Goal: Task Accomplishment & Management: Manage account settings

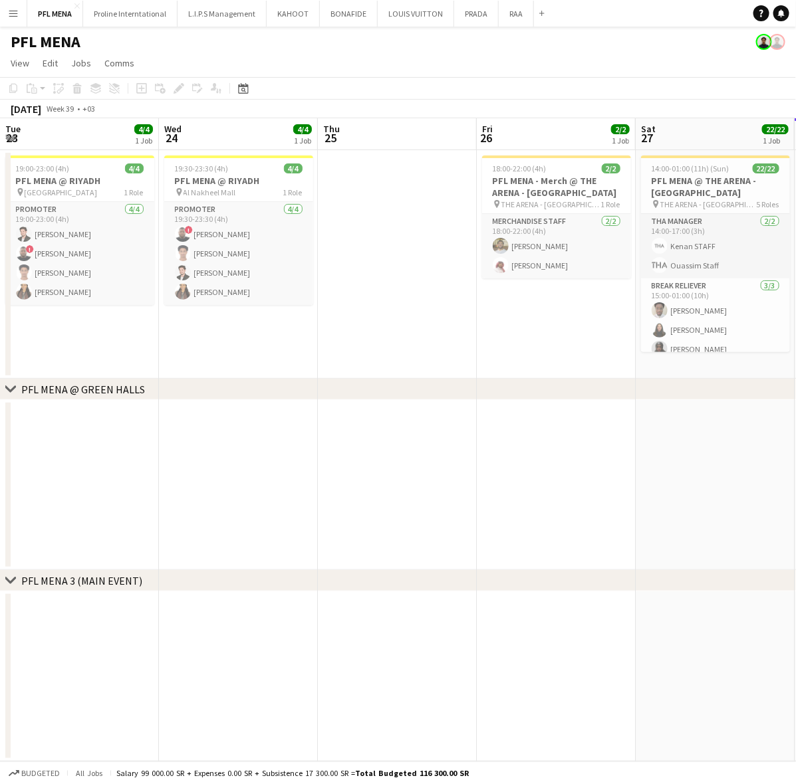
scroll to position [0, 354]
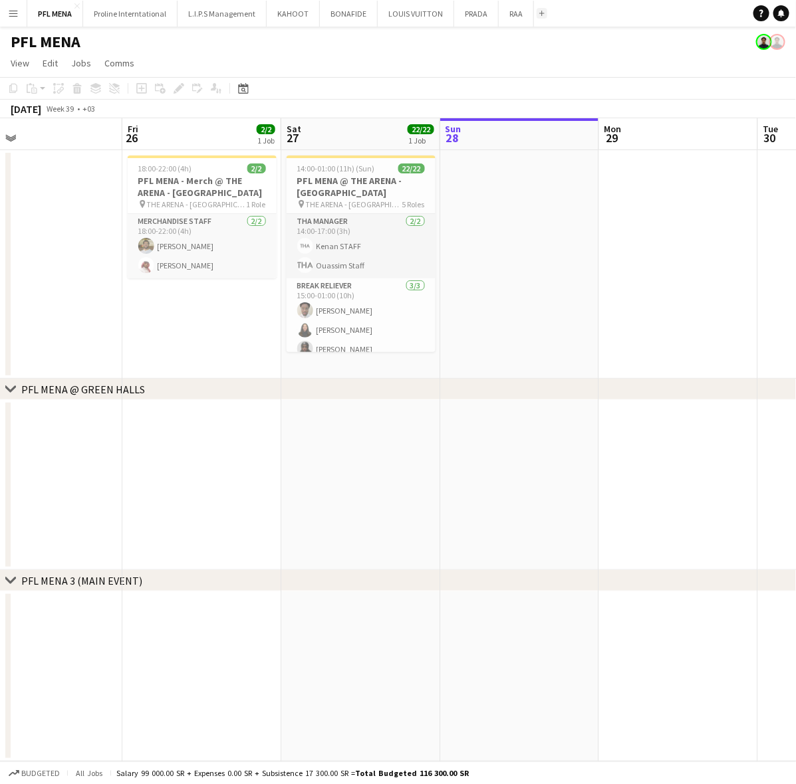
click at [539, 14] on app-icon "Add" at bounding box center [541, 13] width 5 height 5
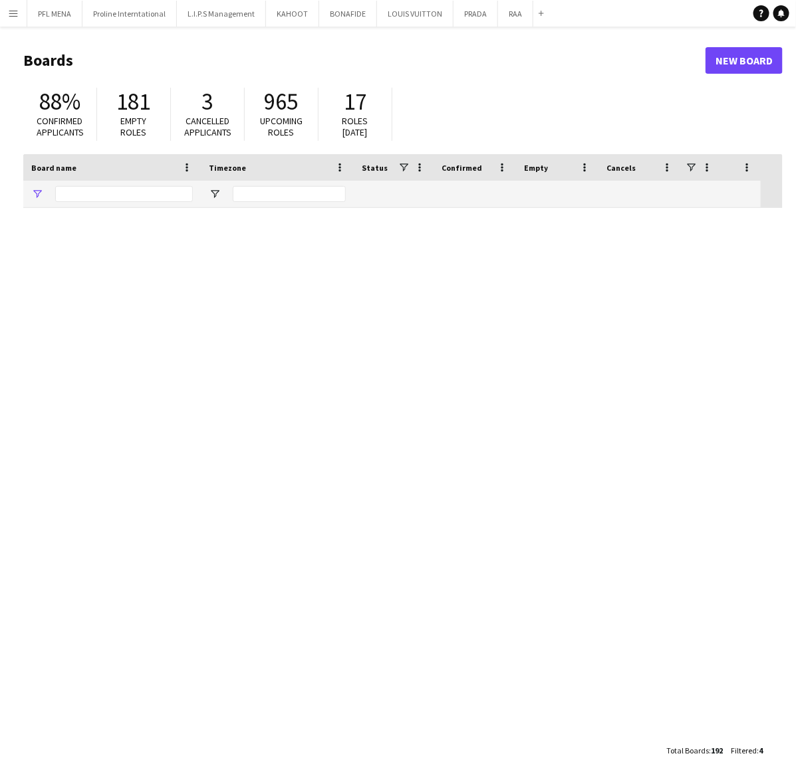
type input "***"
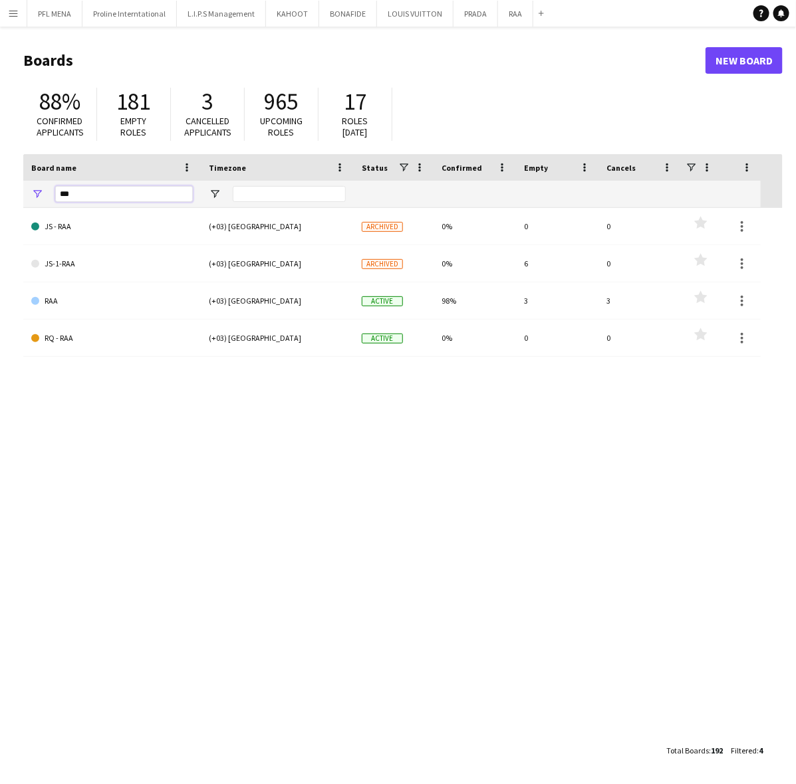
drag, startPoint x: 95, startPoint y: 198, endPoint x: -21, endPoint y: 189, distance: 116.7
click at [0, 189] on html "Menu Boards Boards Boards All jobs Status Workforce Workforce My Workforce Recr…" at bounding box center [398, 392] width 796 height 784
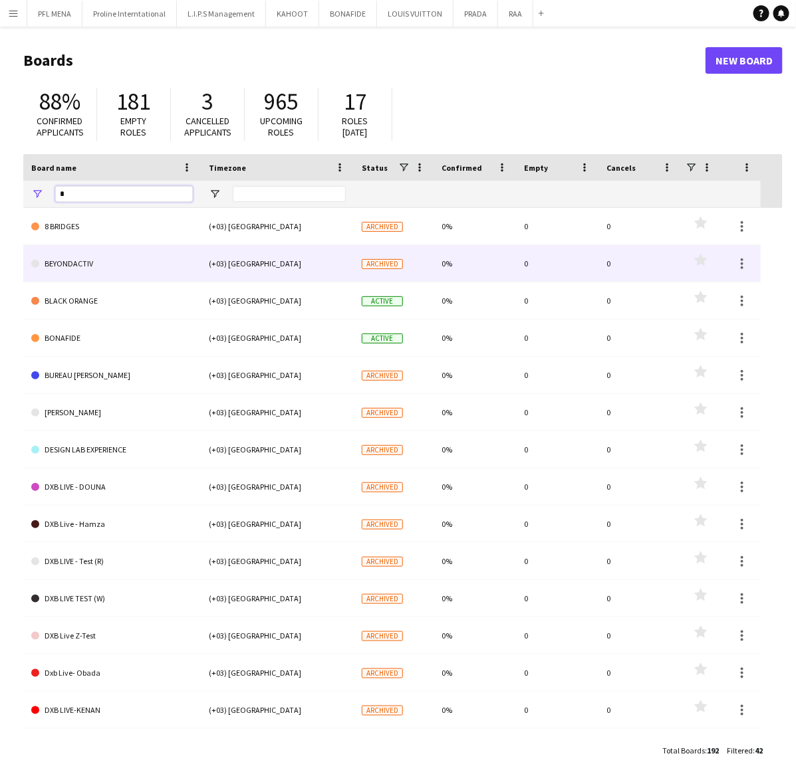
type input "**"
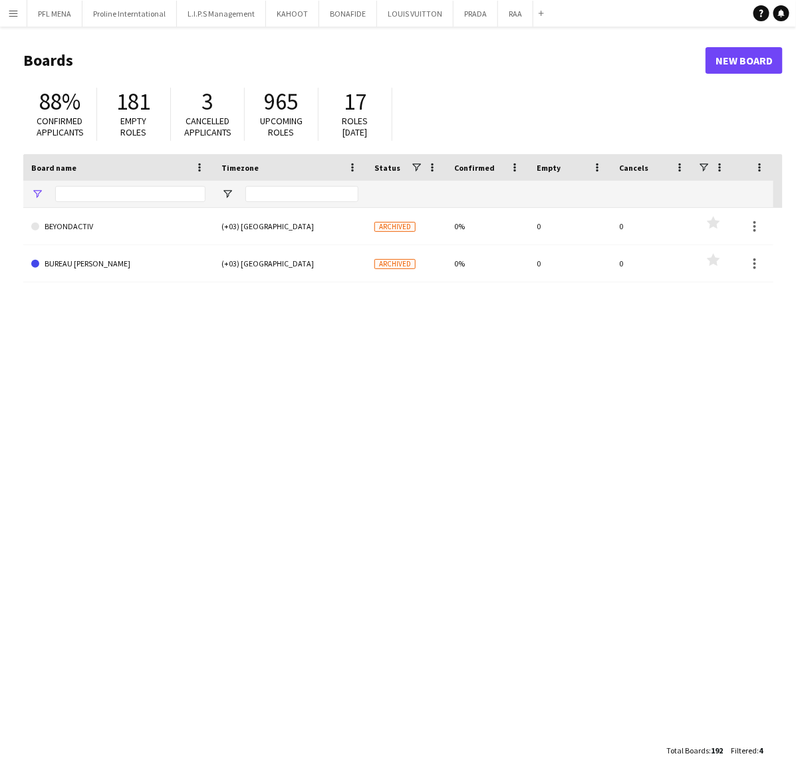
type input "**"
drag, startPoint x: 97, startPoint y: 200, endPoint x: -129, endPoint y: 178, distance: 227.1
click at [0, 178] on html "Menu Boards Boards Boards All jobs Status Workforce Workforce My Workforce Recr…" at bounding box center [398, 392] width 796 height 784
type input "*"
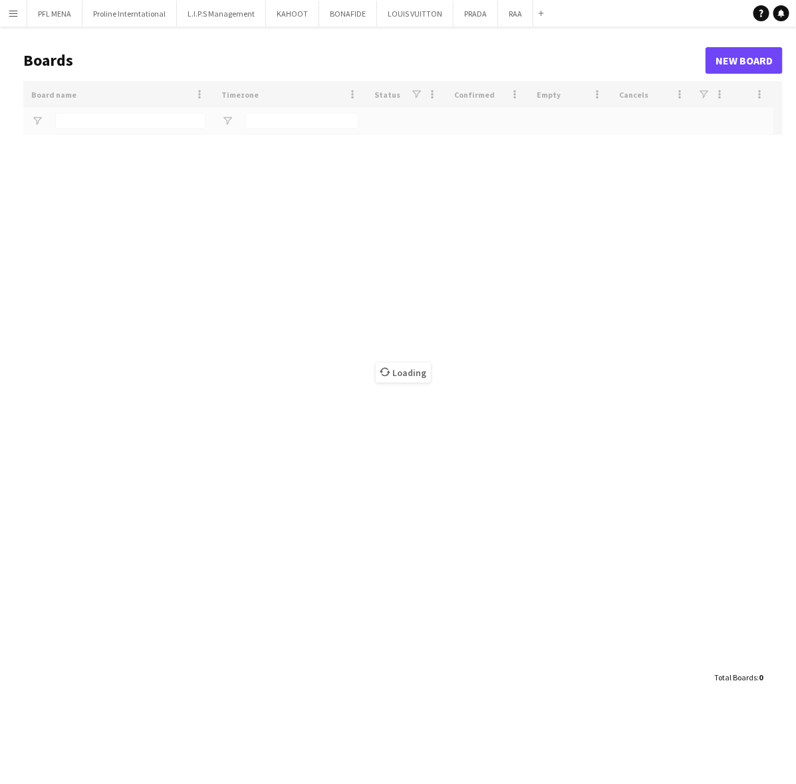
type input "*"
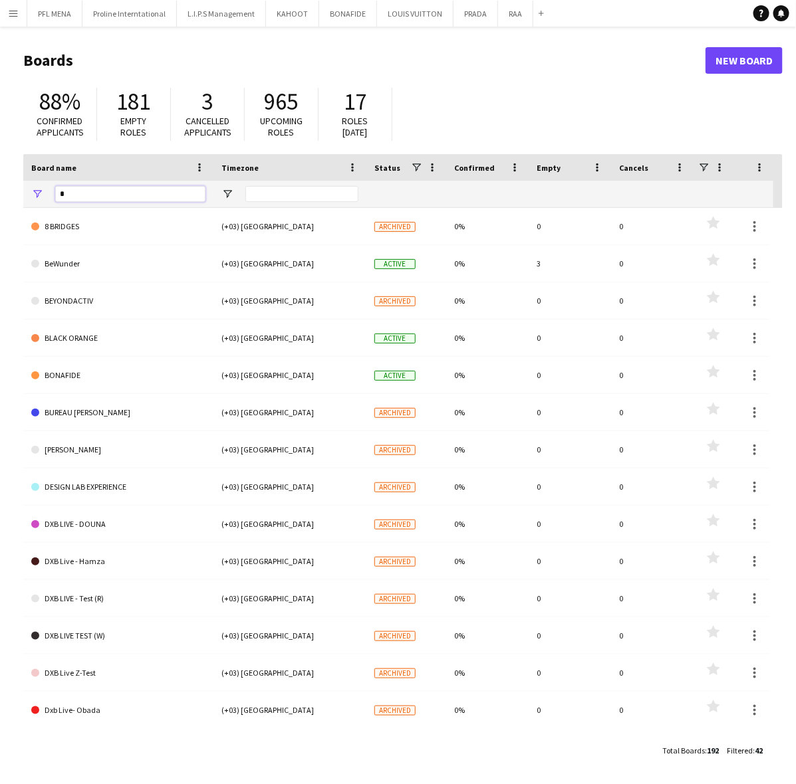
click at [146, 193] on input "*" at bounding box center [130, 194] width 150 height 16
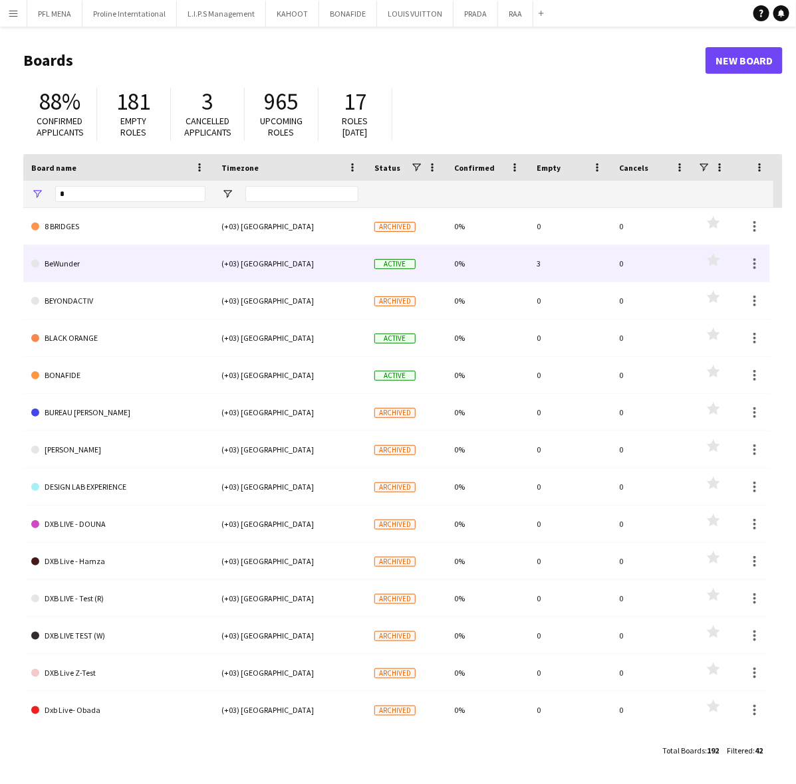
click at [93, 251] on link "BeWunder" at bounding box center [118, 263] width 174 height 37
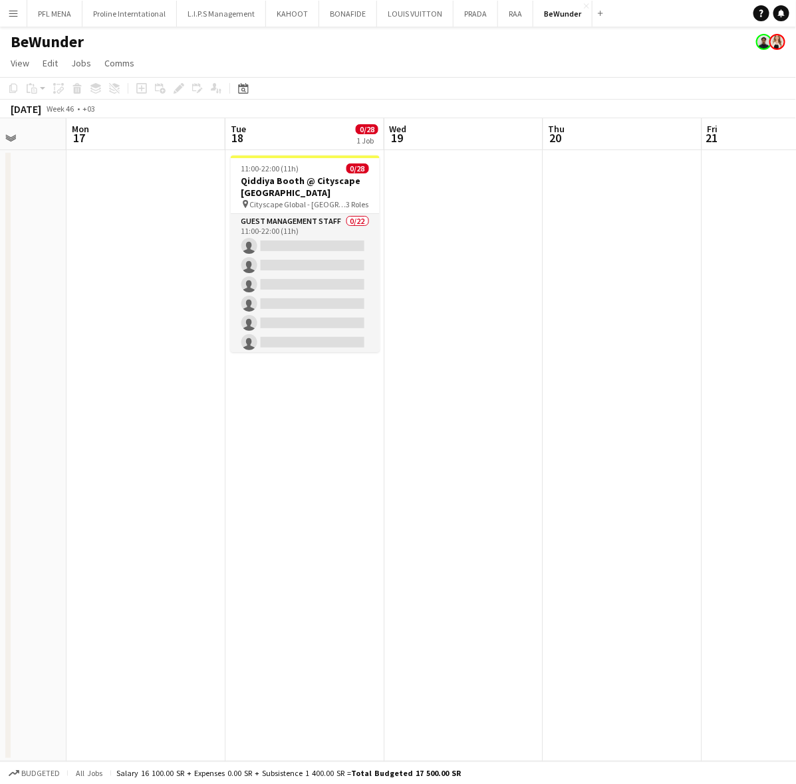
scroll to position [0, 411]
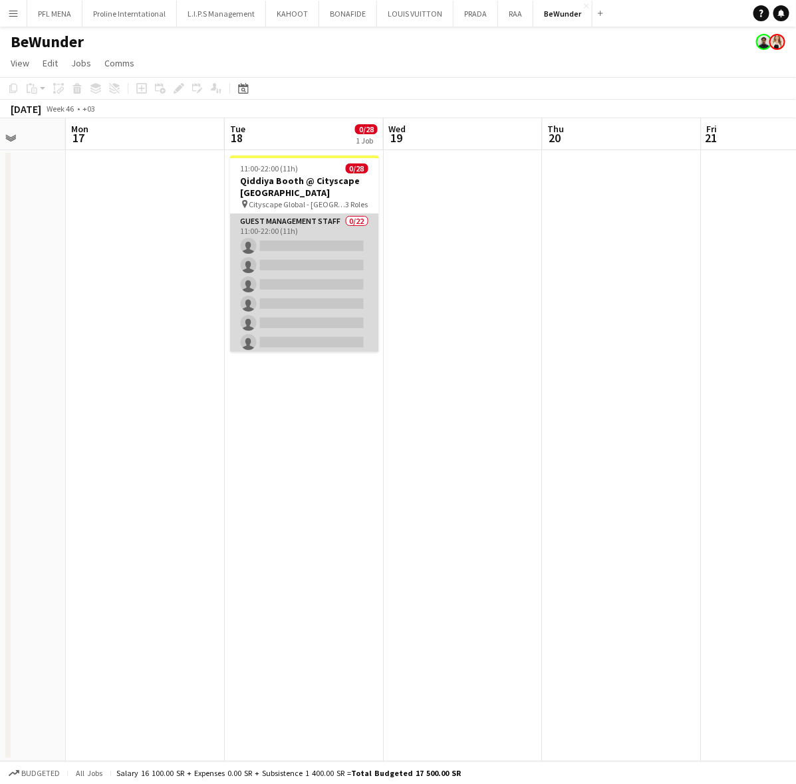
click at [329, 257] on app-card-role "Guest Management Staff 0/22 11:00-22:00 (11h) single-neutral-actions single-neu…" at bounding box center [304, 439] width 149 height 450
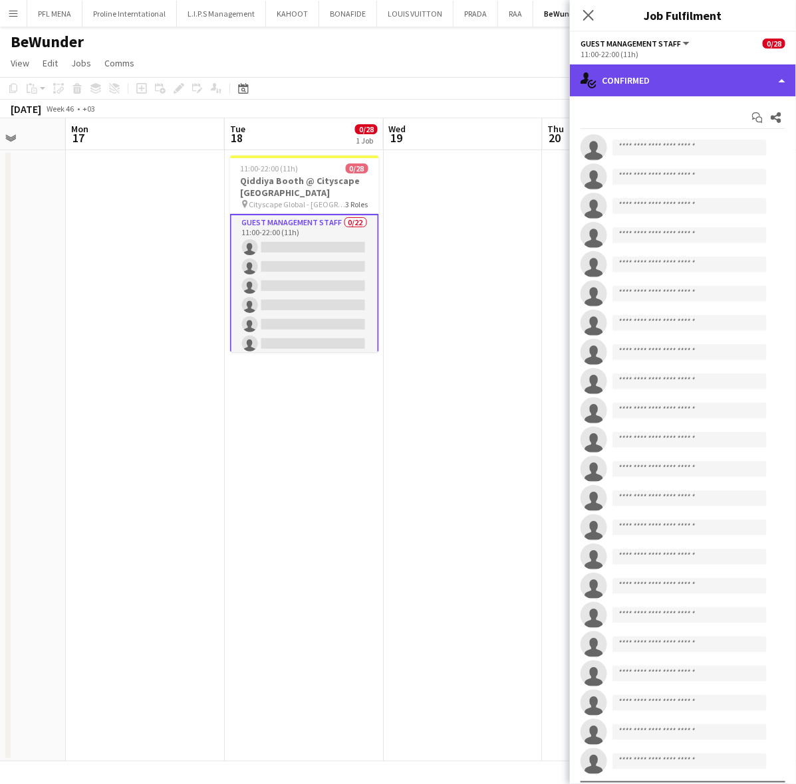
click at [679, 83] on div "single-neutral-actions-check-2 Confirmed" at bounding box center [683, 80] width 226 height 32
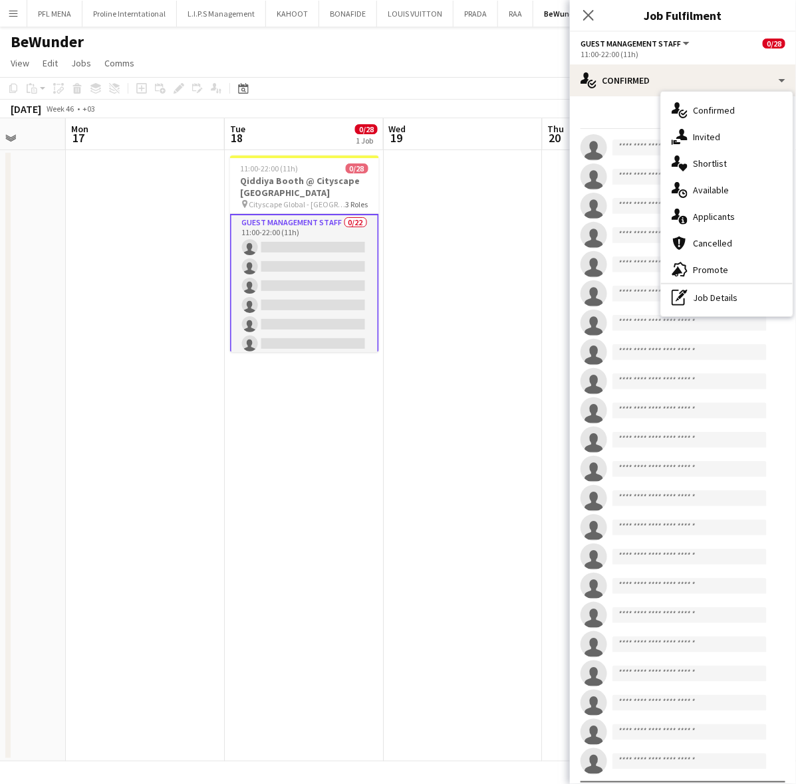
drag, startPoint x: 722, startPoint y: 299, endPoint x: 726, endPoint y: 285, distance: 15.2
click at [722, 298] on div "pen-write Job Details" at bounding box center [727, 298] width 132 height 27
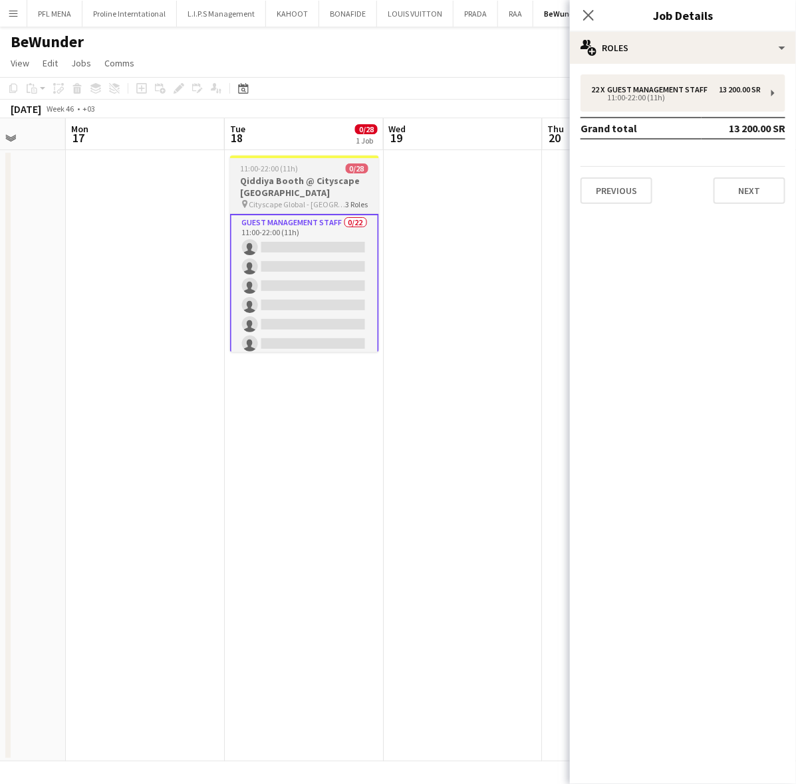
click at [285, 172] on span "11:00-22:00 (11h)" at bounding box center [270, 169] width 58 height 10
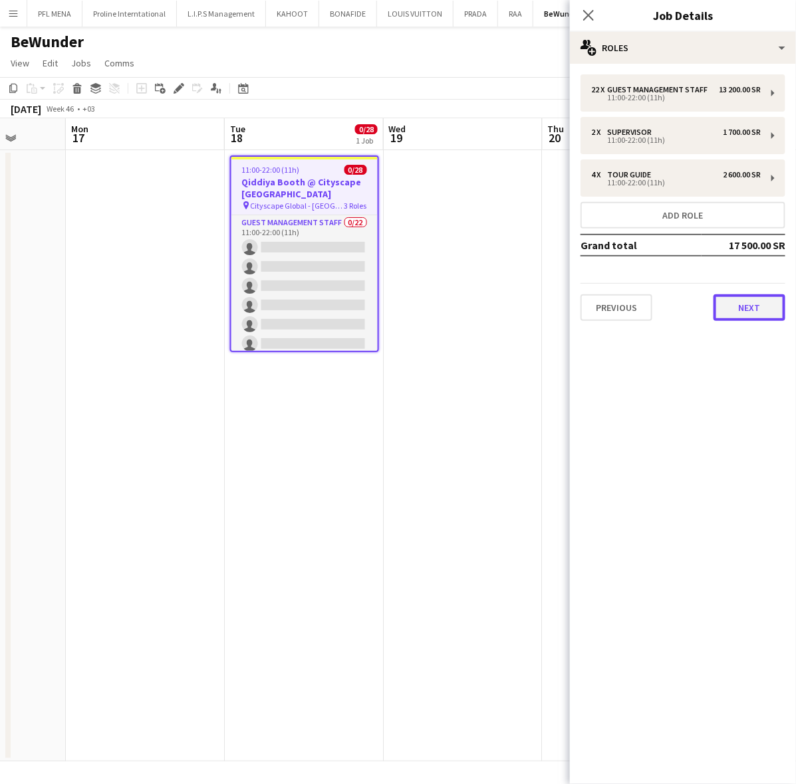
click at [739, 308] on button "Next" at bounding box center [749, 307] width 72 height 27
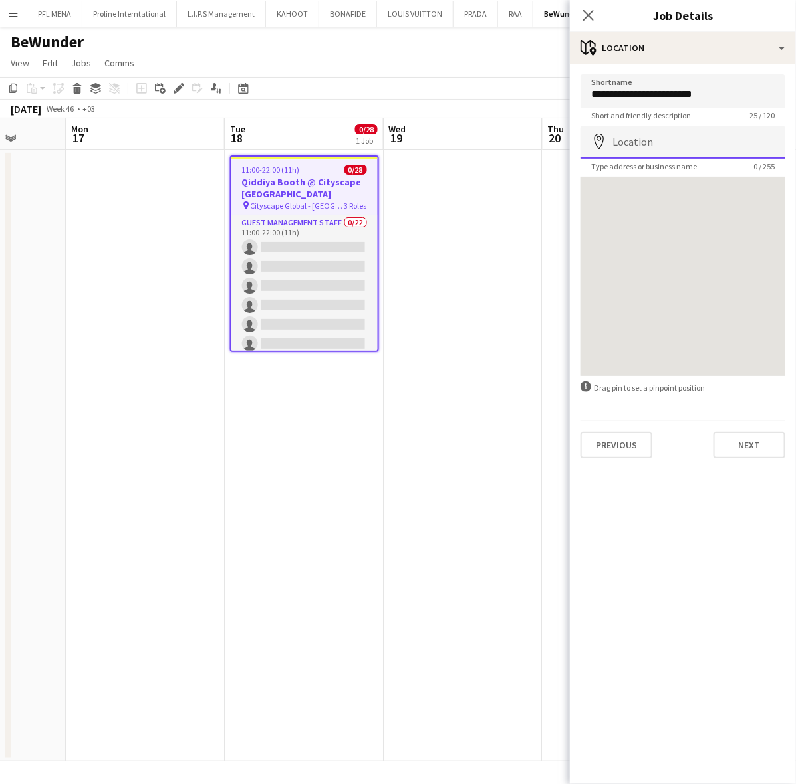
click at [669, 148] on input "Location" at bounding box center [682, 142] width 205 height 33
type input "**********"
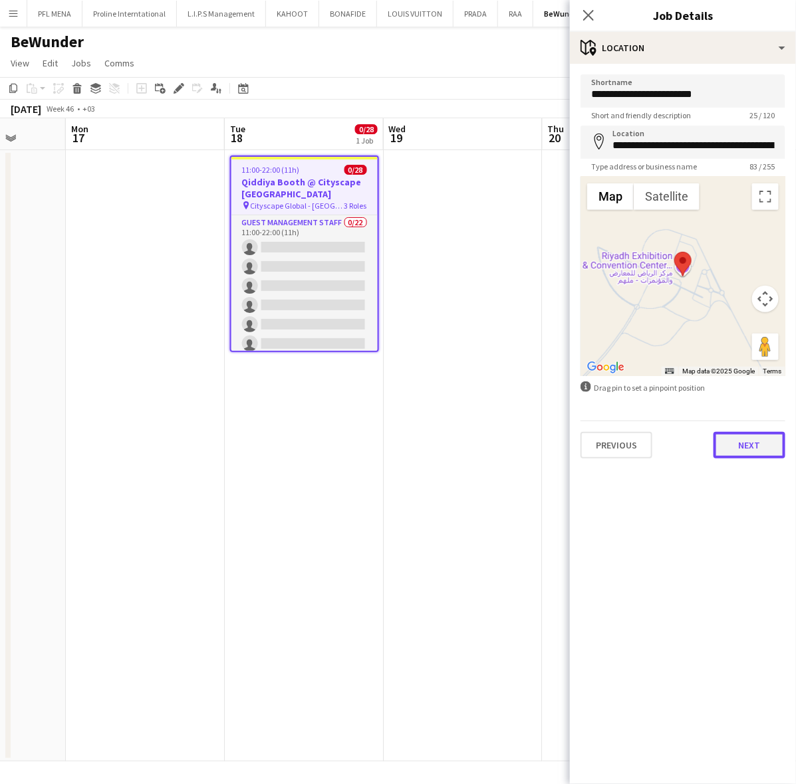
click at [756, 446] on button "Next" at bounding box center [749, 445] width 72 height 27
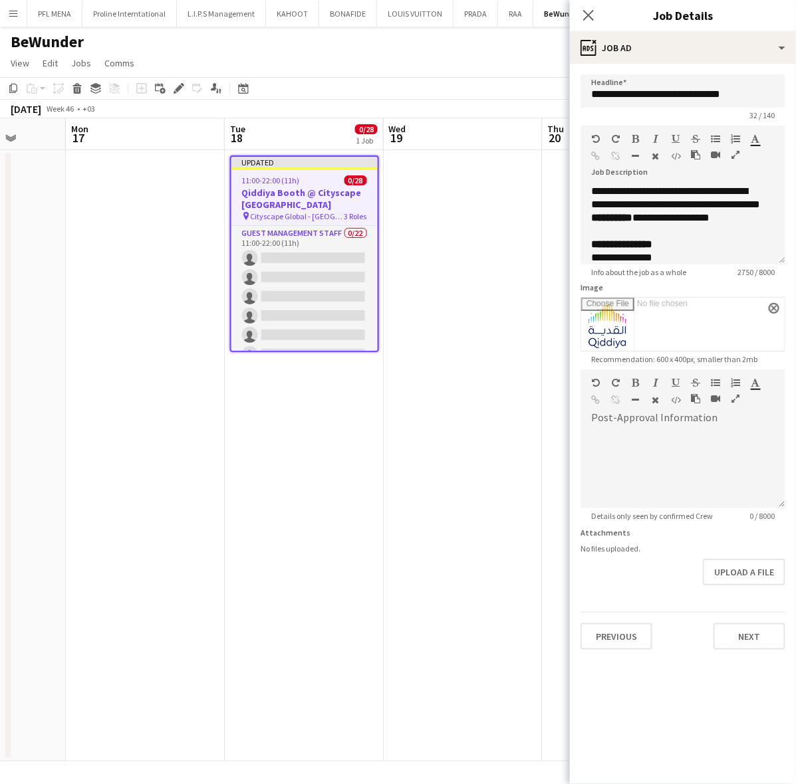
click at [503, 369] on app-date-cell at bounding box center [463, 456] width 159 height 612
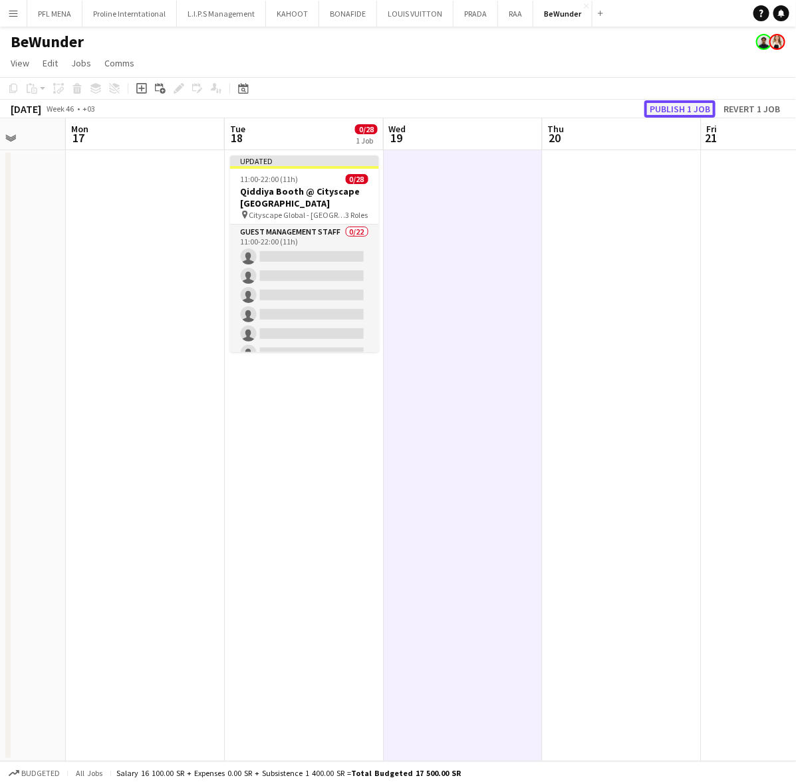
click at [701, 103] on button "Publish 1 job" at bounding box center [679, 108] width 71 height 17
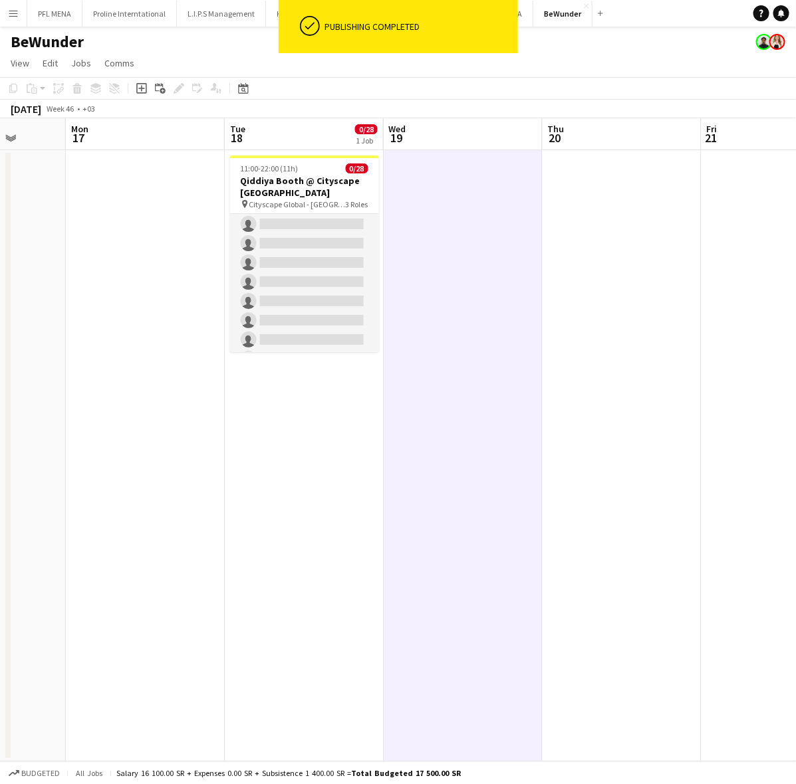
scroll to position [0, 0]
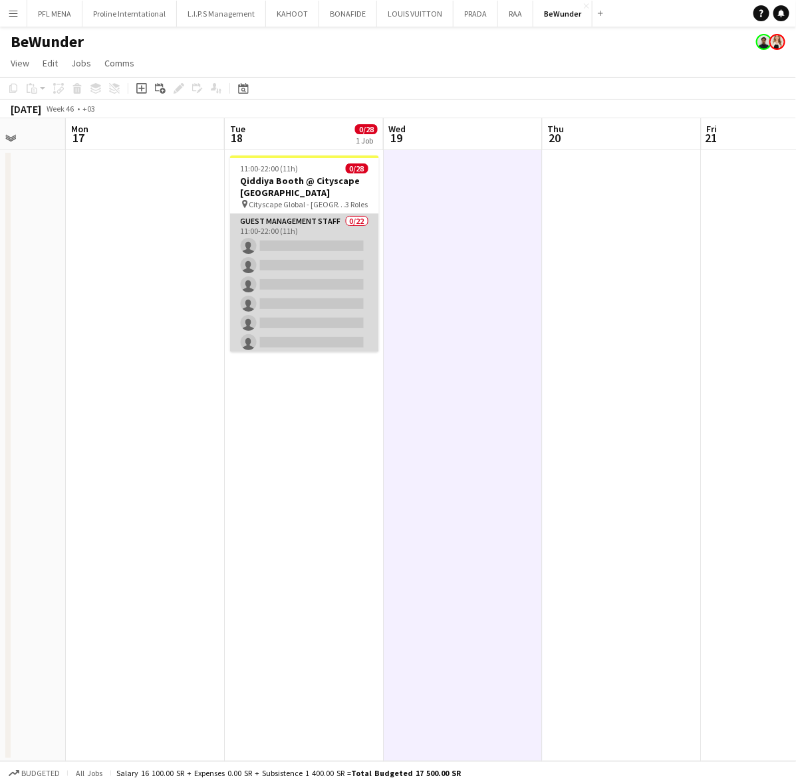
click at [344, 283] on app-card-role "Guest Management Staff 0/22 11:00-22:00 (11h) single-neutral-actions single-neu…" at bounding box center [304, 439] width 149 height 450
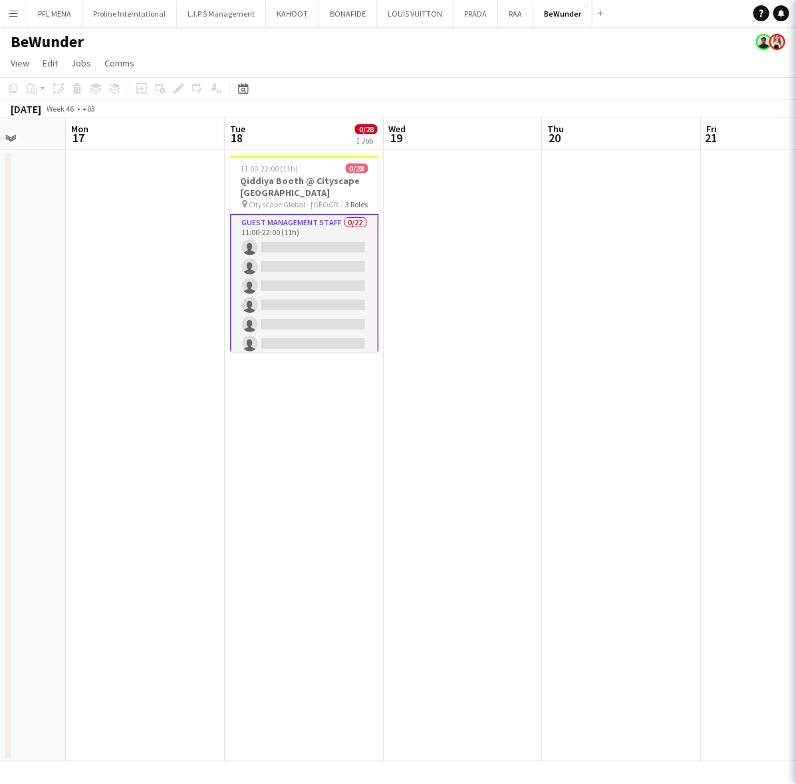
scroll to position [0, 409]
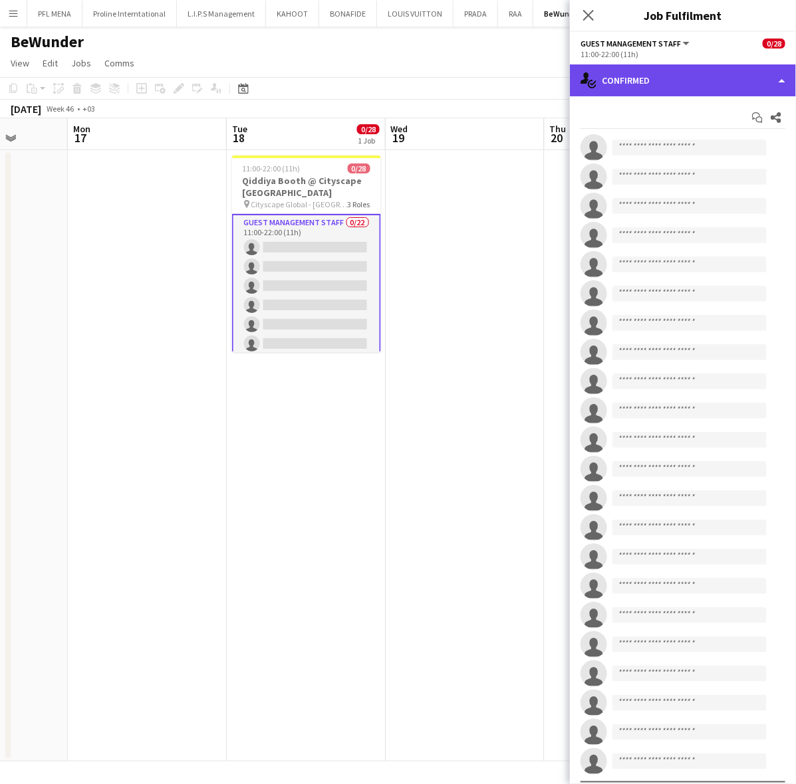
click at [746, 75] on div "single-neutral-actions-check-2 Confirmed" at bounding box center [683, 80] width 226 height 32
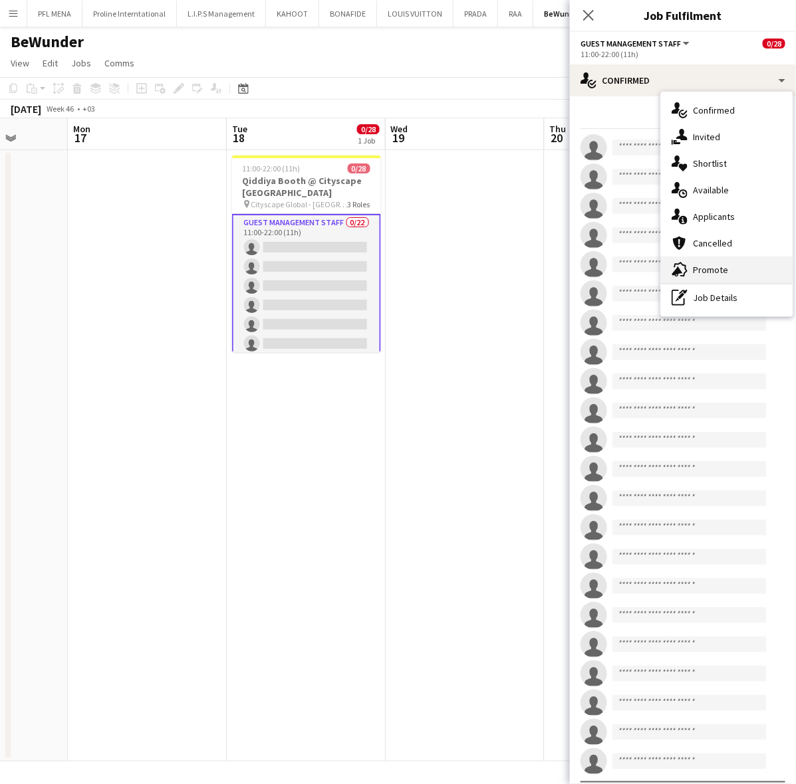
click at [733, 266] on div "advertising-megaphone Promote" at bounding box center [727, 270] width 132 height 27
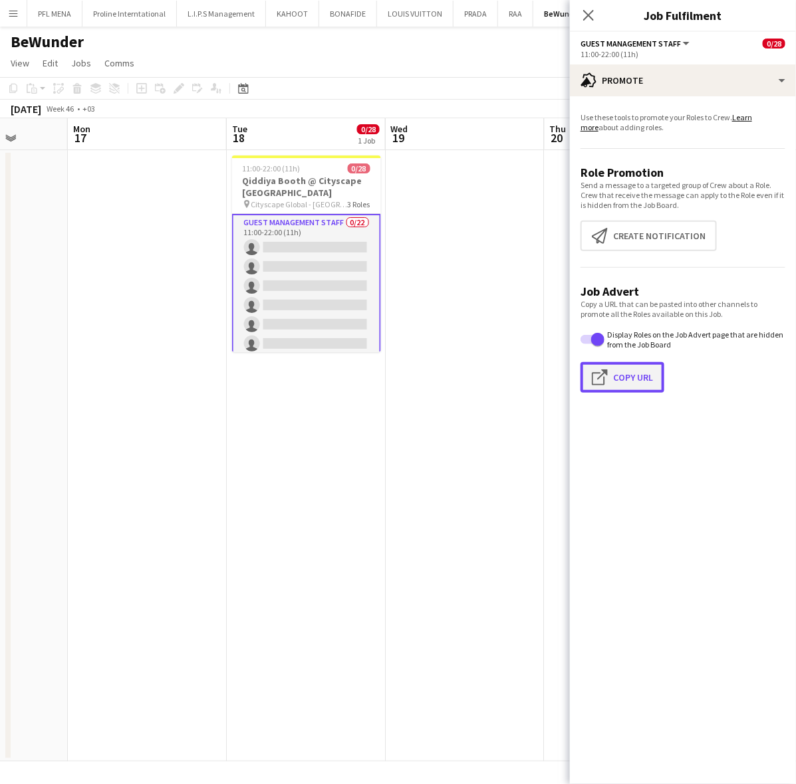
click at [638, 371] on button "Click to copy URL Copy Url" at bounding box center [622, 377] width 84 height 31
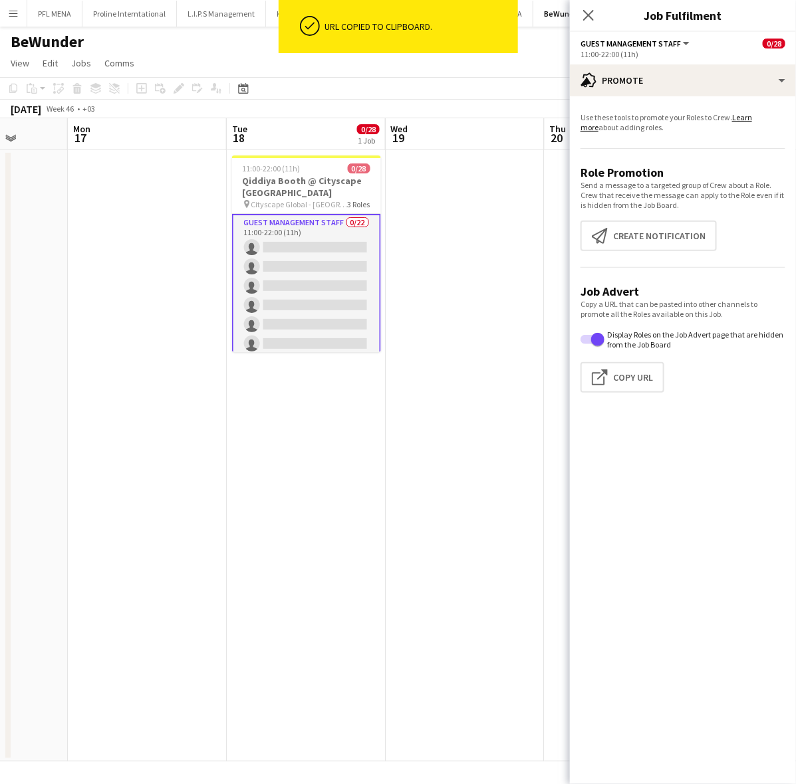
drag, startPoint x: 669, startPoint y: 216, endPoint x: 677, endPoint y: 217, distance: 7.4
click at [670, 217] on app-promote-tab "Use these tools to promote your Roles to Crew. Learn more about adding roles. R…" at bounding box center [683, 255] width 226 height 296
click at [676, 229] on button "Create notification Create notification" at bounding box center [648, 236] width 136 height 31
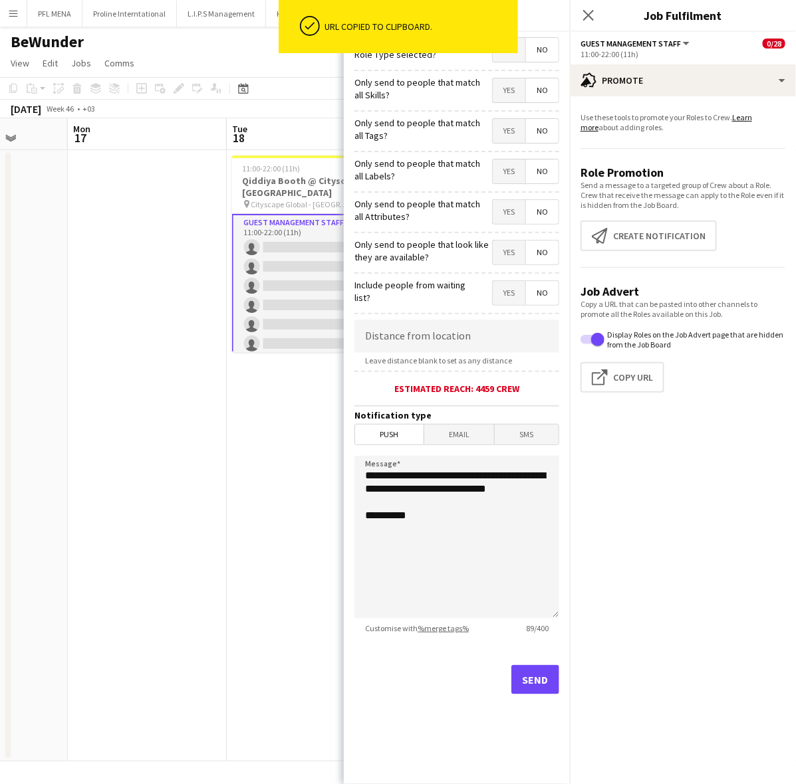
drag, startPoint x: 509, startPoint y: 60, endPoint x: 509, endPoint y: 78, distance: 17.9
click at [509, 60] on span "Yes" at bounding box center [509, 50] width 33 height 24
click at [503, 110] on form "**********" at bounding box center [457, 382] width 226 height 700
click at [504, 104] on div "Yes No" at bounding box center [525, 91] width 67 height 27
click at [507, 95] on span "Yes" at bounding box center [509, 90] width 33 height 24
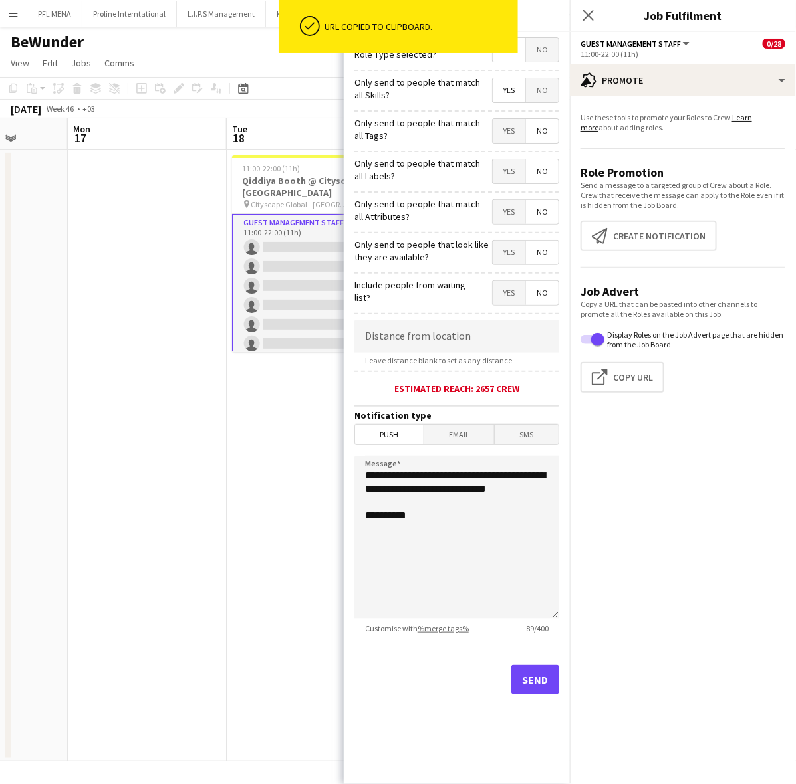
click at [514, 136] on span "Yes" at bounding box center [509, 131] width 33 height 24
click at [511, 166] on span "Yes" at bounding box center [509, 172] width 33 height 24
drag, startPoint x: 500, startPoint y: 225, endPoint x: 503, endPoint y: 231, distance: 7.4
click at [500, 226] on div "Yes No" at bounding box center [525, 212] width 67 height 27
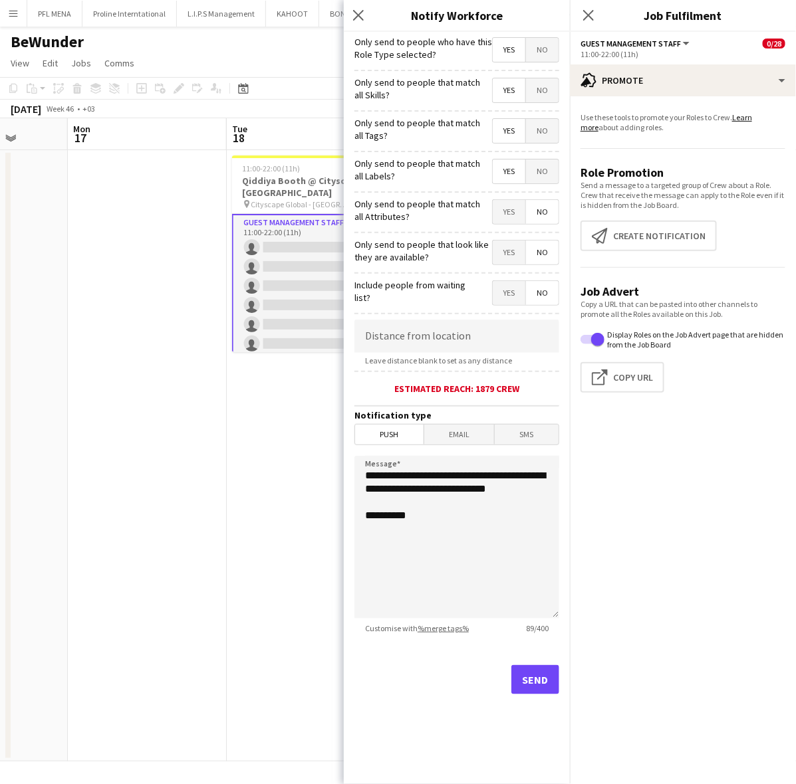
click at [509, 217] on span "Yes" at bounding box center [509, 212] width 33 height 24
click at [513, 245] on span "Yes" at bounding box center [509, 253] width 33 height 24
click at [489, 340] on input at bounding box center [456, 336] width 205 height 33
type input "****"
click at [287, 433] on app-date-cell "11:00-22:00 (11h) 0/28 Qiddiya Booth @ Cityscape Malham pin Cityscape Global - …" at bounding box center [306, 456] width 159 height 612
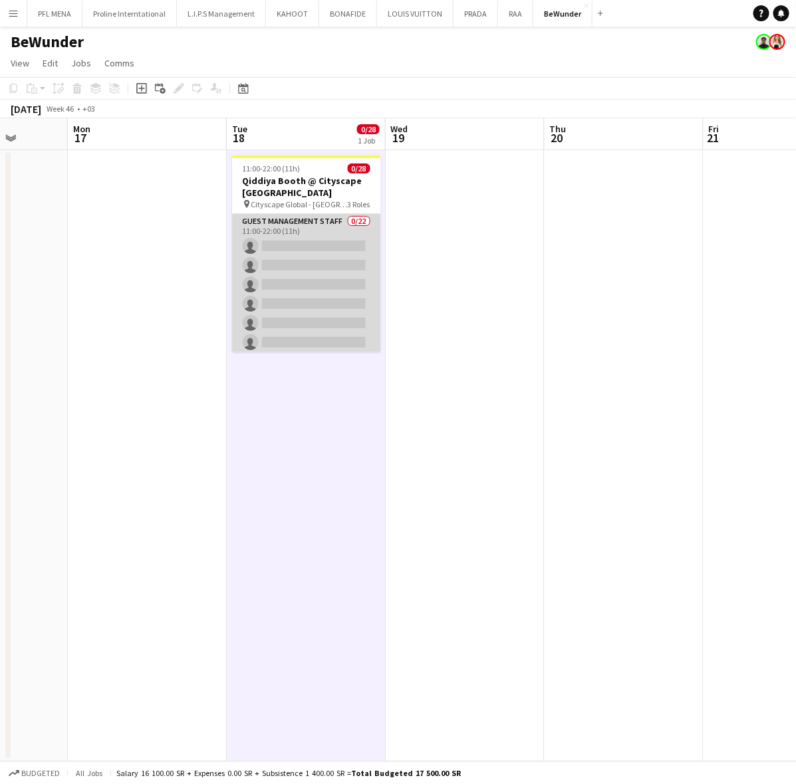
click at [314, 239] on app-card-role "Guest Management Staff 0/22 11:00-22:00 (11h) single-neutral-actions single-neu…" at bounding box center [306, 439] width 149 height 450
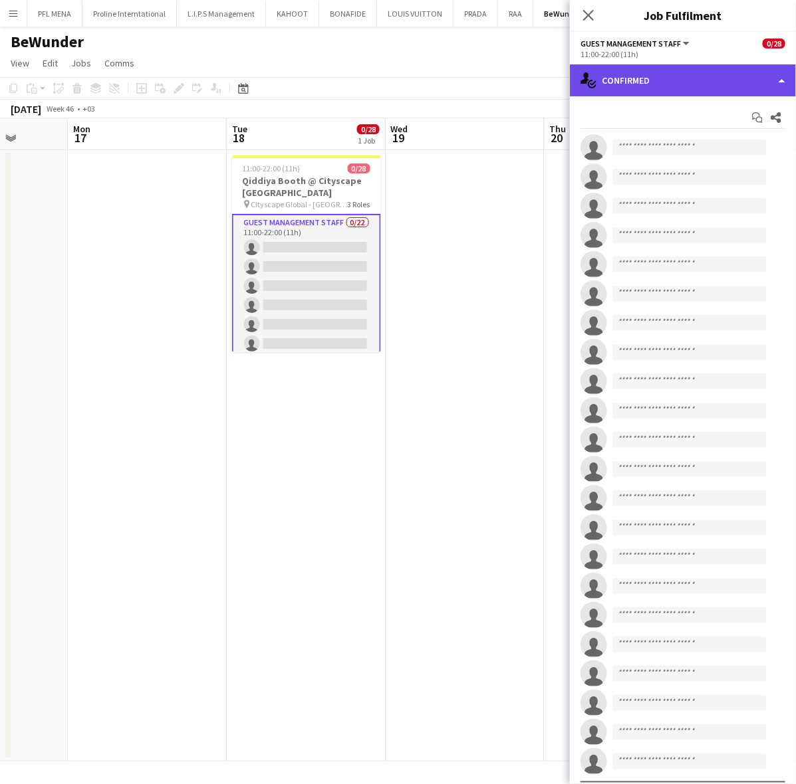
click at [703, 73] on div "single-neutral-actions-check-2 Confirmed" at bounding box center [683, 80] width 226 height 32
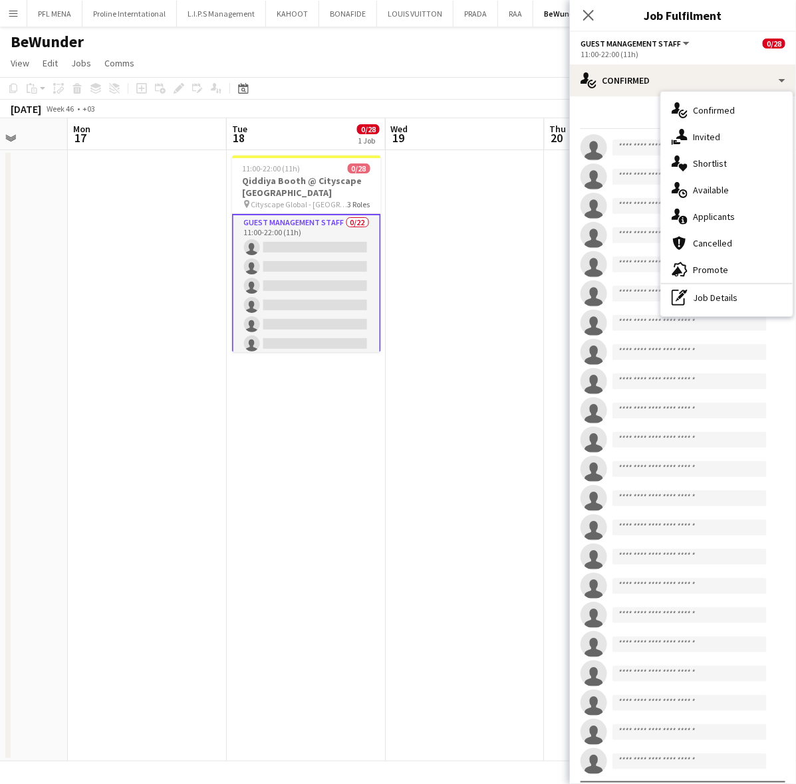
drag, startPoint x: 719, startPoint y: 291, endPoint x: 679, endPoint y: 279, distance: 42.1
click at [719, 288] on div "pen-write Job Details" at bounding box center [727, 298] width 132 height 27
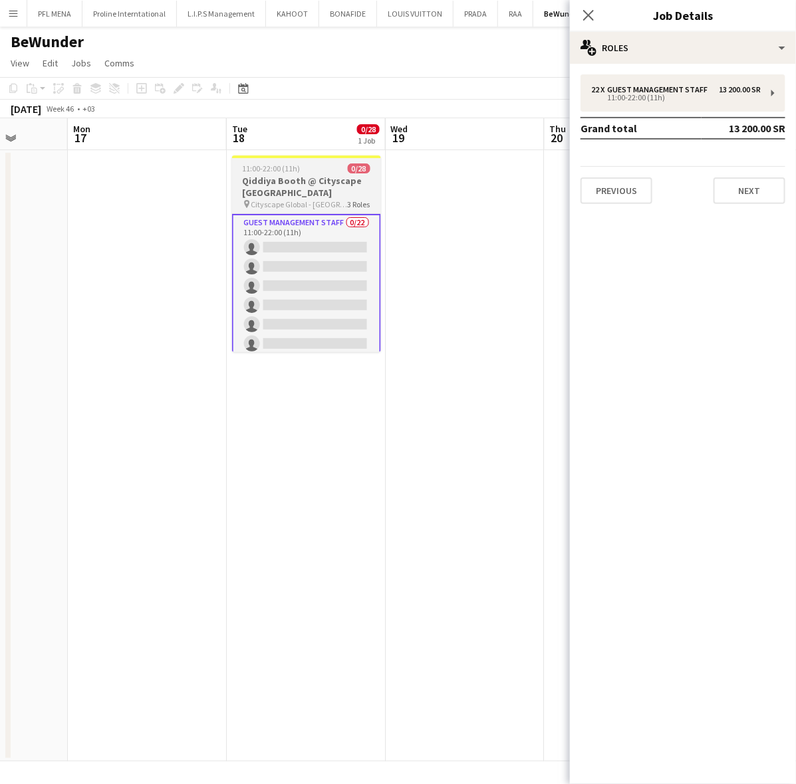
click at [297, 189] on h3 "Qiddiya Booth @ Cityscape [GEOGRAPHIC_DATA]" at bounding box center [306, 187] width 149 height 24
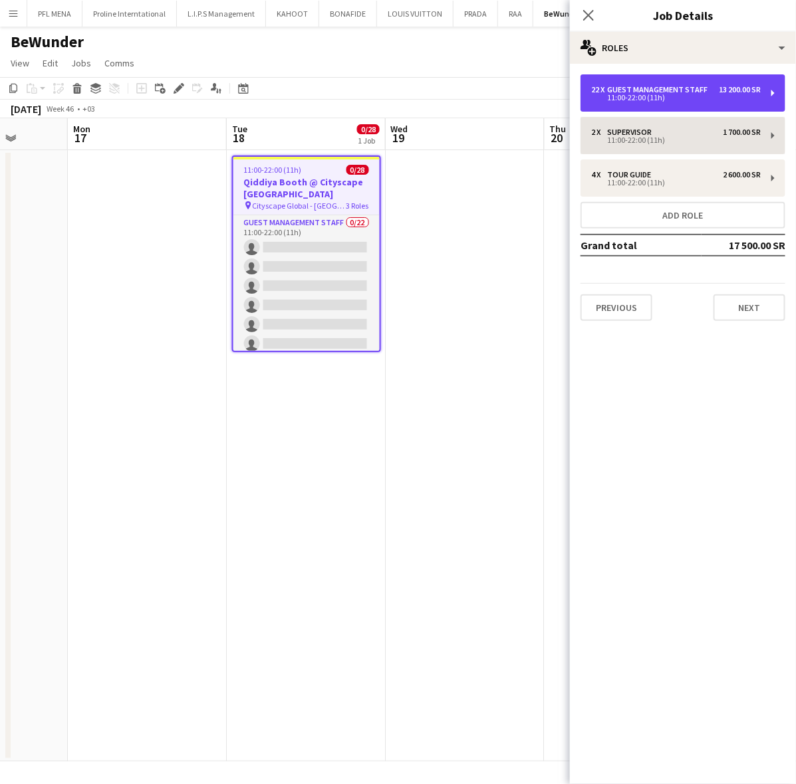
drag, startPoint x: 672, startPoint y: 91, endPoint x: 582, endPoint y: 140, distance: 102.0
click at [672, 91] on div "Guest Management Staff" at bounding box center [660, 89] width 106 height 9
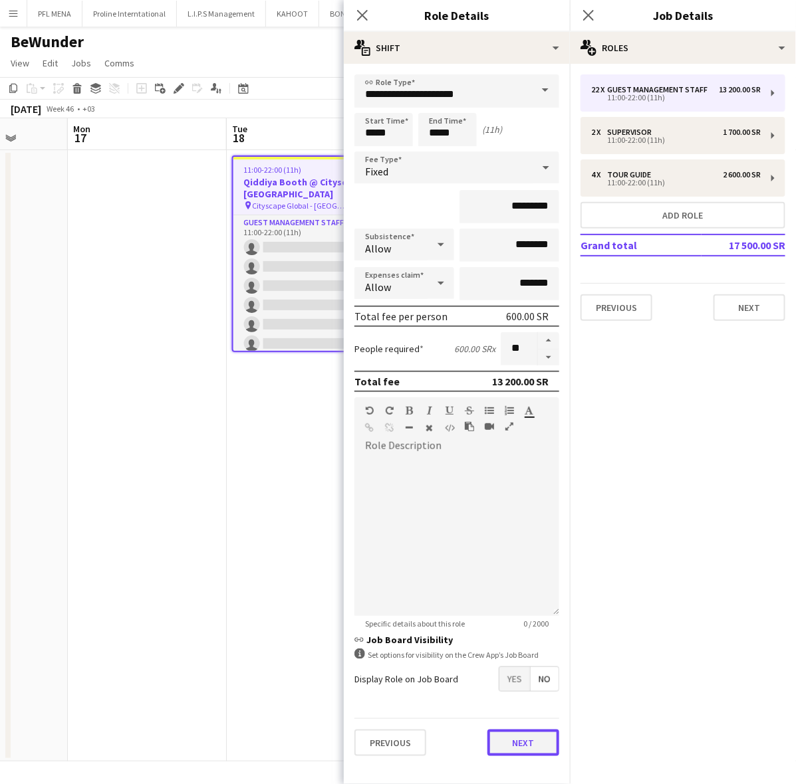
click at [527, 745] on button "Next" at bounding box center [523, 743] width 72 height 27
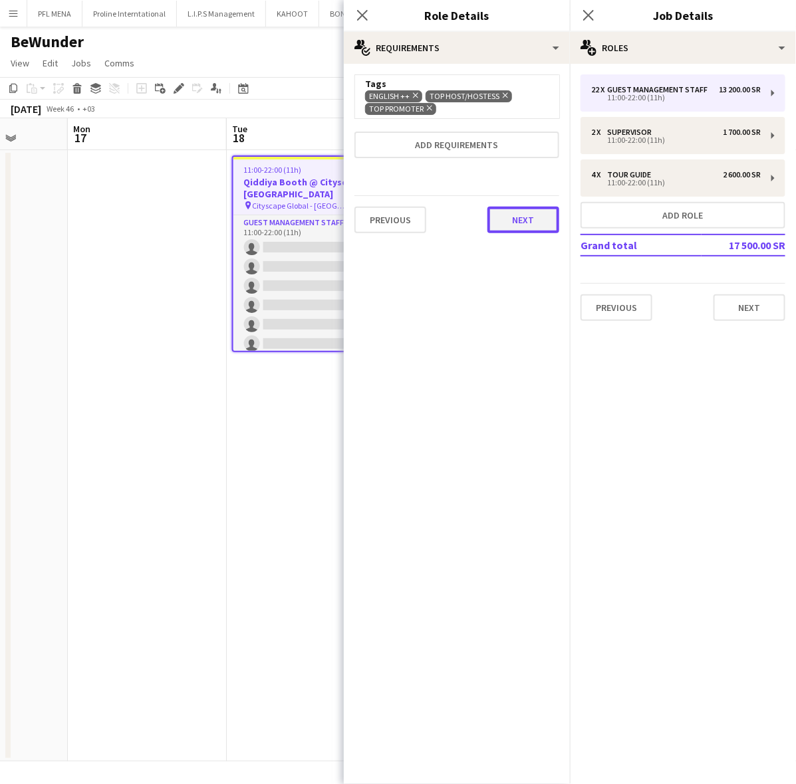
click at [499, 220] on button "Next" at bounding box center [523, 220] width 72 height 27
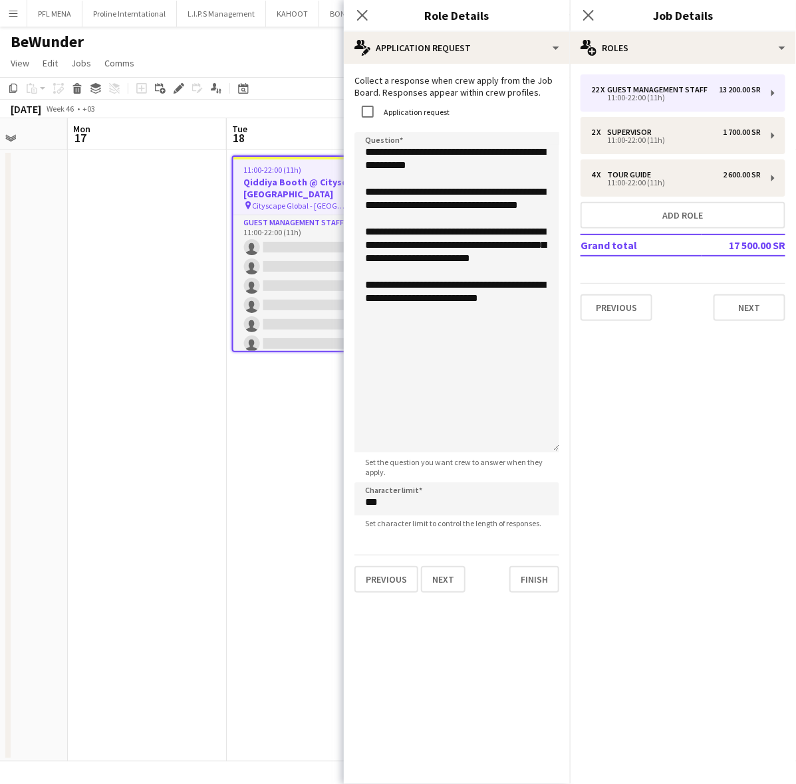
drag, startPoint x: 542, startPoint y: 207, endPoint x: 412, endPoint y: 567, distance: 383.1
click at [412, 453] on textarea "**********" at bounding box center [456, 292] width 205 height 320
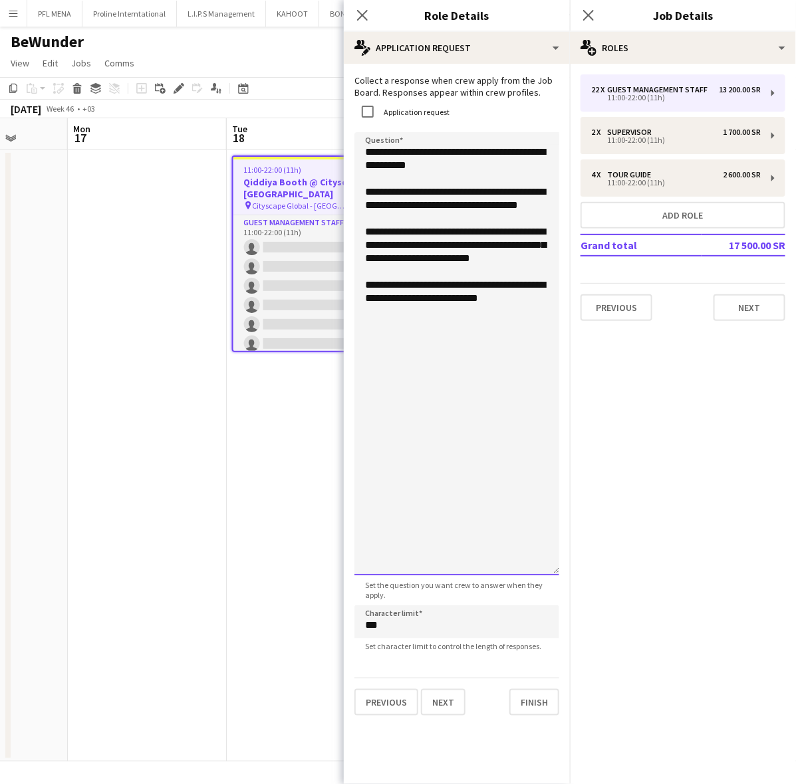
click at [523, 314] on textarea "**********" at bounding box center [456, 353] width 205 height 443
click at [410, 350] on textarea "**********" at bounding box center [456, 353] width 205 height 443
click at [520, 369] on textarea "**********" at bounding box center [456, 353] width 205 height 443
type textarea "**********"
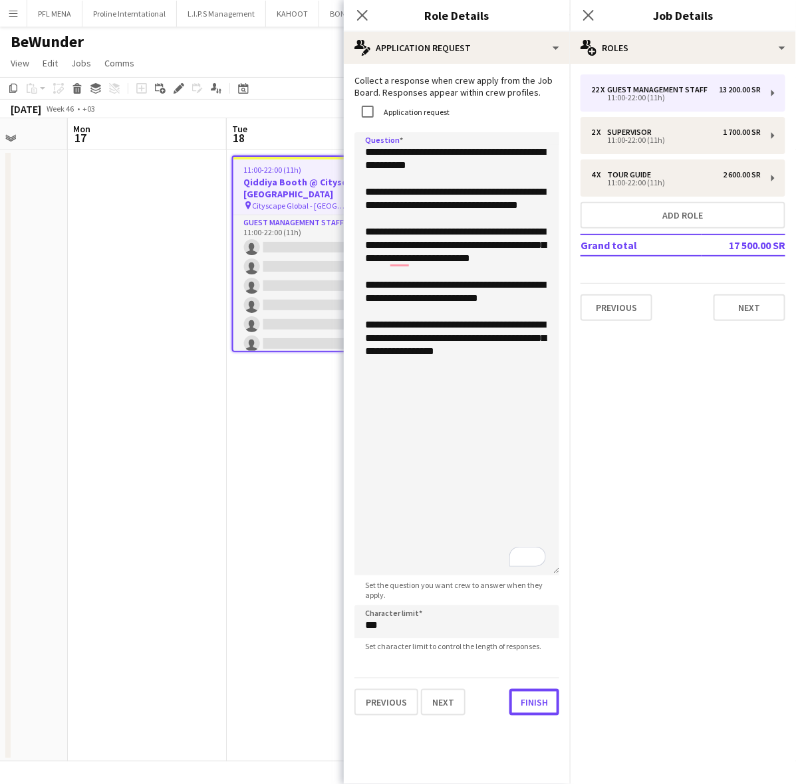
drag, startPoint x: 532, startPoint y: 707, endPoint x: 495, endPoint y: 673, distance: 49.9
click at [532, 707] on button "Finish" at bounding box center [534, 702] width 50 height 27
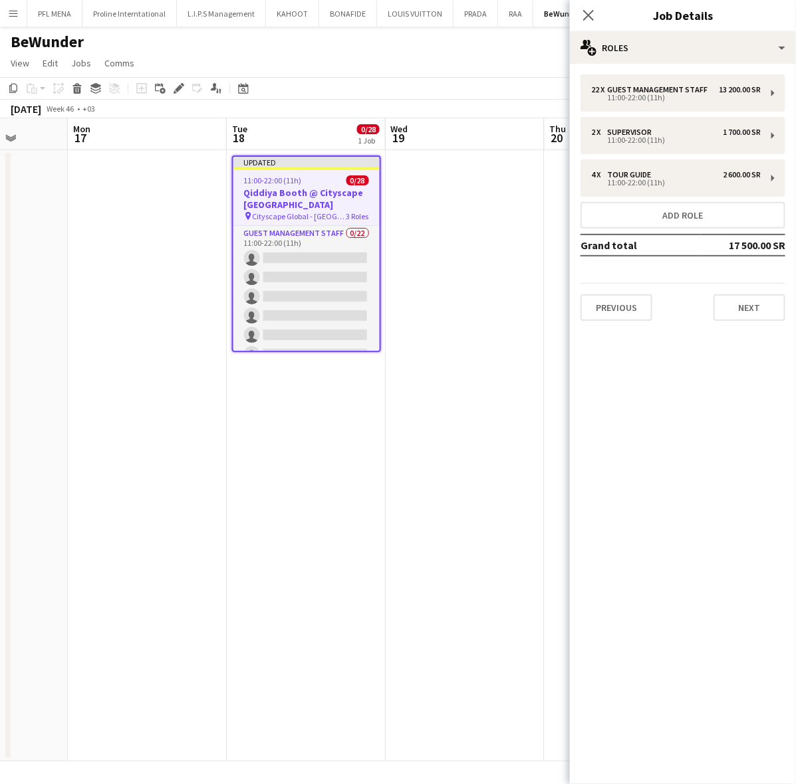
click at [348, 516] on app-date-cell "Updated 11:00-22:00 (11h) 0/28 Qiddiya Booth @ Cityscape Malham pin Cityscape G…" at bounding box center [306, 456] width 159 height 612
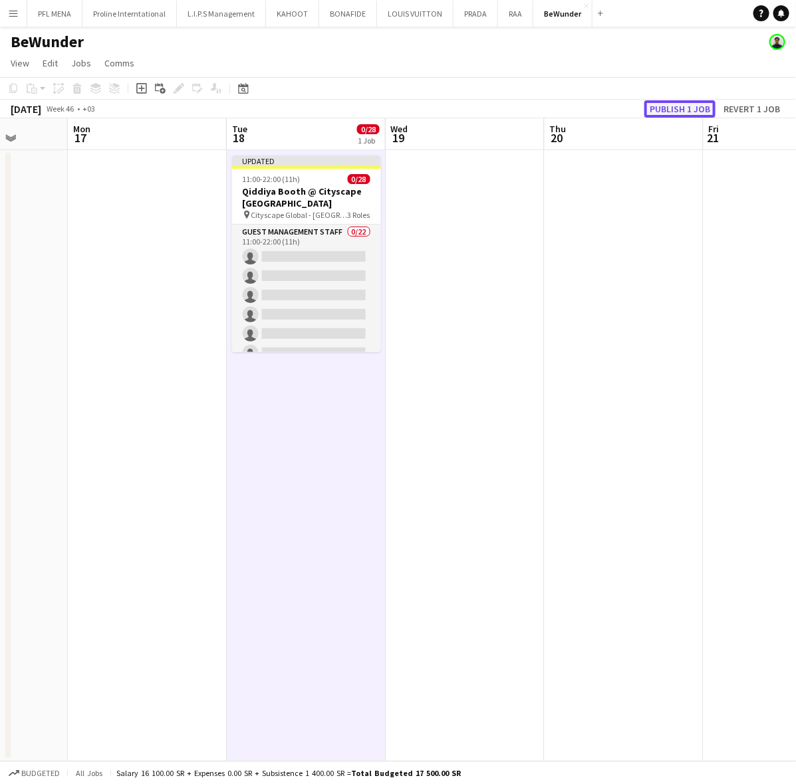
click at [690, 113] on button "Publish 1 job" at bounding box center [679, 108] width 71 height 17
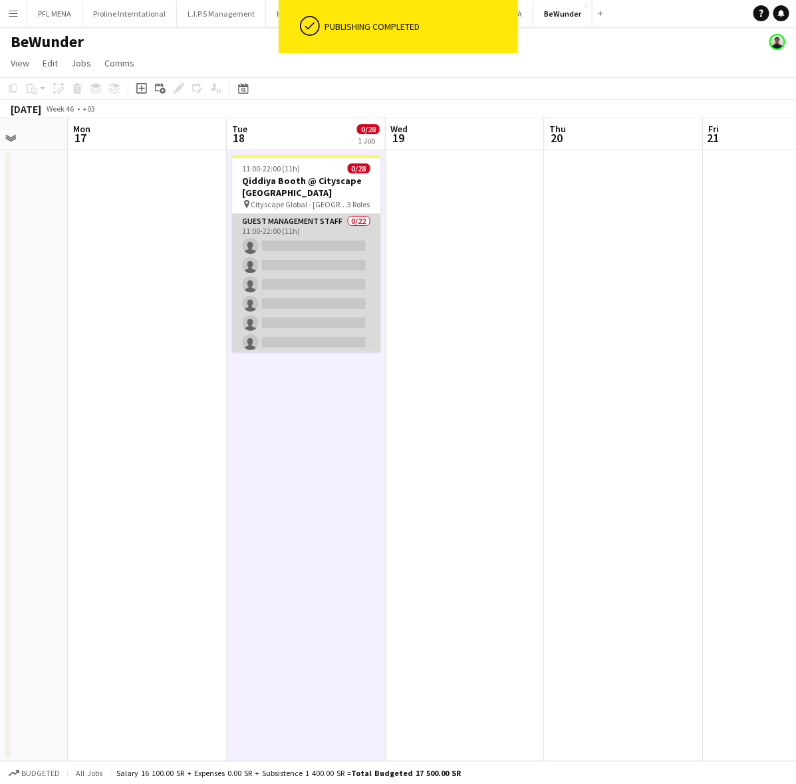
click at [306, 287] on app-card-role "Guest Management Staff 0/22 11:00-22:00 (11h) single-neutral-actions single-neu…" at bounding box center [306, 439] width 149 height 450
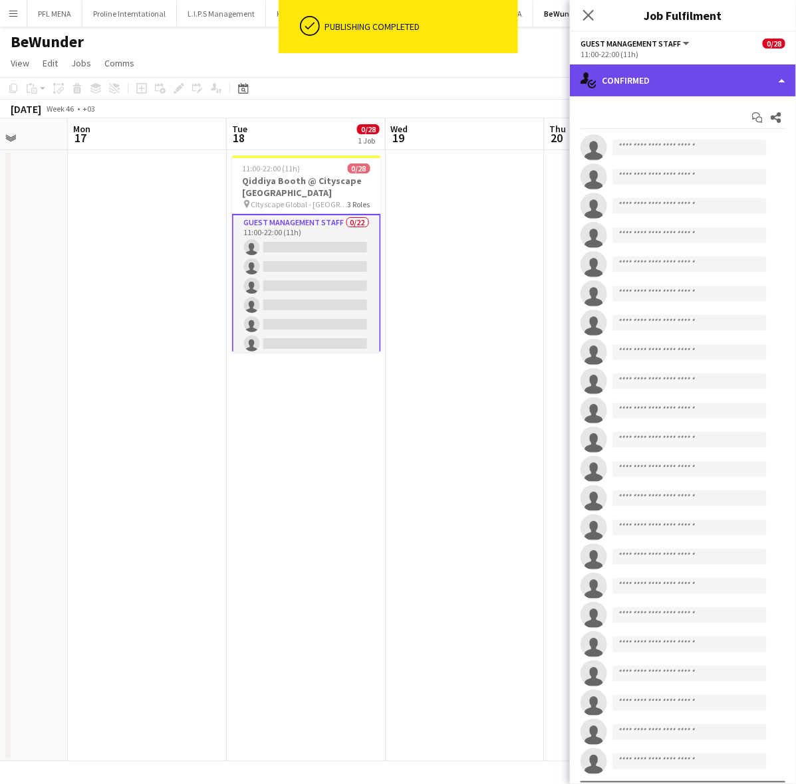
click at [643, 72] on div "single-neutral-actions-check-2 Confirmed" at bounding box center [683, 80] width 226 height 32
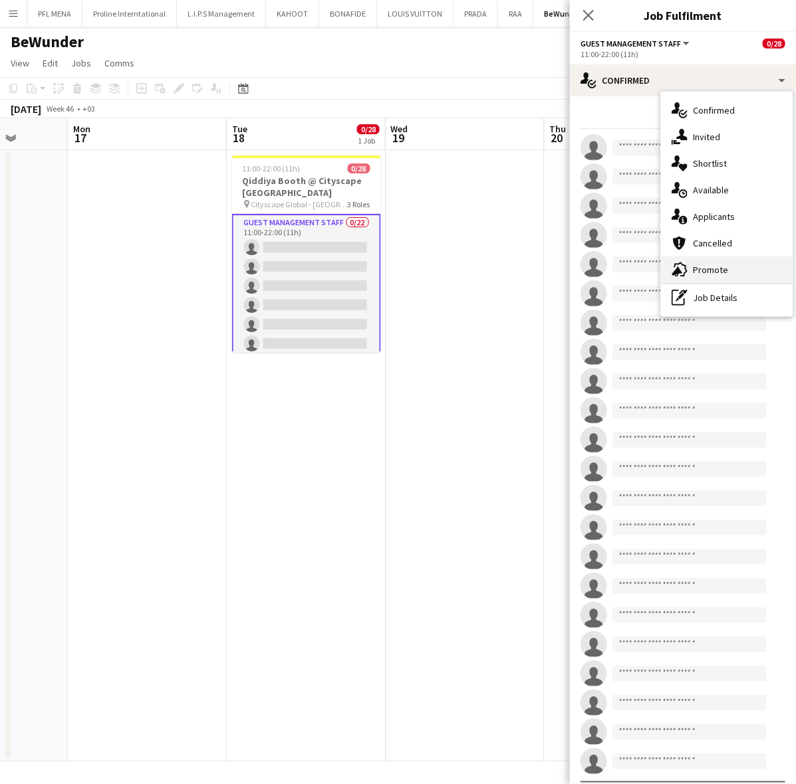
click at [738, 271] on div "advertising-megaphone Promote" at bounding box center [727, 270] width 132 height 27
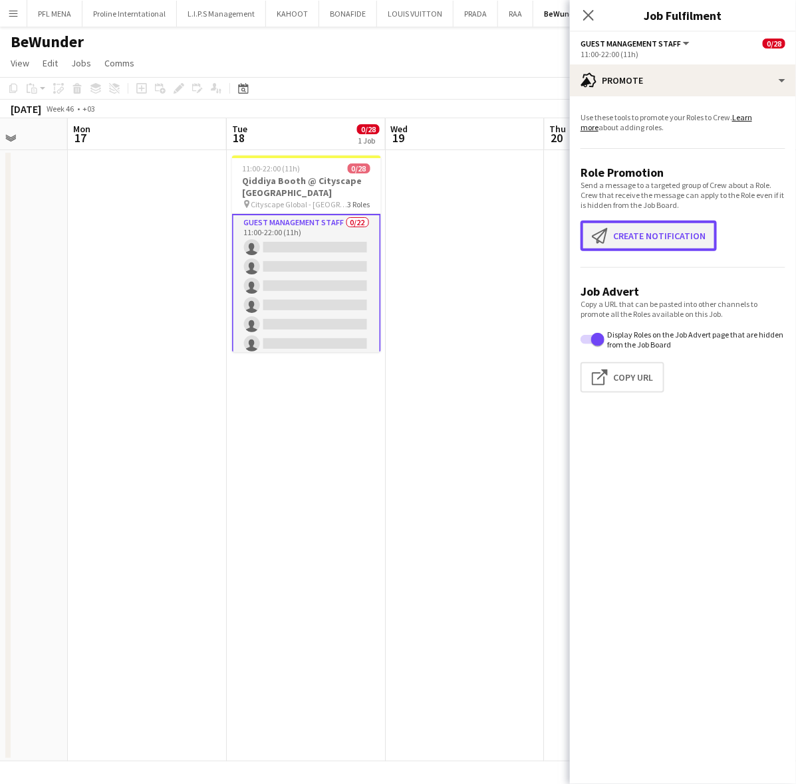
click at [636, 244] on button "Create notification Create notification" at bounding box center [648, 236] width 136 height 31
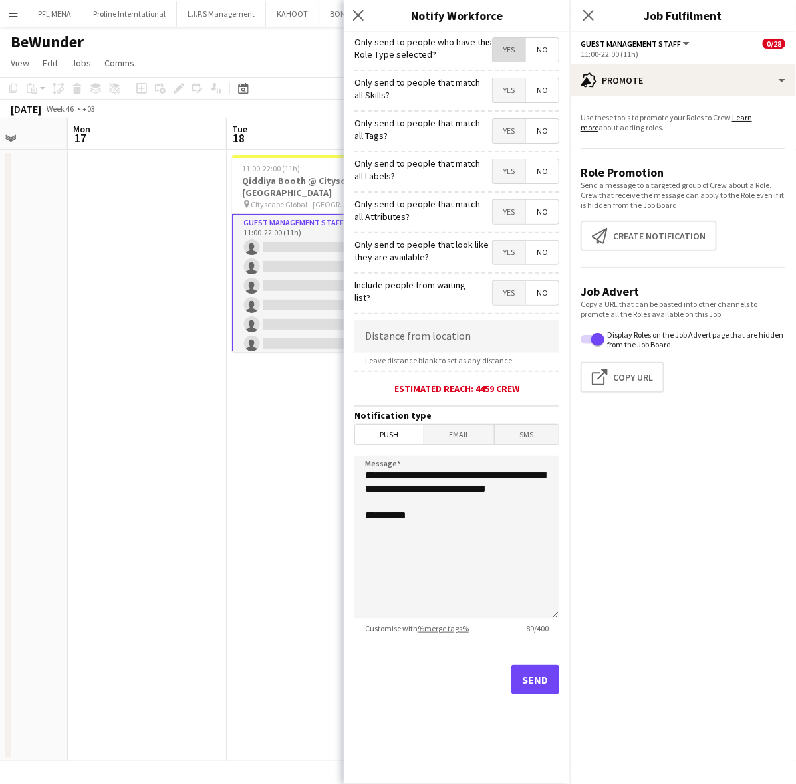
click at [502, 47] on span "Yes" at bounding box center [509, 50] width 33 height 24
click at [499, 92] on span "Yes" at bounding box center [509, 90] width 33 height 24
click at [515, 130] on span "Yes" at bounding box center [509, 131] width 33 height 24
click at [504, 164] on span "Yes" at bounding box center [509, 172] width 33 height 24
click at [511, 215] on span "Yes" at bounding box center [509, 212] width 33 height 24
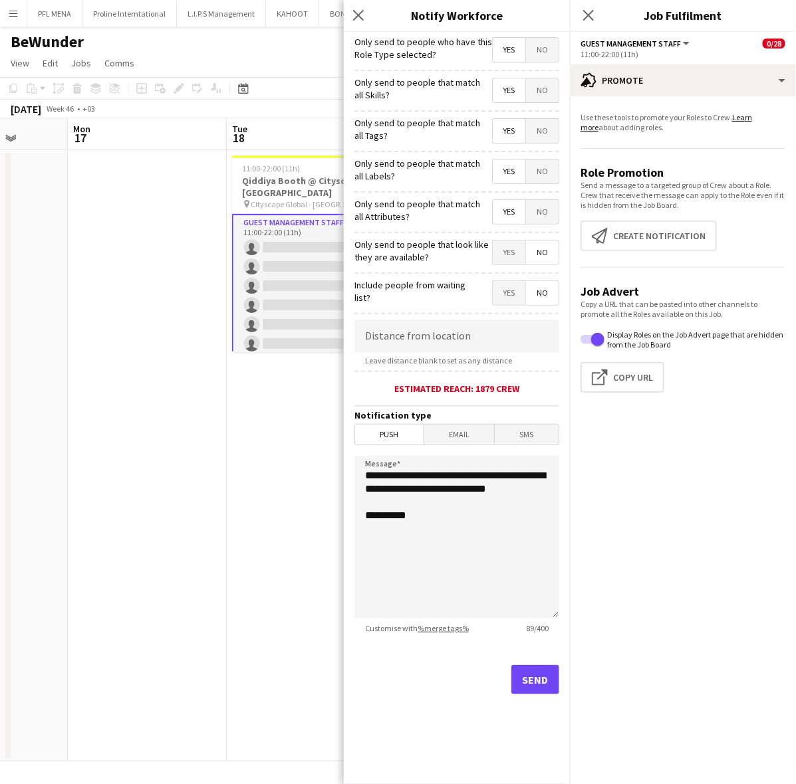
click at [501, 257] on span "Yes" at bounding box center [509, 253] width 33 height 24
click at [549, 296] on span "No" at bounding box center [542, 293] width 33 height 24
click at [465, 339] on input at bounding box center [456, 336] width 205 height 33
type input "****"
type input "******"
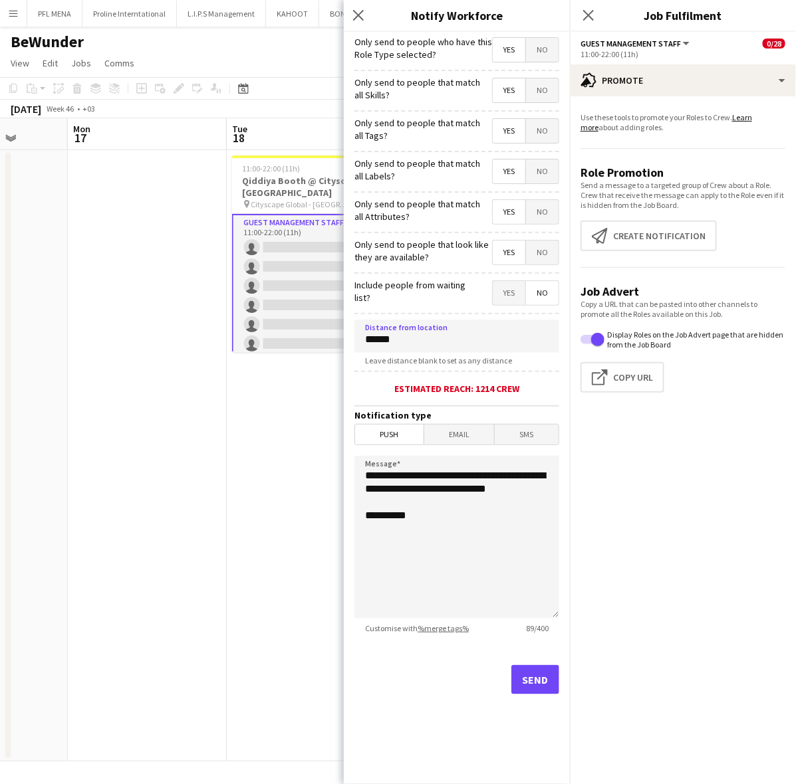
click at [320, 331] on app-card-role "Guest Management Staff 0/22 11:00-22:00 (11h) single-neutral-actions single-neu…" at bounding box center [306, 440] width 149 height 453
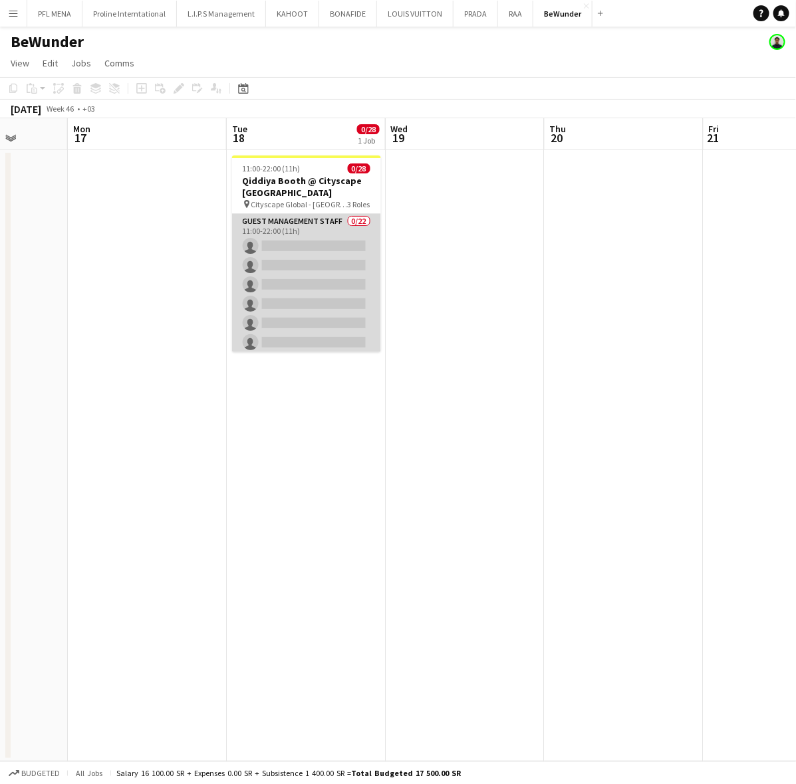
click at [330, 296] on app-card-role "Guest Management Staff 0/22 11:00-22:00 (11h) single-neutral-actions single-neu…" at bounding box center [306, 439] width 149 height 450
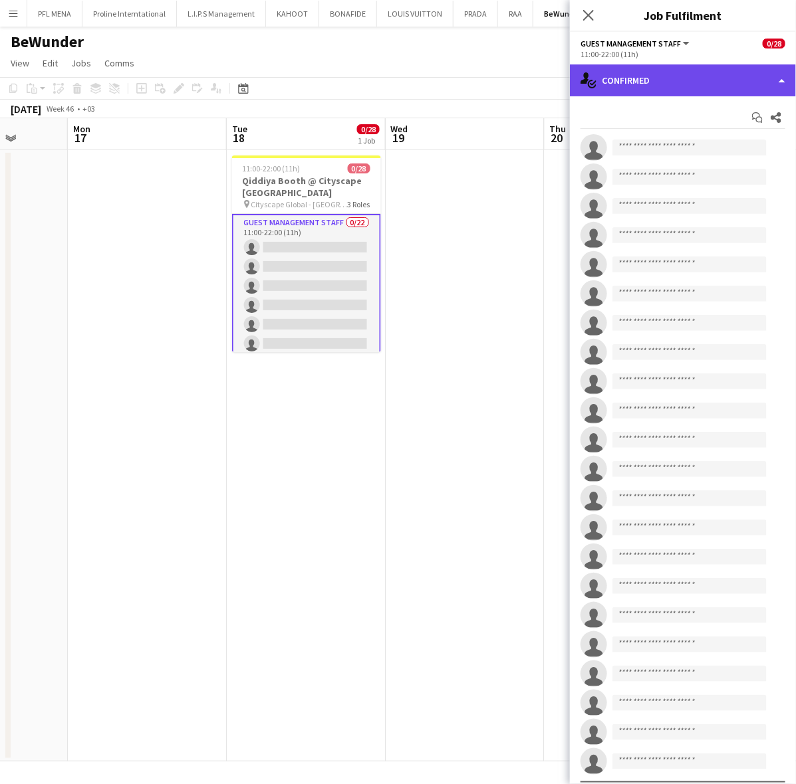
click at [709, 81] on div "single-neutral-actions-check-2 Confirmed" at bounding box center [683, 80] width 226 height 32
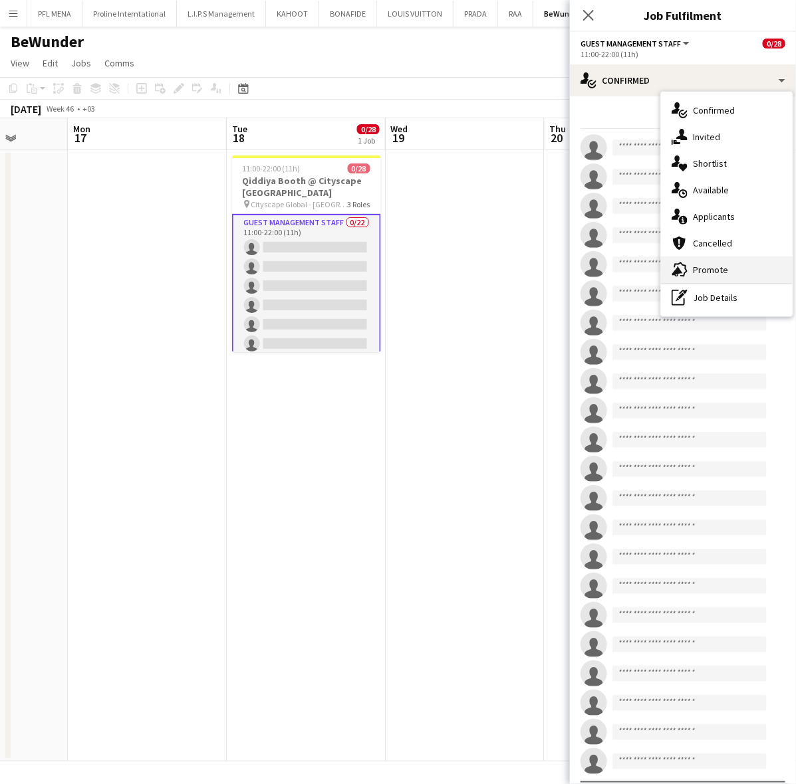
click at [732, 268] on div "advertising-megaphone Promote" at bounding box center [727, 270] width 132 height 27
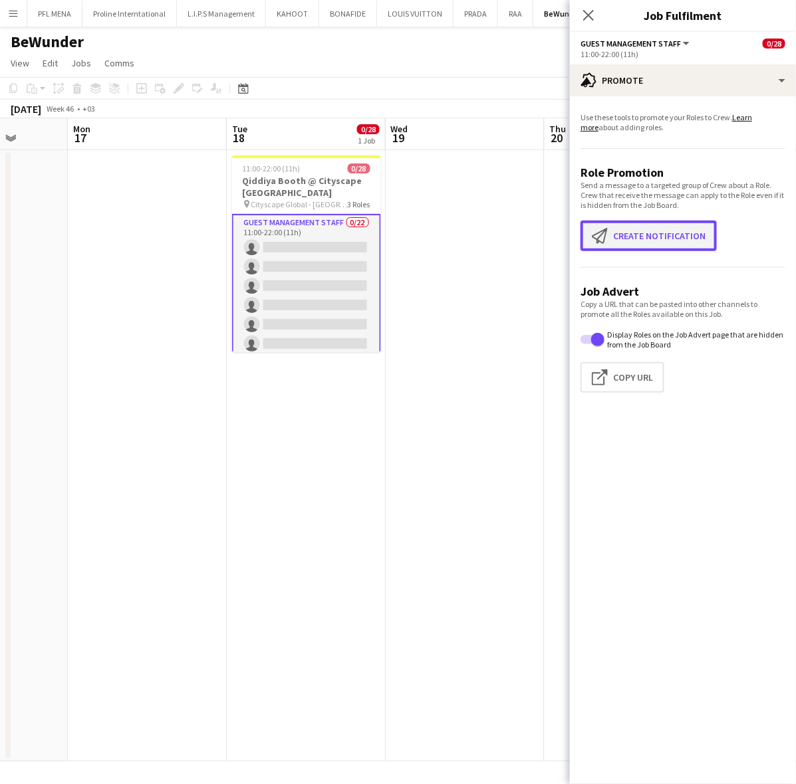
click at [645, 246] on button "Create notification Create notification" at bounding box center [648, 236] width 136 height 31
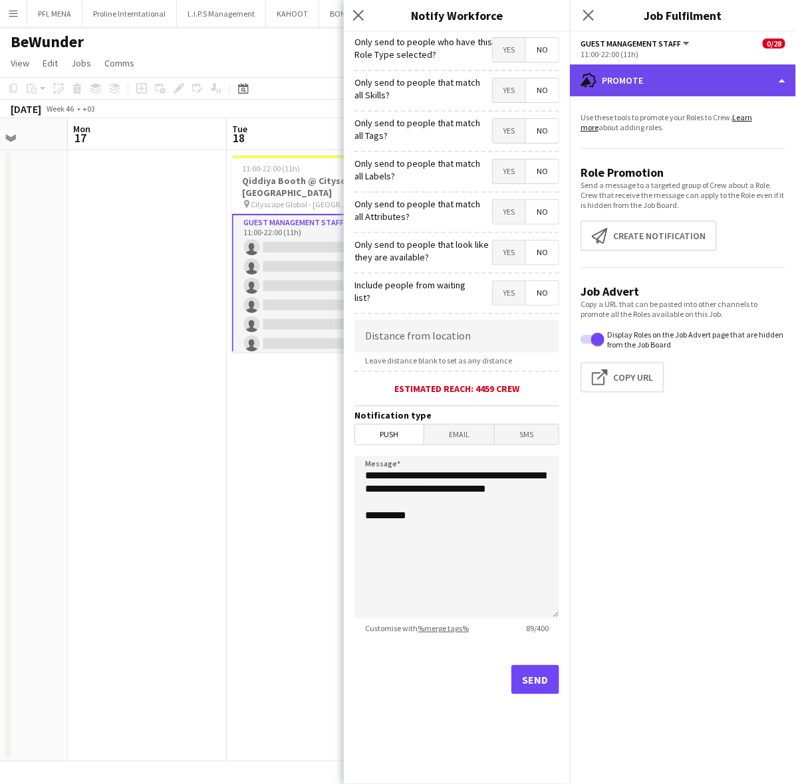
click at [670, 88] on div "advertising-megaphone Promote" at bounding box center [683, 80] width 226 height 32
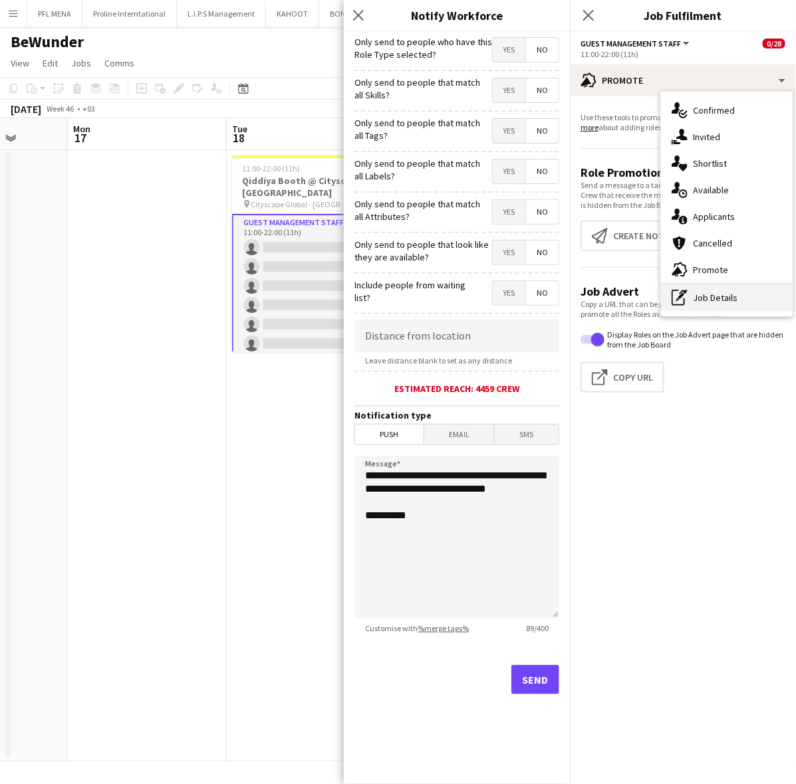
click at [739, 292] on div "pen-write Job Details" at bounding box center [727, 298] width 132 height 27
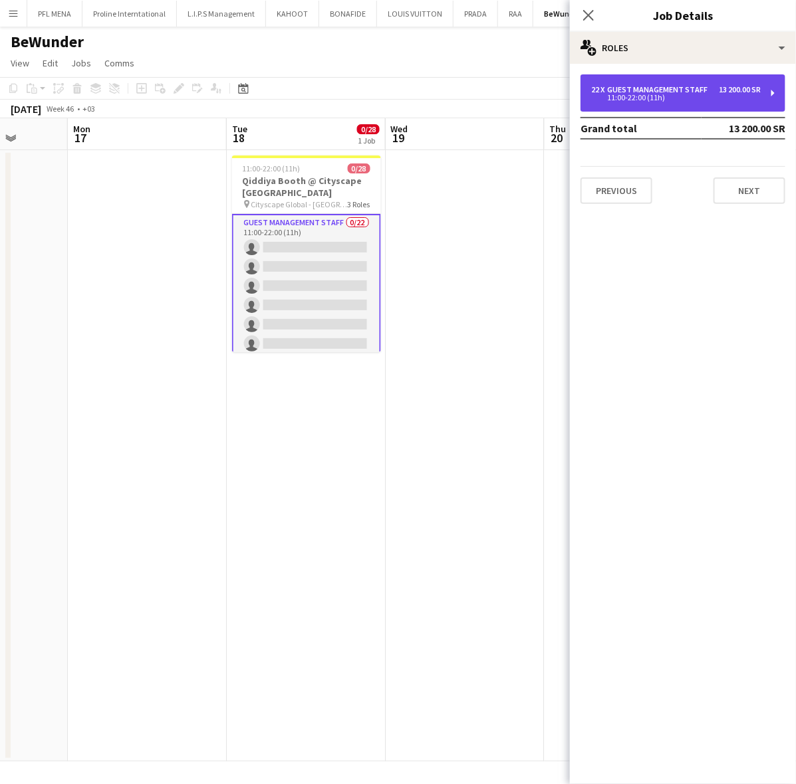
drag, startPoint x: 659, startPoint y: 82, endPoint x: 622, endPoint y: 101, distance: 41.9
click at [658, 82] on div "22 x Guest Management Staff 13 200.00 SR 11:00-22:00 (11h)" at bounding box center [682, 92] width 205 height 37
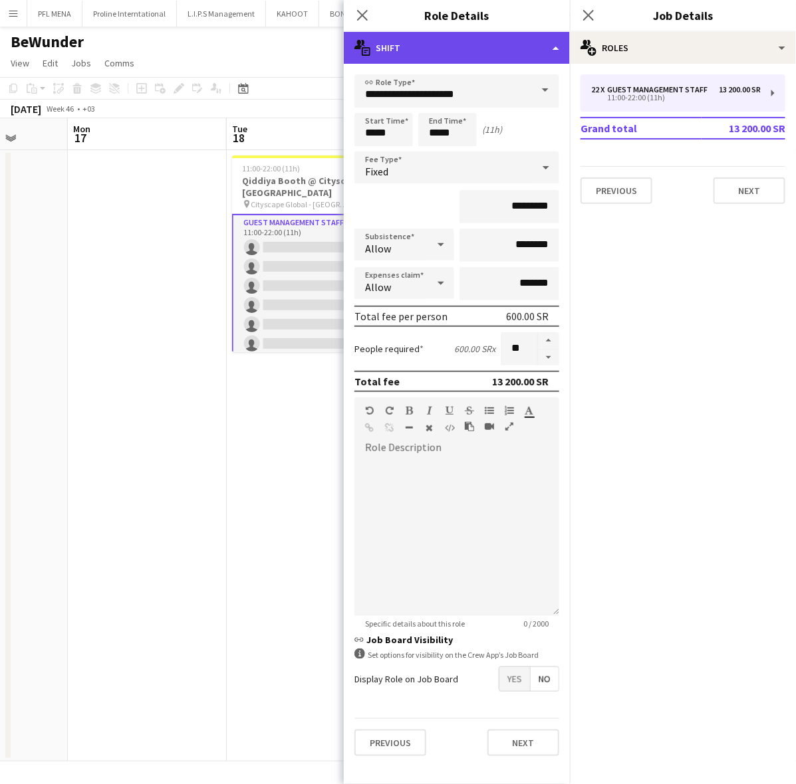
click at [527, 49] on div "multiple-actions-text Shift" at bounding box center [457, 48] width 226 height 32
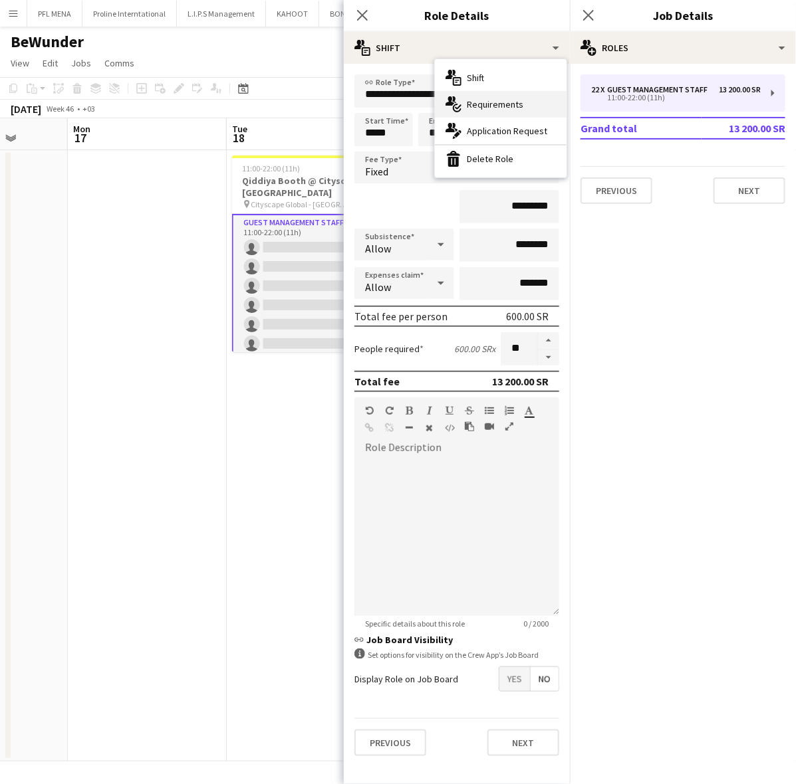
click at [528, 105] on div "multiple-actions-check-2 Requirements" at bounding box center [501, 104] width 132 height 27
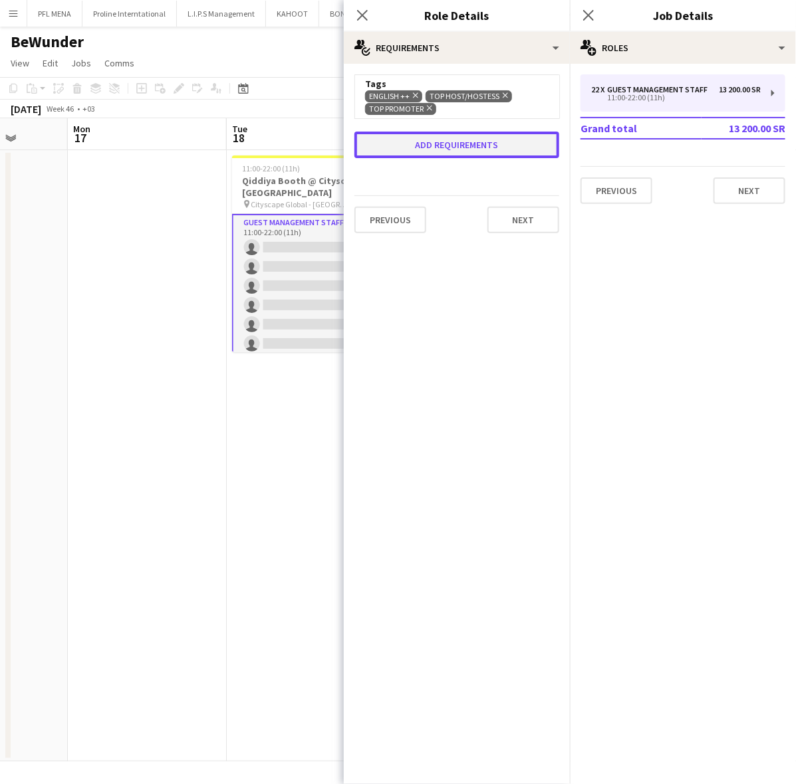
click at [465, 147] on button "Add requirements" at bounding box center [456, 145] width 205 height 27
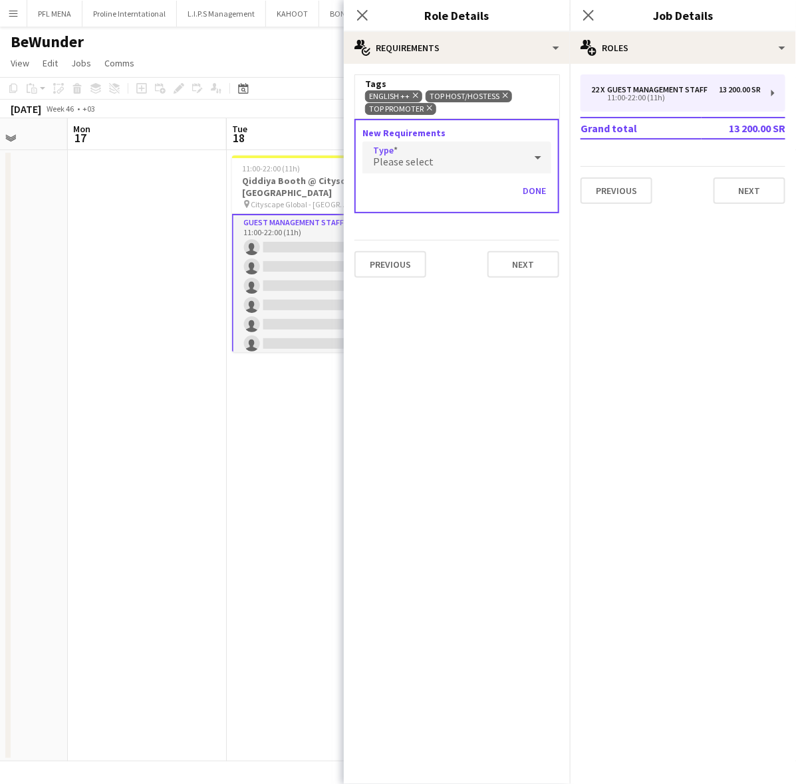
click at [523, 163] on div "Please select" at bounding box center [443, 158] width 162 height 32
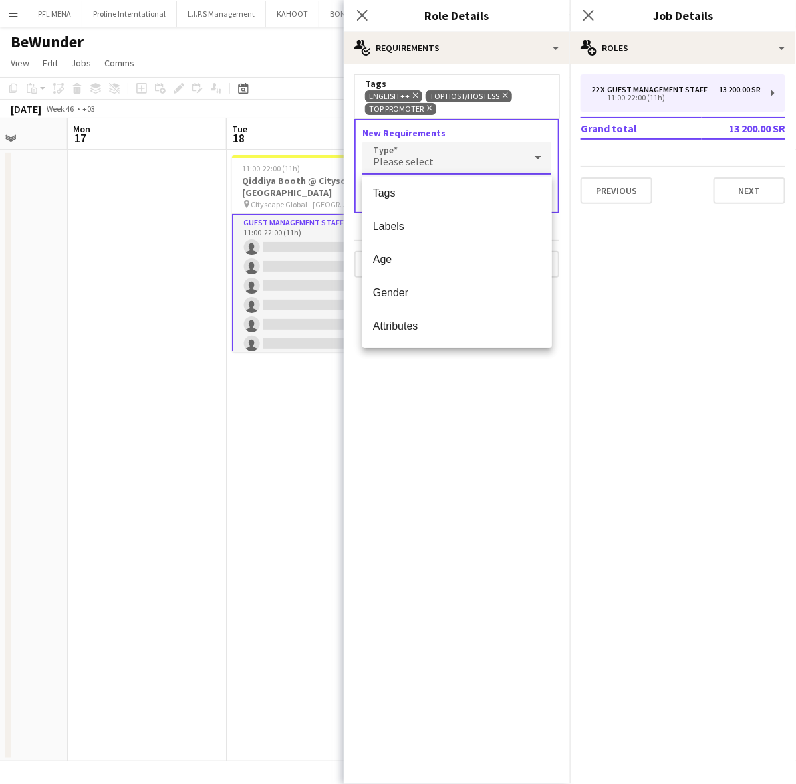
scroll to position [0, 0]
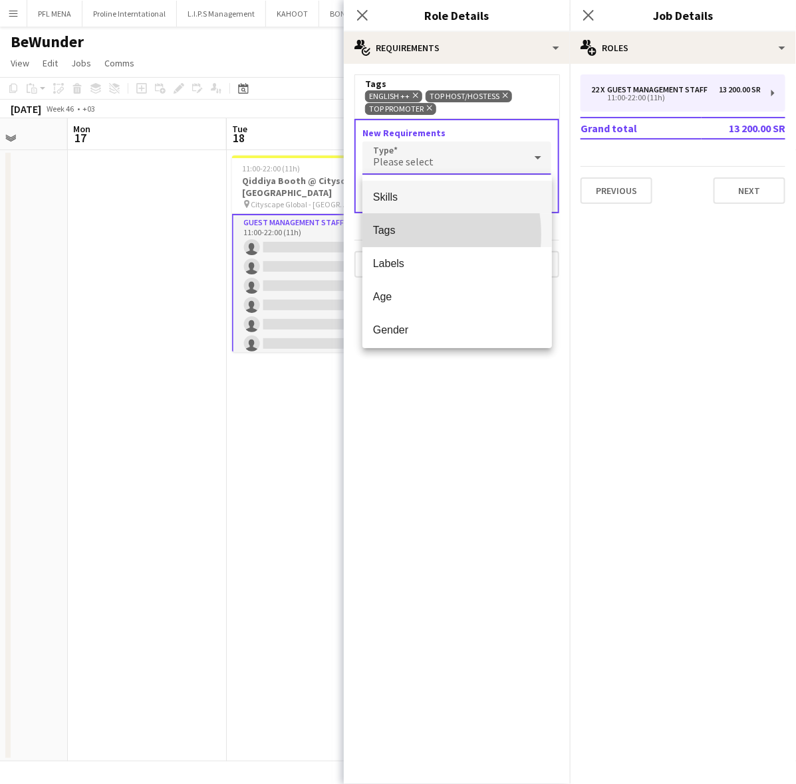
click at [399, 235] on span "Tags" at bounding box center [457, 230] width 169 height 13
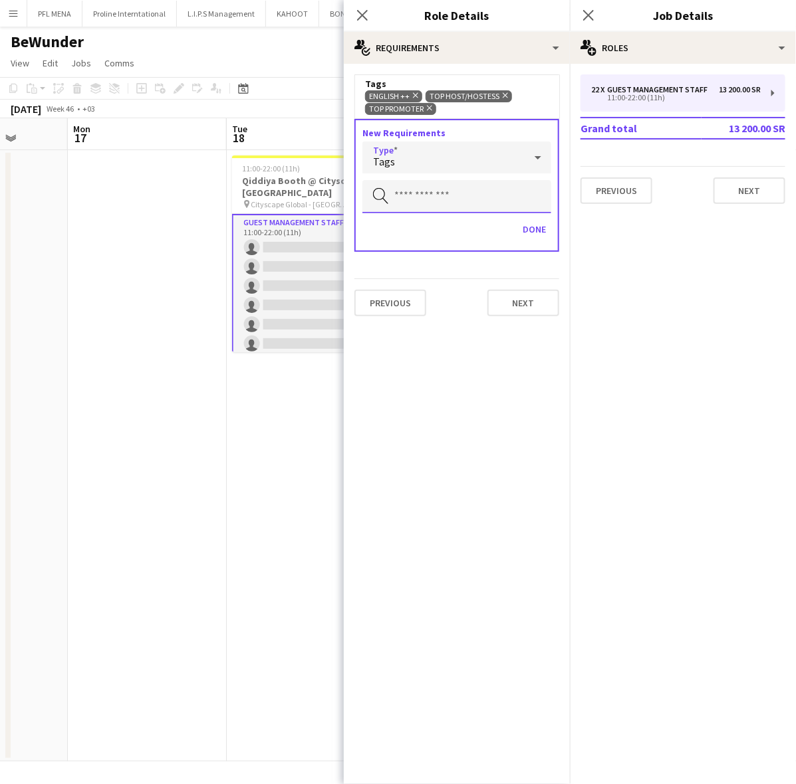
click at [446, 199] on input "text" at bounding box center [456, 196] width 189 height 33
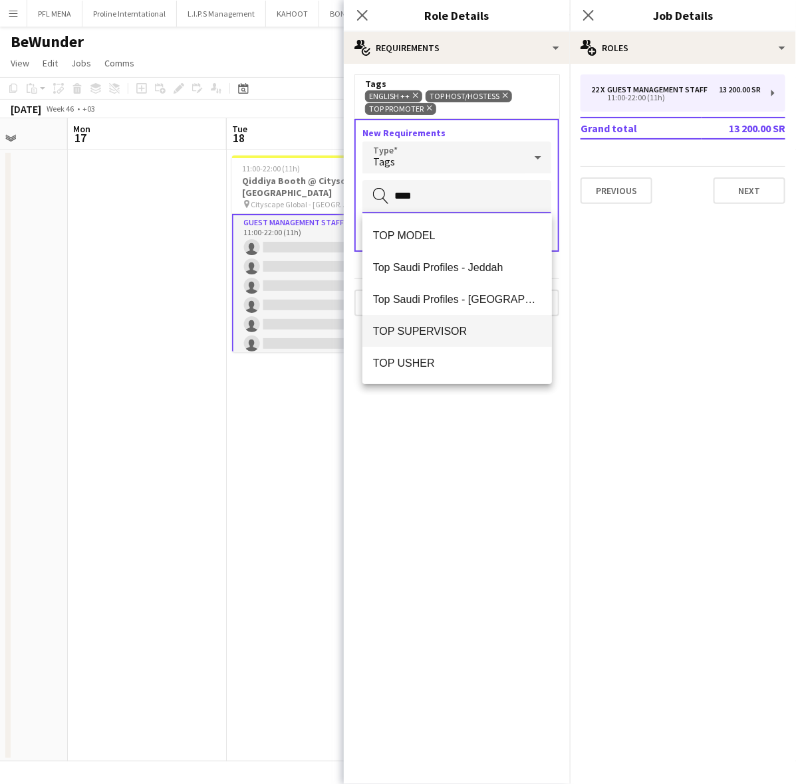
type input "***"
click at [461, 326] on span "TOP SUPERVISOR" at bounding box center [457, 331] width 169 height 13
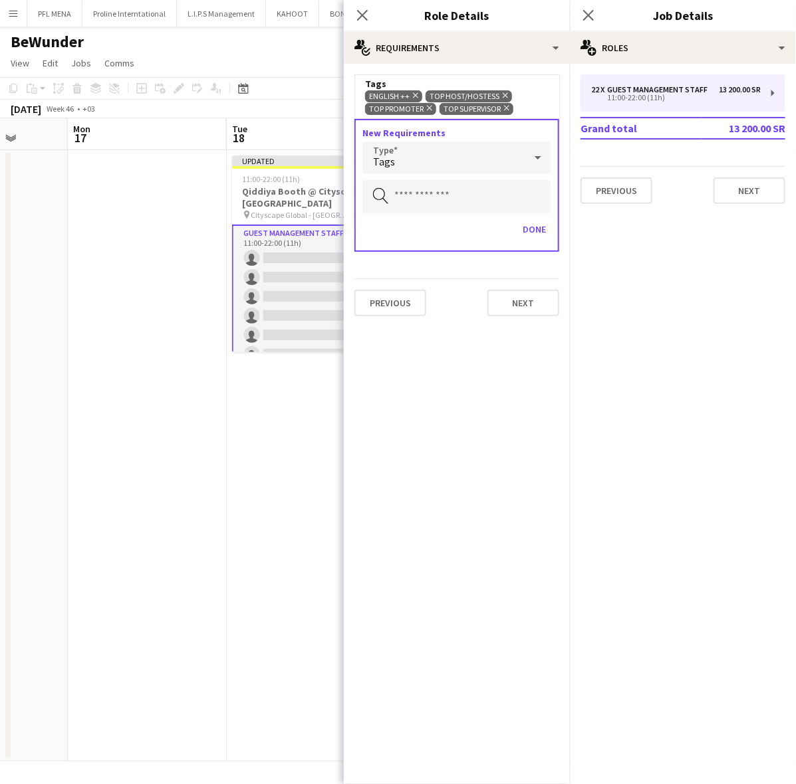
click at [287, 459] on app-date-cell "Updated 11:00-22:00 (11h) 0/28 Qiddiya Booth @ Cityscape Malham pin Cityscape G…" at bounding box center [306, 456] width 159 height 612
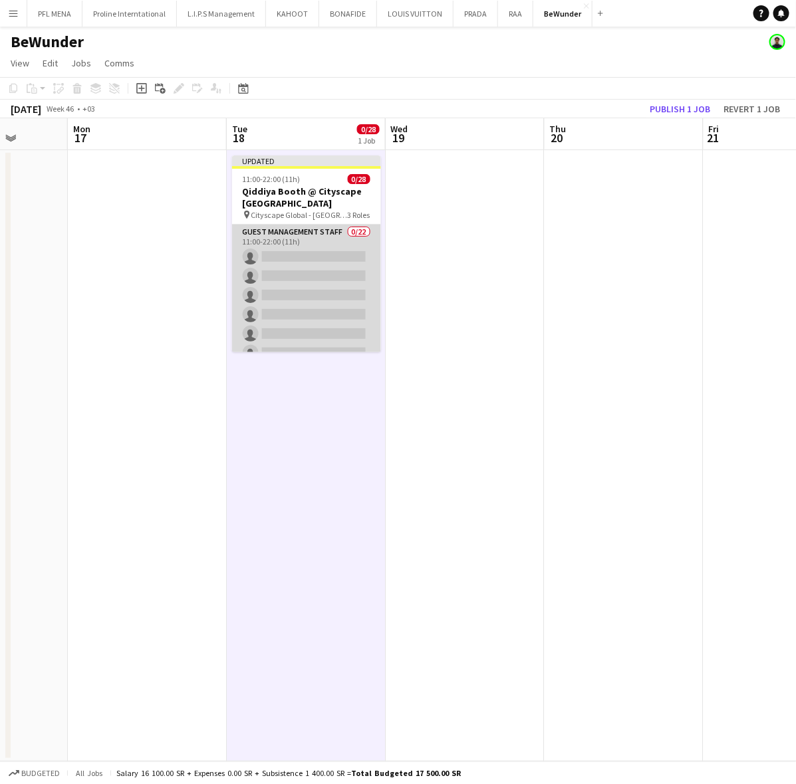
click at [340, 261] on app-card-role "Guest Management Staff 0/22 11:00-22:00 (11h) single-neutral-actions single-neu…" at bounding box center [306, 450] width 149 height 450
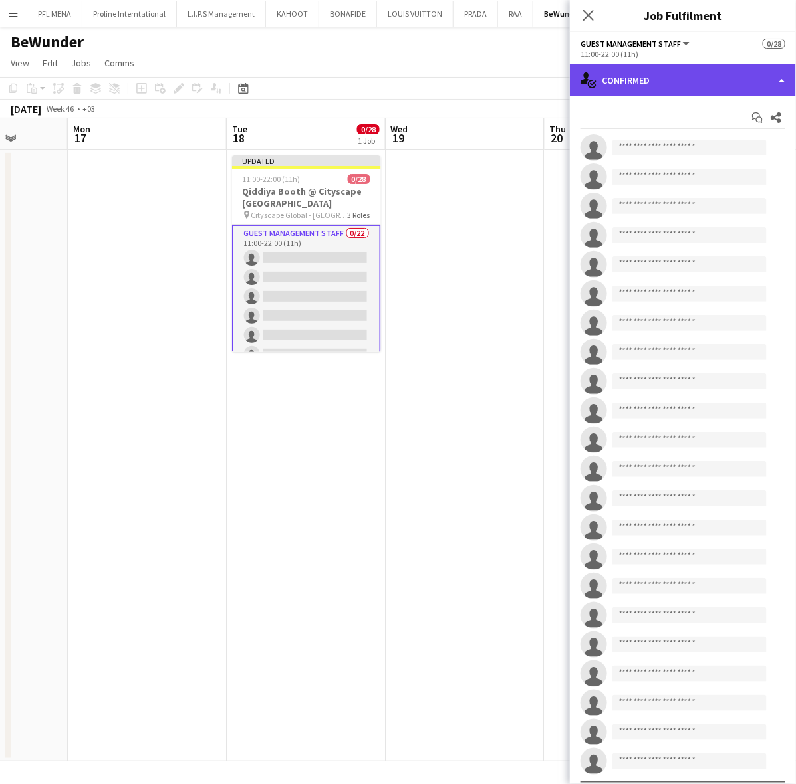
click at [667, 74] on div "single-neutral-actions-check-2 Confirmed" at bounding box center [683, 80] width 226 height 32
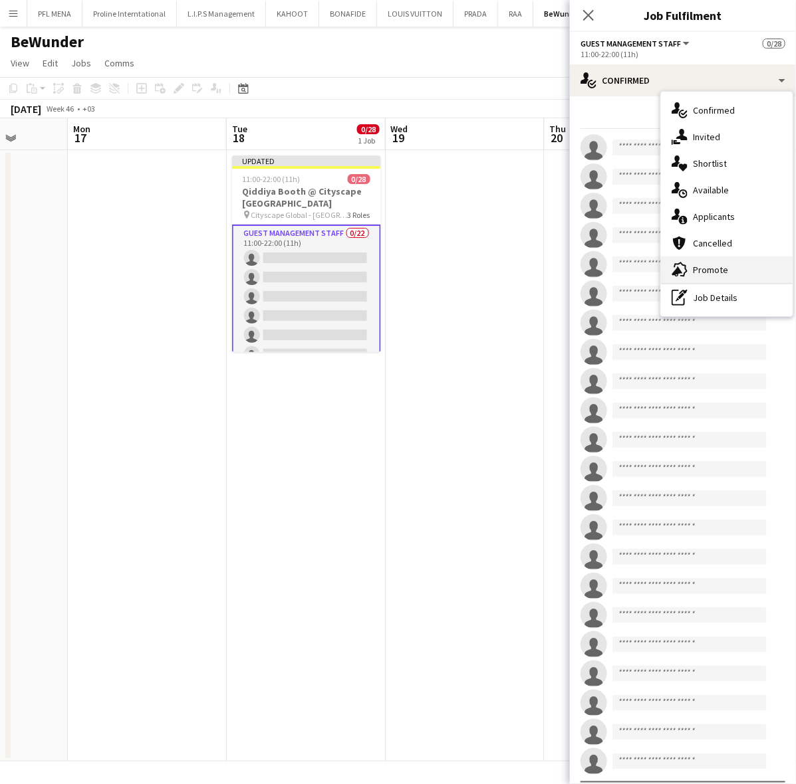
click at [726, 271] on span "Promote" at bounding box center [710, 270] width 35 height 12
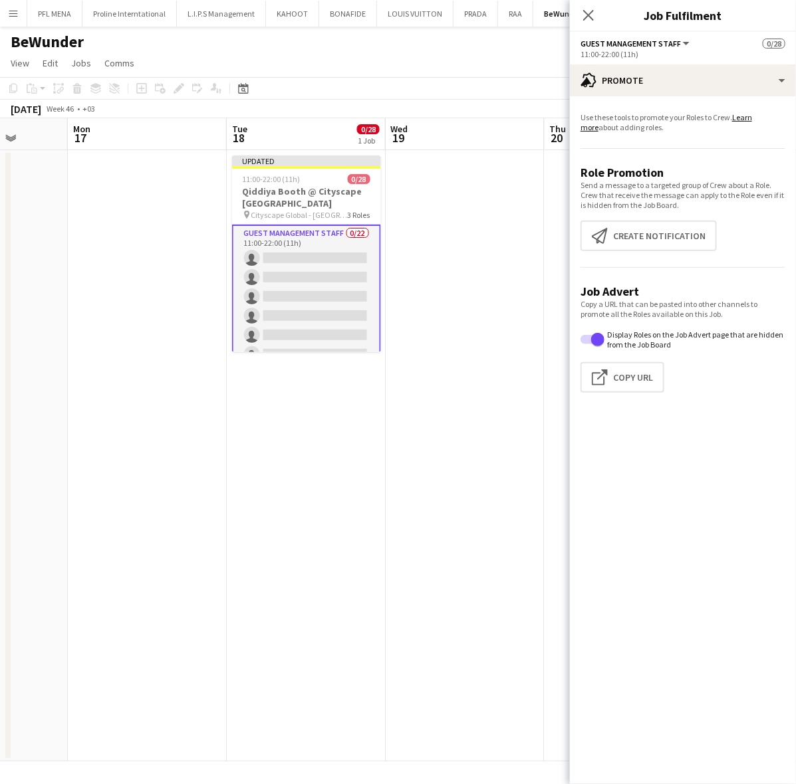
click at [700, 100] on div "Use these tools to promote your Roles to Crew. Learn more about adding roles. R…" at bounding box center [683, 257] width 226 height 323
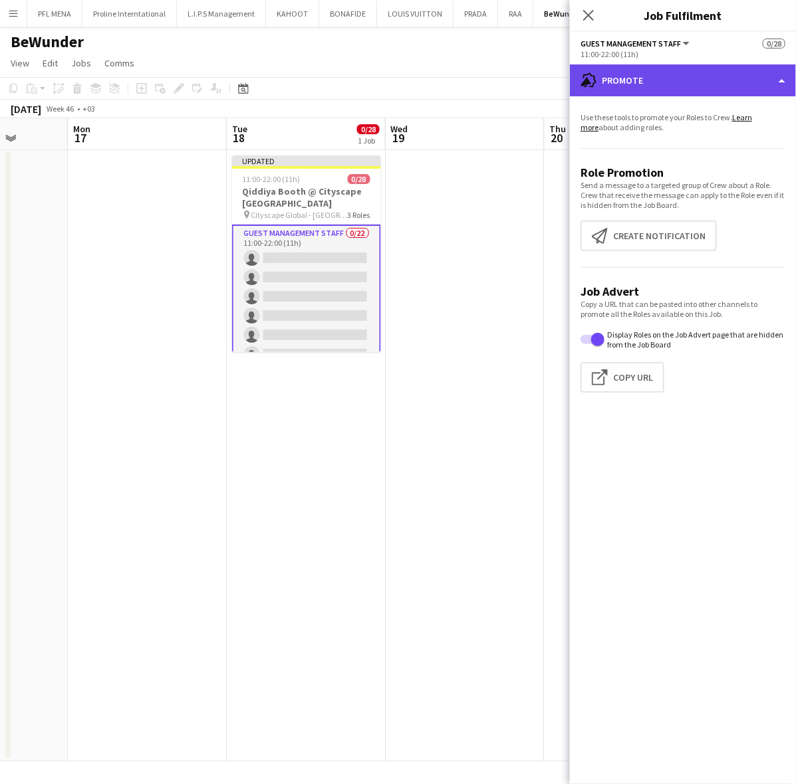
click at [715, 72] on div "advertising-megaphone Promote" at bounding box center [683, 80] width 226 height 32
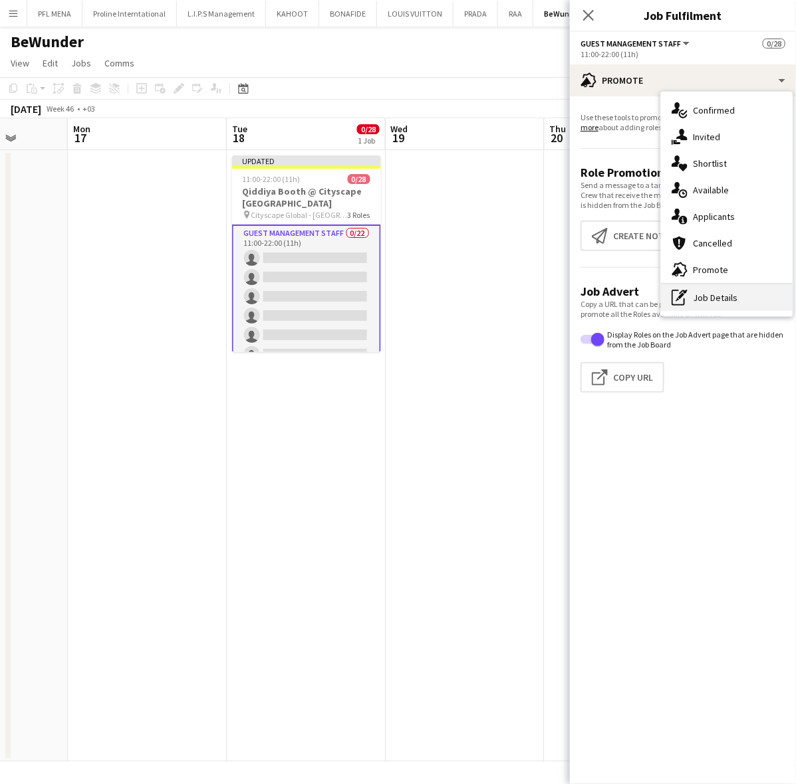
click at [736, 294] on div "pen-write Job Details" at bounding box center [727, 298] width 132 height 27
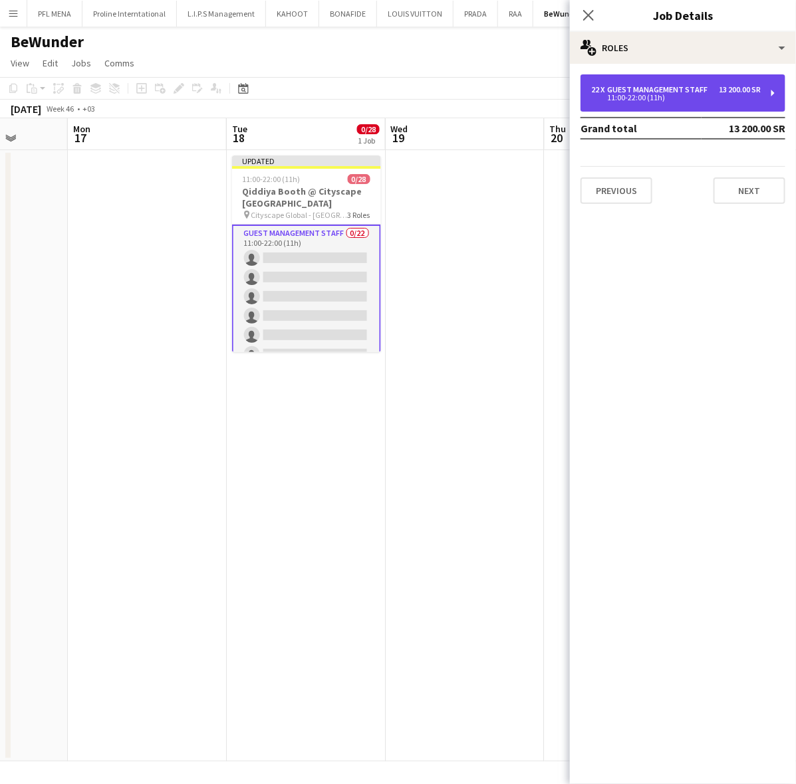
drag, startPoint x: 690, startPoint y: 103, endPoint x: 690, endPoint y: 94, distance: 8.6
click at [693, 94] on div "22 x Guest Management Staff 13 200.00 SR 11:00-22:00 (11h)" at bounding box center [682, 92] width 205 height 37
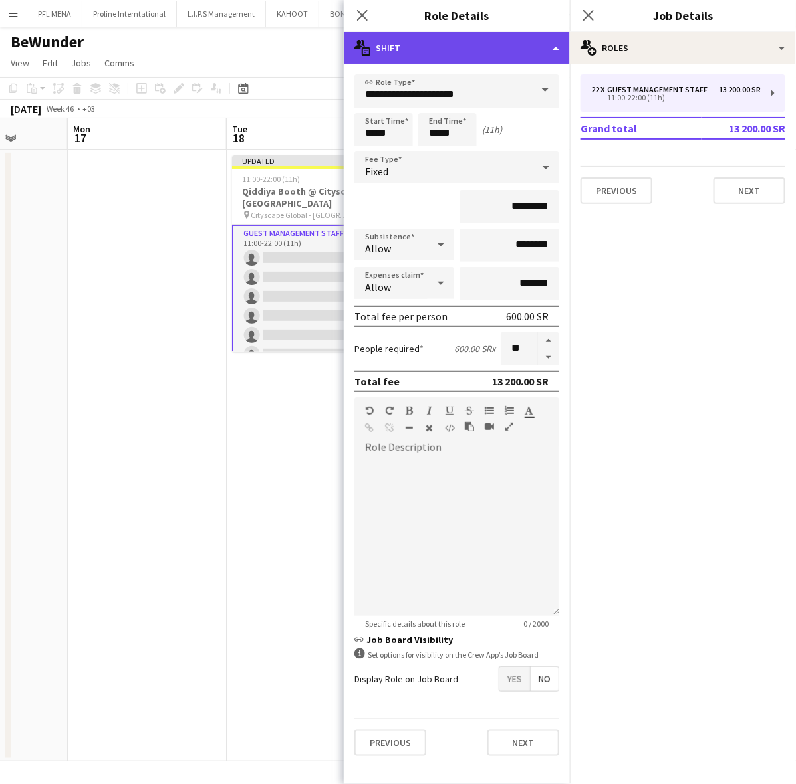
click at [515, 55] on div "multiple-actions-text Shift" at bounding box center [457, 48] width 226 height 32
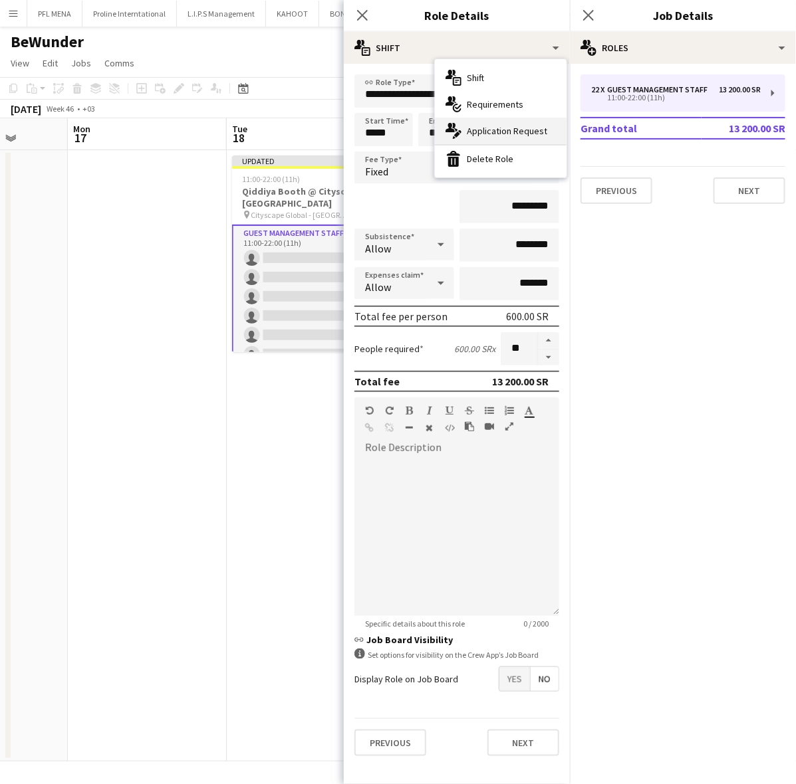
click at [532, 125] on span "Application Request" at bounding box center [507, 131] width 80 height 12
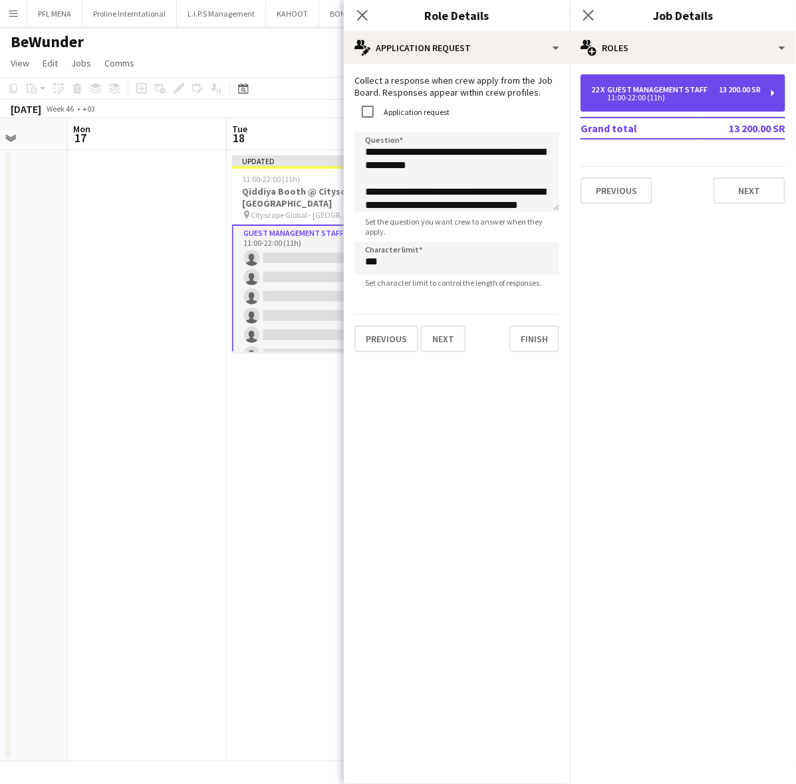
click at [698, 85] on div "Guest Management Staff" at bounding box center [660, 89] width 106 height 9
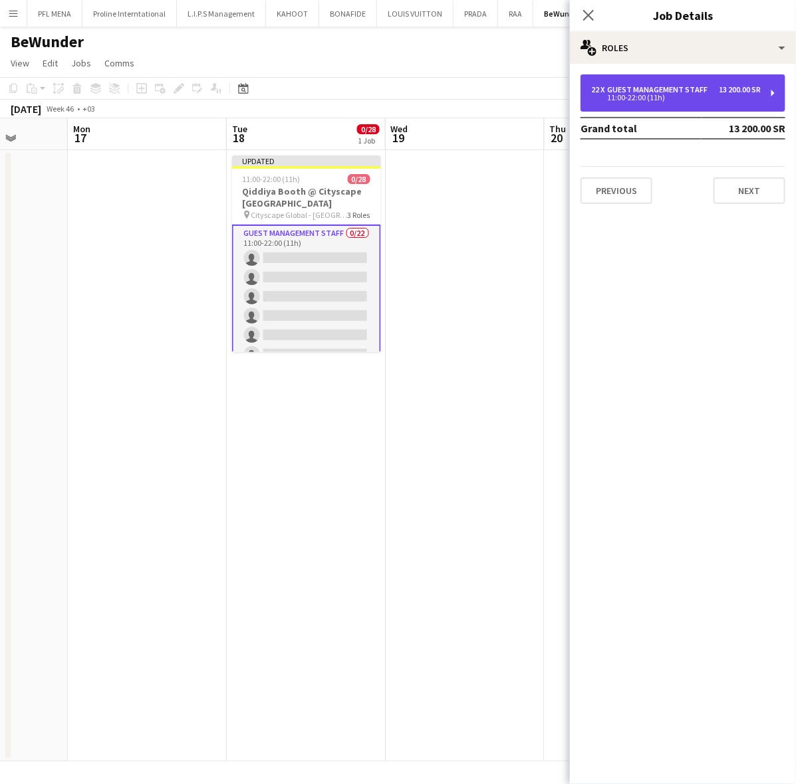
click at [698, 85] on div "Guest Management Staff" at bounding box center [660, 89] width 106 height 9
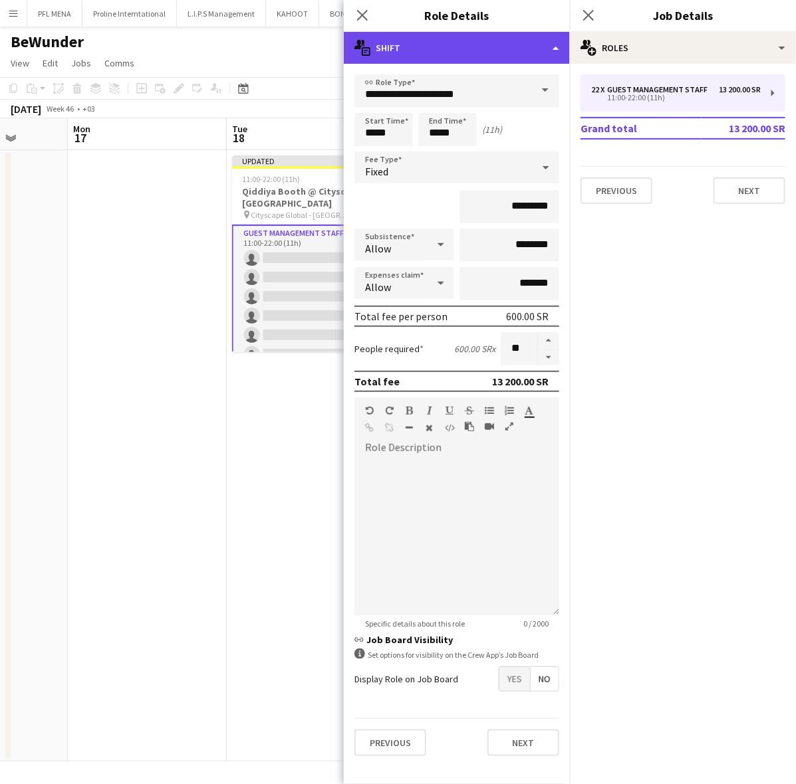
click at [528, 32] on div "multiple-actions-text Shift" at bounding box center [457, 48] width 226 height 32
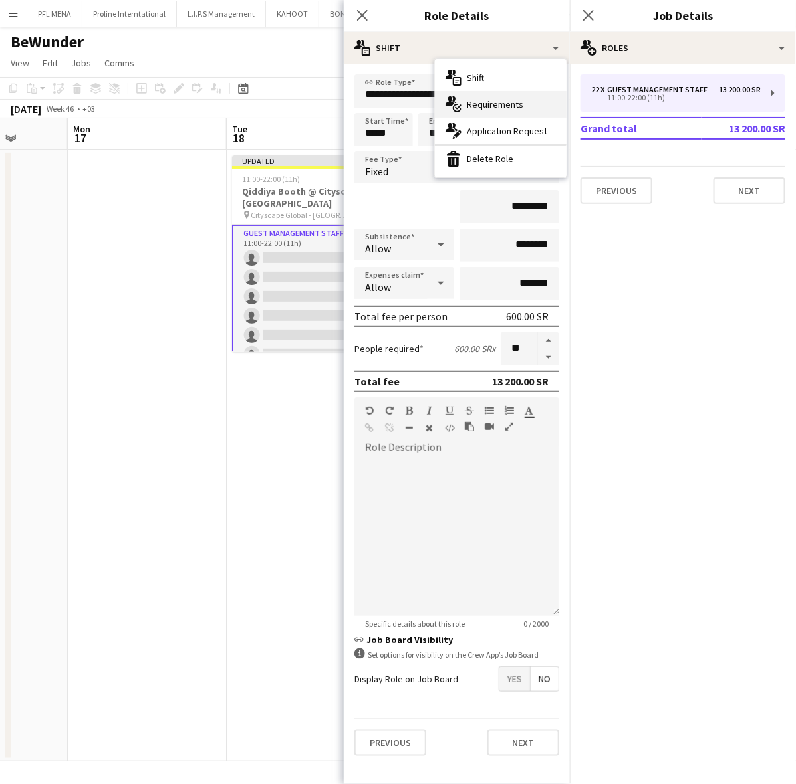
click at [523, 104] on div "multiple-actions-check-2 Requirements" at bounding box center [501, 104] width 132 height 27
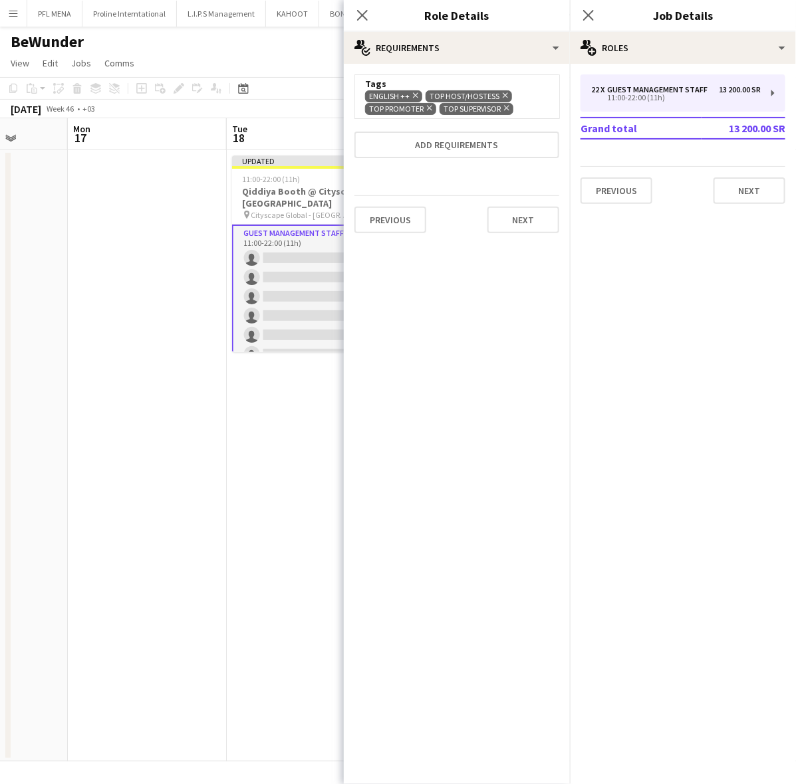
click at [509, 107] on icon "Remove" at bounding box center [505, 108] width 9 height 9
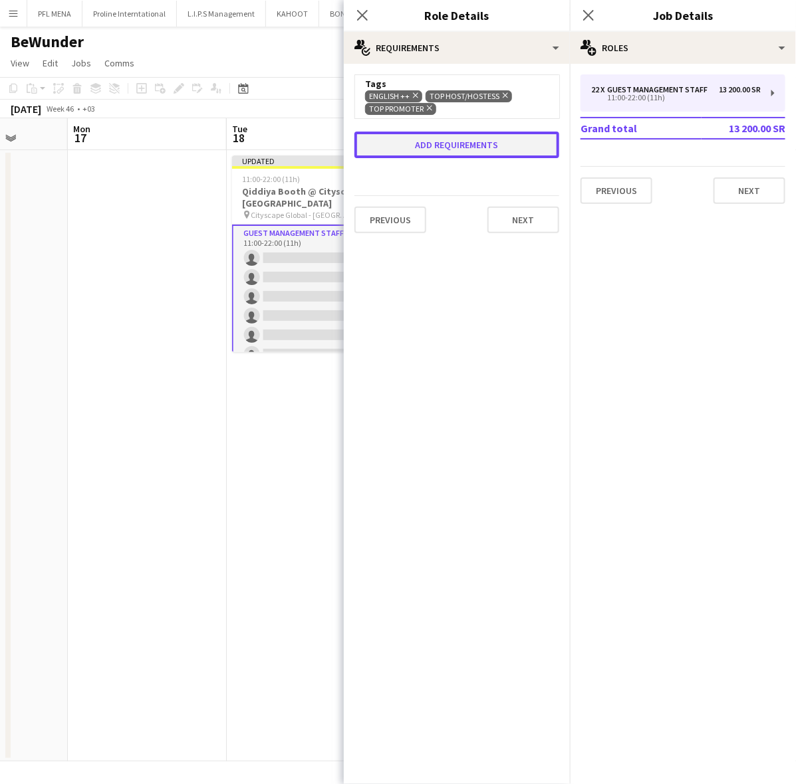
click at [483, 143] on button "Add requirements" at bounding box center [456, 145] width 205 height 27
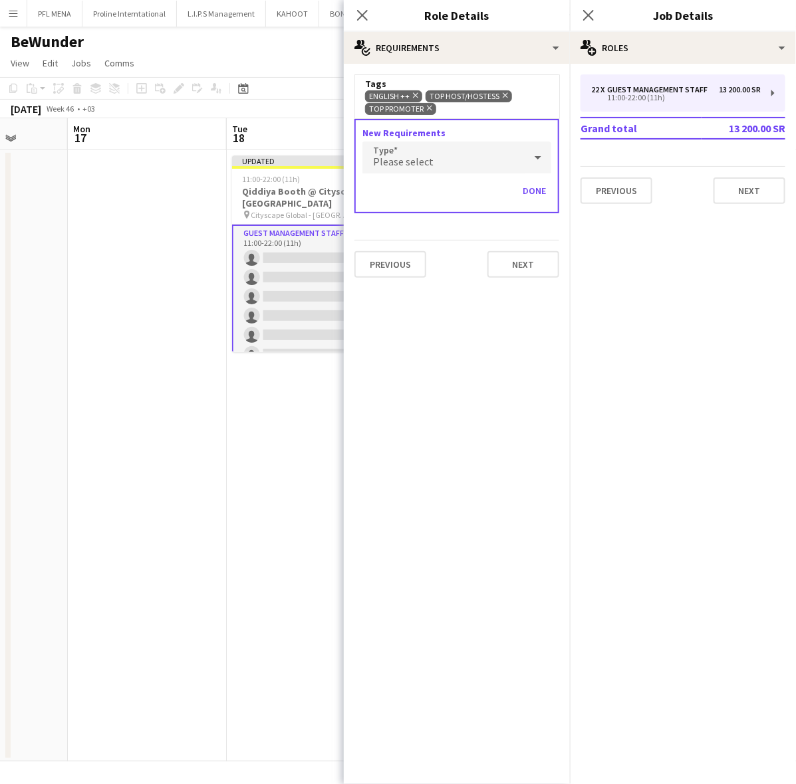
click at [487, 161] on div "Please select" at bounding box center [443, 158] width 162 height 32
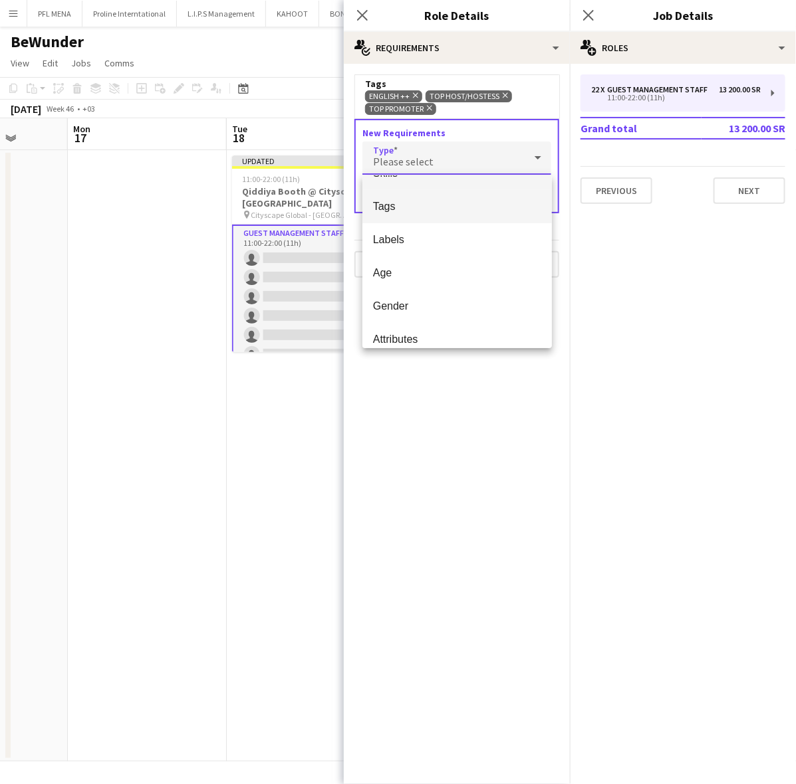
scroll to position [37, 0]
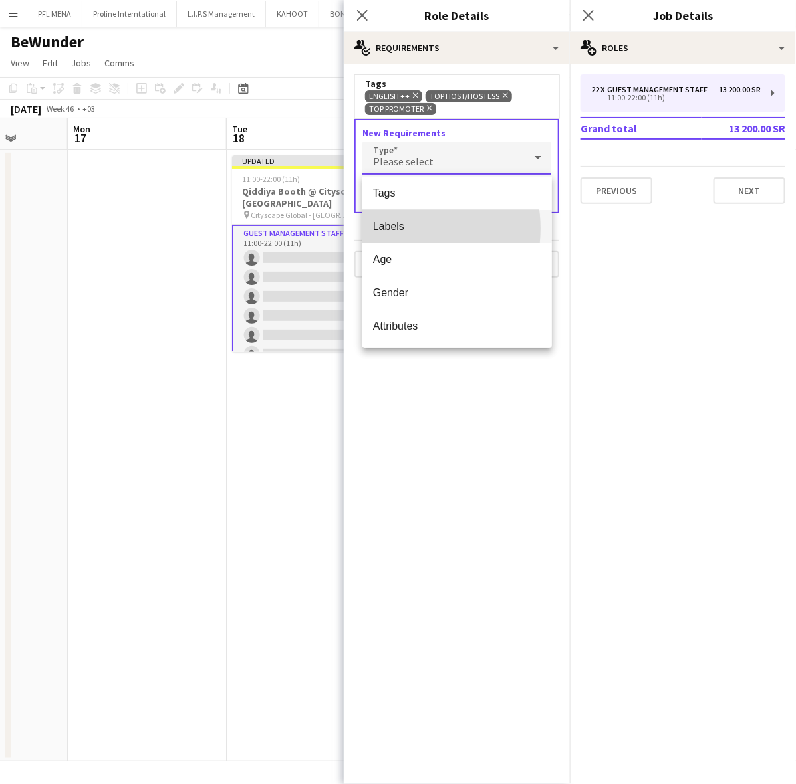
click at [404, 228] on span "Labels" at bounding box center [457, 226] width 169 height 13
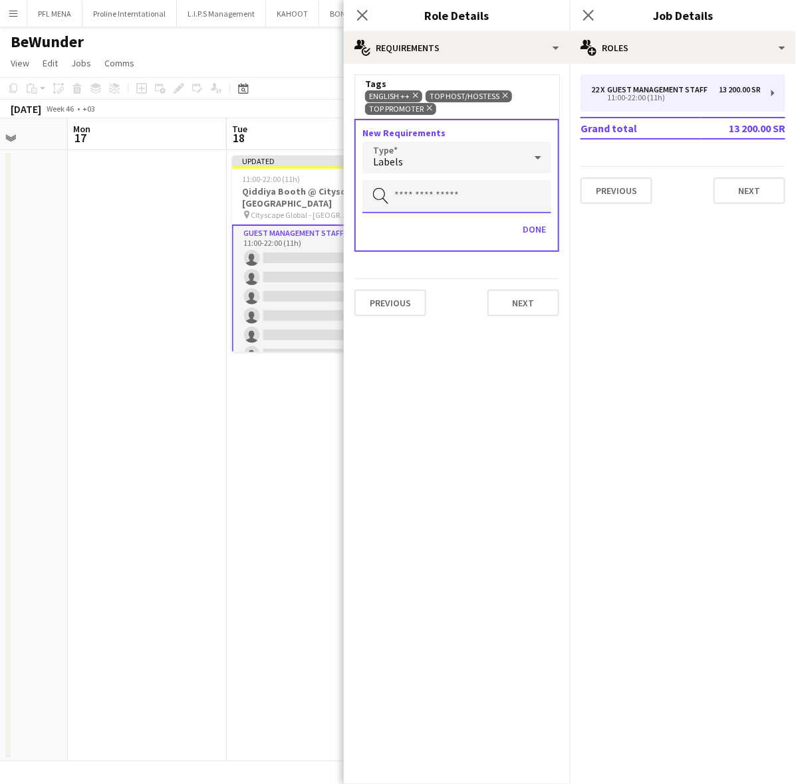
click at [453, 191] on input "text" at bounding box center [456, 196] width 189 height 33
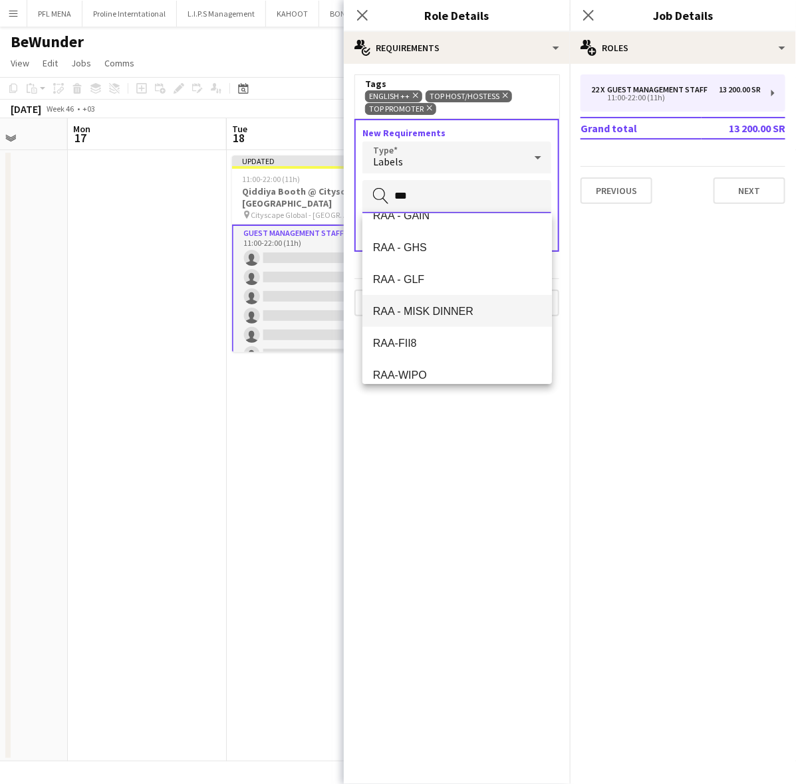
scroll to position [191, 0]
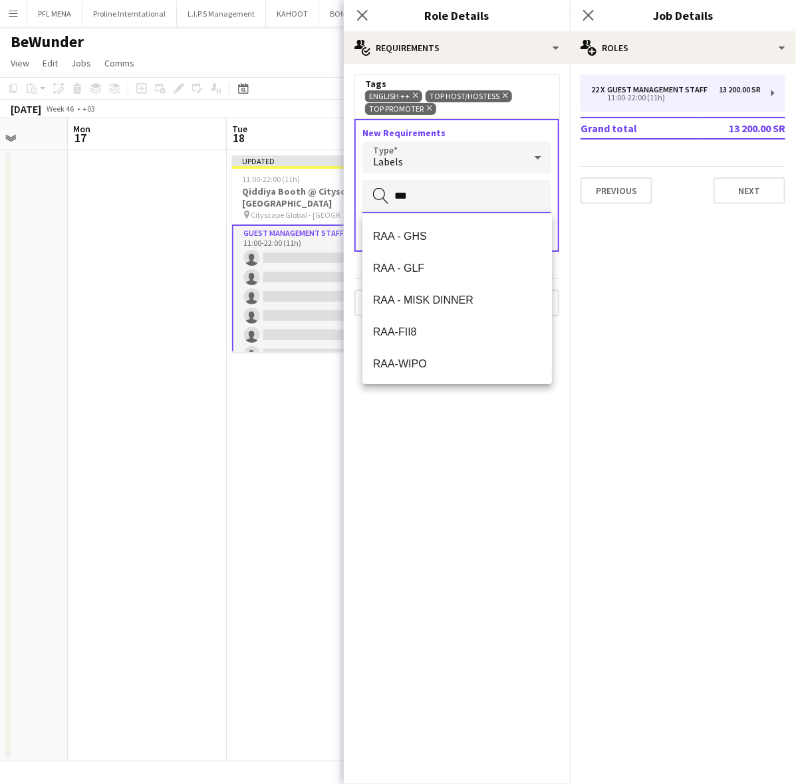
click at [431, 207] on input "***" at bounding box center [456, 196] width 189 height 33
type input "*"
click at [515, 160] on div "Labels" at bounding box center [443, 158] width 162 height 32
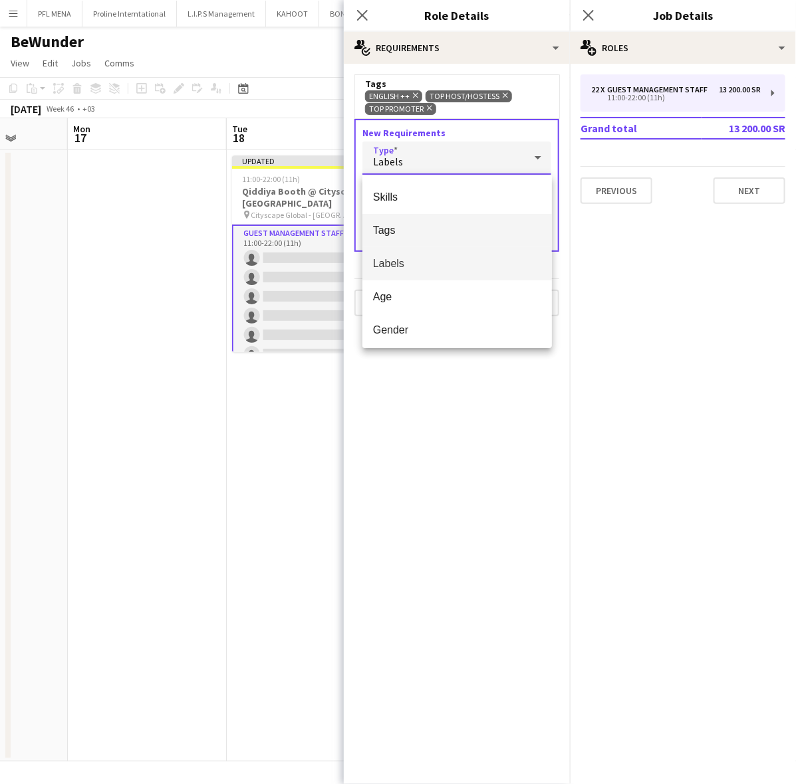
click at [413, 221] on mat-option "Tags" at bounding box center [457, 230] width 190 height 33
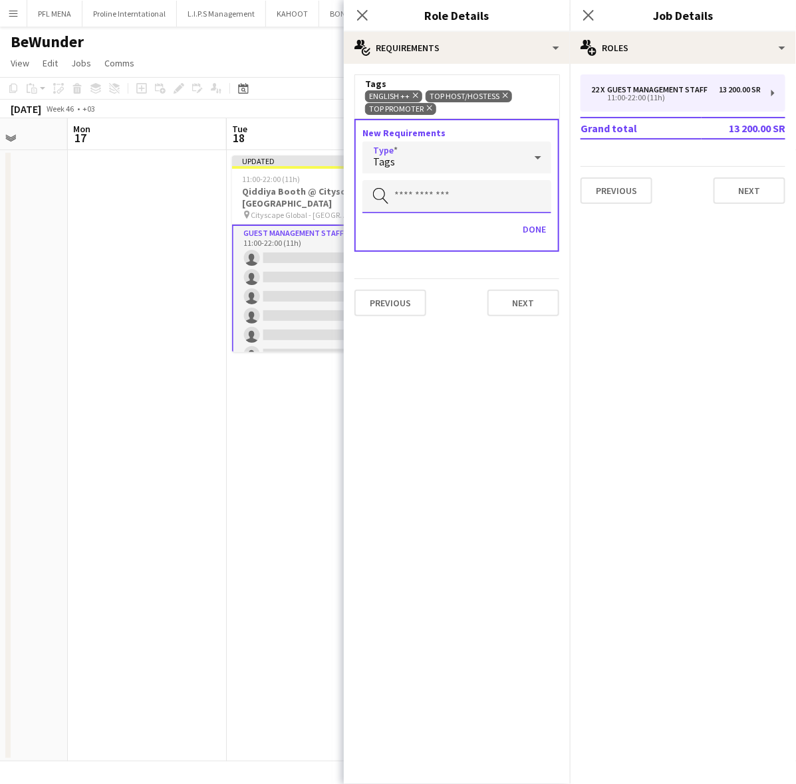
click at [445, 204] on input "text" at bounding box center [456, 196] width 189 height 33
type input "******"
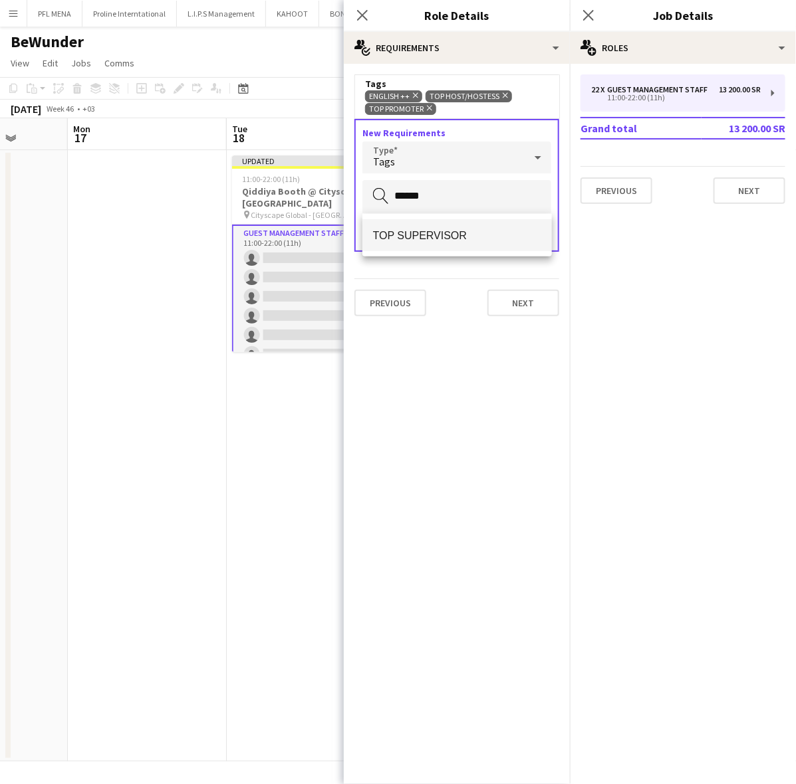
click at [470, 241] on span "TOP SUPERVISOR" at bounding box center [457, 235] width 169 height 13
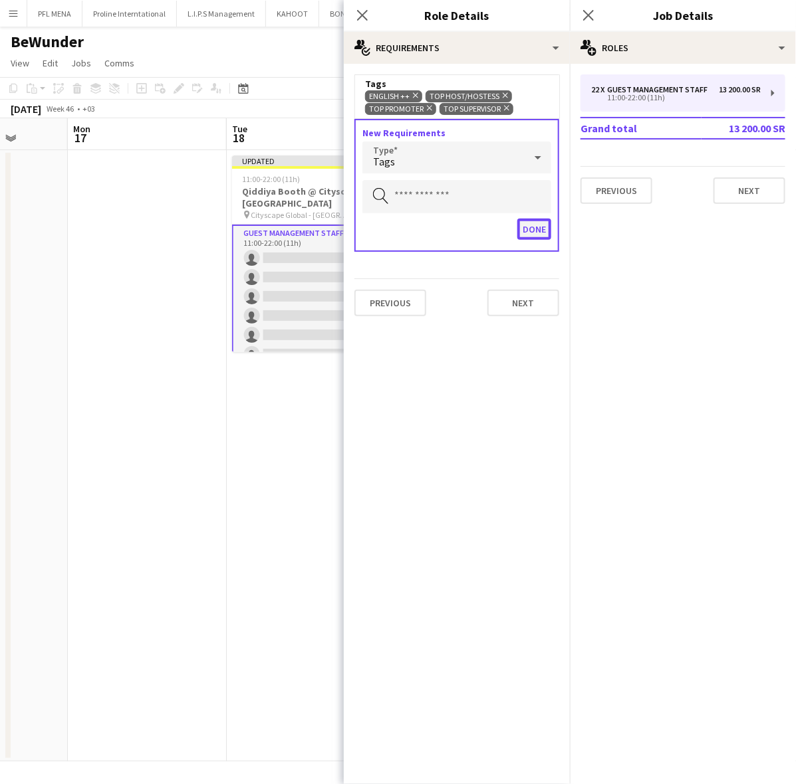
click at [532, 223] on button "Done" at bounding box center [534, 229] width 34 height 21
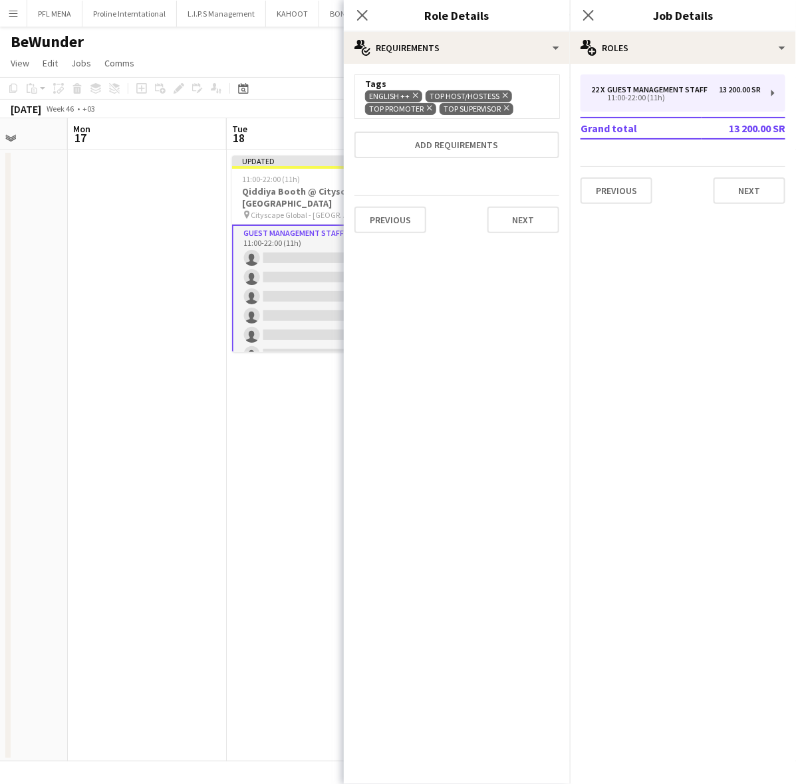
click at [271, 439] on app-date-cell "Updated 11:00-22:00 (11h) 0/28 Qiddiya Booth @ Cityscape Malham pin Cityscape G…" at bounding box center [306, 456] width 159 height 612
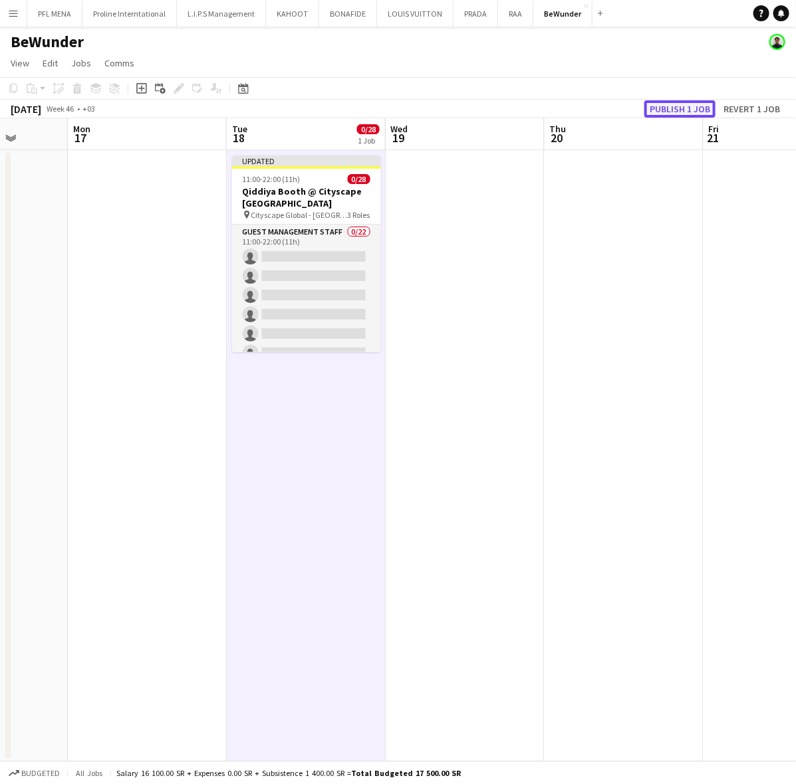
click at [665, 116] on button "Publish 1 job" at bounding box center [679, 108] width 71 height 17
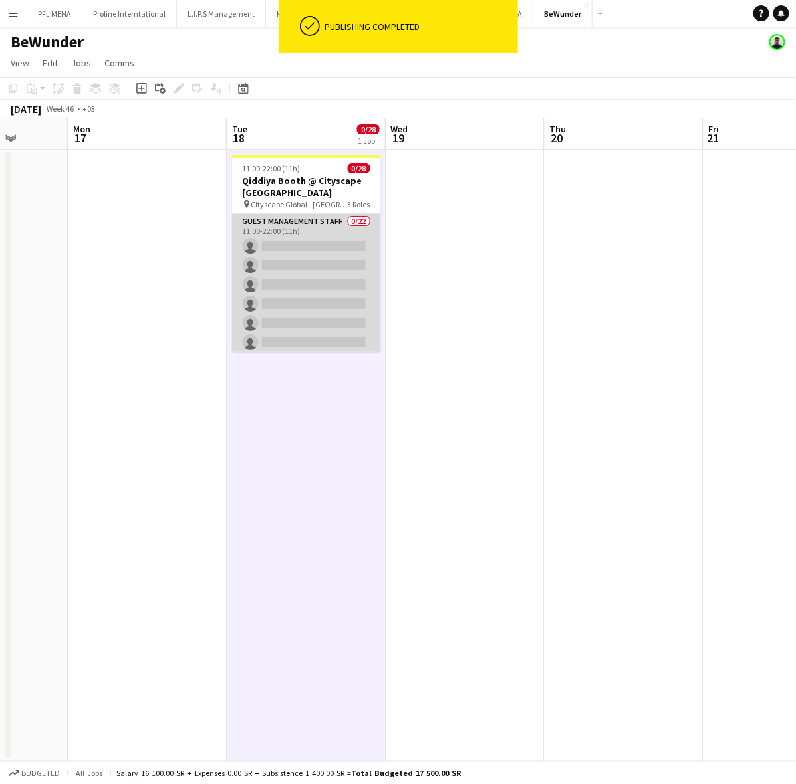
click at [321, 293] on app-card-role "Guest Management Staff 0/22 11:00-22:00 (11h) single-neutral-actions single-neu…" at bounding box center [306, 439] width 149 height 450
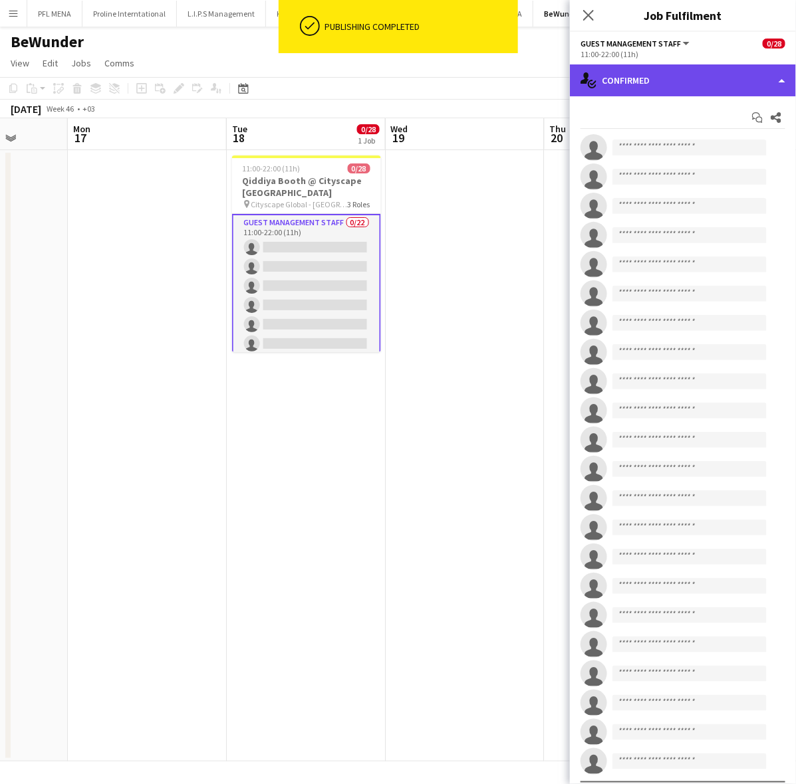
drag, startPoint x: 695, startPoint y: 70, endPoint x: 692, endPoint y: 90, distance: 20.2
click at [695, 70] on div "single-neutral-actions-check-2 Confirmed" at bounding box center [683, 80] width 226 height 32
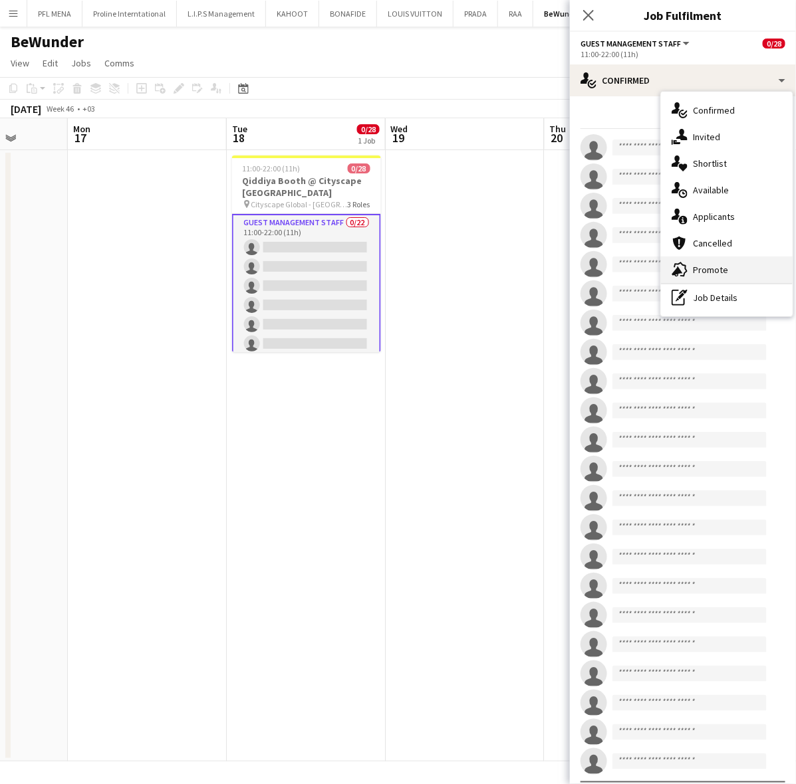
click at [705, 265] on span "Promote" at bounding box center [710, 270] width 35 height 12
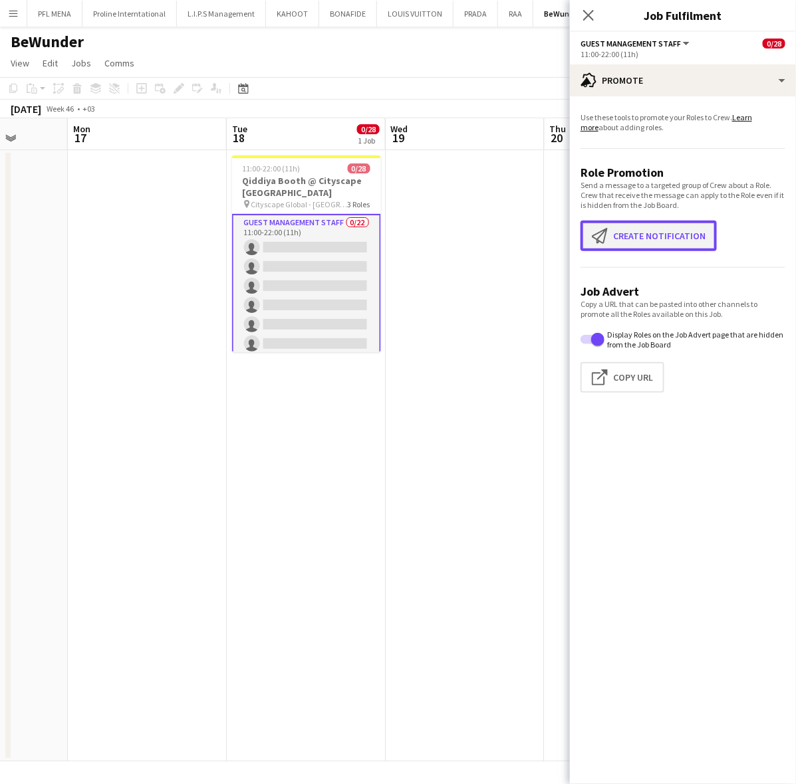
click at [622, 228] on button "Create notification Create notification" at bounding box center [648, 236] width 136 height 31
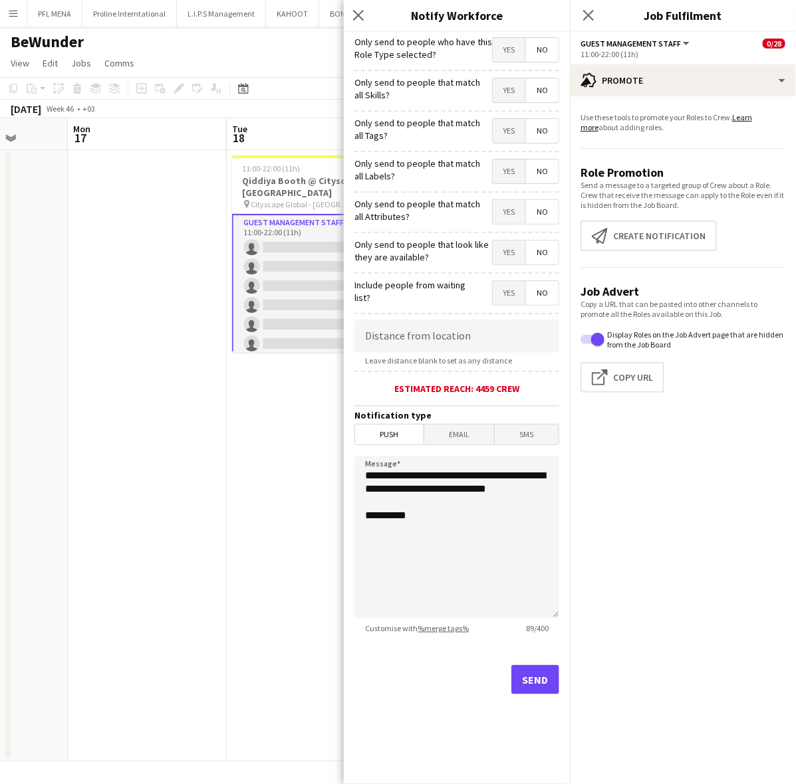
click at [509, 43] on span "Yes" at bounding box center [509, 50] width 33 height 24
click at [503, 93] on span "Yes" at bounding box center [509, 90] width 33 height 24
click at [503, 124] on span "Yes" at bounding box center [509, 131] width 33 height 24
click at [510, 177] on span "Yes" at bounding box center [509, 172] width 33 height 24
click at [502, 205] on span "Yes" at bounding box center [509, 212] width 33 height 24
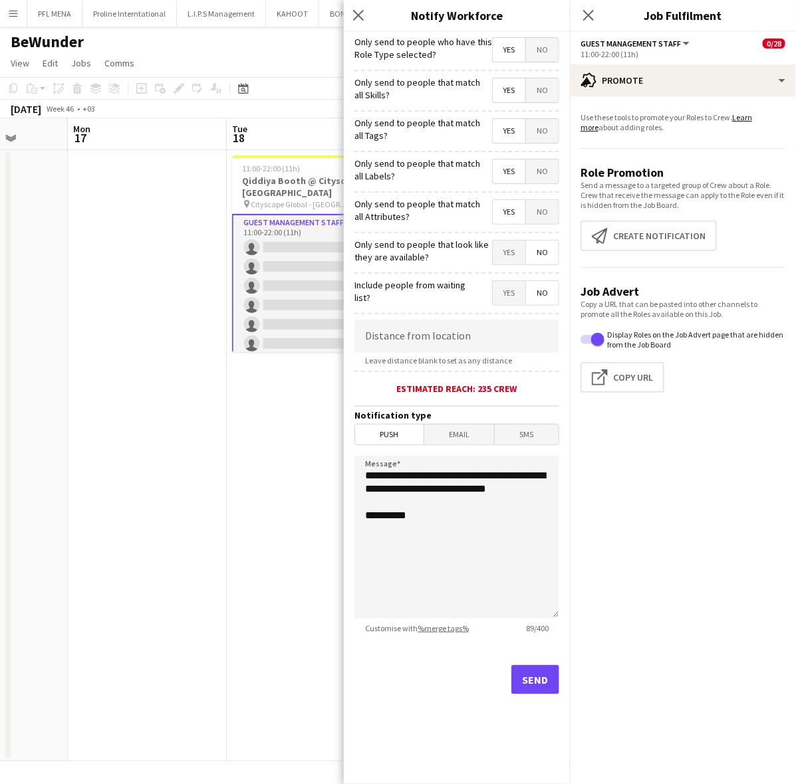
drag, startPoint x: 502, startPoint y: 253, endPoint x: 497, endPoint y: 260, distance: 8.1
click at [500, 253] on span "Yes" at bounding box center [509, 253] width 33 height 24
drag, startPoint x: 463, startPoint y: 347, endPoint x: 474, endPoint y: 330, distance: 20.7
click at [463, 346] on input at bounding box center [456, 336] width 205 height 33
type input "******"
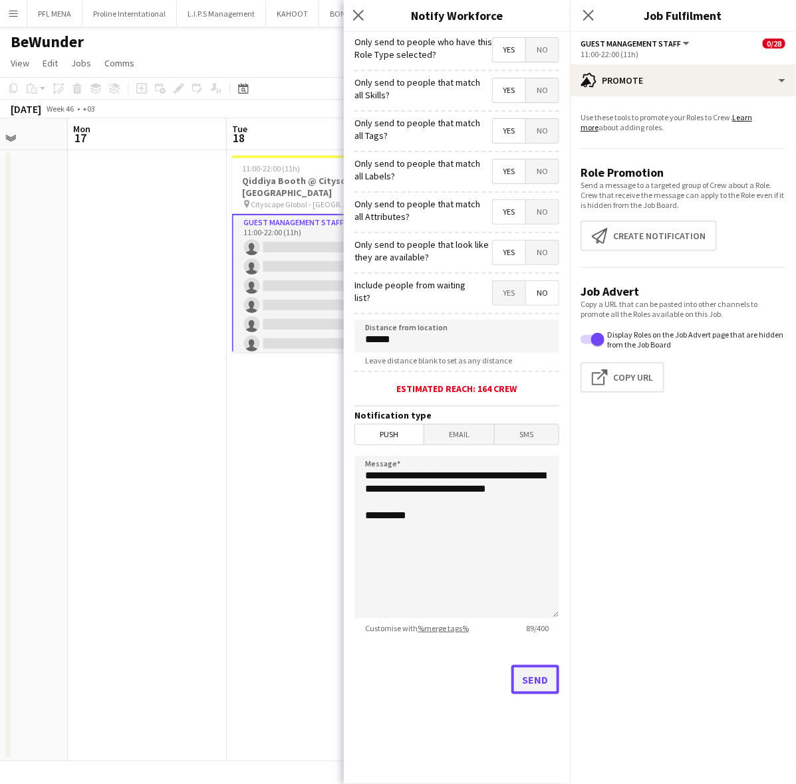
click at [532, 685] on button "Send" at bounding box center [535, 679] width 48 height 29
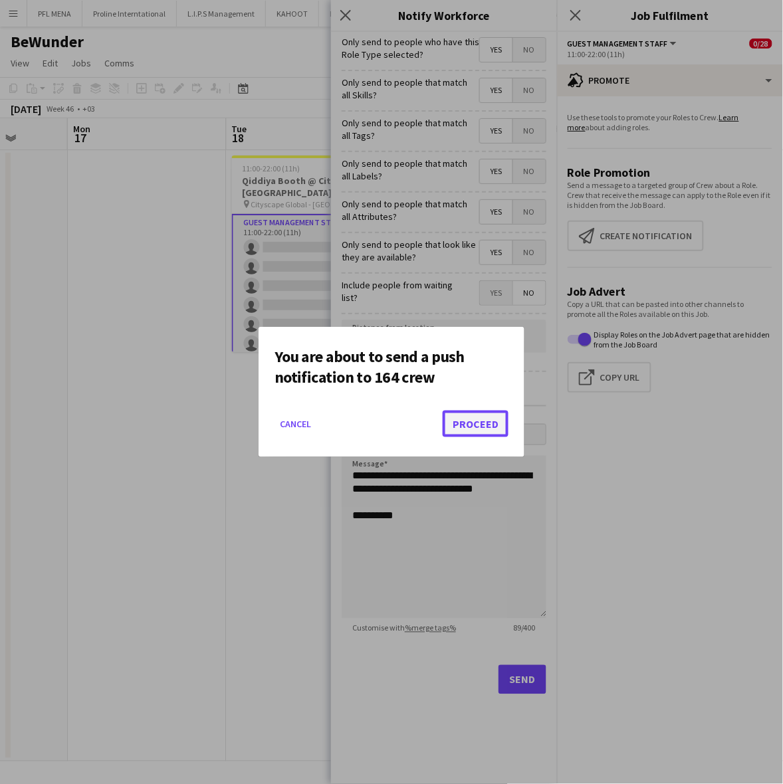
click at [489, 423] on button "Proceed" at bounding box center [476, 424] width 66 height 27
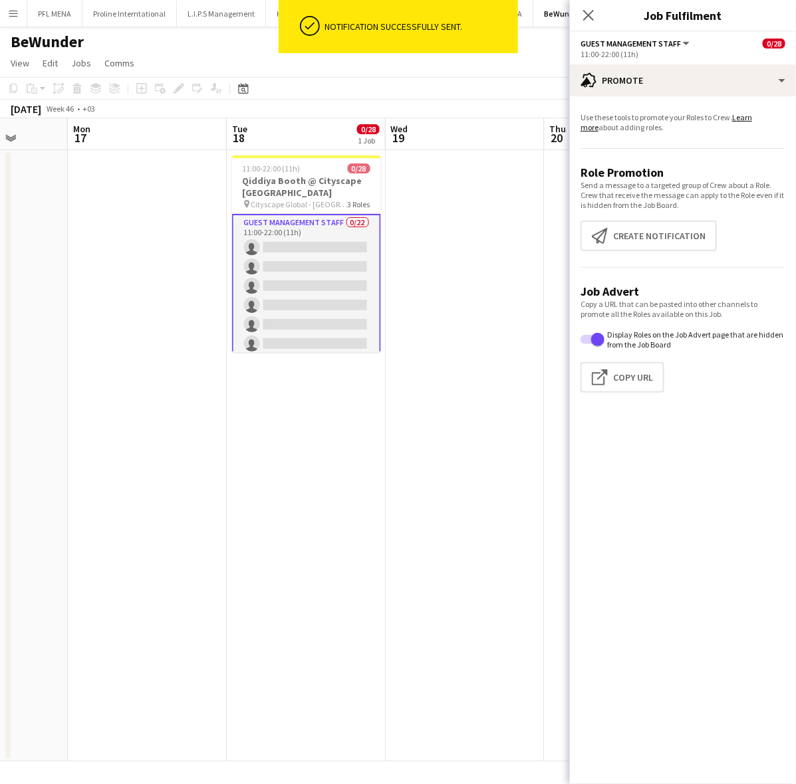
click at [280, 288] on app-card-role "Guest Management Staff 0/22 11:00-22:00 (11h) single-neutral-actions single-neu…" at bounding box center [306, 440] width 149 height 453
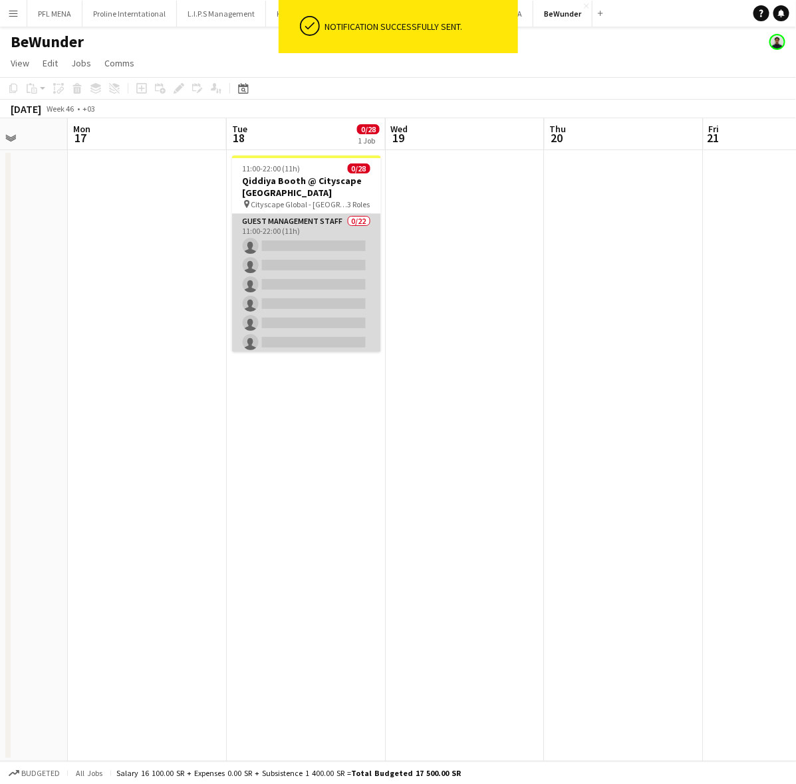
click at [322, 281] on app-card-role "Guest Management Staff 0/22 11:00-22:00 (11h) single-neutral-actions single-neu…" at bounding box center [306, 439] width 149 height 450
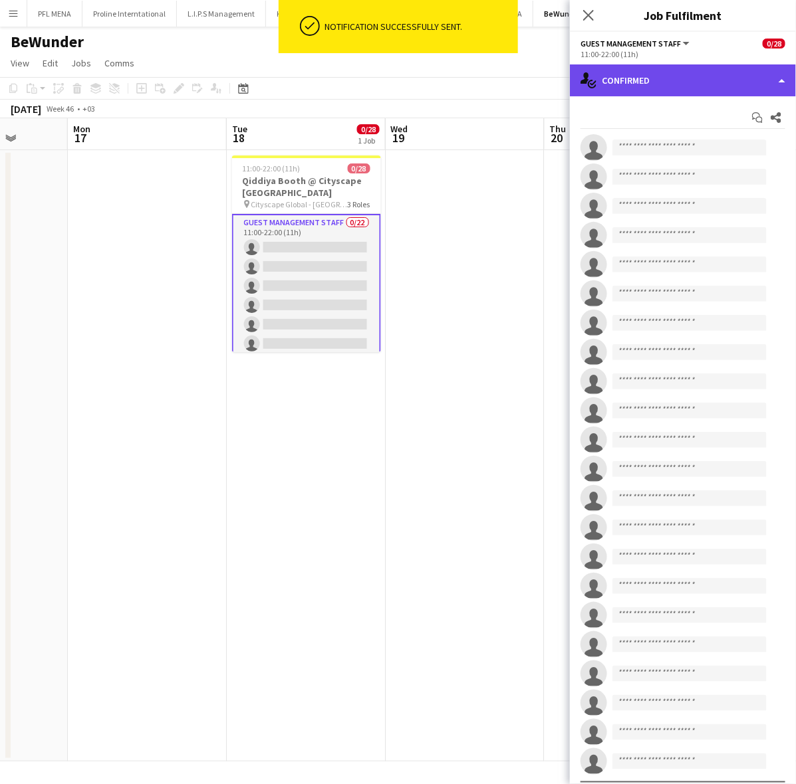
click at [689, 88] on div "single-neutral-actions-check-2 Confirmed" at bounding box center [683, 80] width 226 height 32
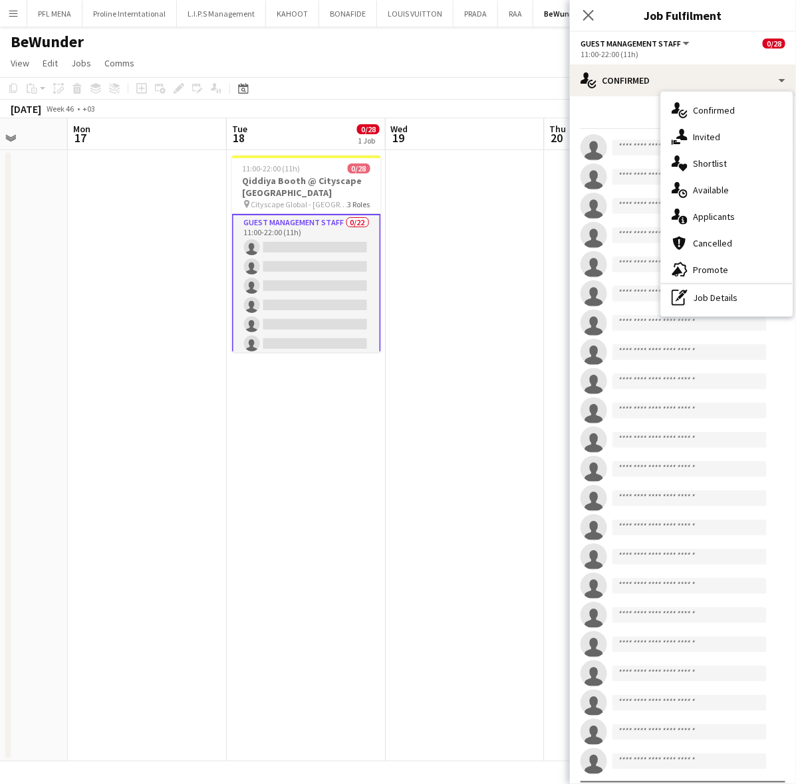
click at [333, 306] on app-card-role "Guest Management Staff 0/22 11:00-22:00 (11h) single-neutral-actions single-neu…" at bounding box center [306, 440] width 149 height 453
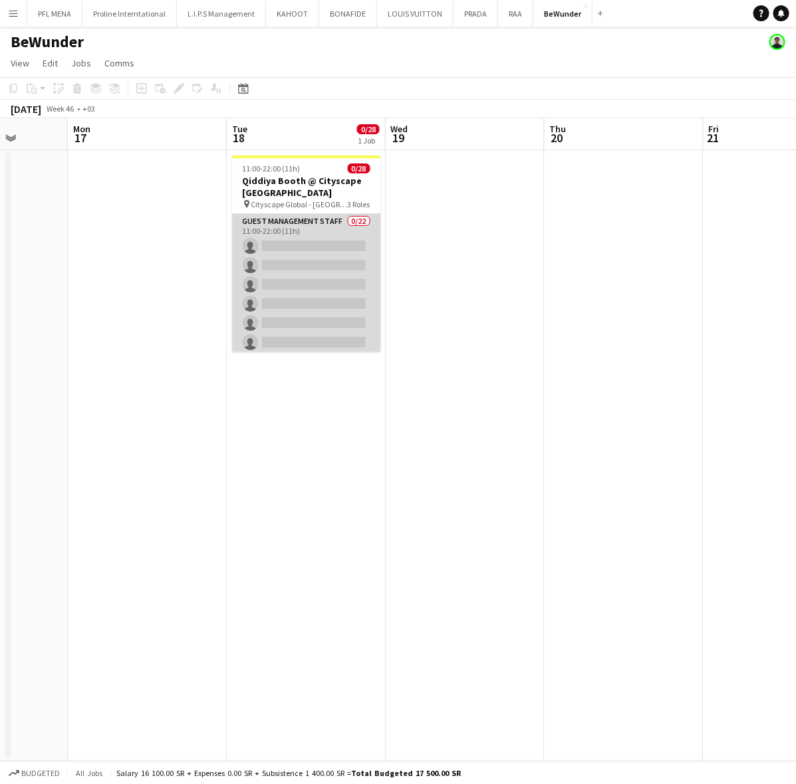
click at [333, 306] on app-card-role "Guest Management Staff 0/22 11:00-22:00 (11h) single-neutral-actions single-neu…" at bounding box center [306, 439] width 149 height 450
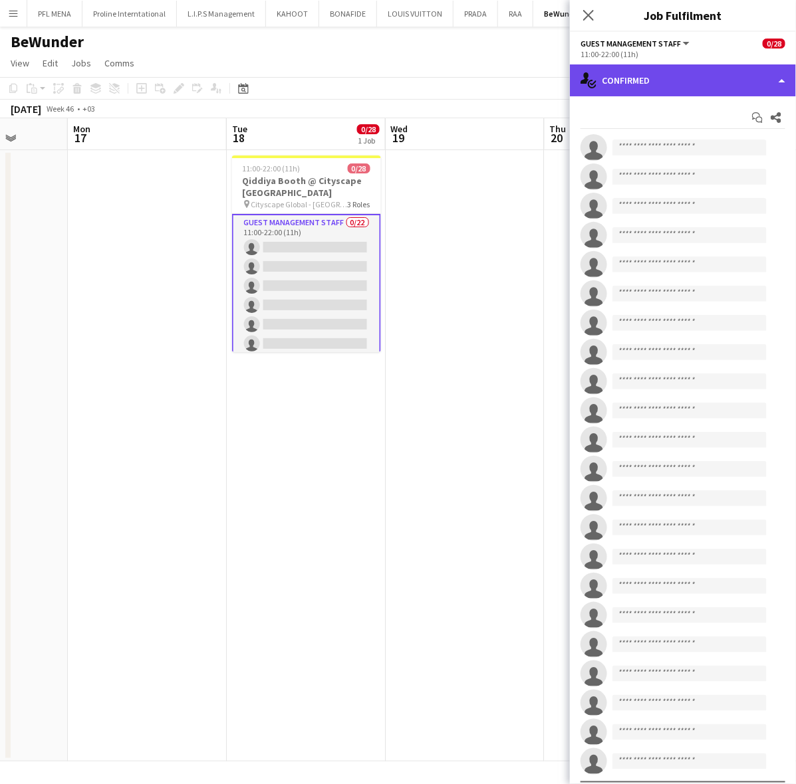
click at [725, 76] on div "single-neutral-actions-check-2 Confirmed" at bounding box center [683, 80] width 226 height 32
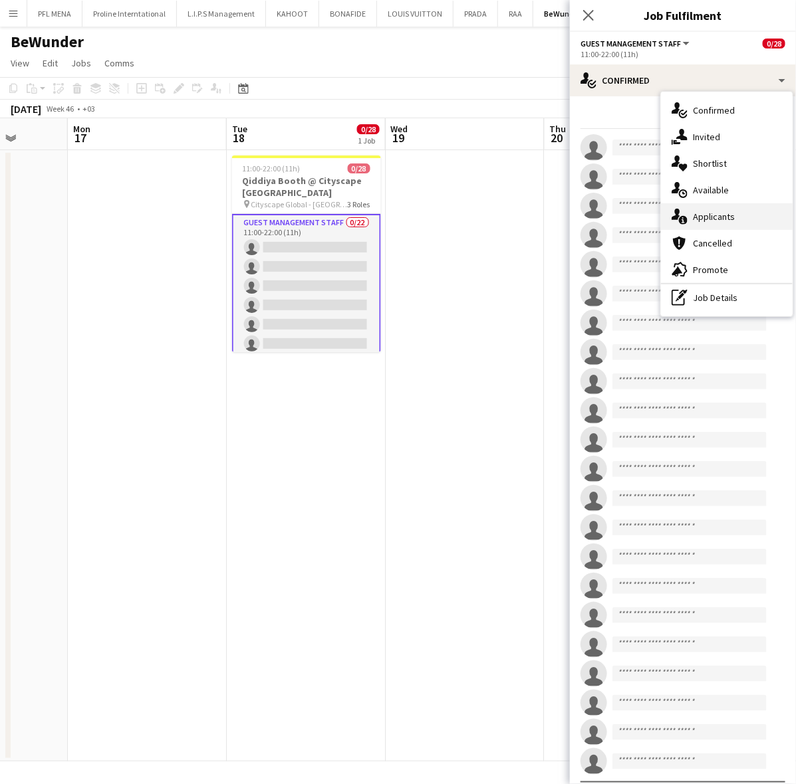
click at [723, 219] on span "Applicants" at bounding box center [714, 217] width 42 height 12
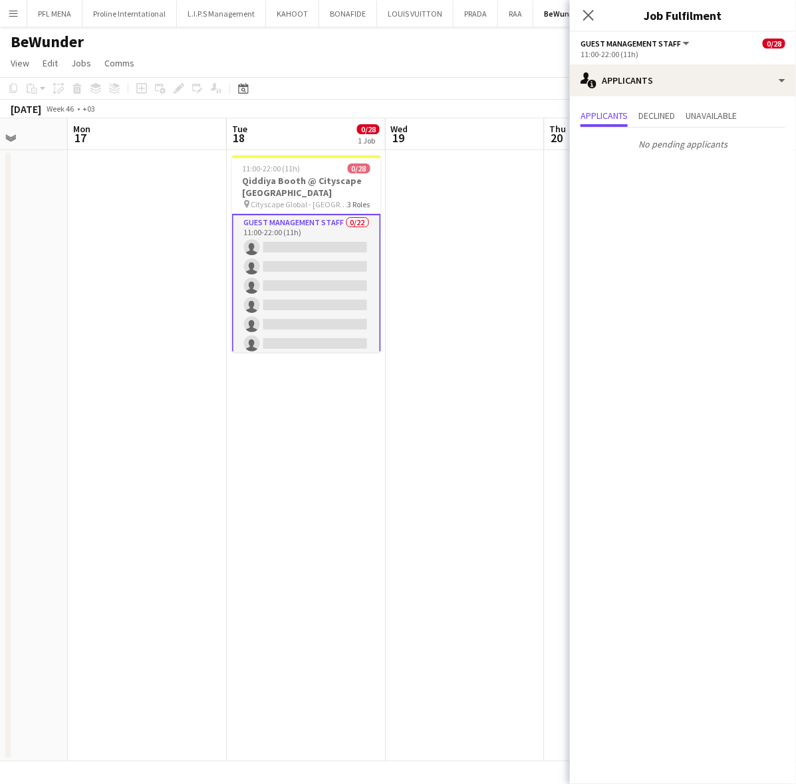
click at [327, 286] on app-card-role "Guest Management Staff 0/22 11:00-22:00 (11h) single-neutral-actions single-neu…" at bounding box center [306, 440] width 149 height 453
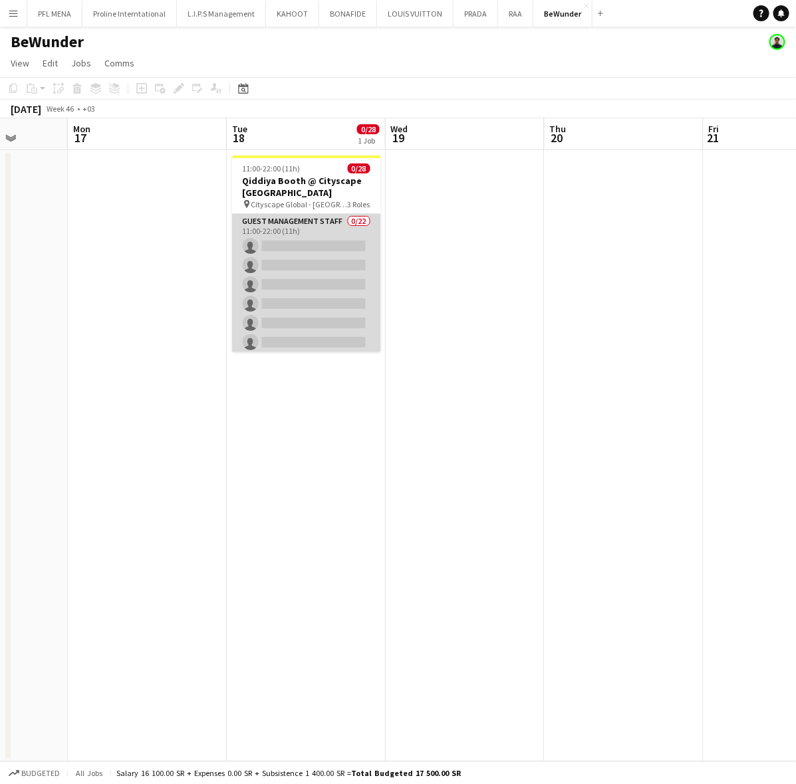
click at [327, 286] on app-card-role "Guest Management Staff 0/22 11:00-22:00 (11h) single-neutral-actions single-neu…" at bounding box center [306, 439] width 149 height 450
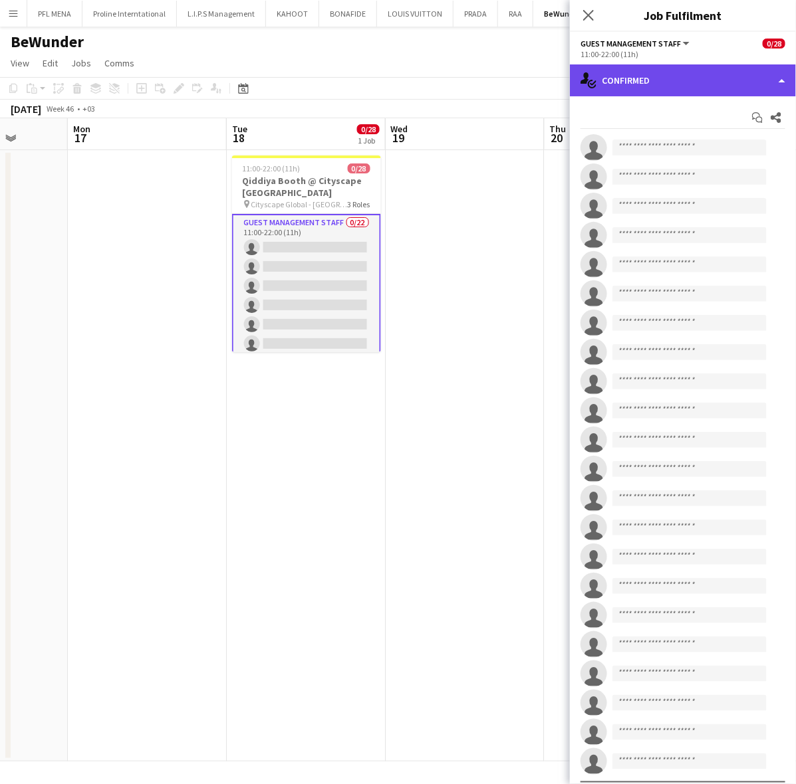
click at [735, 75] on div "single-neutral-actions-check-2 Confirmed" at bounding box center [683, 80] width 226 height 32
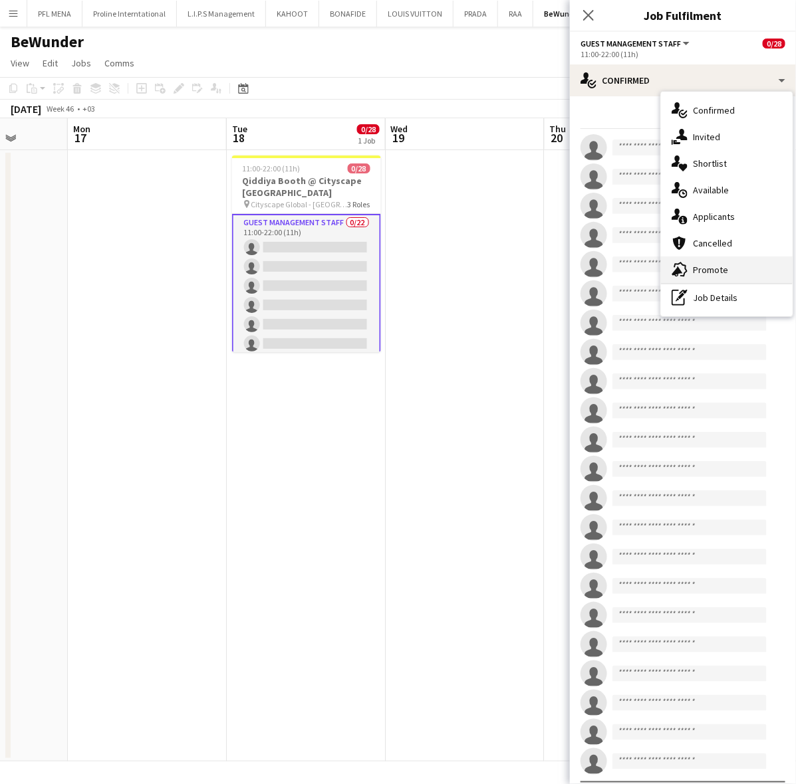
click at [711, 271] on span "Promote" at bounding box center [710, 270] width 35 height 12
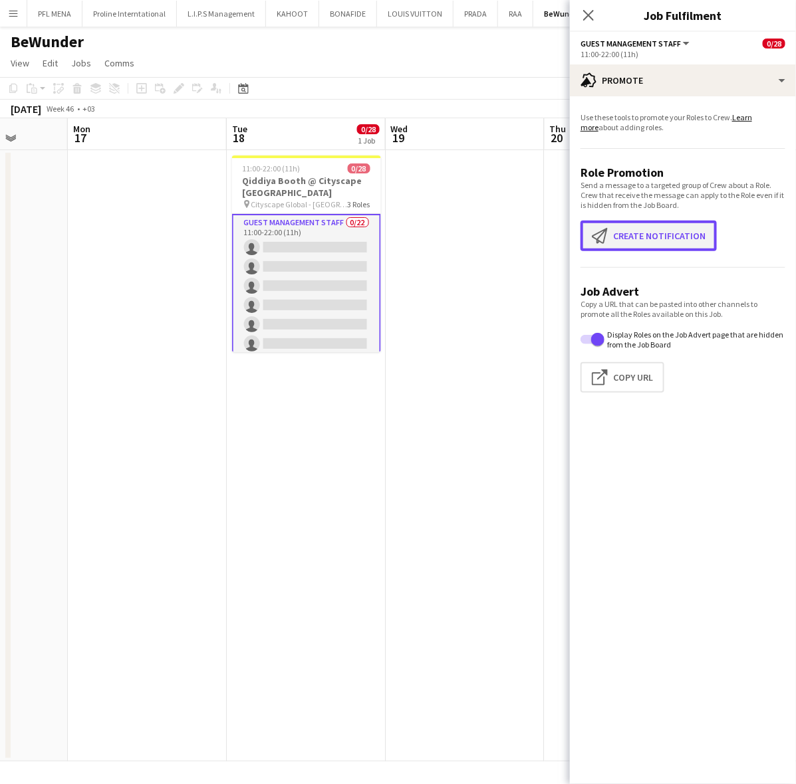
click at [667, 241] on button "Create notification Create notification" at bounding box center [648, 236] width 136 height 31
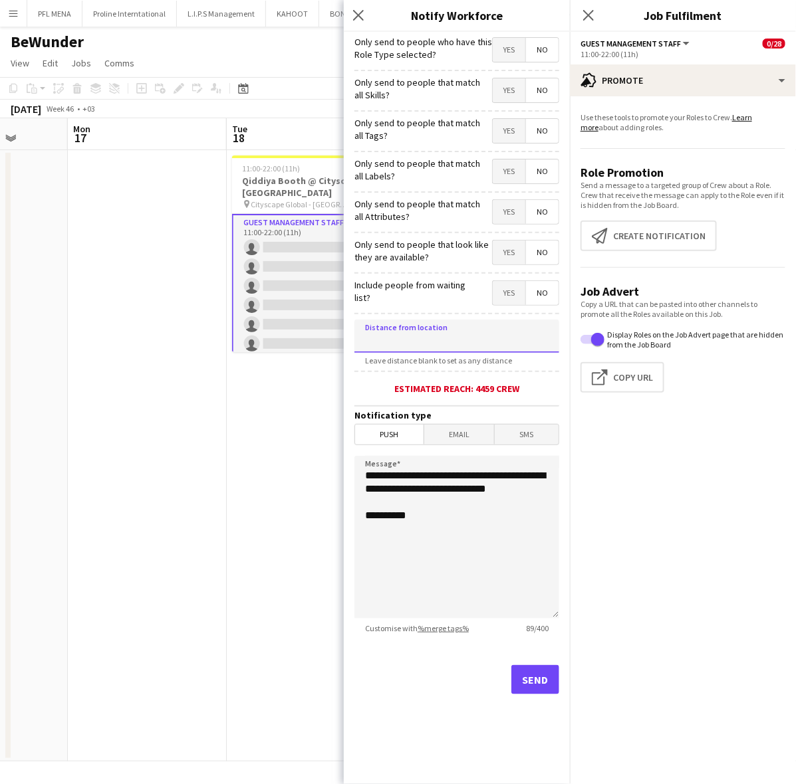
click at [467, 338] on input at bounding box center [456, 336] width 205 height 33
type input "******"
click at [267, 287] on app-card-role "Guest Management Staff 0/22 11:00-22:00 (11h) single-neutral-actions single-neu…" at bounding box center [306, 440] width 149 height 453
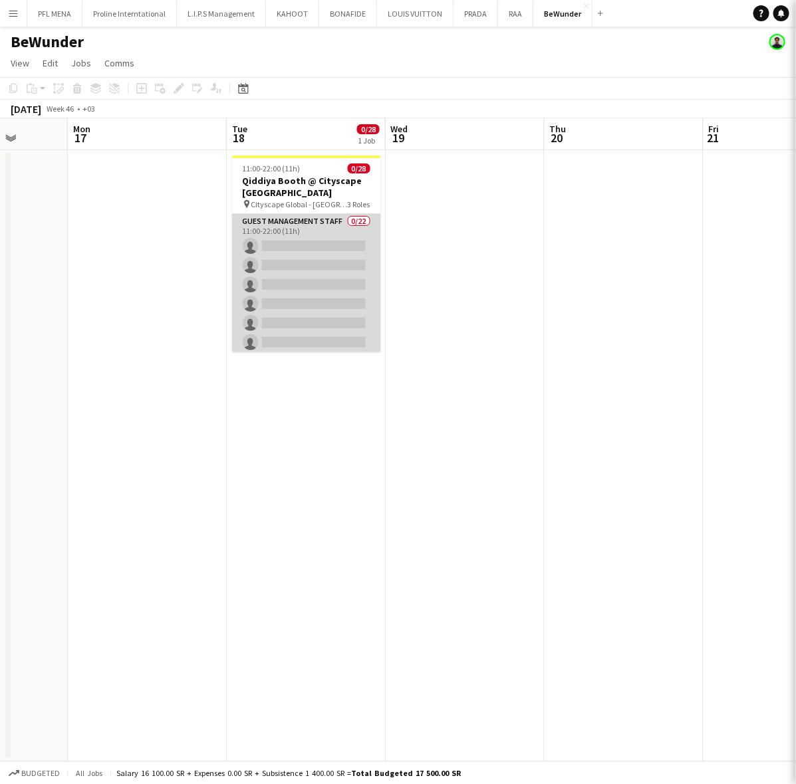
click at [267, 287] on app-card-role "Guest Management Staff 0/22 11:00-22:00 (11h) single-neutral-actions single-neu…" at bounding box center [306, 439] width 149 height 450
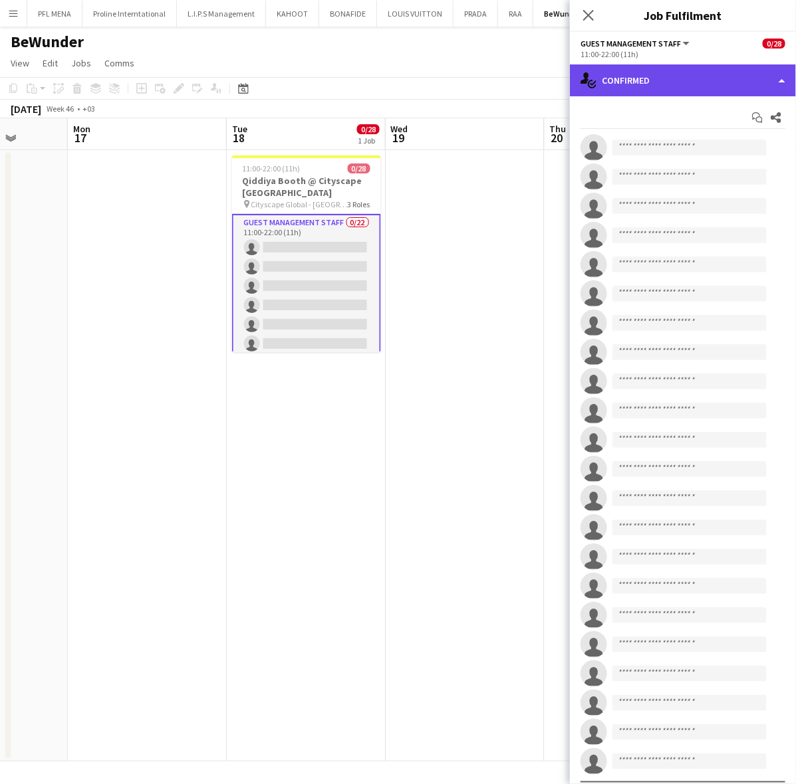
click at [656, 88] on div "single-neutral-actions-check-2 Confirmed" at bounding box center [683, 80] width 226 height 32
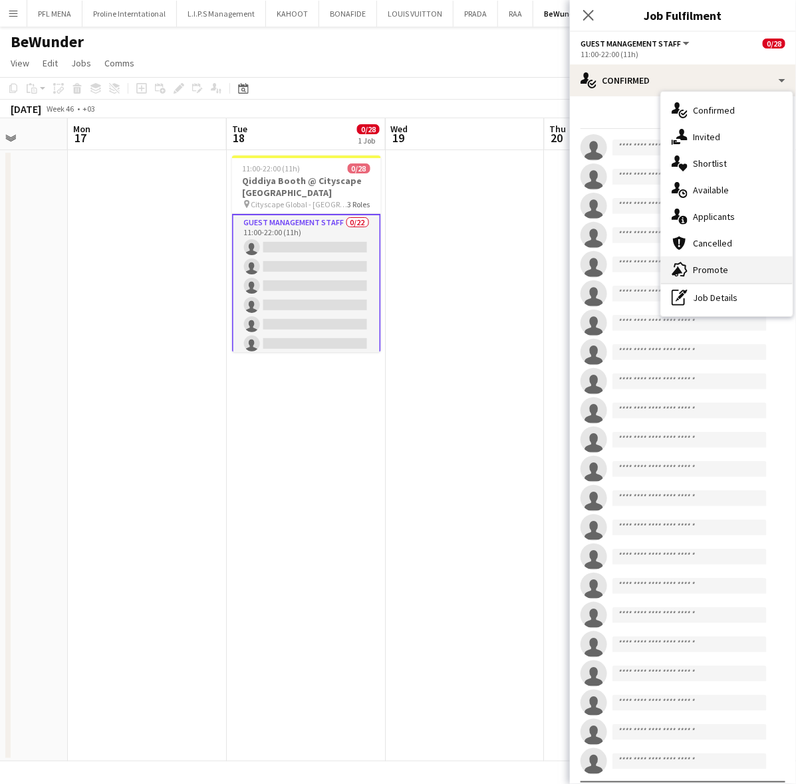
click at [725, 265] on span "Promote" at bounding box center [710, 270] width 35 height 12
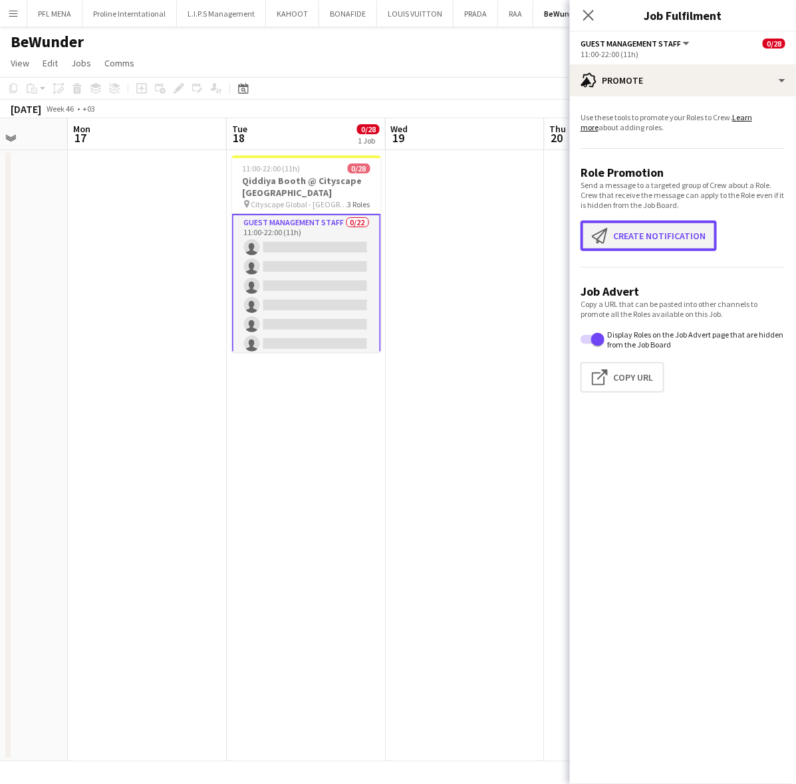
click at [673, 241] on button "Create notification Create notification" at bounding box center [648, 236] width 136 height 31
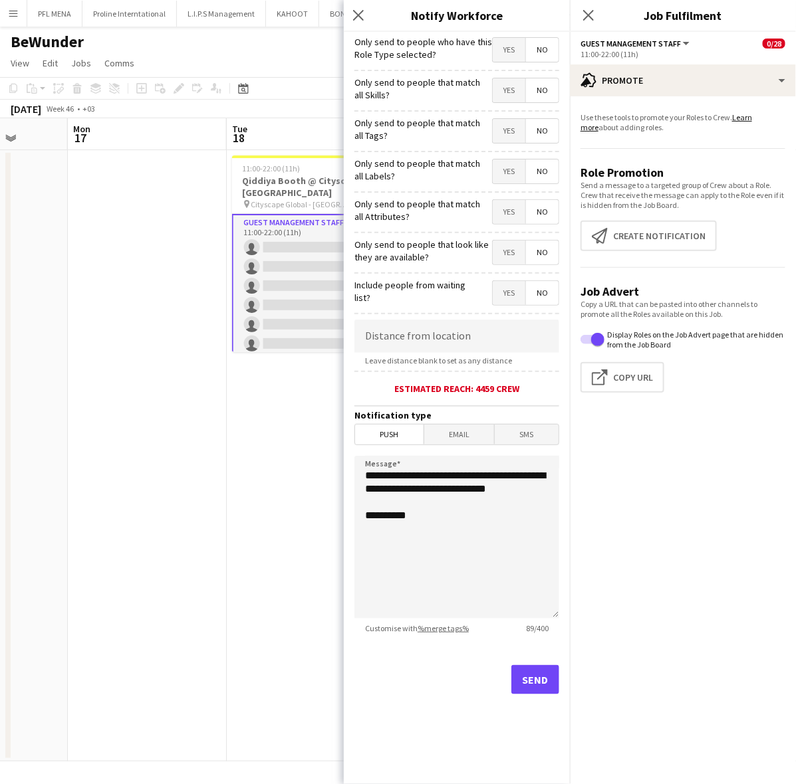
click at [499, 55] on span "Yes" at bounding box center [509, 50] width 33 height 24
click at [503, 78] on mat-button-toggle-group "Yes No" at bounding box center [525, 90] width 67 height 25
click at [512, 94] on span "Yes" at bounding box center [509, 90] width 33 height 24
click at [512, 144] on div "Yes No" at bounding box center [525, 131] width 67 height 27
click at [516, 133] on span "Yes" at bounding box center [509, 131] width 33 height 24
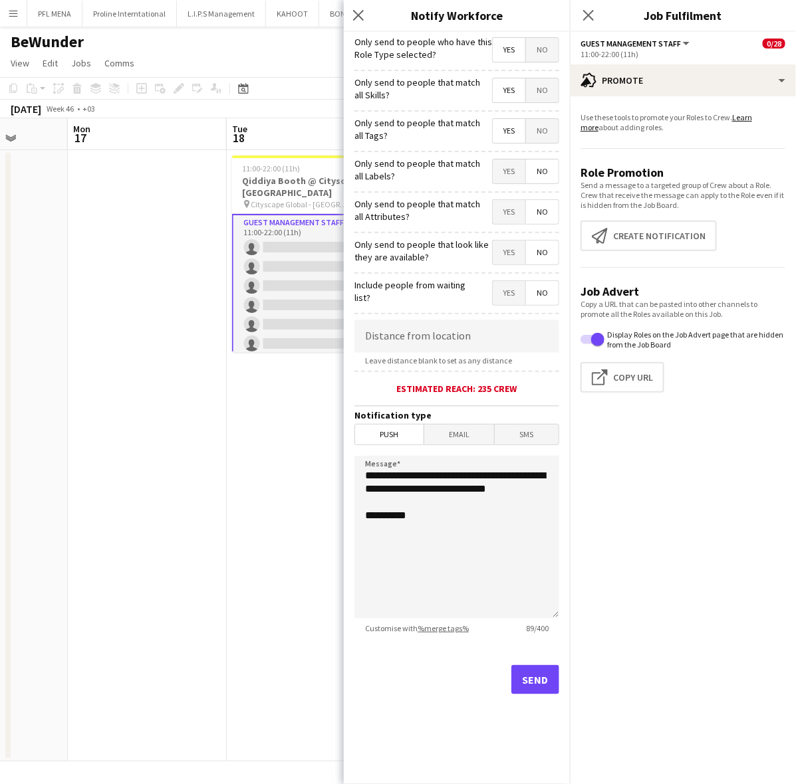
click at [517, 175] on span "Yes" at bounding box center [509, 172] width 33 height 24
click at [514, 207] on span "Yes" at bounding box center [509, 212] width 33 height 24
click at [509, 255] on span "Yes" at bounding box center [509, 253] width 33 height 24
click at [542, 301] on span "No" at bounding box center [542, 293] width 33 height 24
click at [469, 342] on input at bounding box center [456, 336] width 205 height 33
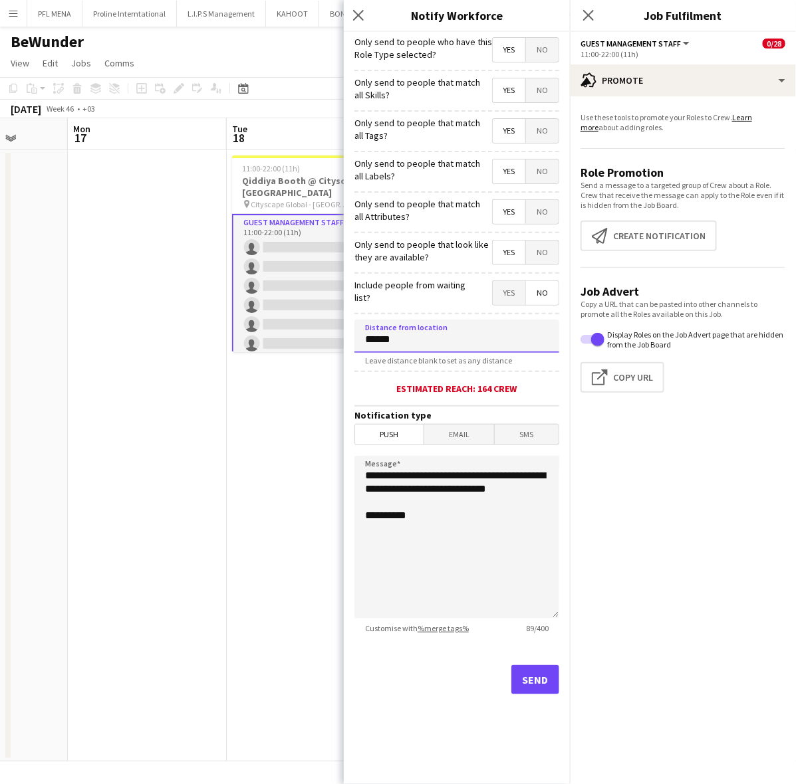
type input "******"
click at [554, 683] on button "Send" at bounding box center [535, 679] width 48 height 29
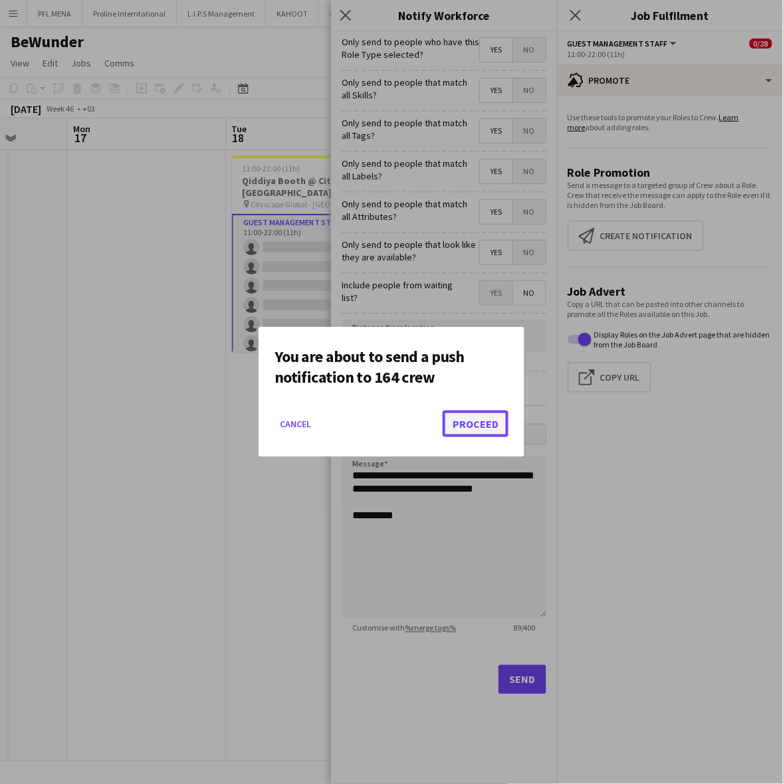
click at [484, 420] on button "Proceed" at bounding box center [476, 424] width 66 height 27
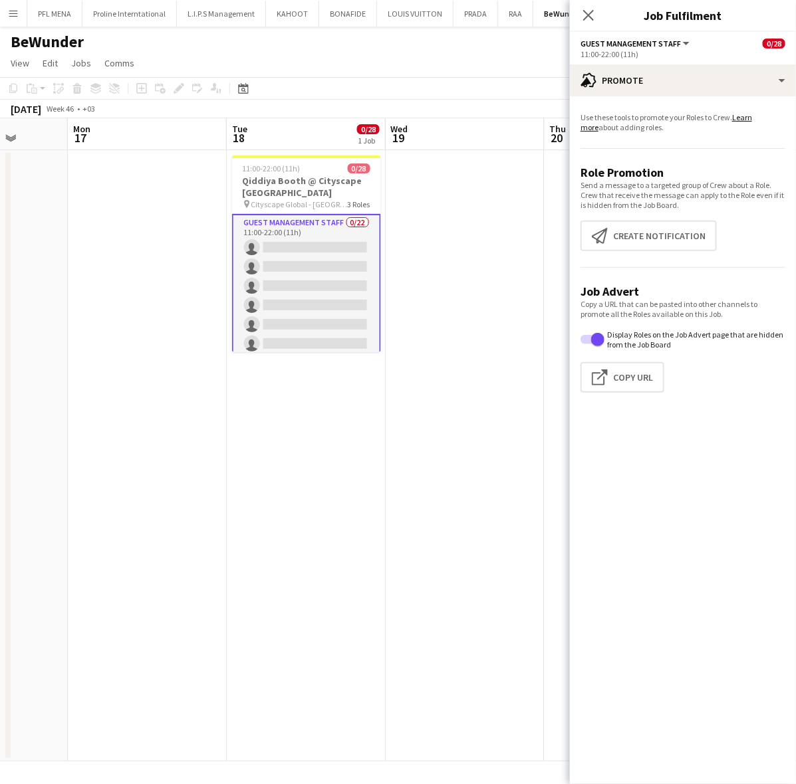
click at [326, 251] on app-card-role "Guest Management Staff 0/22 11:00-22:00 (11h) single-neutral-actions single-neu…" at bounding box center [306, 440] width 149 height 453
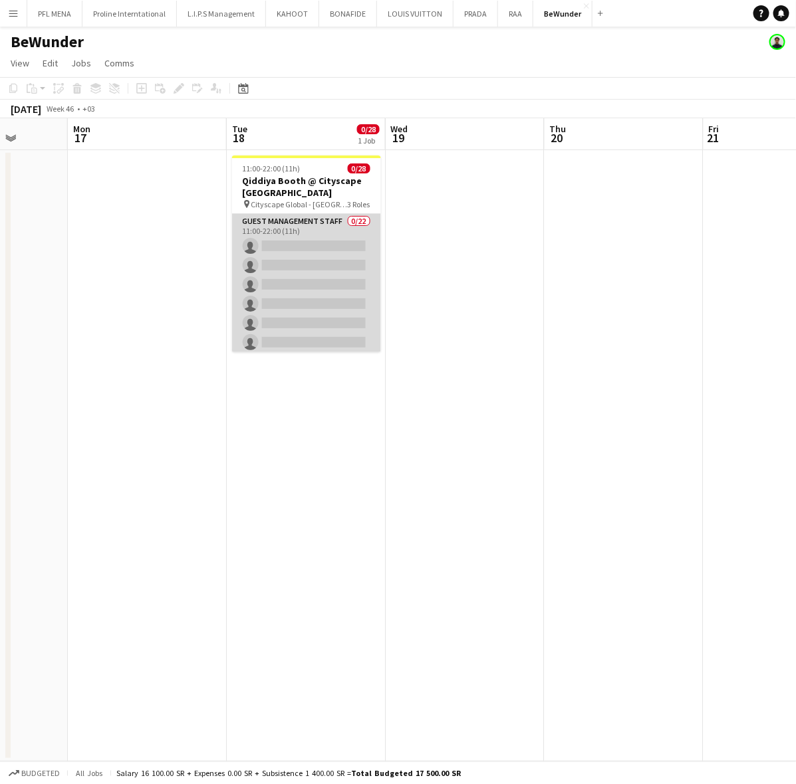
click at [328, 251] on app-card-role "Guest Management Staff 0/22 11:00-22:00 (11h) single-neutral-actions single-neu…" at bounding box center [306, 439] width 149 height 450
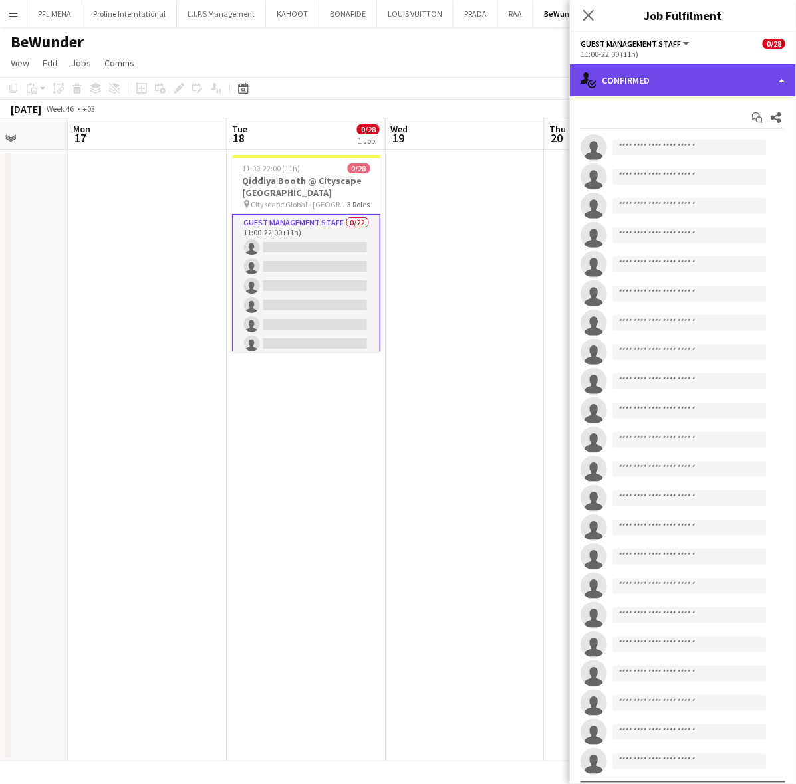
click at [749, 74] on div "single-neutral-actions-check-2 Confirmed" at bounding box center [683, 80] width 226 height 32
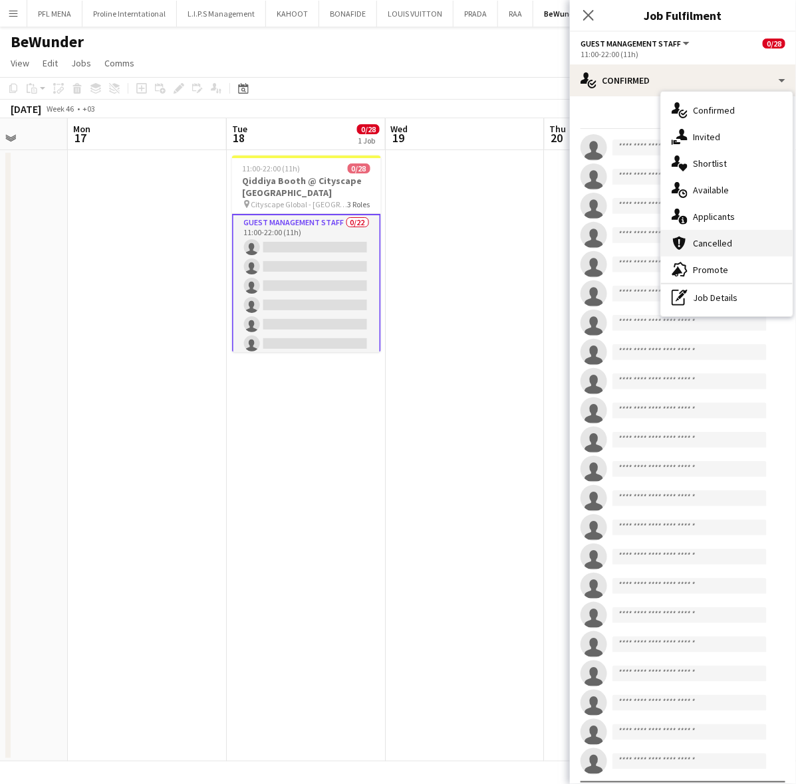
click at [723, 234] on div "cancellation Cancelled" at bounding box center [727, 243] width 132 height 27
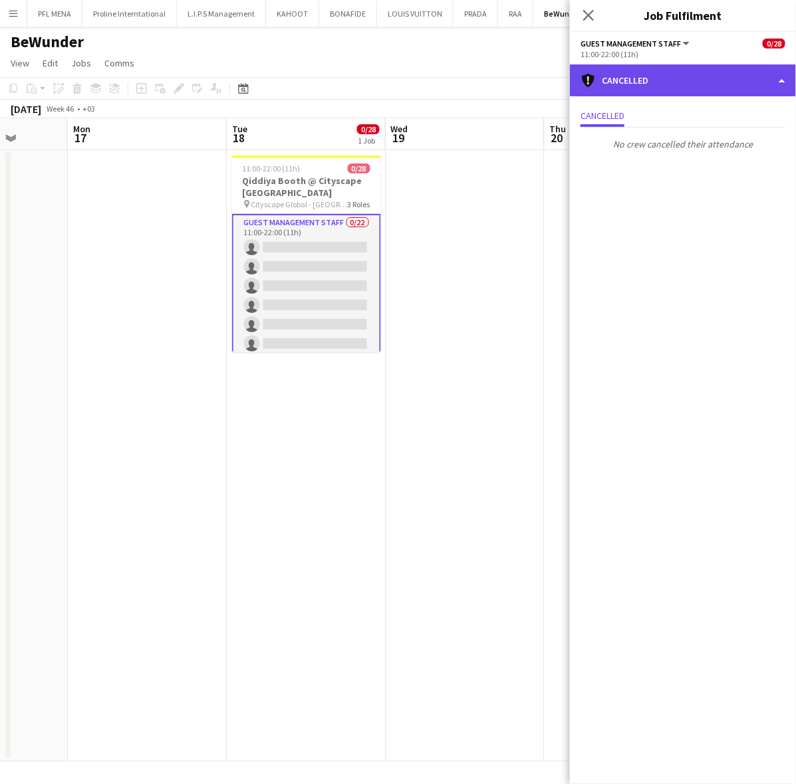
click at [659, 77] on div "cancellation Cancelled" at bounding box center [683, 80] width 226 height 32
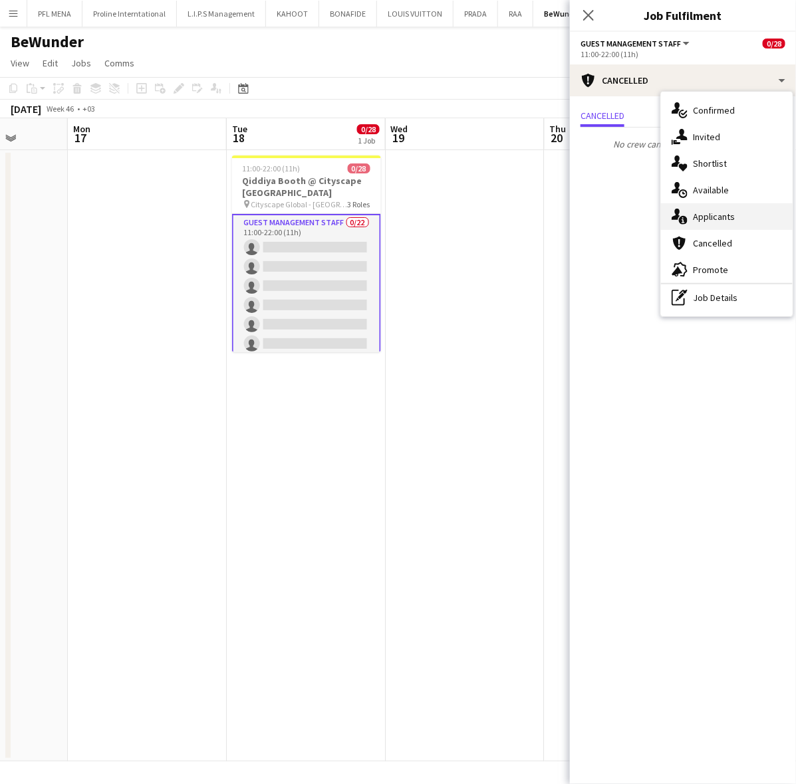
click at [725, 219] on span "Applicants" at bounding box center [714, 217] width 42 height 12
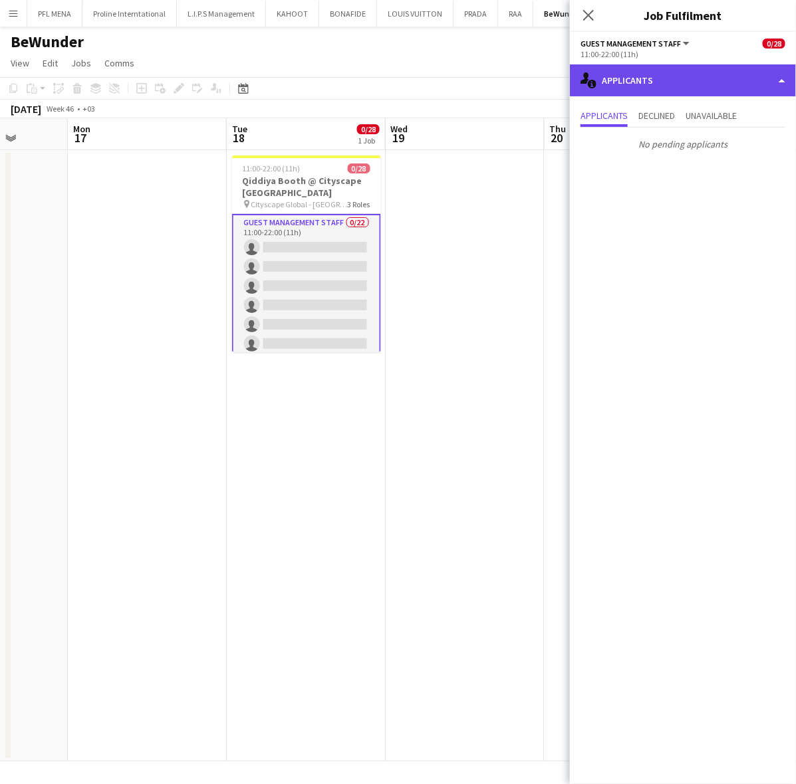
click at [699, 78] on div "single-neutral-actions-information Applicants" at bounding box center [683, 80] width 226 height 32
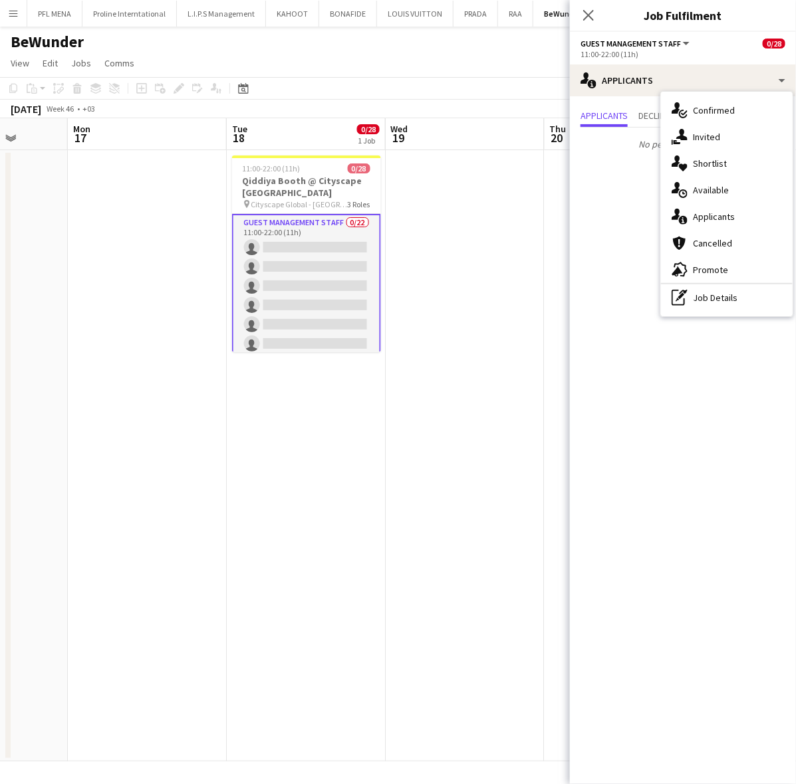
click at [320, 277] on app-card-role "Guest Management Staff 0/22 11:00-22:00 (11h) single-neutral-actions single-neu…" at bounding box center [306, 440] width 149 height 453
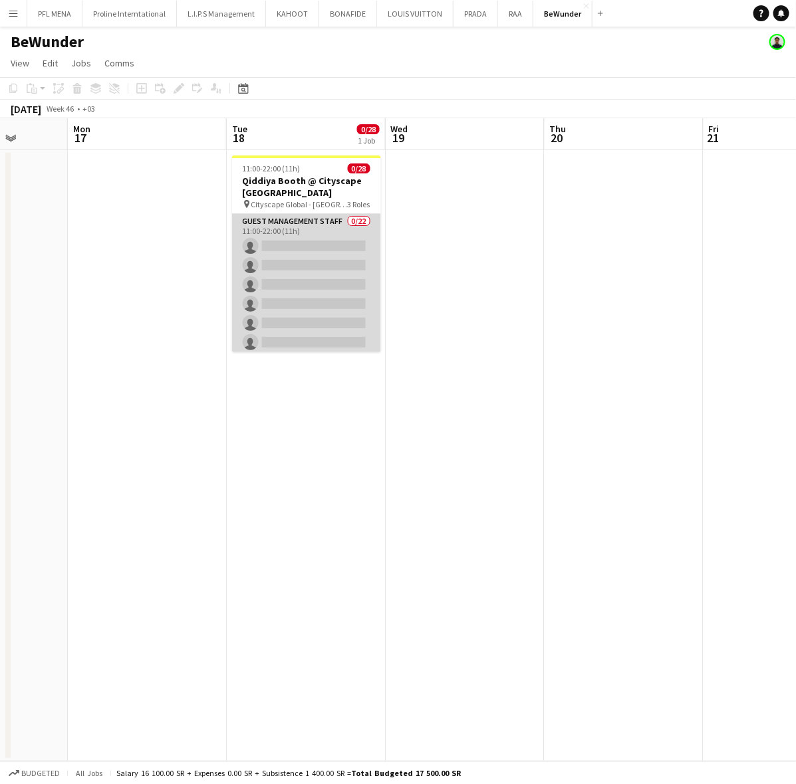
click at [320, 277] on app-card-role "Guest Management Staff 0/22 11:00-22:00 (11h) single-neutral-actions single-neu…" at bounding box center [306, 439] width 149 height 450
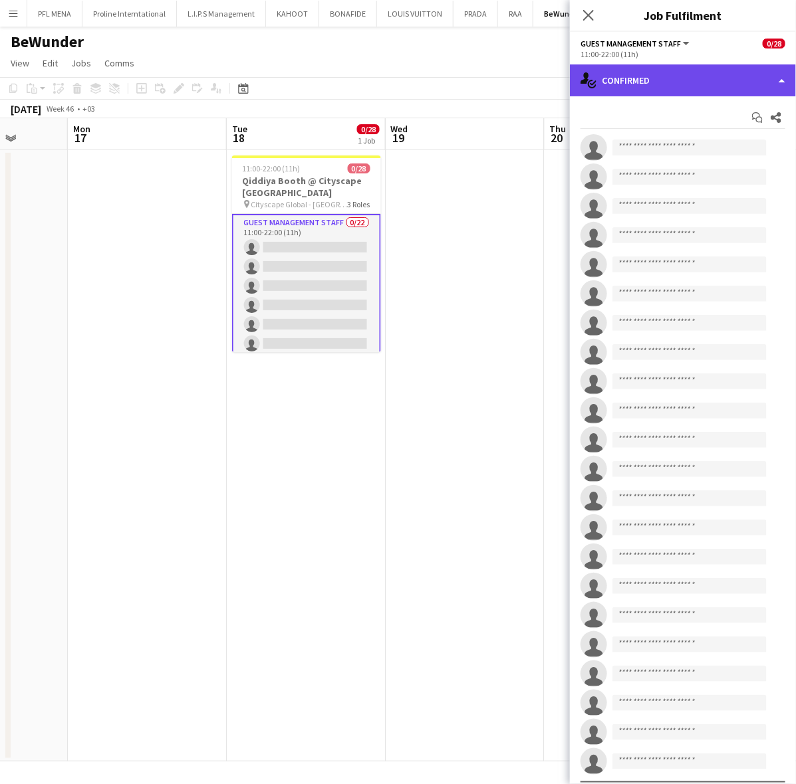
click at [709, 80] on div "single-neutral-actions-check-2 Confirmed" at bounding box center [683, 80] width 226 height 32
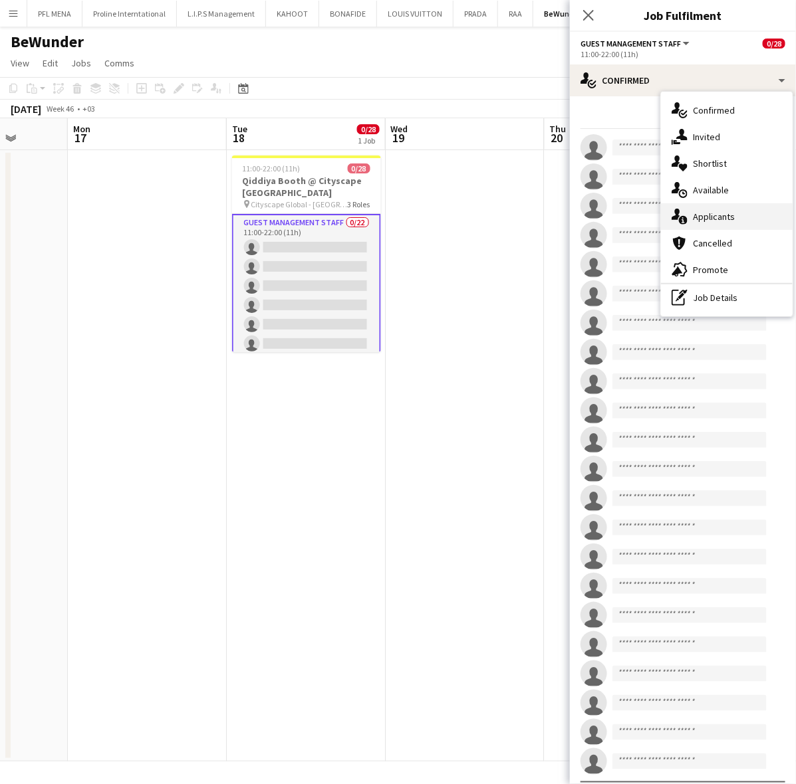
click at [723, 221] on span "Applicants" at bounding box center [714, 217] width 42 height 12
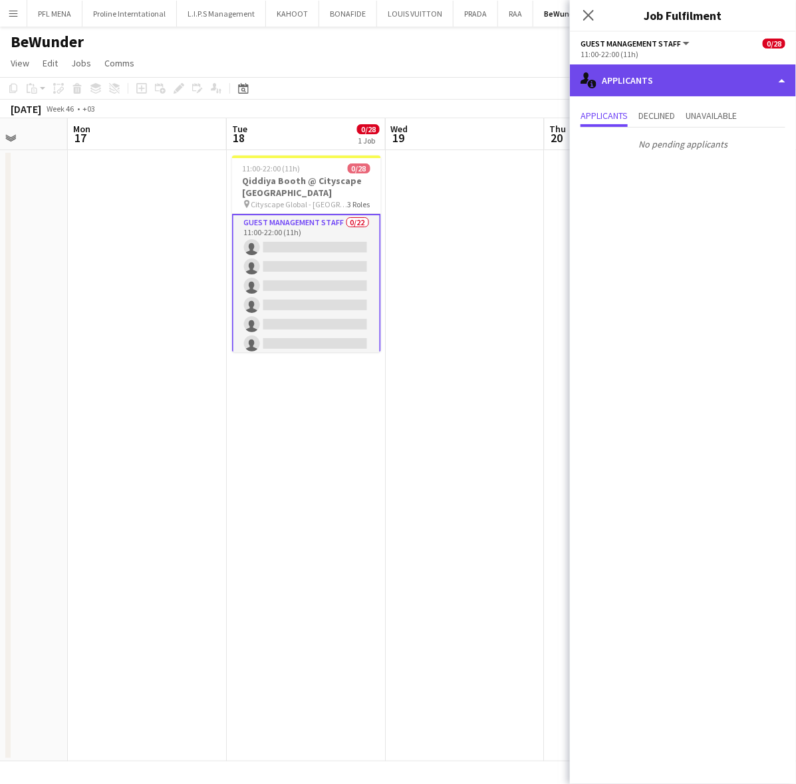
click at [682, 88] on div "single-neutral-actions-information Applicants" at bounding box center [683, 80] width 226 height 32
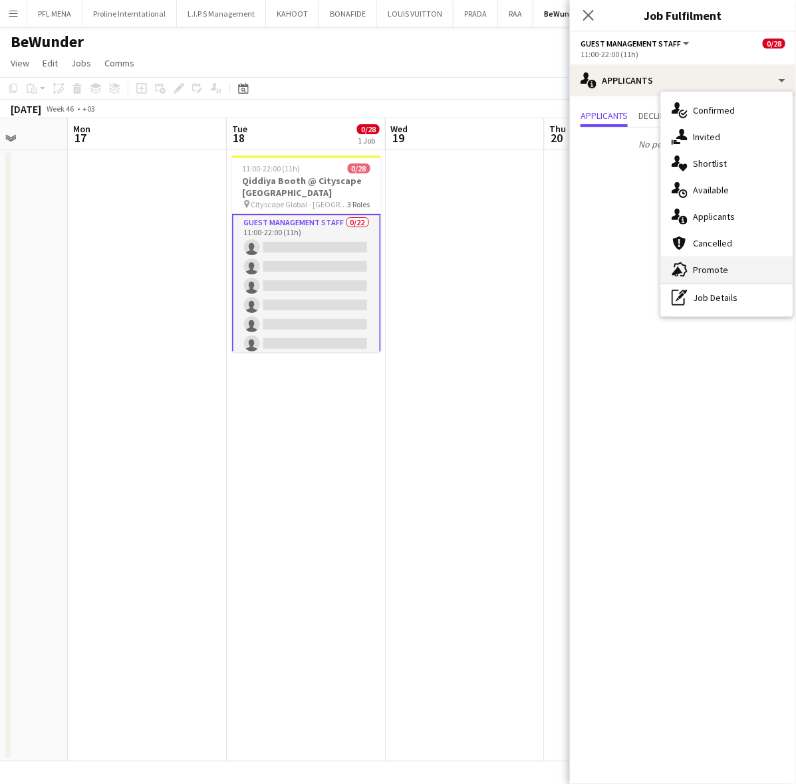
click at [725, 268] on span "Promote" at bounding box center [710, 270] width 35 height 12
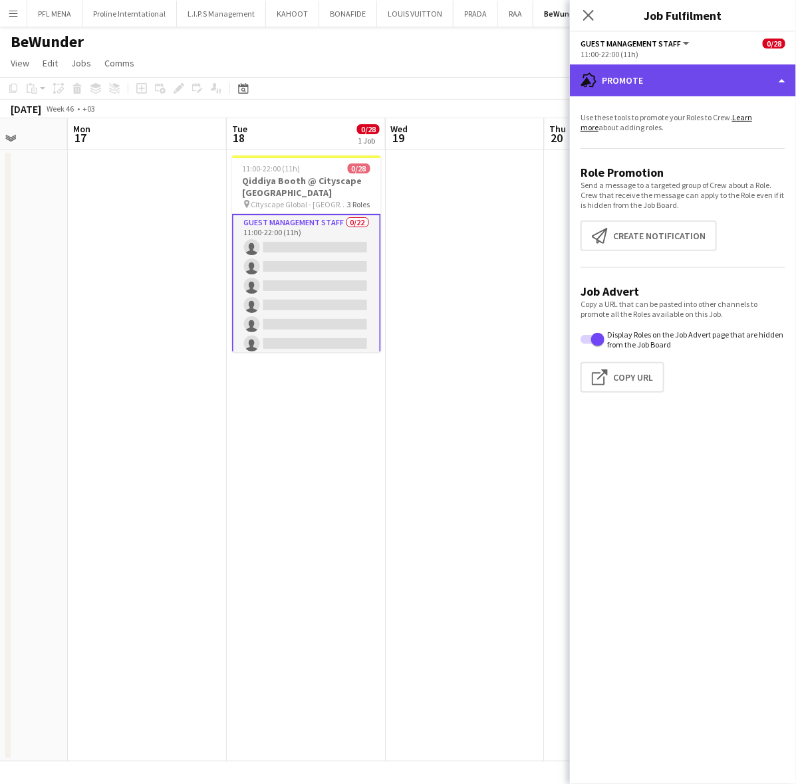
click at [691, 88] on div "advertising-megaphone Promote" at bounding box center [683, 80] width 226 height 32
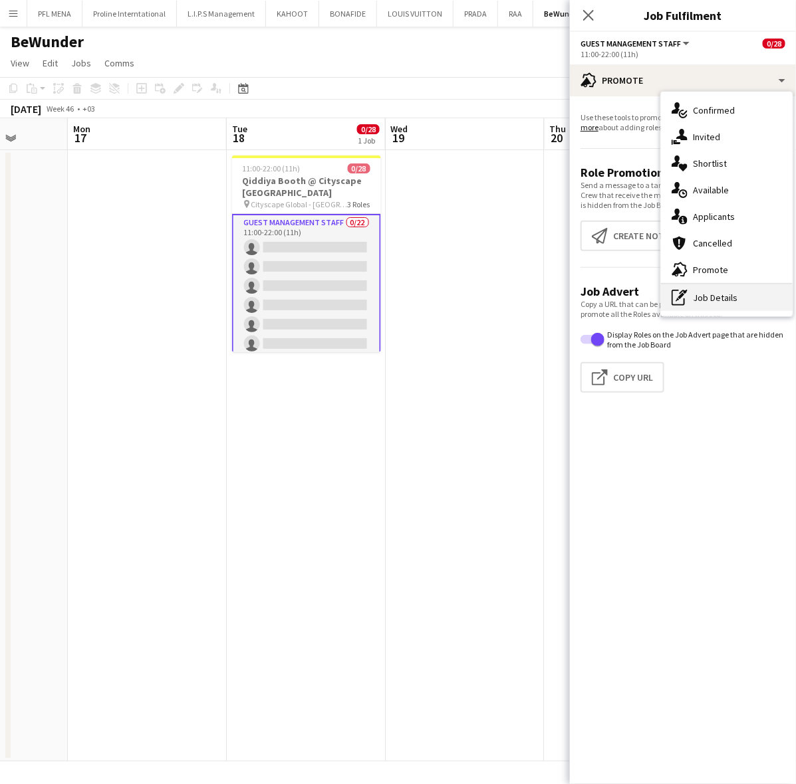
click at [725, 300] on div "pen-write Job Details" at bounding box center [727, 298] width 132 height 27
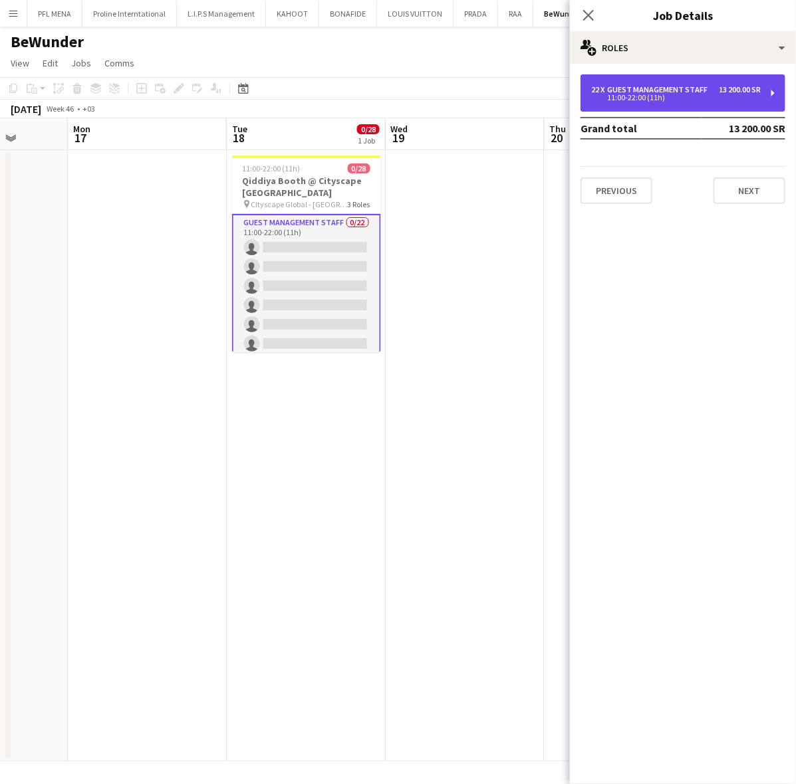
click at [716, 100] on div "11:00-22:00 (11h)" at bounding box center [676, 97] width 170 height 7
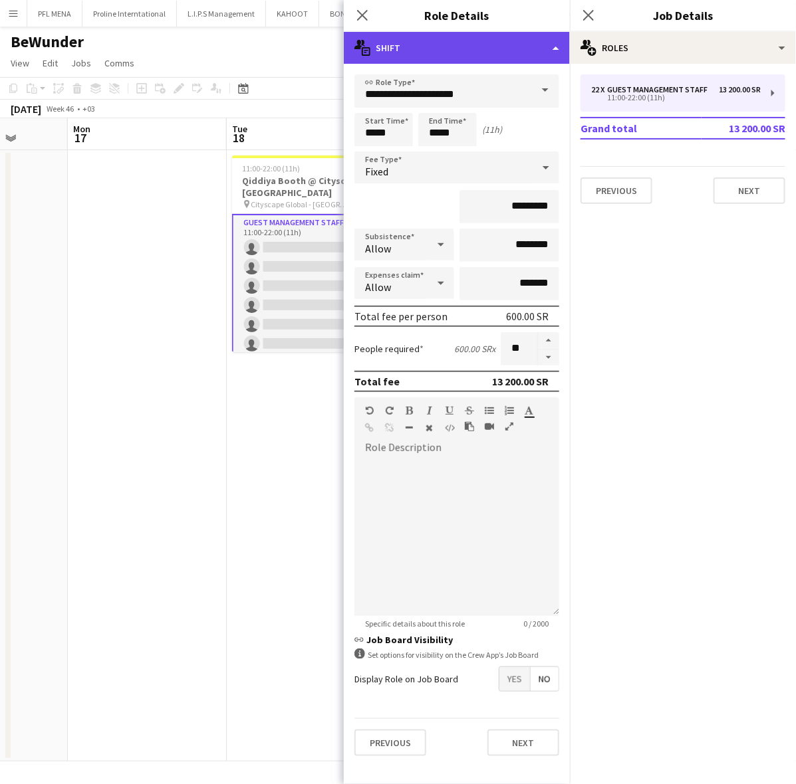
click at [494, 55] on div "multiple-actions-text Shift" at bounding box center [457, 48] width 226 height 32
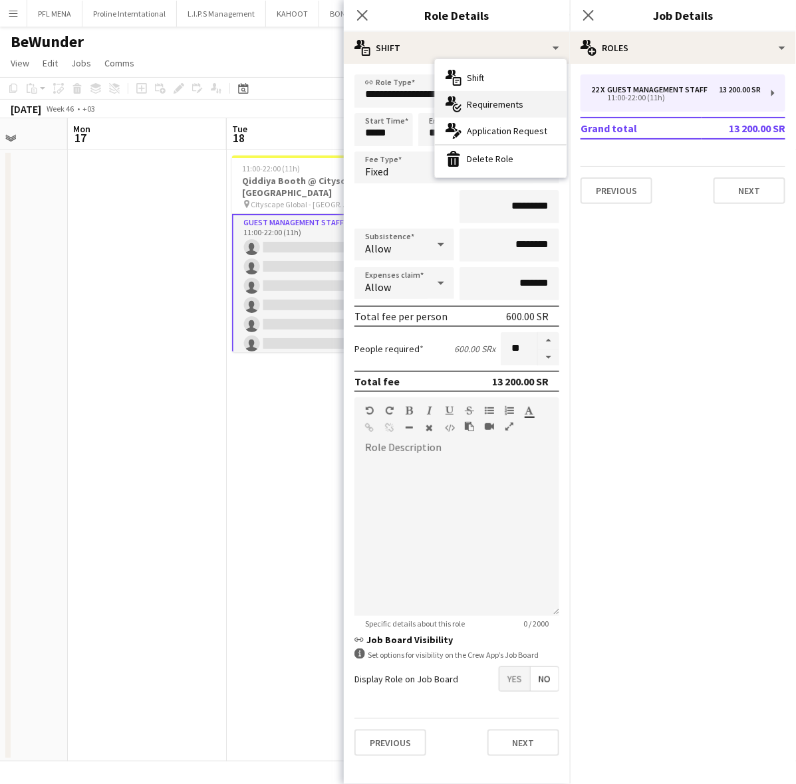
click at [515, 113] on div "multiple-actions-check-2 Requirements" at bounding box center [501, 104] width 132 height 27
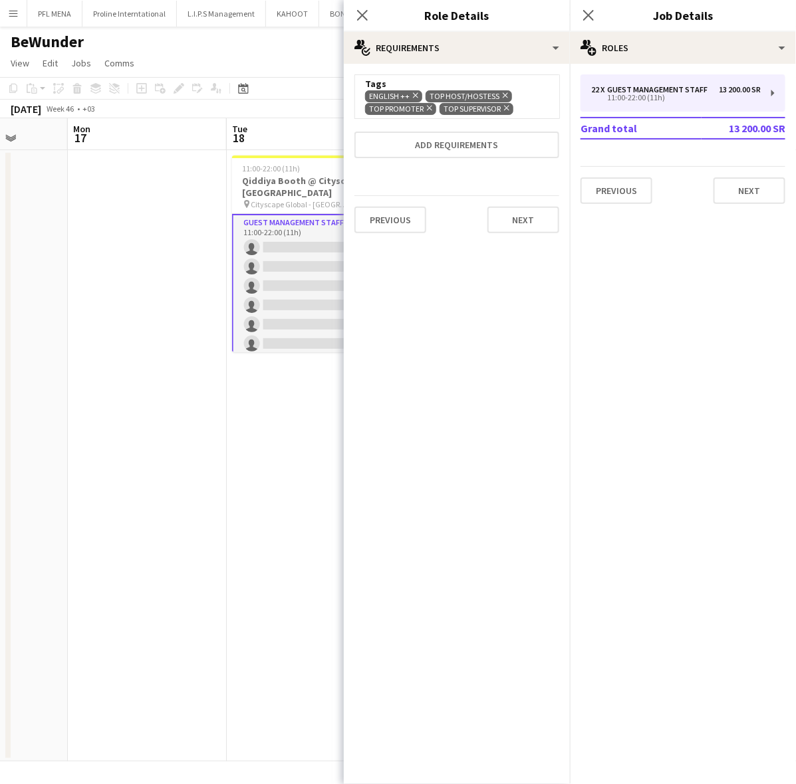
click at [509, 108] on icon "Remove" at bounding box center [505, 108] width 9 height 9
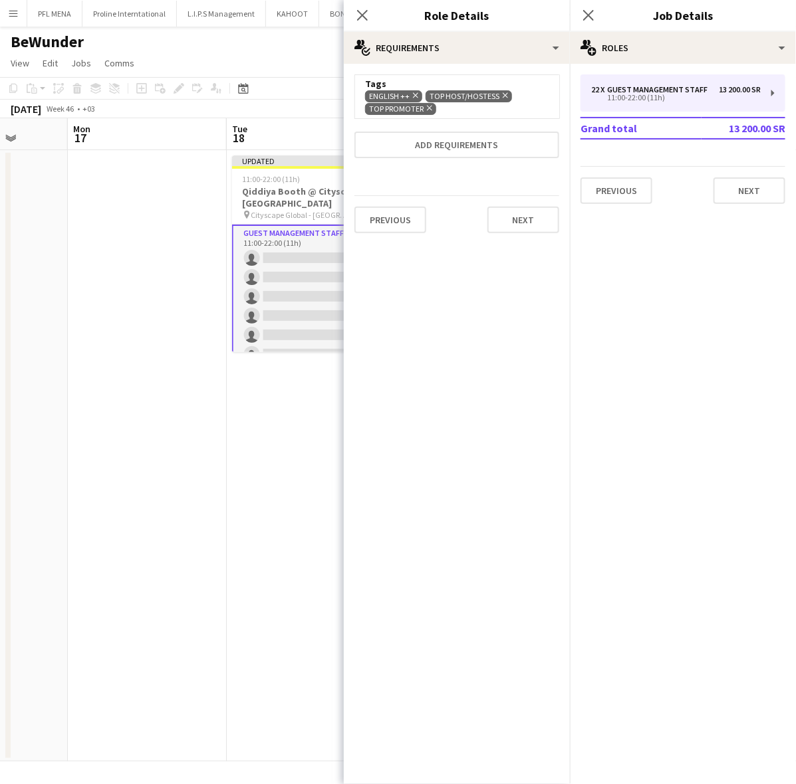
click at [336, 299] on app-card-role "Guest Management Staff 0/22 11:00-22:00 (11h) single-neutral-actions single-neu…" at bounding box center [306, 451] width 149 height 453
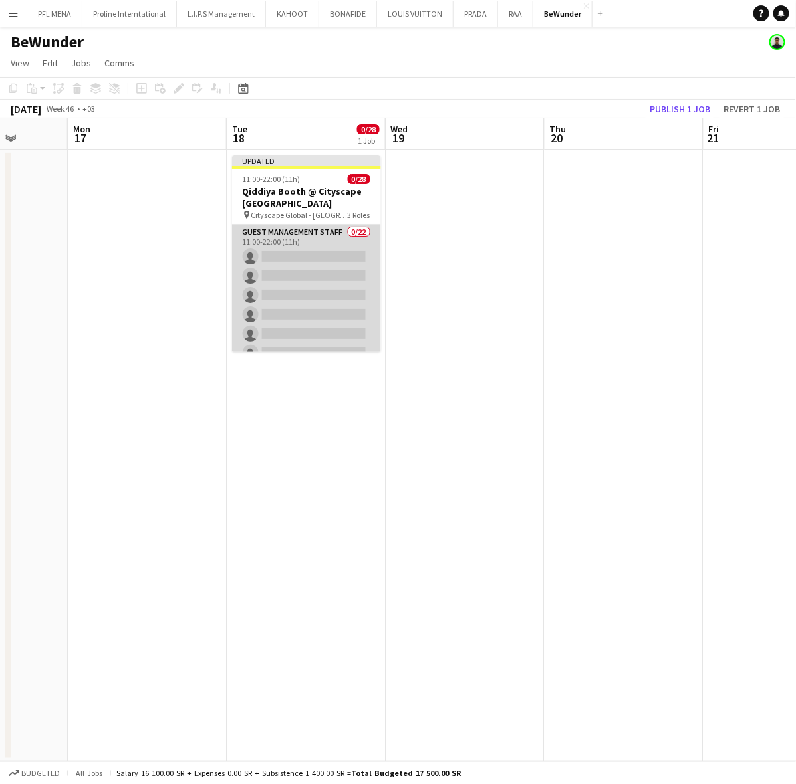
click at [334, 299] on app-card-role "Guest Management Staff 0/22 11:00-22:00 (11h) single-neutral-actions single-neu…" at bounding box center [306, 450] width 149 height 450
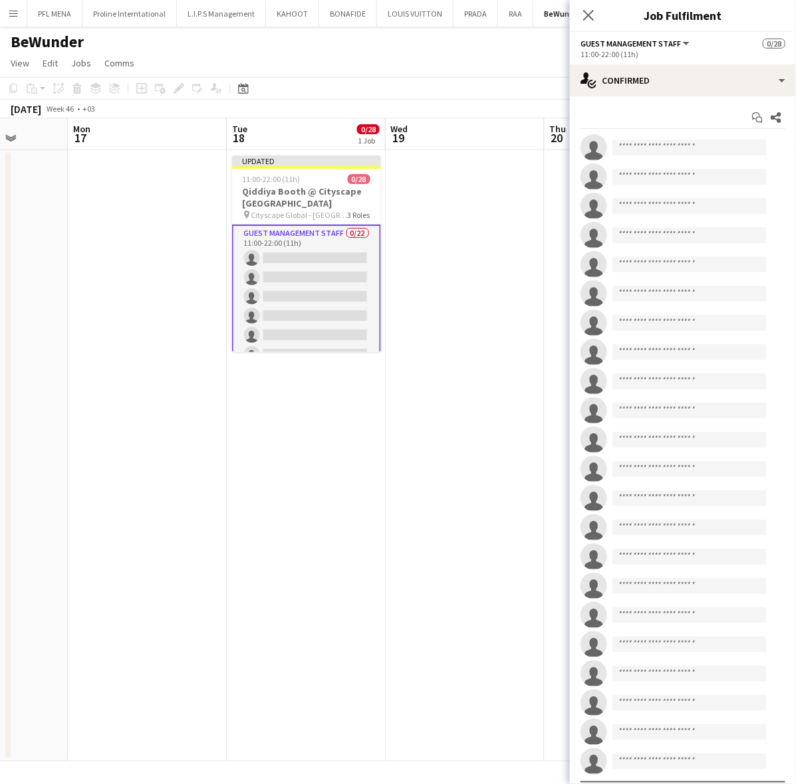
click at [317, 284] on app-card-role "Guest Management Staff 0/22 11:00-22:00 (11h) single-neutral-actions single-neu…" at bounding box center [306, 451] width 149 height 453
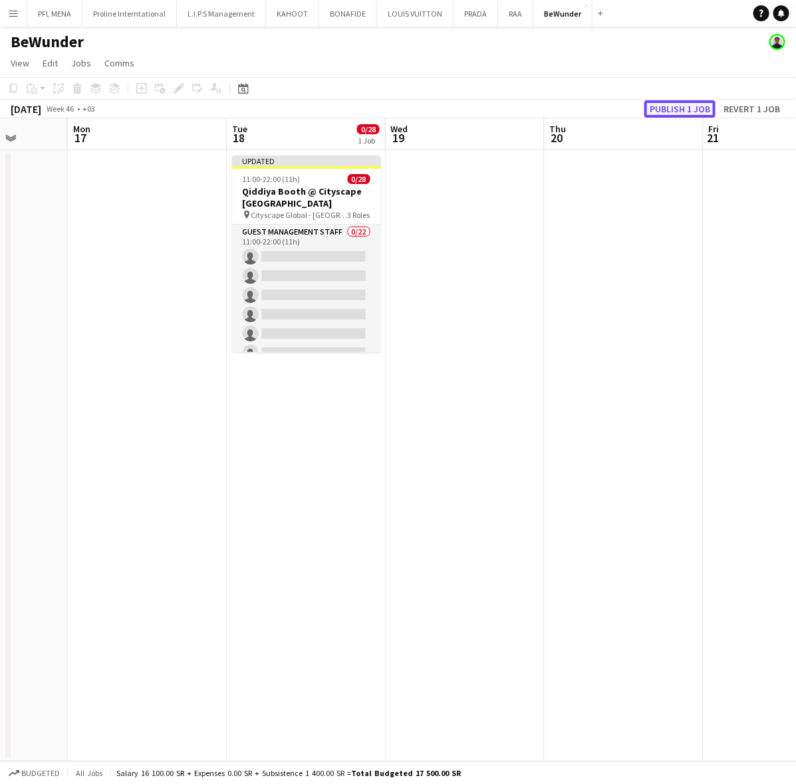
click at [673, 104] on button "Publish 1 job" at bounding box center [679, 108] width 71 height 17
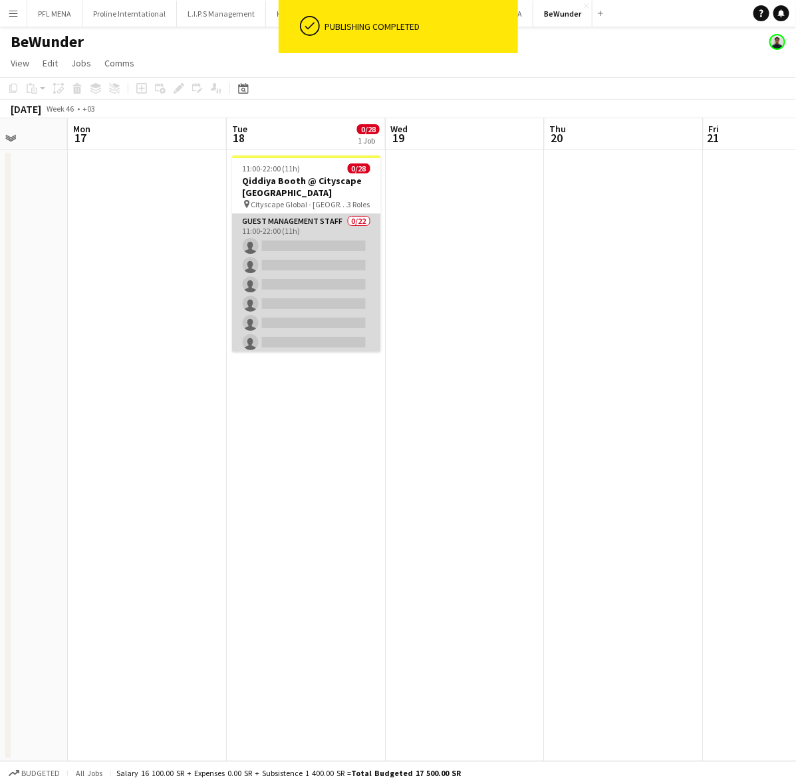
click at [341, 263] on app-card-role "Guest Management Staff 0/22 11:00-22:00 (11h) single-neutral-actions single-neu…" at bounding box center [306, 439] width 149 height 450
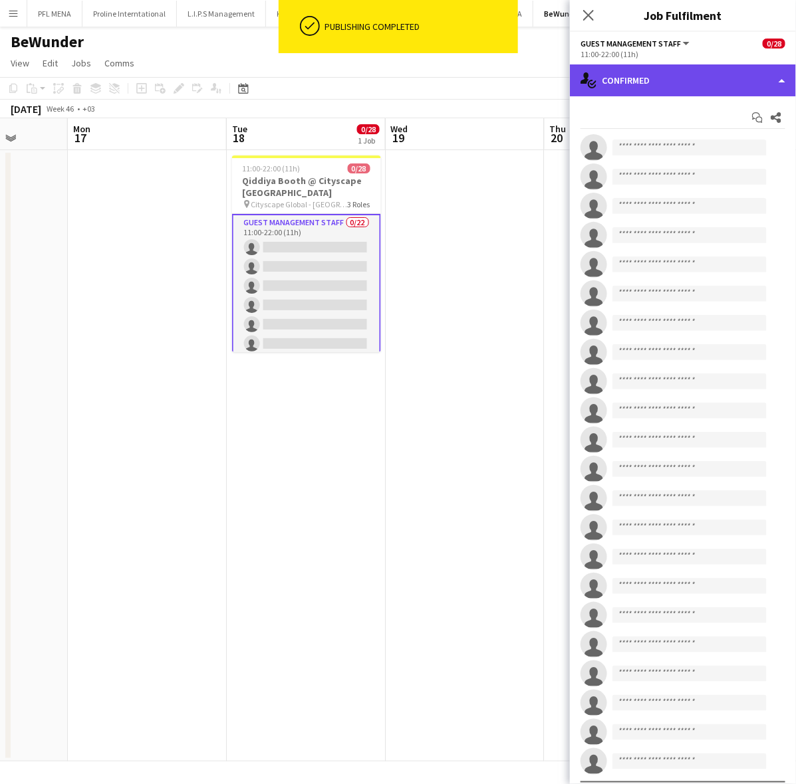
click at [691, 93] on div "single-neutral-actions-check-2 Confirmed" at bounding box center [683, 80] width 226 height 32
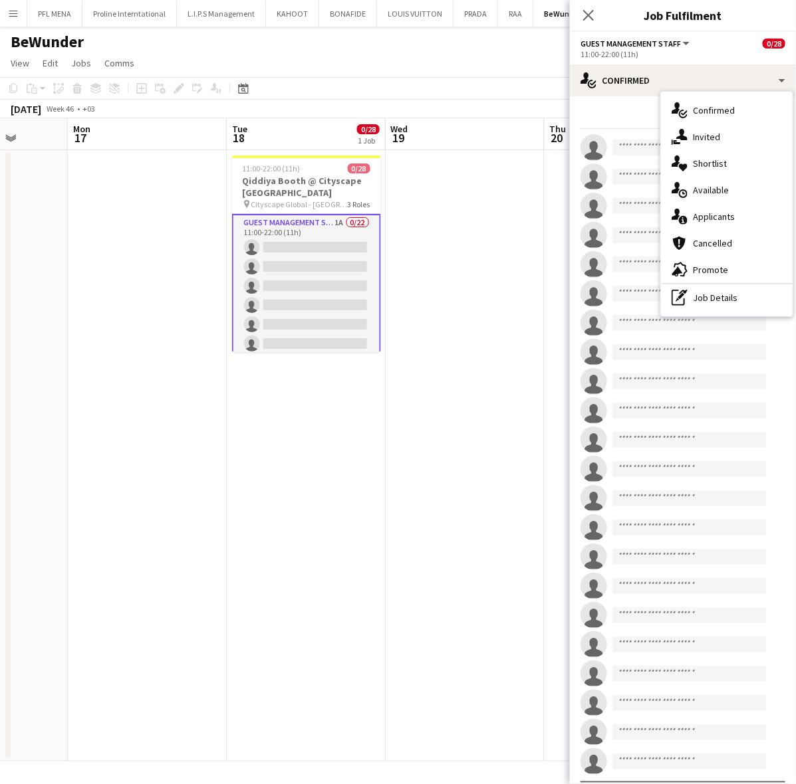
click at [253, 261] on app-calendar-viewport "Fri 14 Sat 15 Sun 16 Mon 17 Tue 18 0/28 1 Job Wed 19 Thu 20 Fri 21 Sat 22 Sun 2…" at bounding box center [398, 439] width 796 height 643
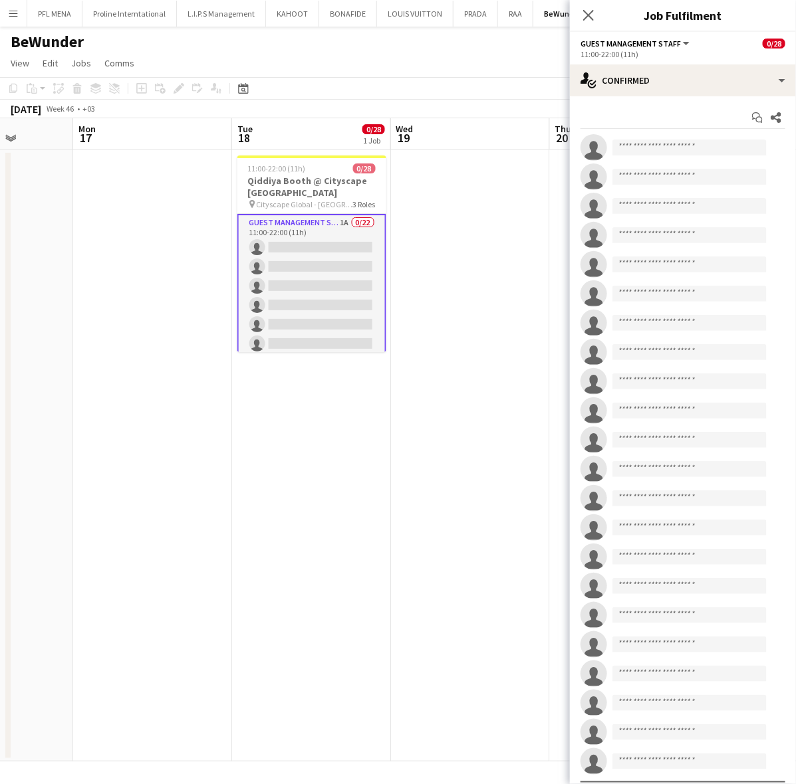
click at [299, 258] on app-card-role "Guest Management Staff 1A 0/22 11:00-22:00 (11h) single-neutral-actions single-…" at bounding box center [311, 440] width 149 height 453
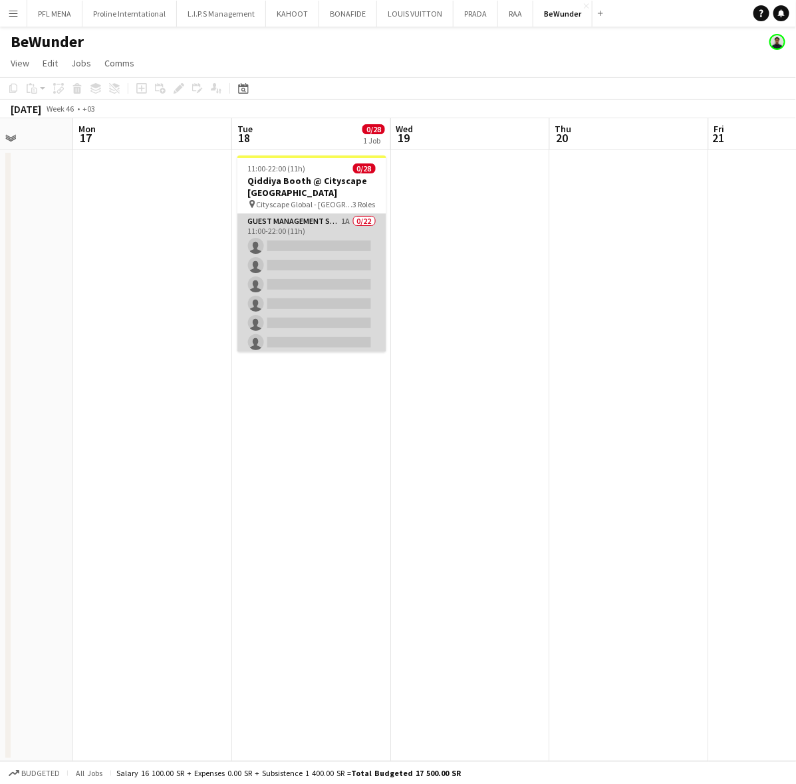
click at [306, 259] on app-card-role "Guest Management Staff 1A 0/22 11:00-22:00 (11h) single-neutral-actions single-…" at bounding box center [311, 439] width 149 height 450
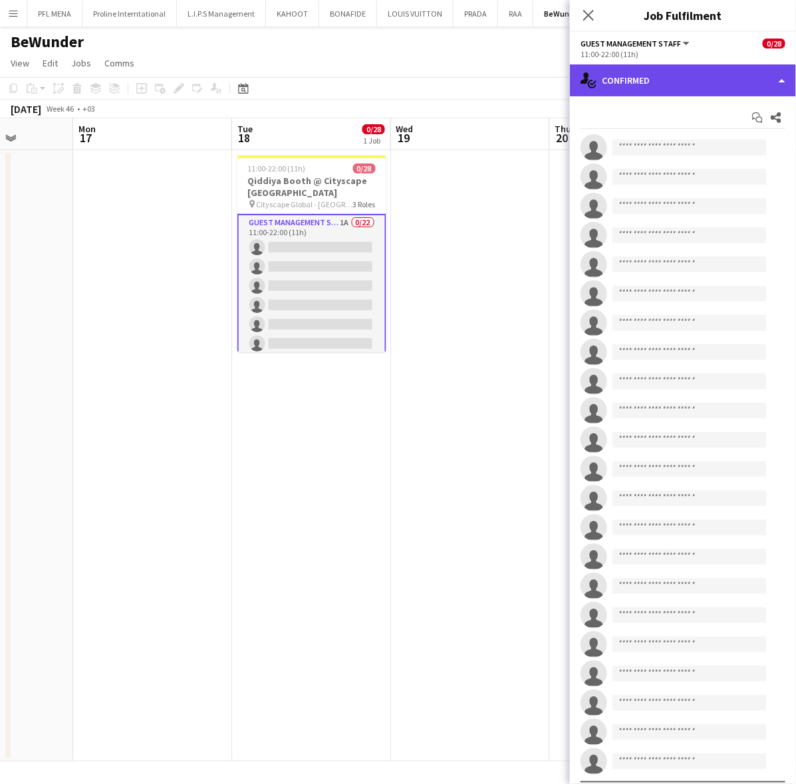
click at [693, 88] on div "single-neutral-actions-check-2 Confirmed" at bounding box center [683, 80] width 226 height 32
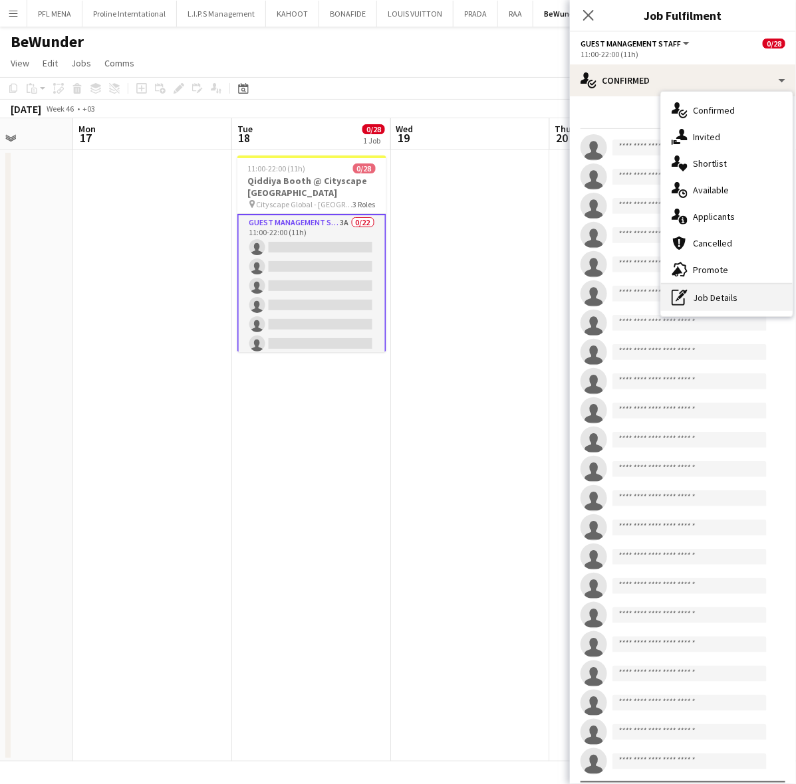
click at [710, 302] on div "pen-write Job Details" at bounding box center [727, 298] width 132 height 27
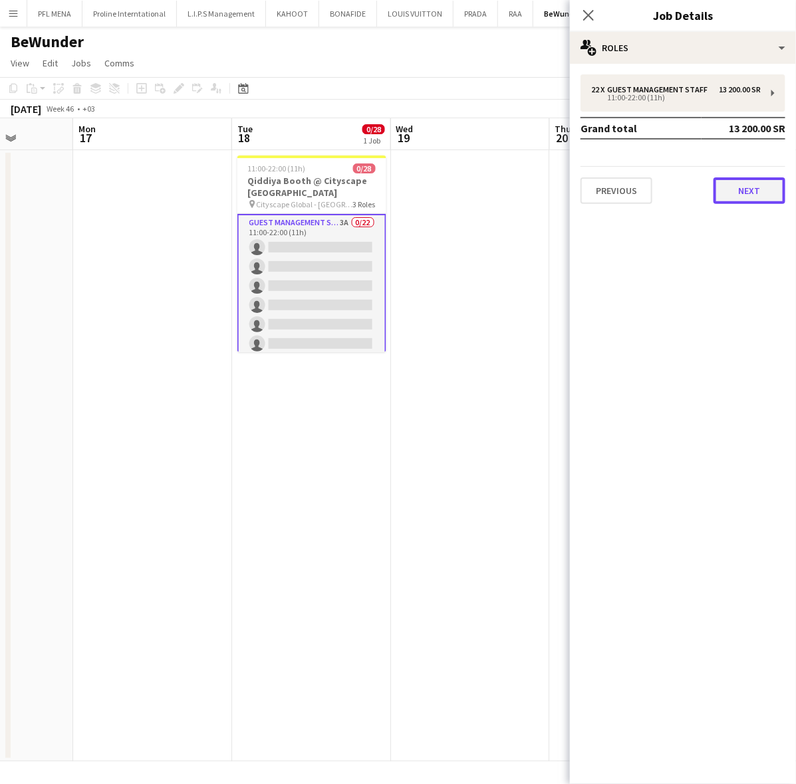
click at [749, 197] on button "Next" at bounding box center [749, 190] width 72 height 27
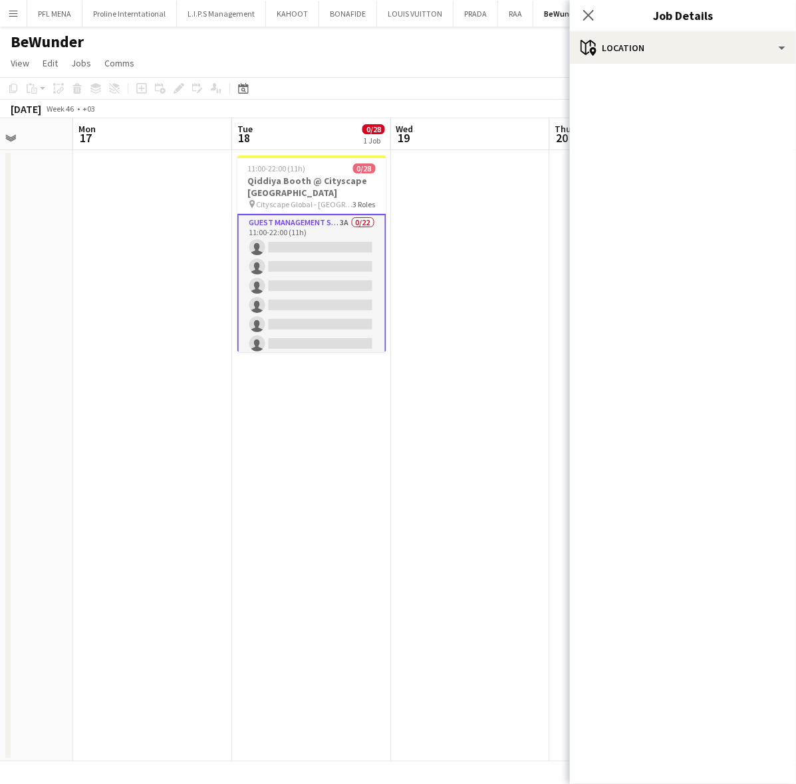
click at [306, 259] on app-card-role "Guest Management Staff 3A 0/22 11:00-22:00 (11h) single-neutral-actions single-…" at bounding box center [311, 440] width 149 height 453
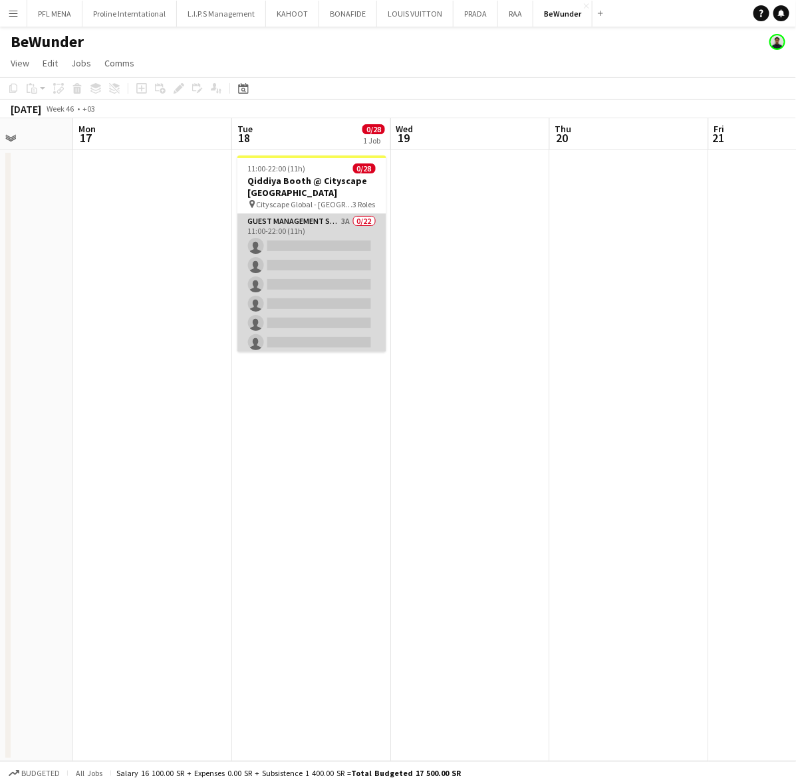
click at [330, 258] on app-card-role "Guest Management Staff 3A 0/22 11:00-22:00 (11h) single-neutral-actions single-…" at bounding box center [311, 439] width 149 height 450
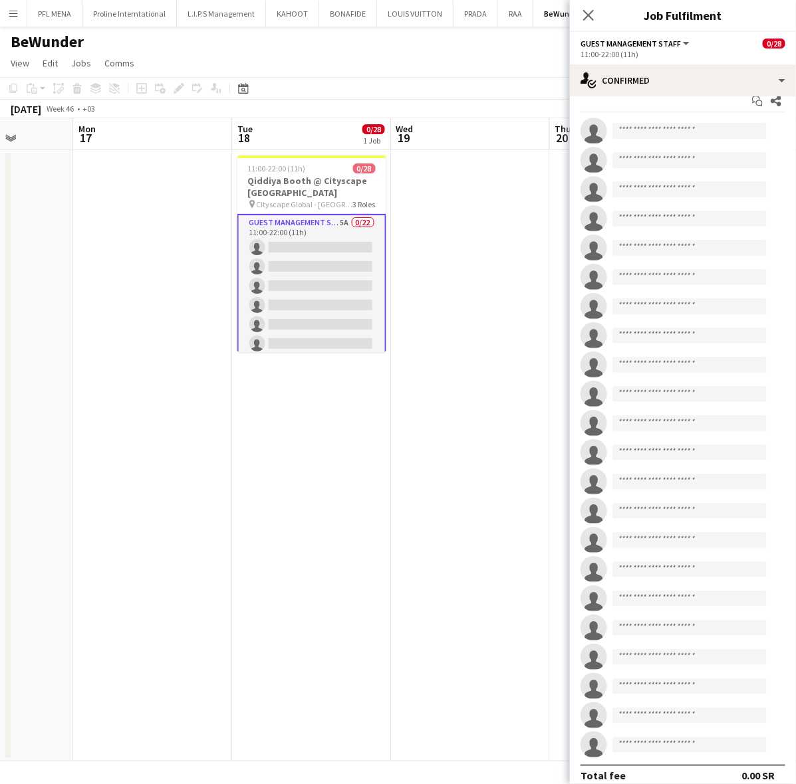
scroll to position [29, 0]
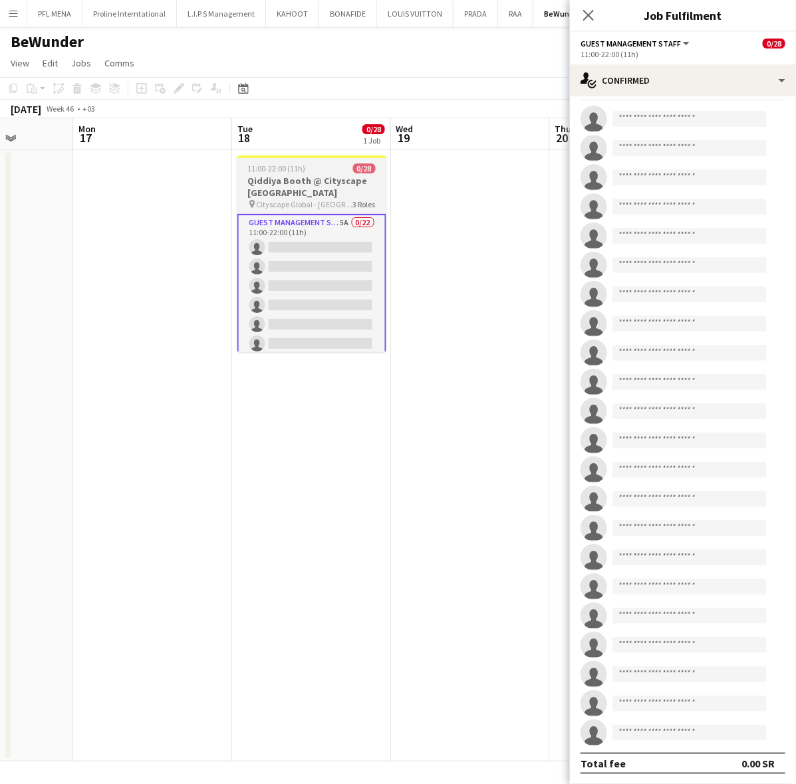
click at [314, 200] on span "Cityscape Global - [GEOGRAPHIC_DATA]" at bounding box center [305, 204] width 96 height 10
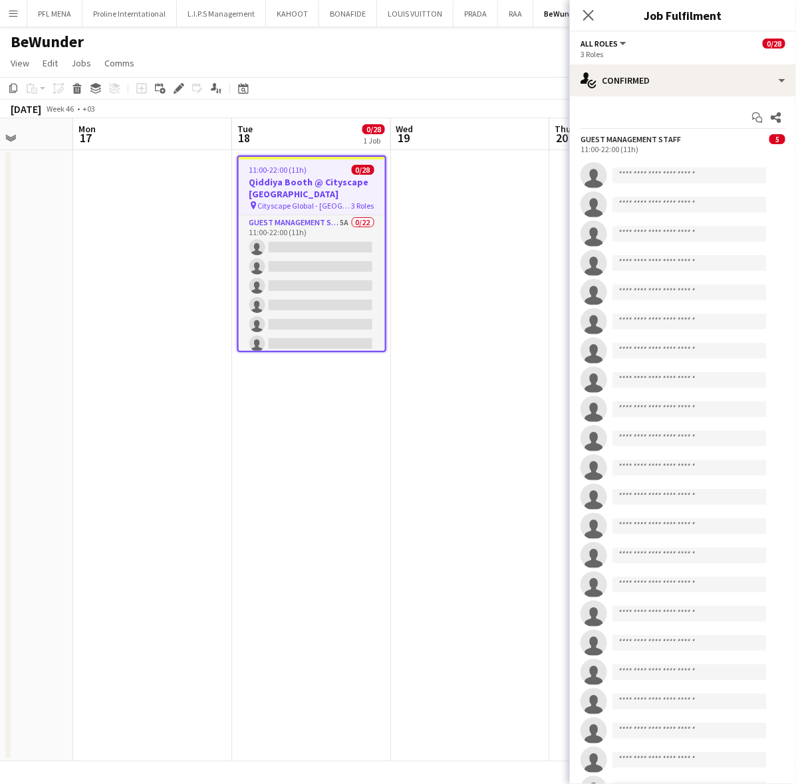
scroll to position [311, 0]
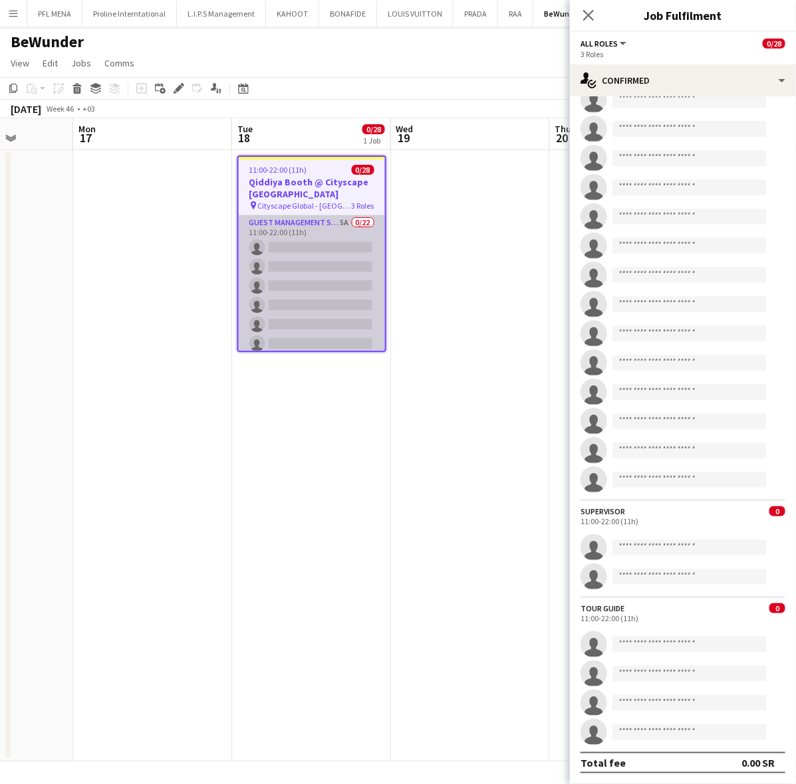
click at [294, 287] on app-card-role "Guest Management Staff 5A 0/22 11:00-22:00 (11h) single-neutral-actions single-…" at bounding box center [312, 440] width 146 height 450
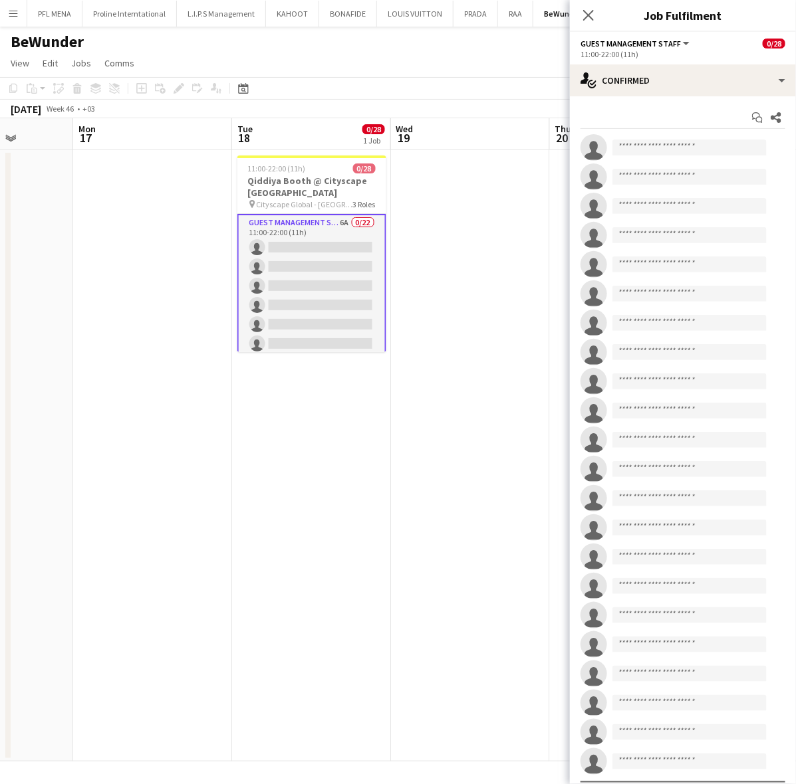
scroll to position [29, 0]
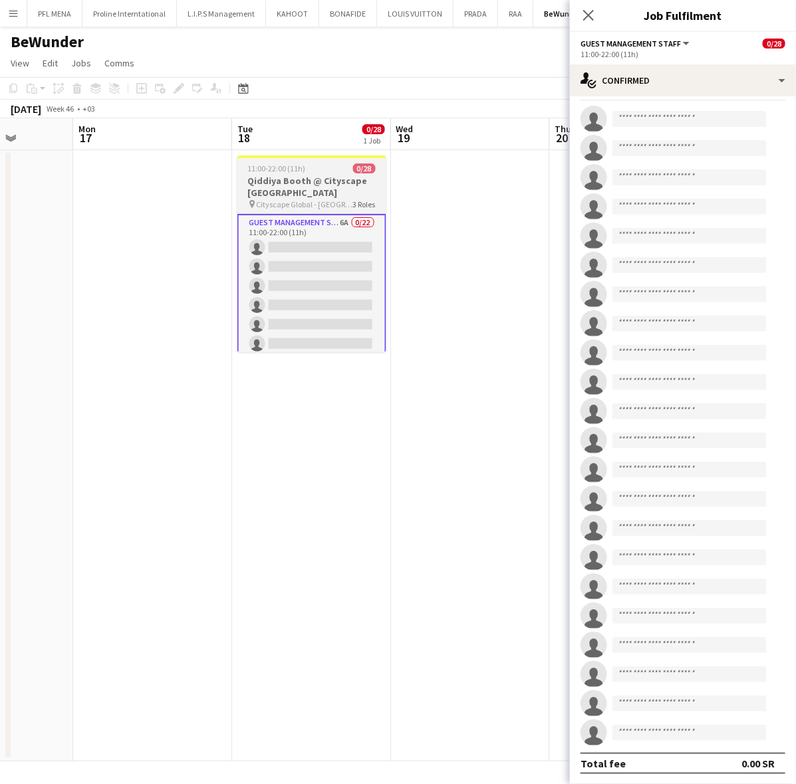
click at [311, 183] on h3 "Qiddiya Booth @ Cityscape [GEOGRAPHIC_DATA]" at bounding box center [311, 187] width 149 height 24
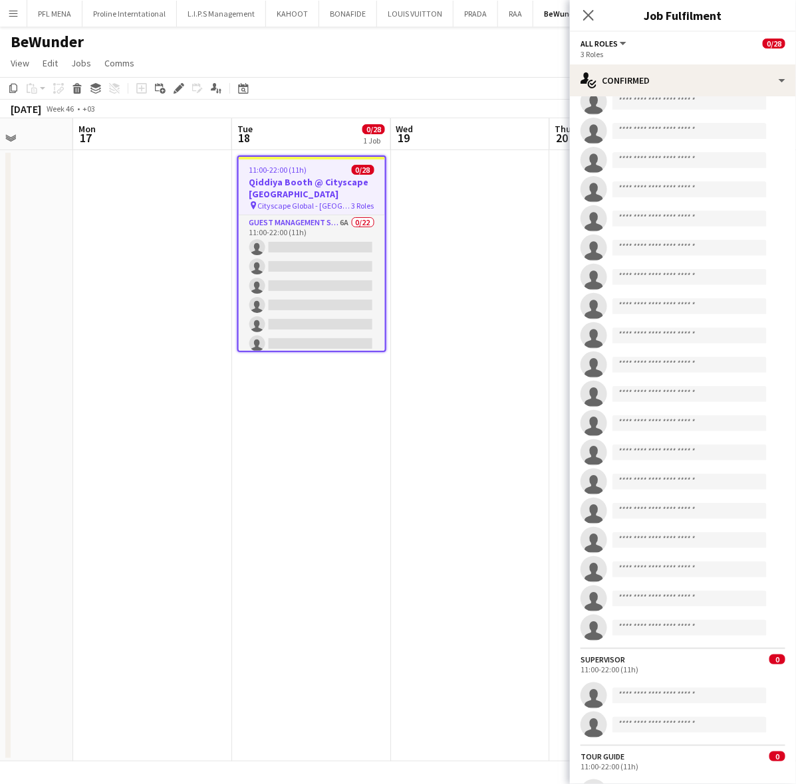
scroll to position [311, 0]
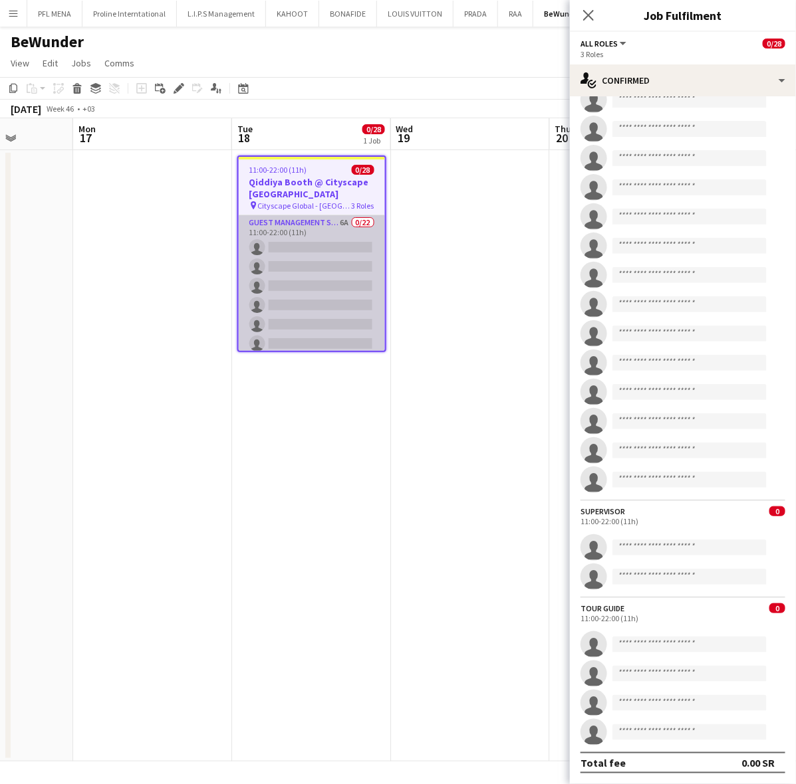
click at [301, 285] on app-card-role "Guest Management Staff 6A 0/22 11:00-22:00 (11h) single-neutral-actions single-…" at bounding box center [312, 440] width 146 height 450
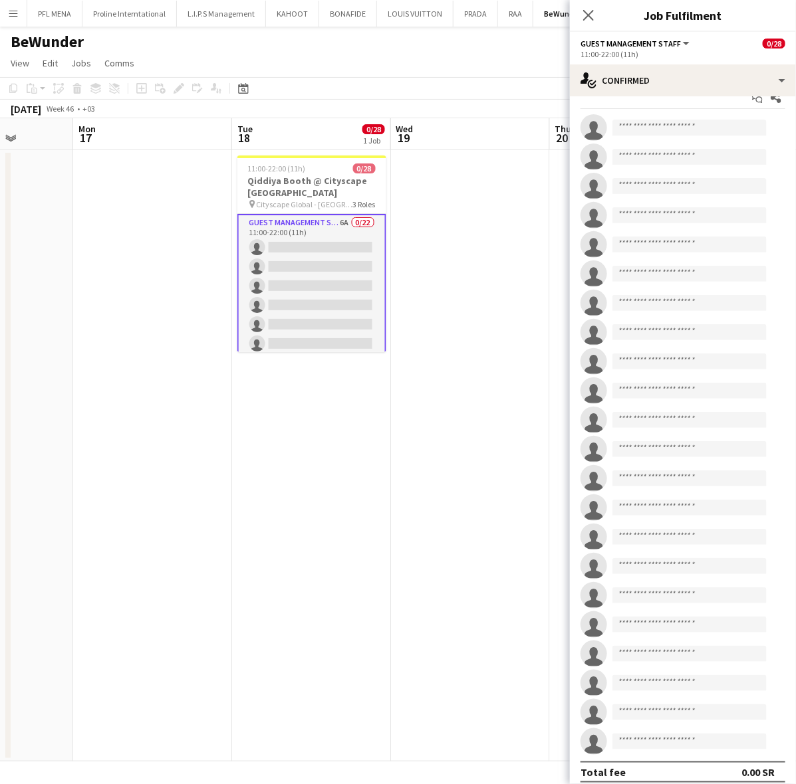
scroll to position [29, 0]
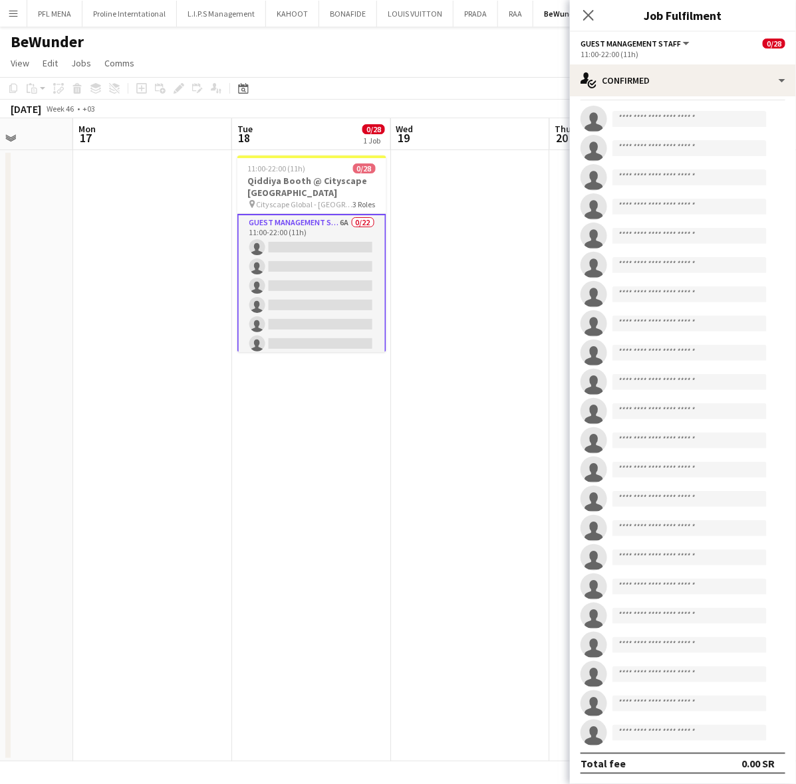
click at [324, 268] on app-card-role "Guest Management Staff 6A 0/22 11:00-22:00 (11h) single-neutral-actions single-…" at bounding box center [311, 440] width 149 height 453
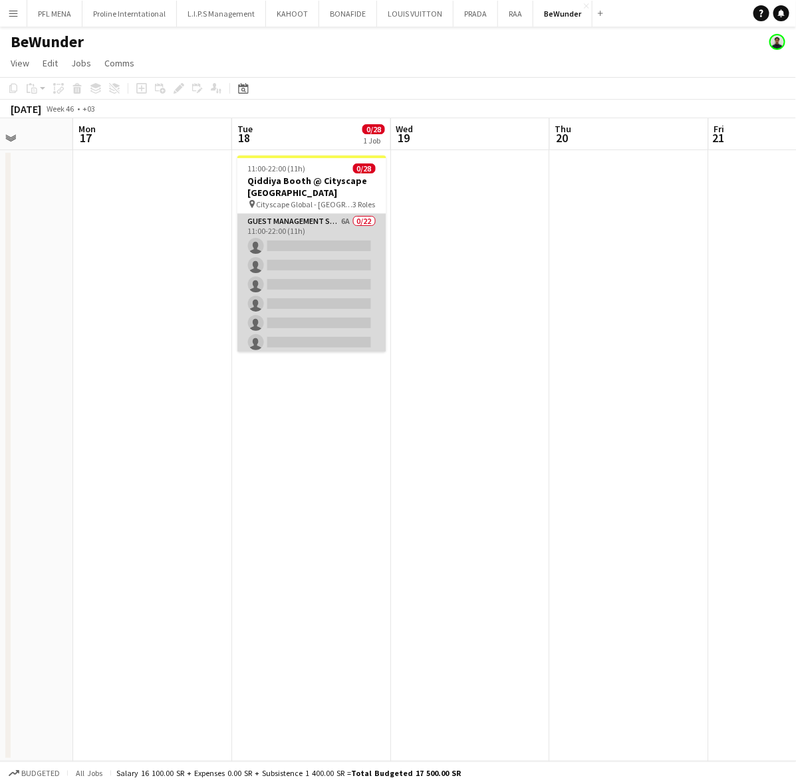
click at [324, 268] on app-card-role "Guest Management Staff 6A 0/22 11:00-22:00 (11h) single-neutral-actions single-…" at bounding box center [311, 439] width 149 height 450
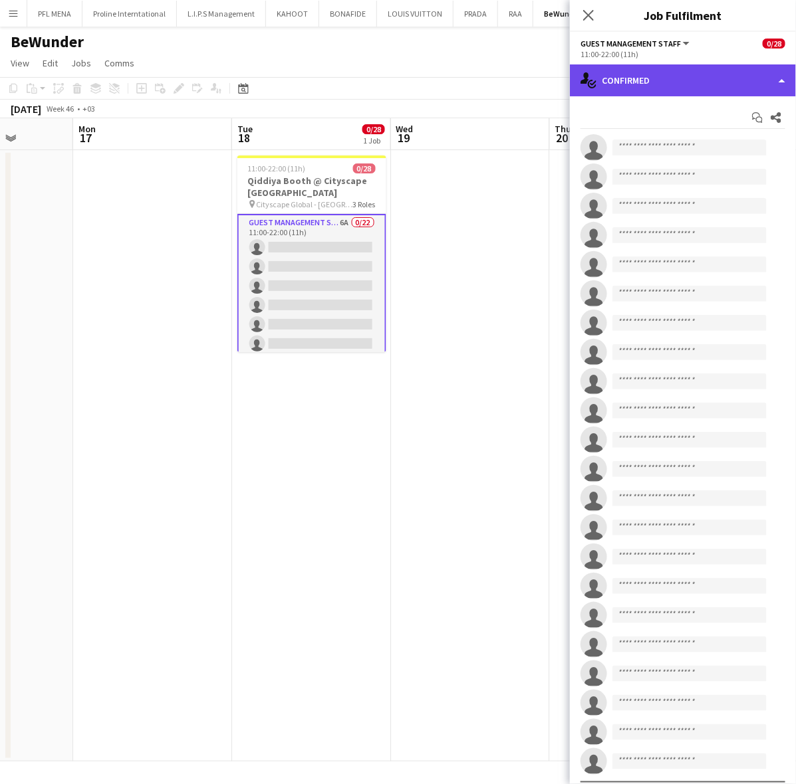
click at [697, 87] on div "single-neutral-actions-check-2 Confirmed" at bounding box center [683, 80] width 226 height 32
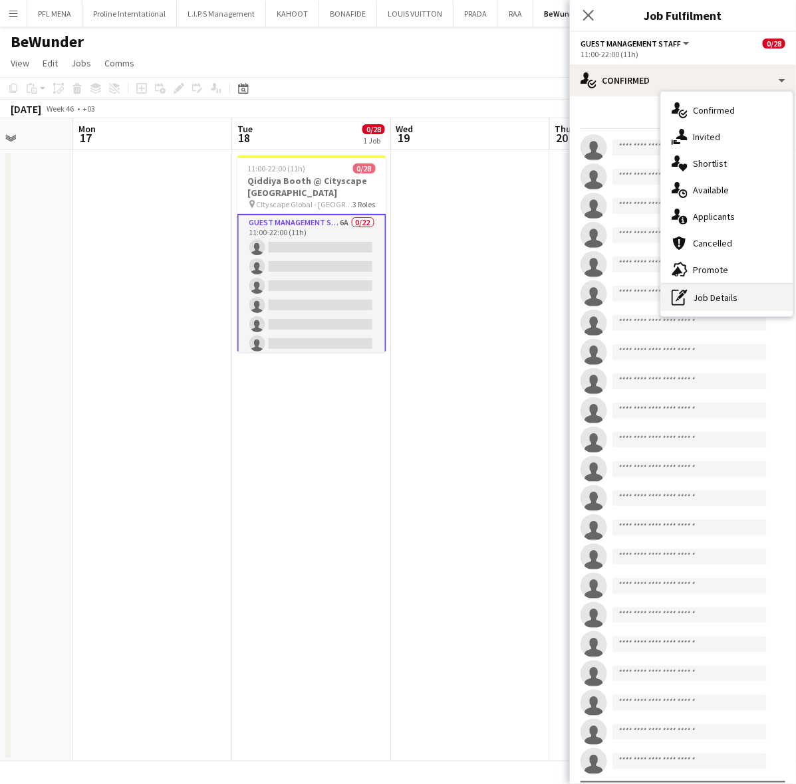
click at [700, 308] on div "pen-write Job Details" at bounding box center [727, 298] width 132 height 27
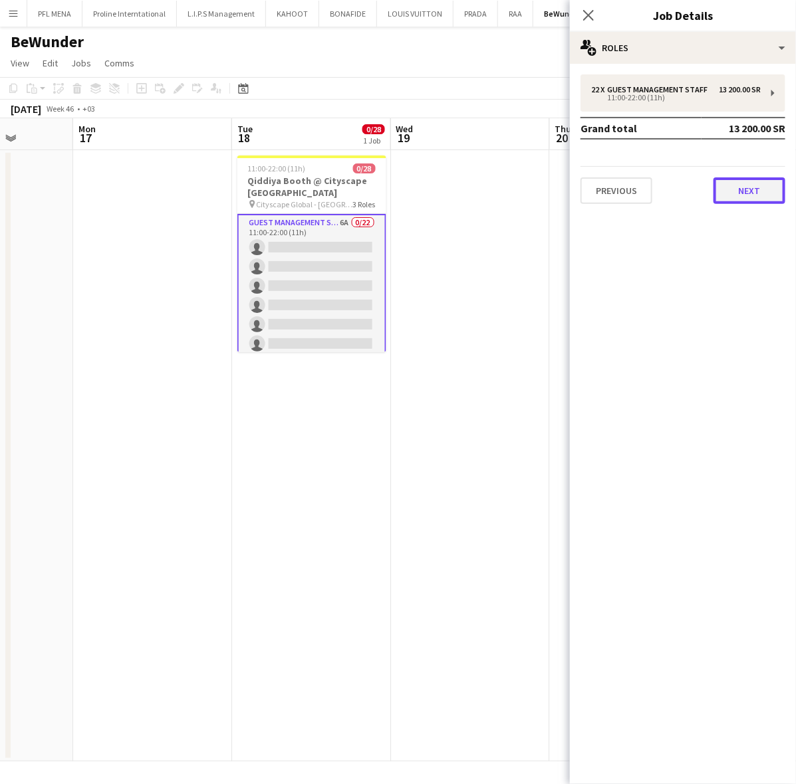
click at [766, 187] on button "Next" at bounding box center [749, 190] width 72 height 27
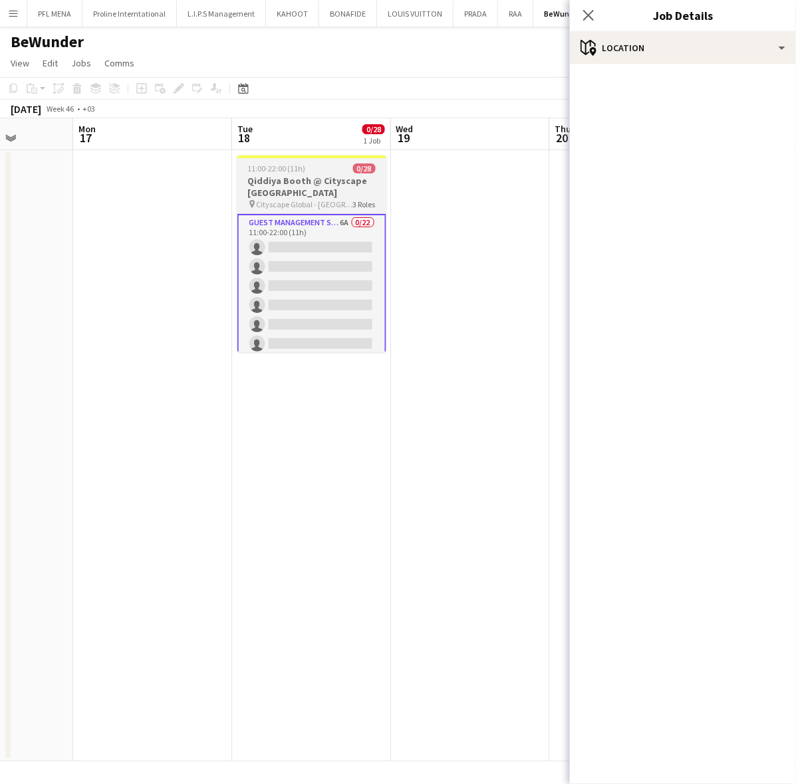
click at [307, 200] on span "Cityscape Global - [GEOGRAPHIC_DATA]" at bounding box center [305, 204] width 96 height 10
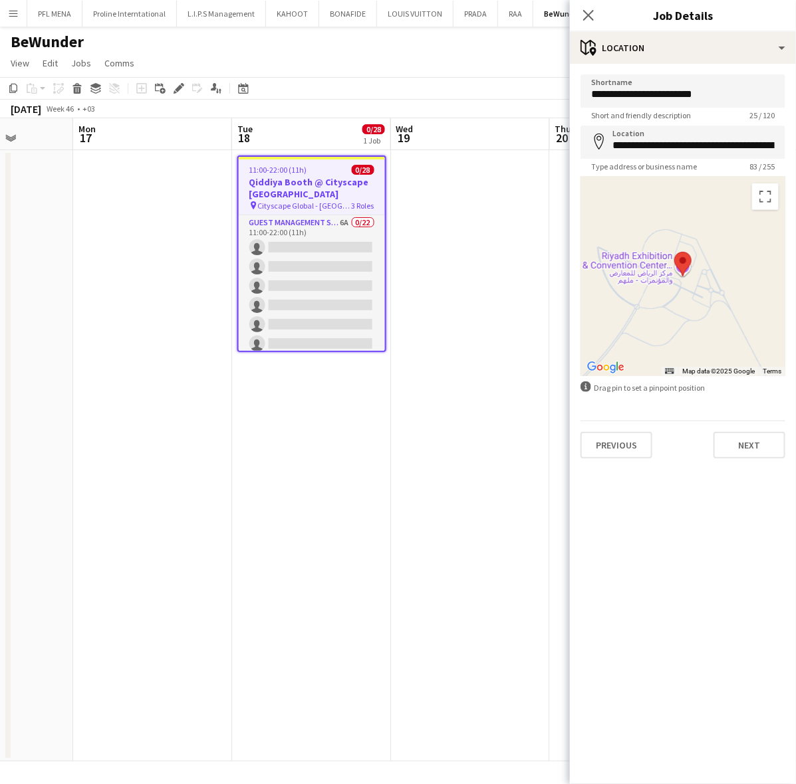
click at [730, 459] on div "**********" at bounding box center [683, 267] width 226 height 406
click at [742, 449] on button "Next" at bounding box center [749, 445] width 72 height 27
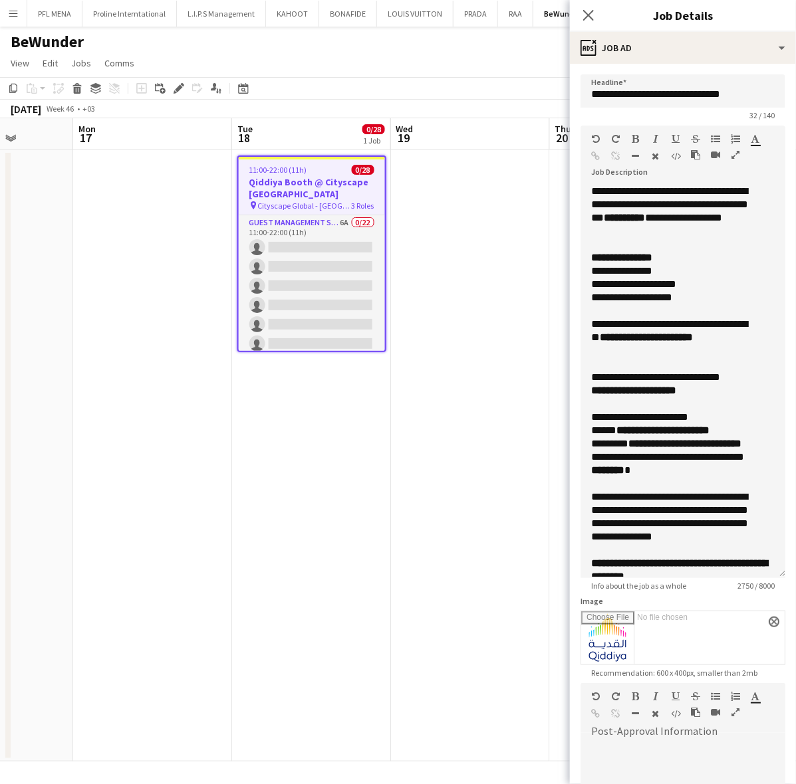
drag, startPoint x: 778, startPoint y: 257, endPoint x: 675, endPoint y: 575, distance: 334.0
click at [675, 575] on div "**********" at bounding box center [682, 382] width 205 height 394
click at [663, 412] on div "**********" at bounding box center [670, 417] width 159 height 13
drag, startPoint x: 660, startPoint y: 483, endPoint x: 580, endPoint y: 459, distance: 83.7
click at [585, 469] on div "**********" at bounding box center [682, 383] width 205 height 397
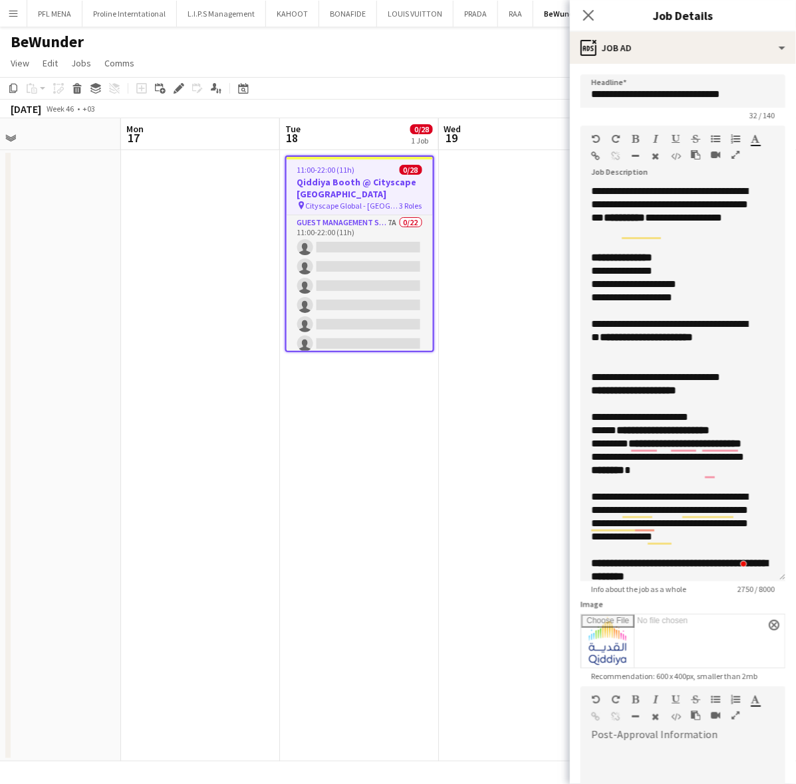
drag, startPoint x: 247, startPoint y: 294, endPoint x: 270, endPoint y: 221, distance: 77.4
click at [273, 223] on app-calendar-viewport "Fri 14 Sat 15 Sun 16 Mon 17 Tue 18 0/28 1 Job Wed 19 Thu 20 Fri 21 Sat 22 Sun 2…" at bounding box center [398, 439] width 796 height 643
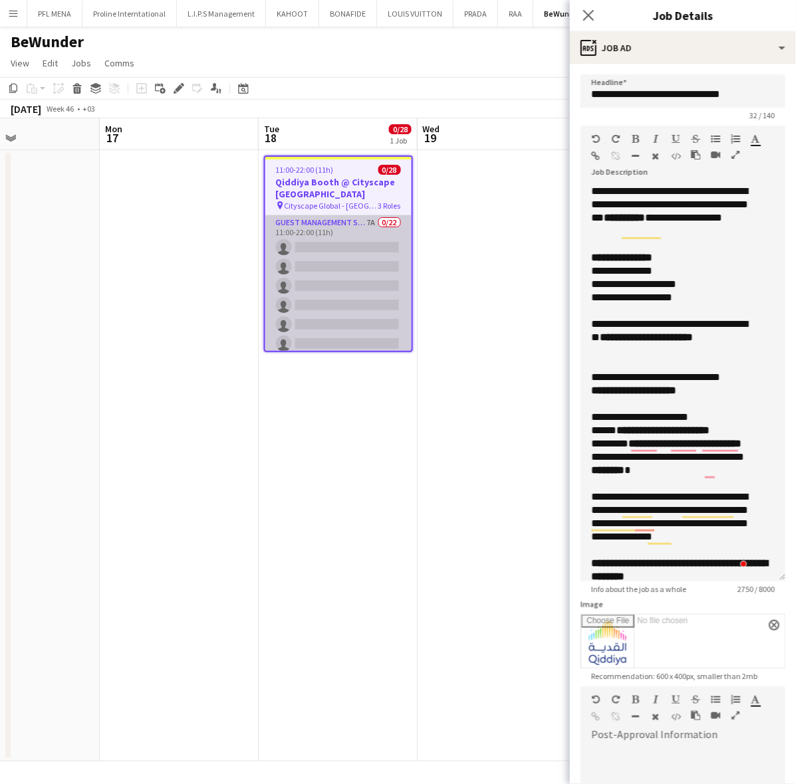
drag, startPoint x: 265, startPoint y: 227, endPoint x: 307, endPoint y: 259, distance: 53.2
click at [300, 243] on app-calendar-viewport "Fri 14 Sat 15 Sun 16 Mon 17 Tue 18 0/28 1 Job Wed 19 Thu 20 Fri 21 Sat 22 Sun 2…" at bounding box center [398, 439] width 796 height 643
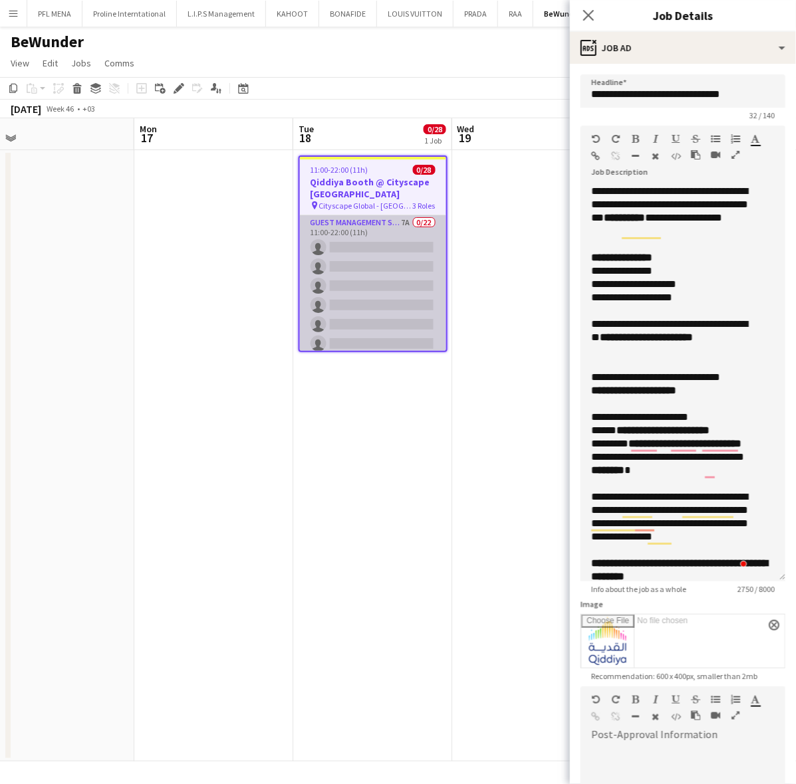
click at [386, 288] on app-card-role "Guest Management Staff 7A 0/22 11:00-22:00 (11h) single-neutral-actions single-…" at bounding box center [373, 440] width 146 height 450
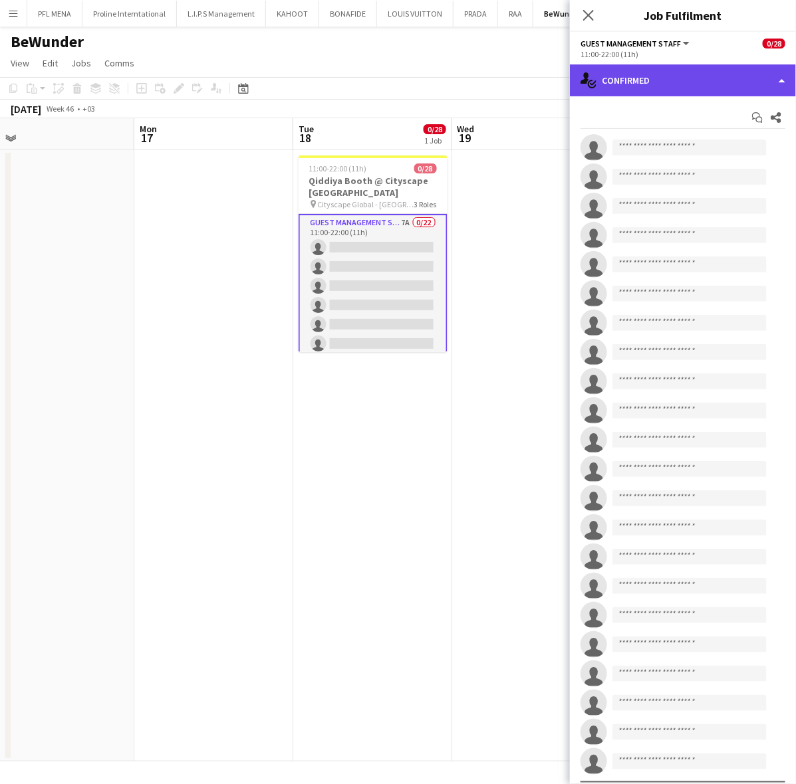
click at [741, 85] on div "single-neutral-actions-check-2 Confirmed" at bounding box center [683, 80] width 226 height 32
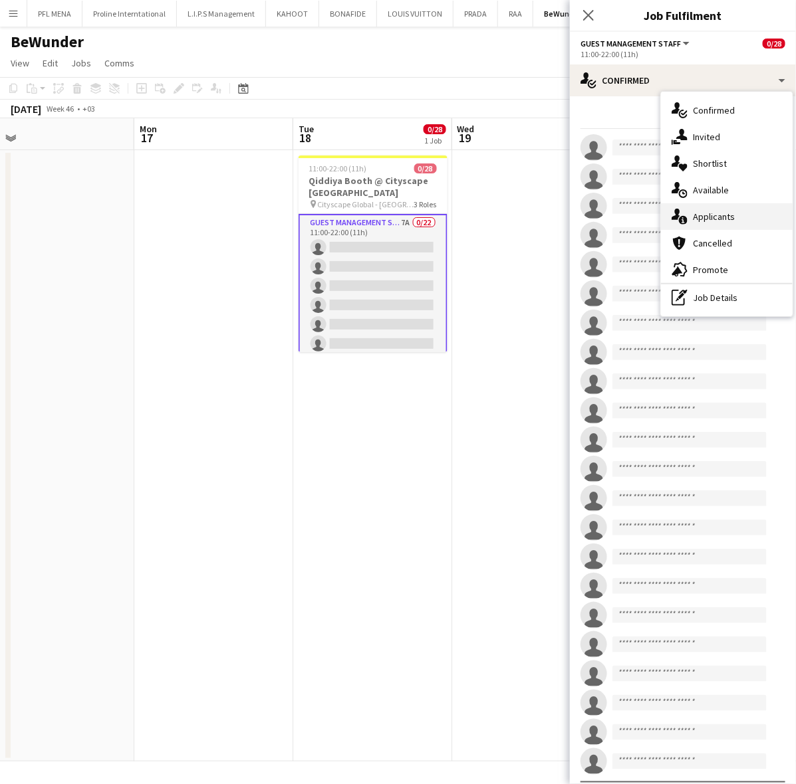
click at [721, 223] on span "Applicants" at bounding box center [714, 217] width 42 height 12
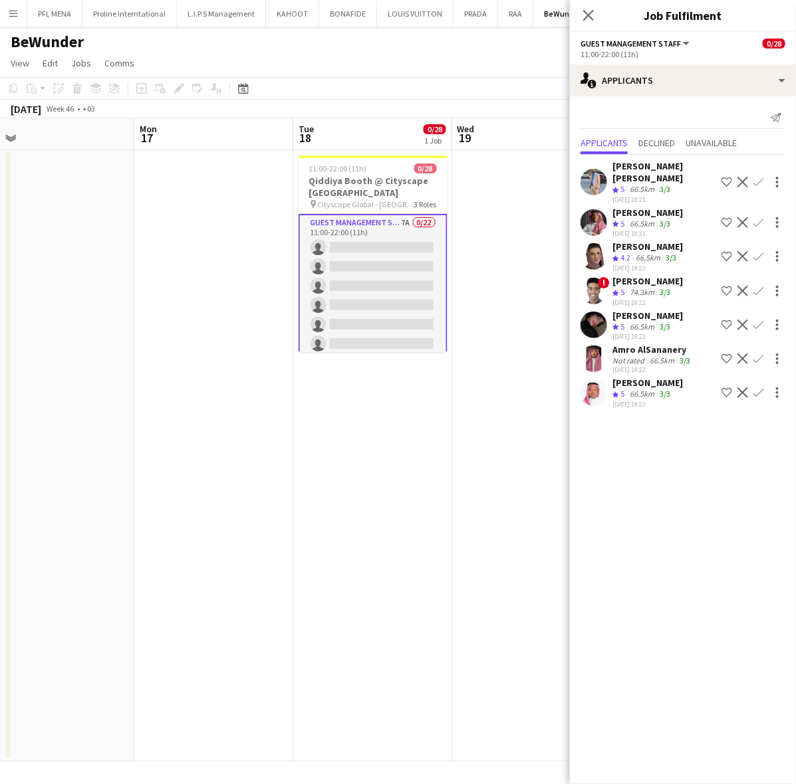
click at [670, 184] on app-skills-label "3/3" at bounding box center [664, 189] width 11 height 10
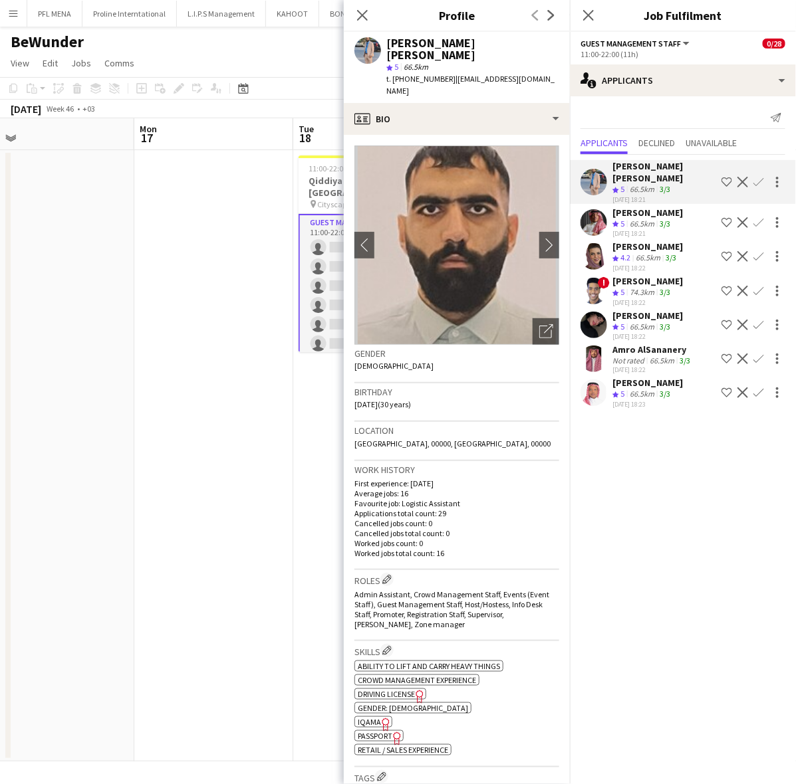
click at [670, 219] on app-skills-label "3/3" at bounding box center [664, 224] width 11 height 10
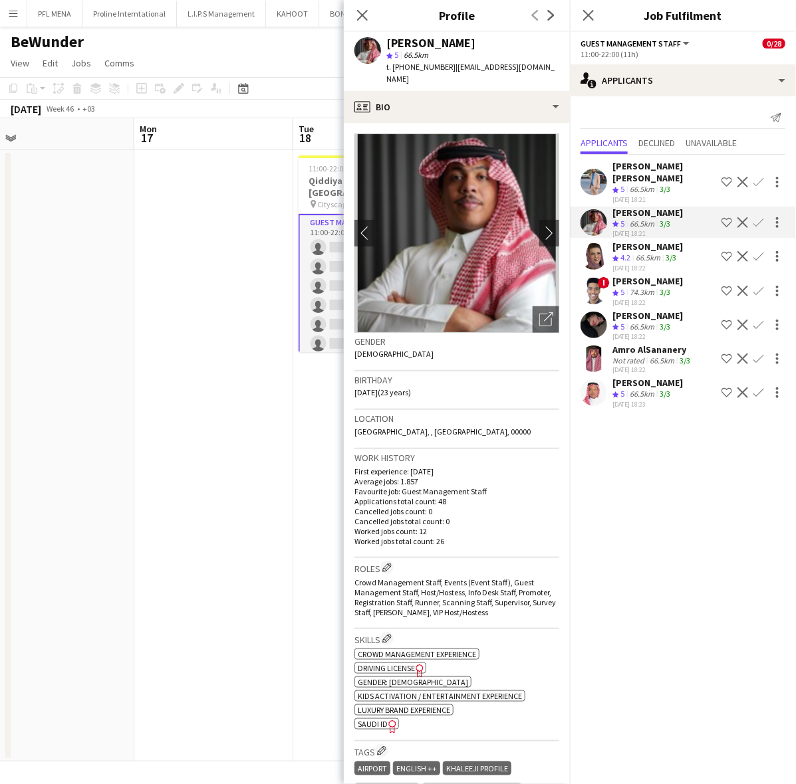
click at [634, 264] on div "[DATE] 18:22" at bounding box center [647, 268] width 70 height 9
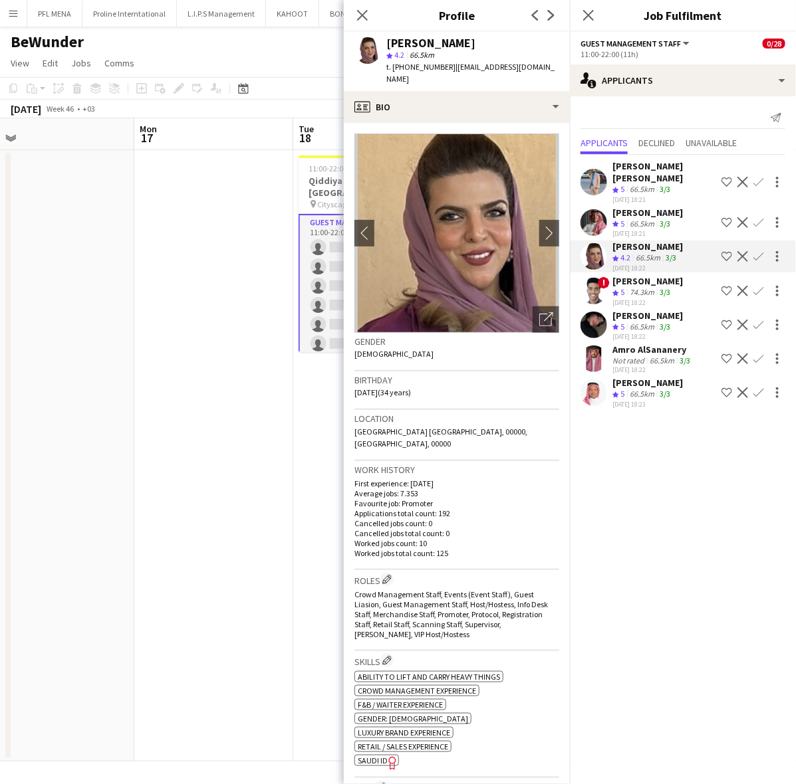
click at [635, 275] on div "[PERSON_NAME]" at bounding box center [647, 281] width 70 height 12
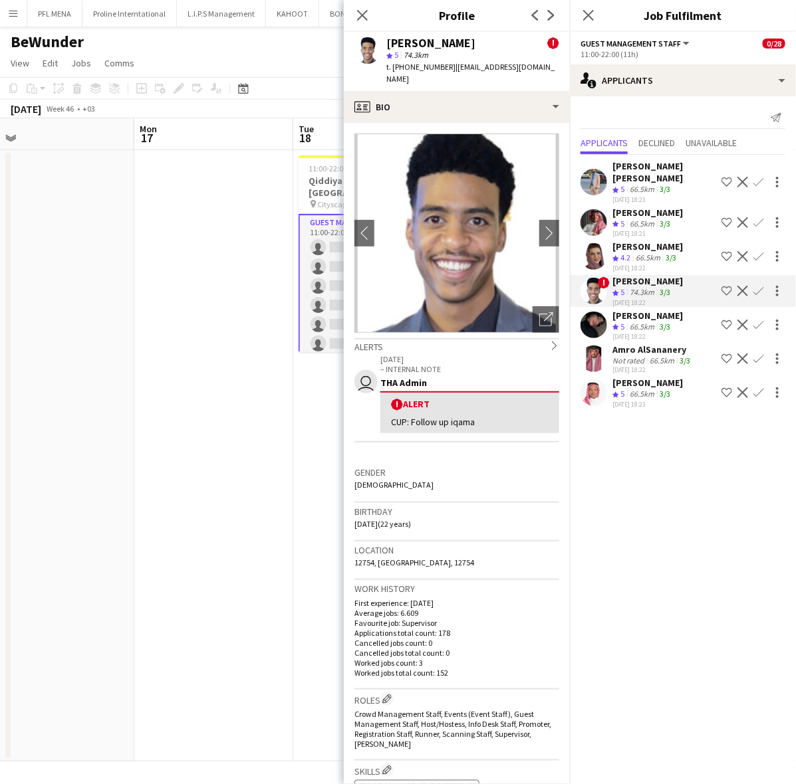
click at [635, 310] on div "[PERSON_NAME]" at bounding box center [647, 316] width 70 height 12
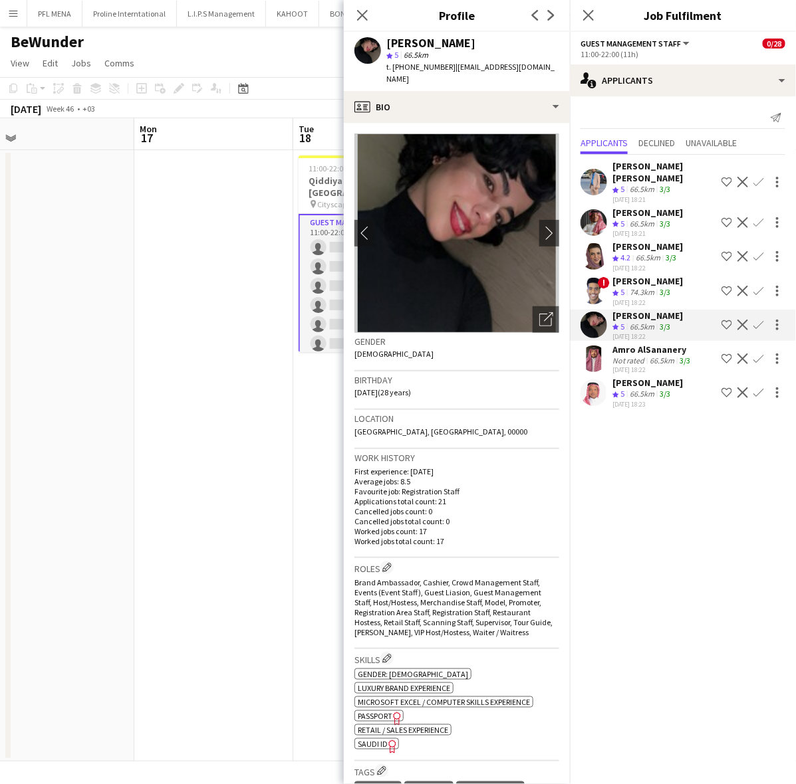
click at [641, 344] on div "Amro AlSananery" at bounding box center [652, 350] width 80 height 12
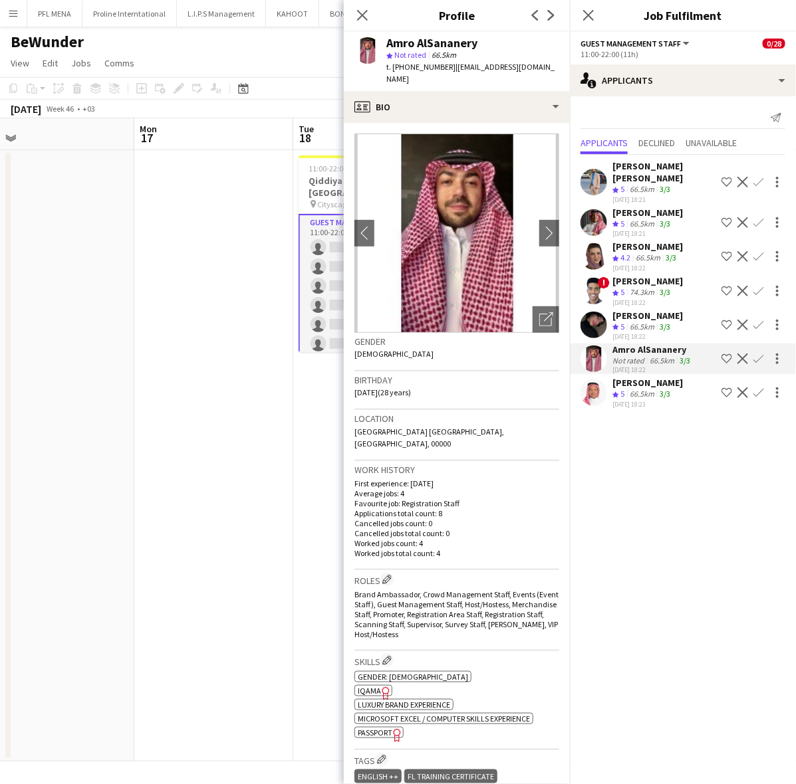
click at [614, 392] on icon "Crew rating" at bounding box center [615, 395] width 7 height 7
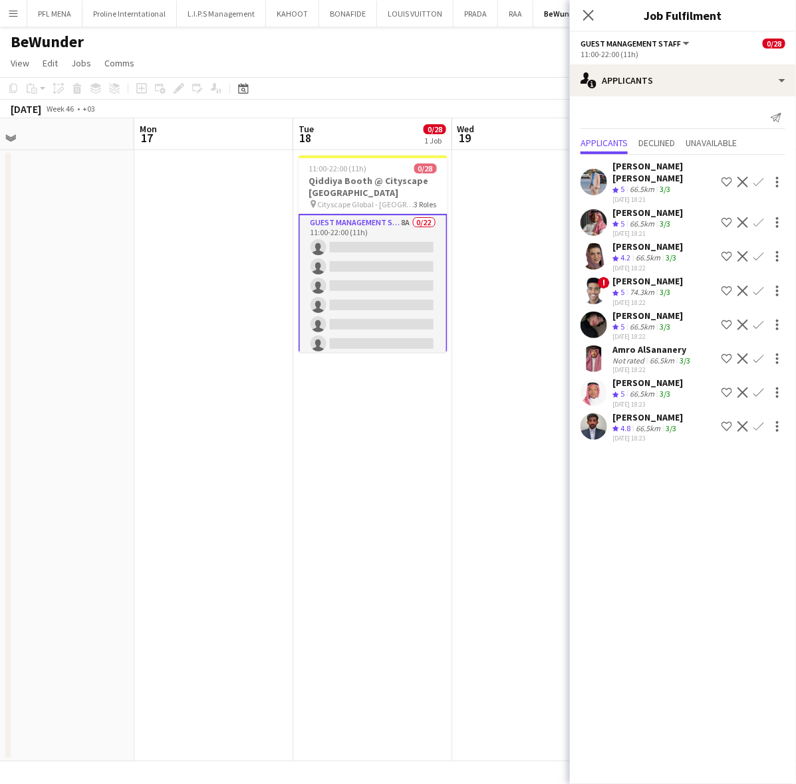
click at [648, 434] on div "[DATE] 18:23" at bounding box center [647, 438] width 70 height 9
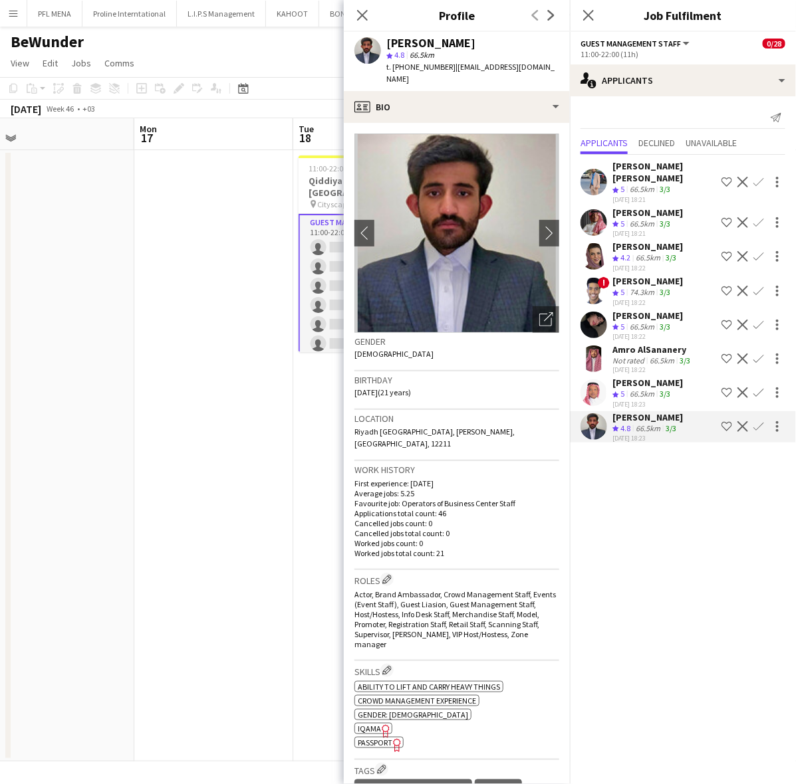
click at [649, 389] on div "66.5km" at bounding box center [642, 394] width 30 height 11
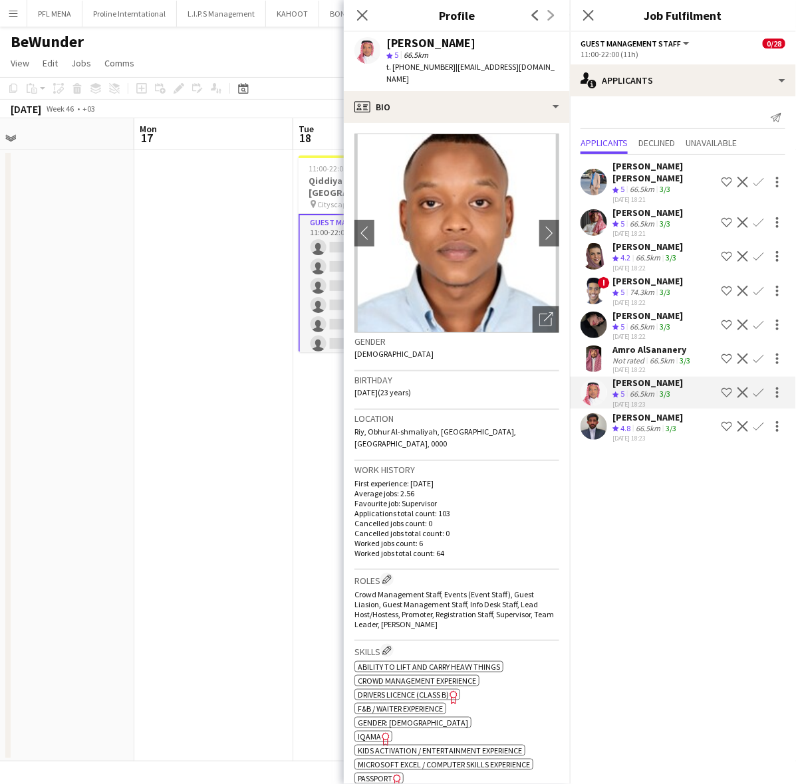
click at [650, 356] on div "66.5km" at bounding box center [662, 361] width 30 height 10
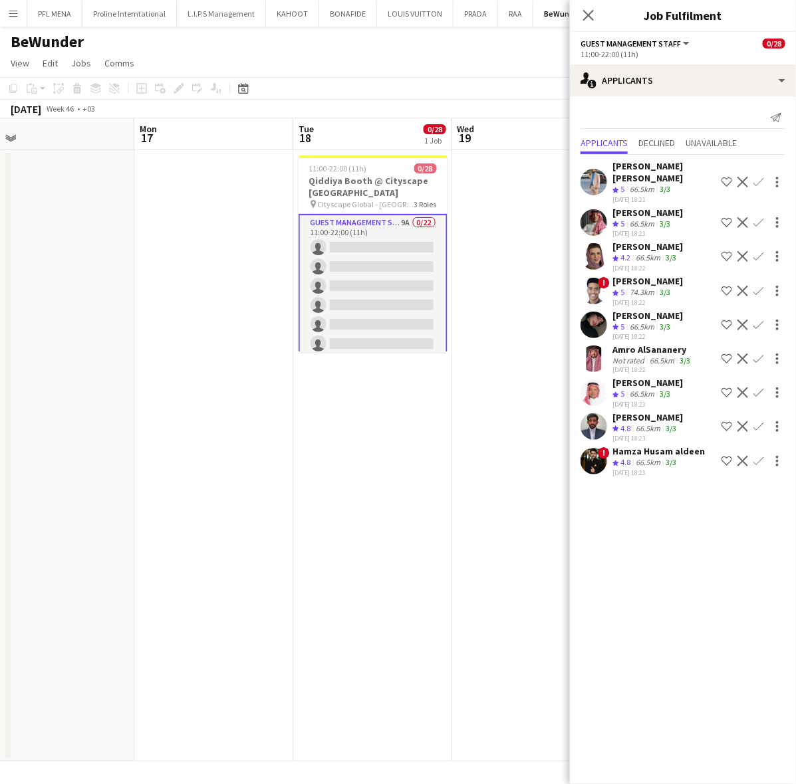
click at [630, 423] on span "4.8" at bounding box center [625, 428] width 10 height 10
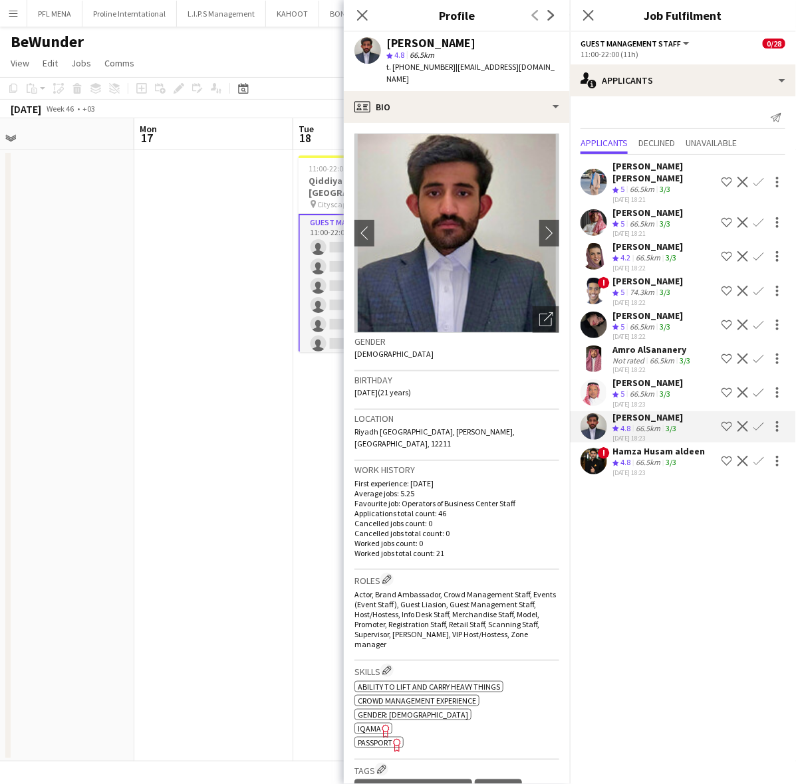
click at [646, 457] on div "66.5km" at bounding box center [648, 462] width 30 height 11
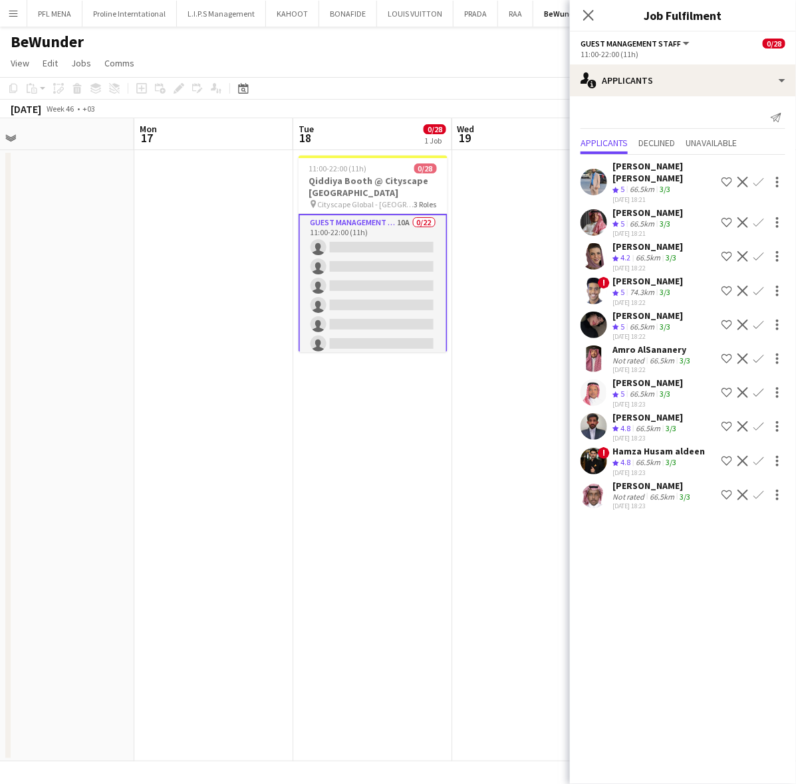
click at [633, 492] on div "Not rated" at bounding box center [629, 497] width 35 height 10
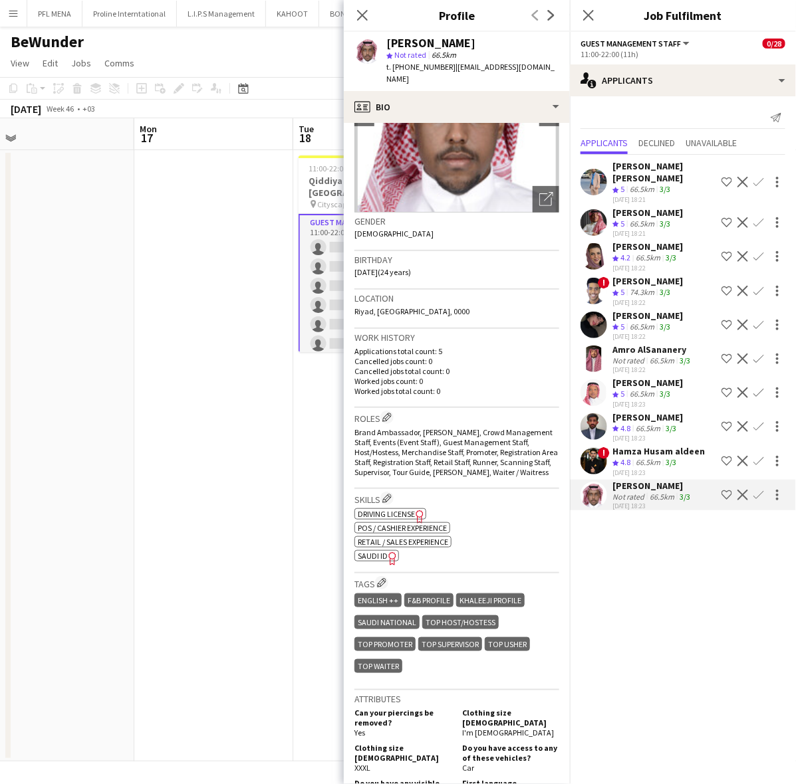
scroll to position [166, 0]
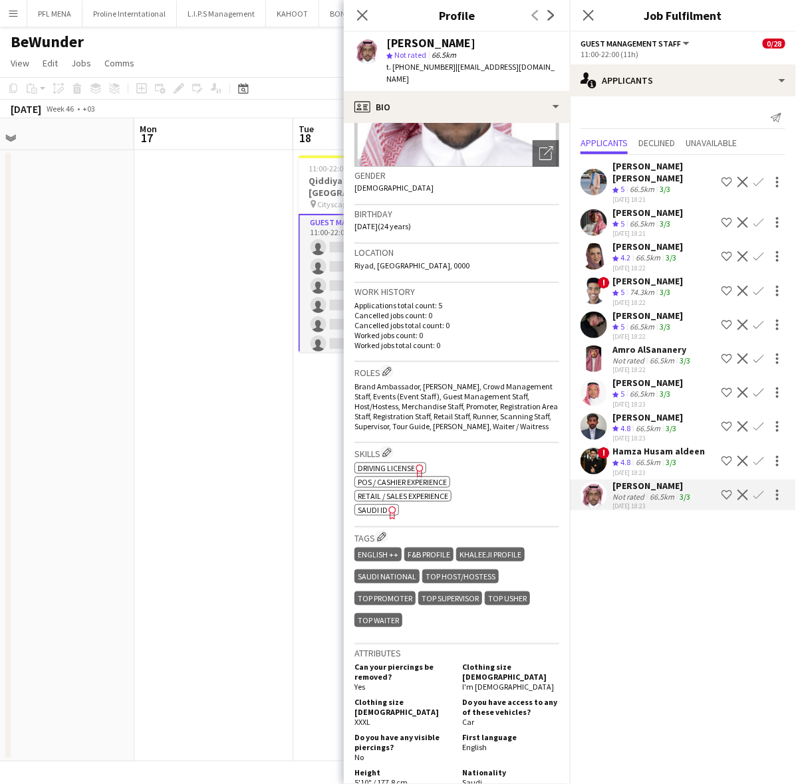
click at [378, 511] on span "SAUDI ID" at bounding box center [373, 510] width 30 height 10
click at [637, 322] on div "66.5km" at bounding box center [642, 327] width 30 height 11
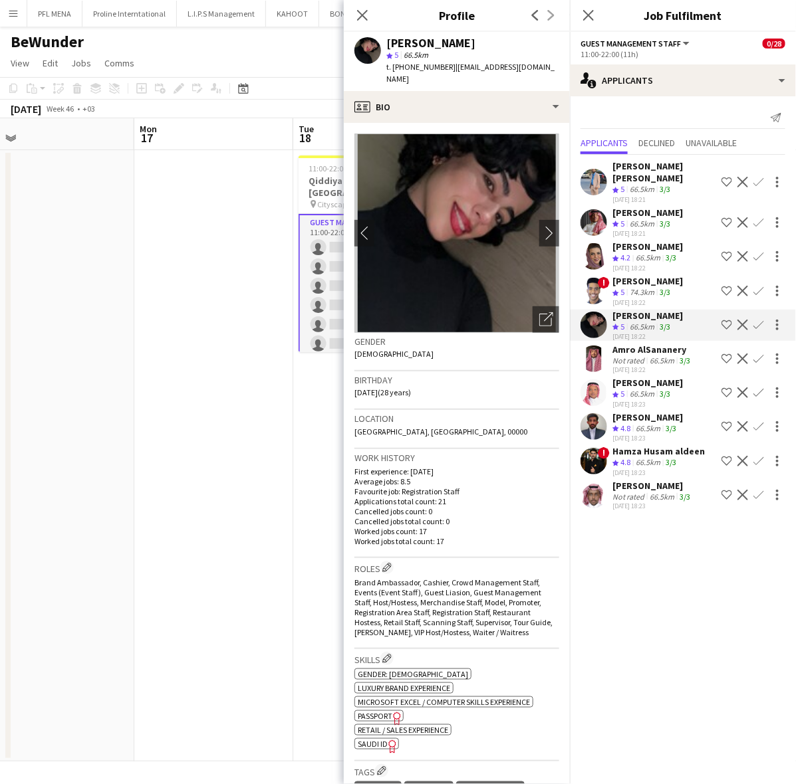
click at [725, 320] on app-icon "Shortlist crew" at bounding box center [726, 325] width 11 height 11
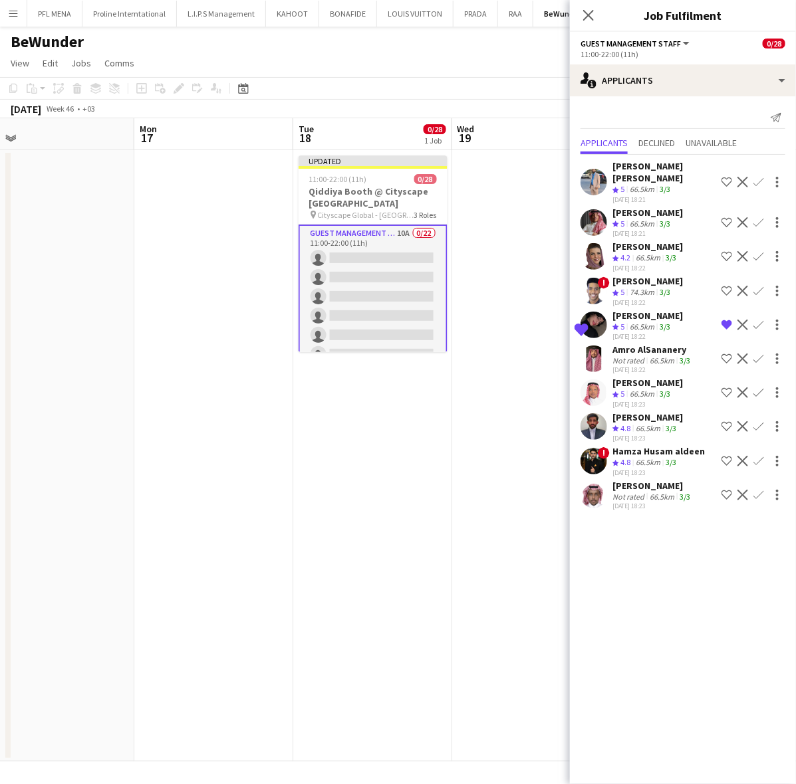
click at [620, 253] on span "4.2" at bounding box center [625, 258] width 10 height 10
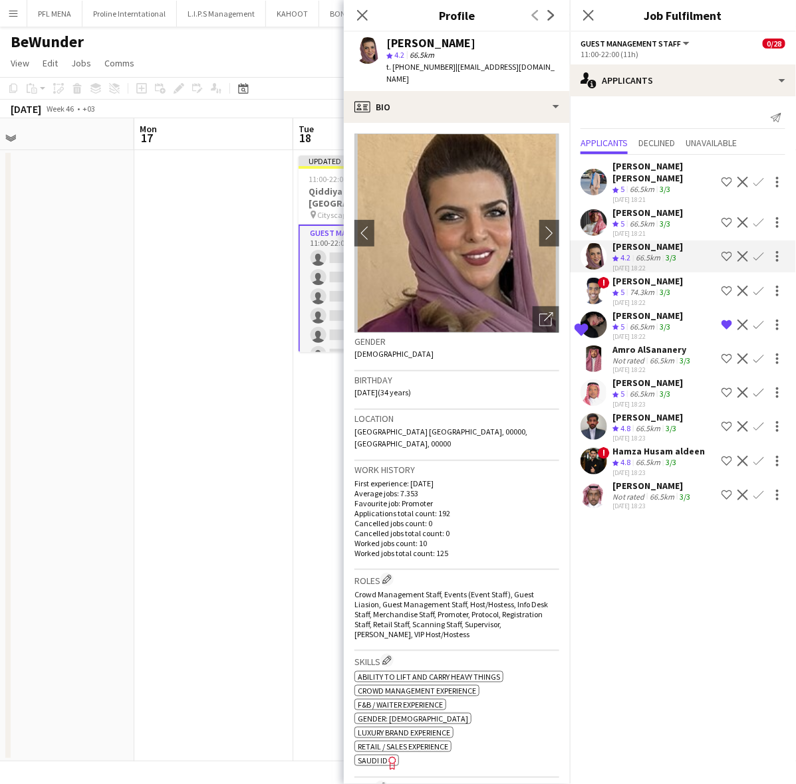
click at [661, 344] on div "Amro AlSananery" at bounding box center [652, 350] width 80 height 12
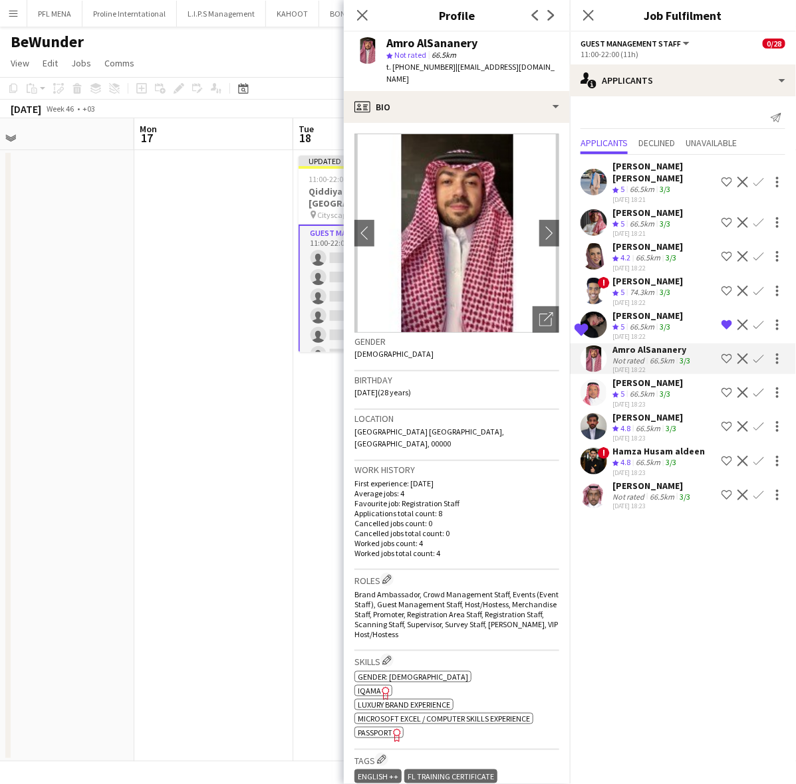
click at [725, 354] on app-icon "Shortlist crew" at bounding box center [726, 359] width 11 height 11
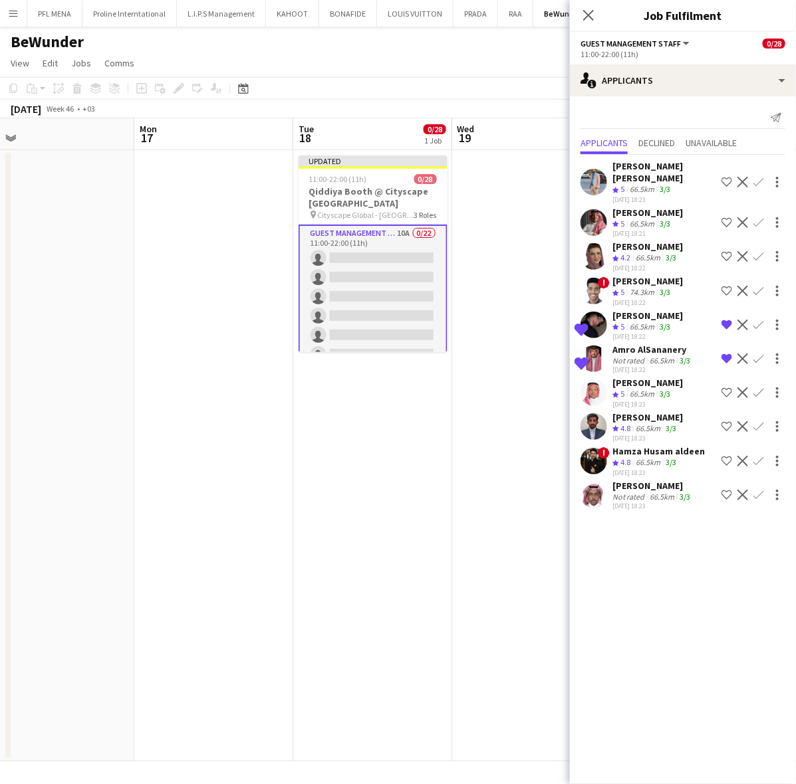
click at [725, 421] on app-icon "Shortlist crew" at bounding box center [726, 426] width 11 height 11
click at [649, 513] on div "[PERSON_NAME]" at bounding box center [647, 519] width 70 height 12
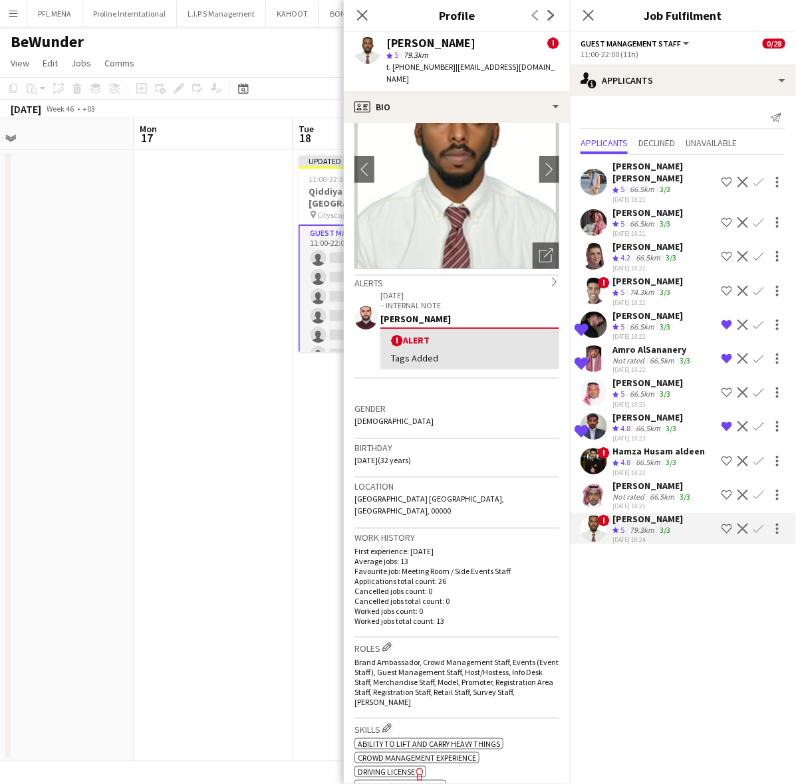
scroll to position [58, 0]
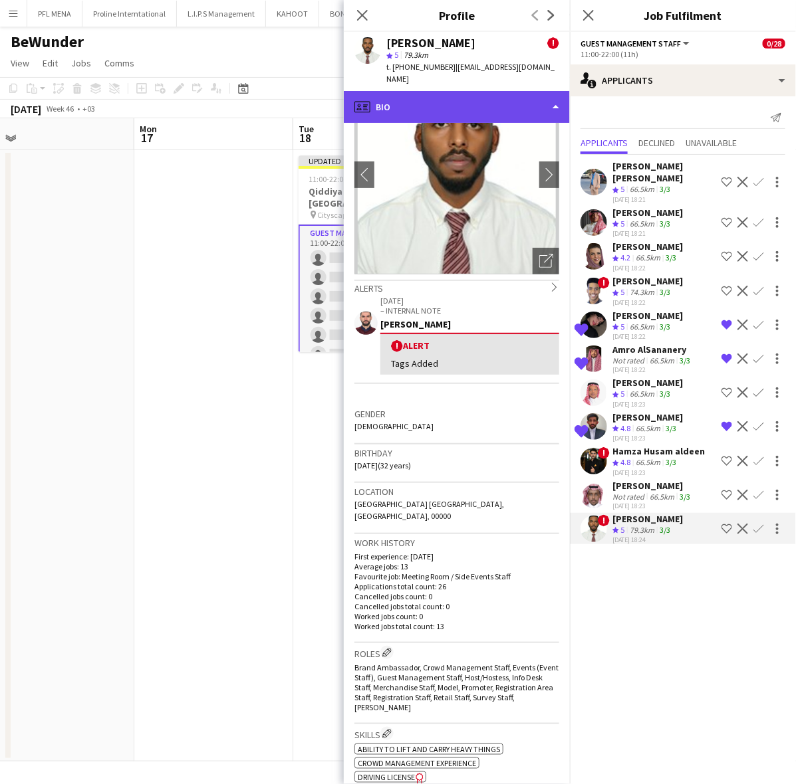
click at [475, 107] on div "profile Bio" at bounding box center [457, 107] width 226 height 32
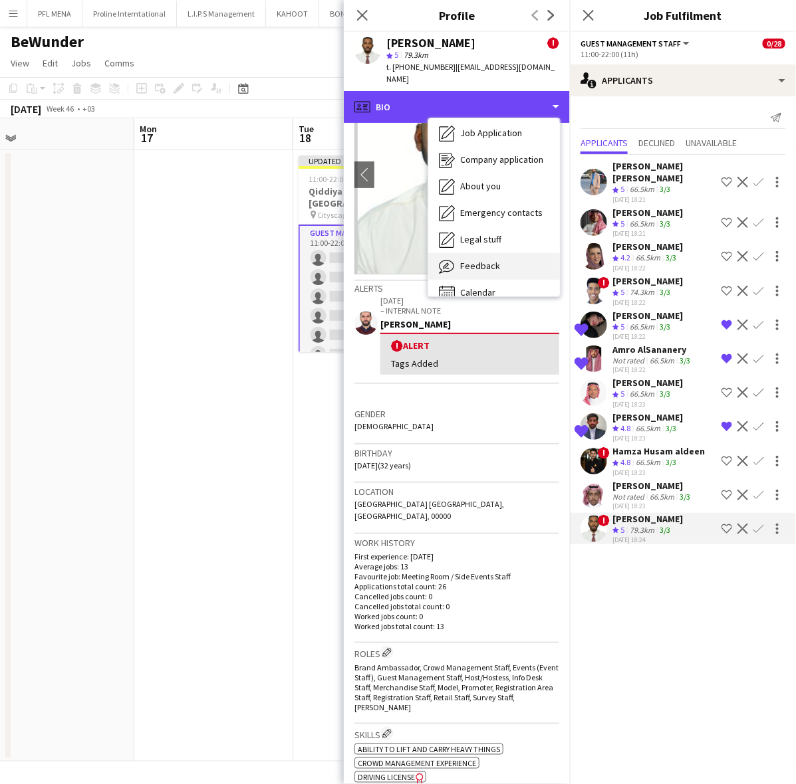
scroll to position [45, 0]
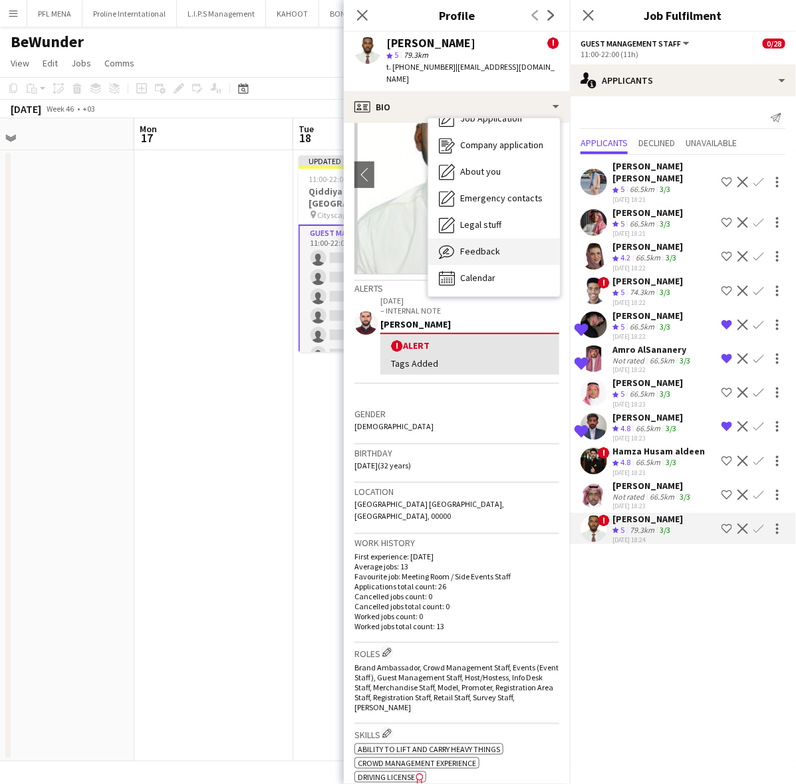
click at [511, 244] on div "Feedback Feedback" at bounding box center [494, 252] width 132 height 27
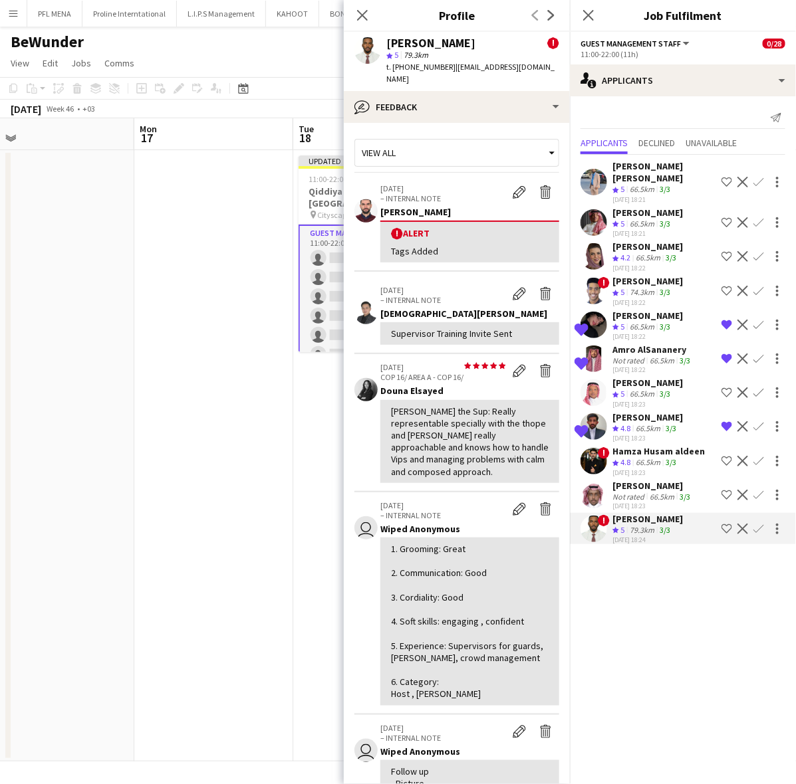
click at [642, 480] on div "[PERSON_NAME]" at bounding box center [652, 486] width 80 height 12
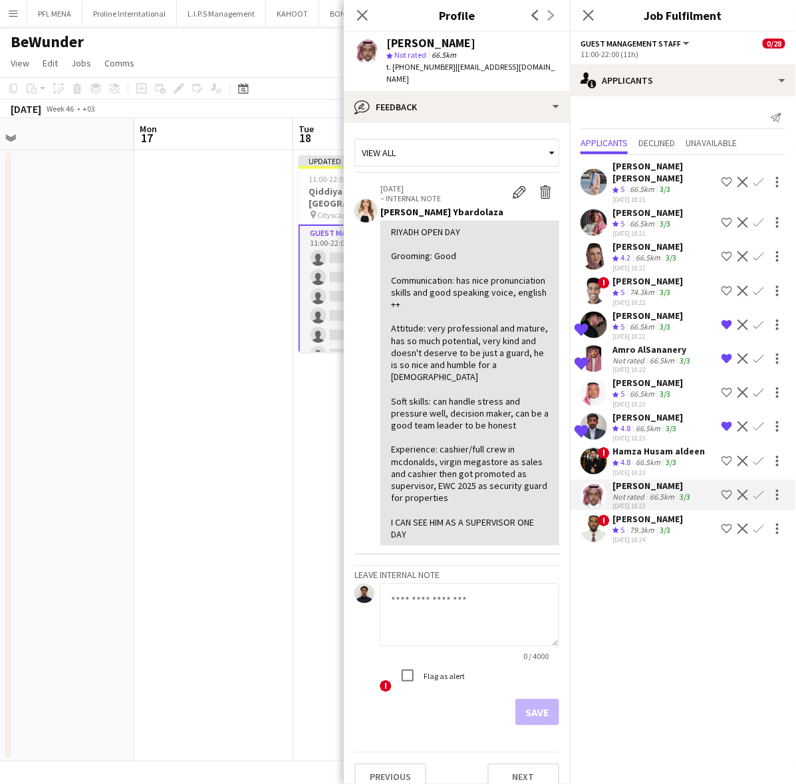
click at [723, 456] on app-icon "Shortlist crew" at bounding box center [726, 461] width 11 height 11
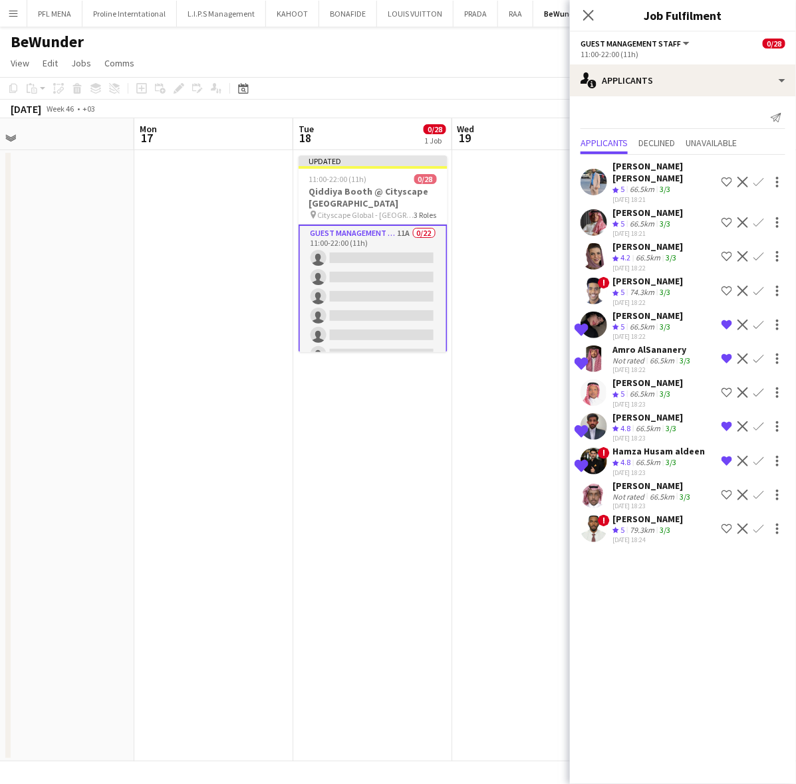
click at [726, 524] on app-icon "Shortlist crew" at bounding box center [726, 529] width 11 height 11
click at [656, 253] on div "66.5km" at bounding box center [648, 258] width 30 height 11
click at [655, 547] on div "[PERSON_NAME]" at bounding box center [647, 553] width 70 height 12
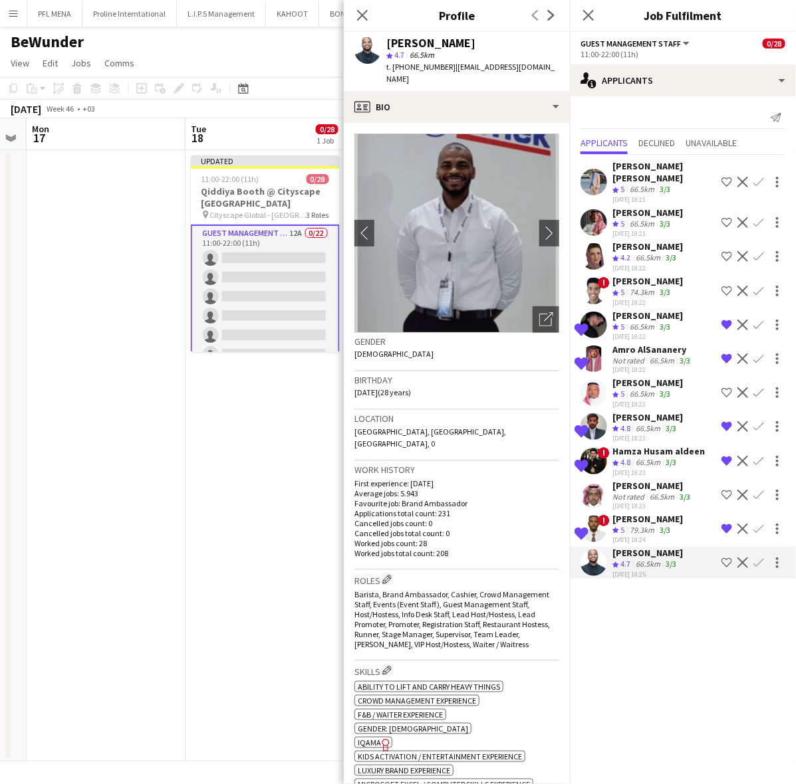
drag, startPoint x: 198, startPoint y: 323, endPoint x: 128, endPoint y: 309, distance: 71.2
click at [88, 312] on app-calendar-viewport "Fri 14 Sat 15 Sun 16 Mon 17 Tue 18 0/28 1 Job Wed 19 Thu 20 Fri 21 Sat 22 Sun 2…" at bounding box center [398, 439] width 796 height 643
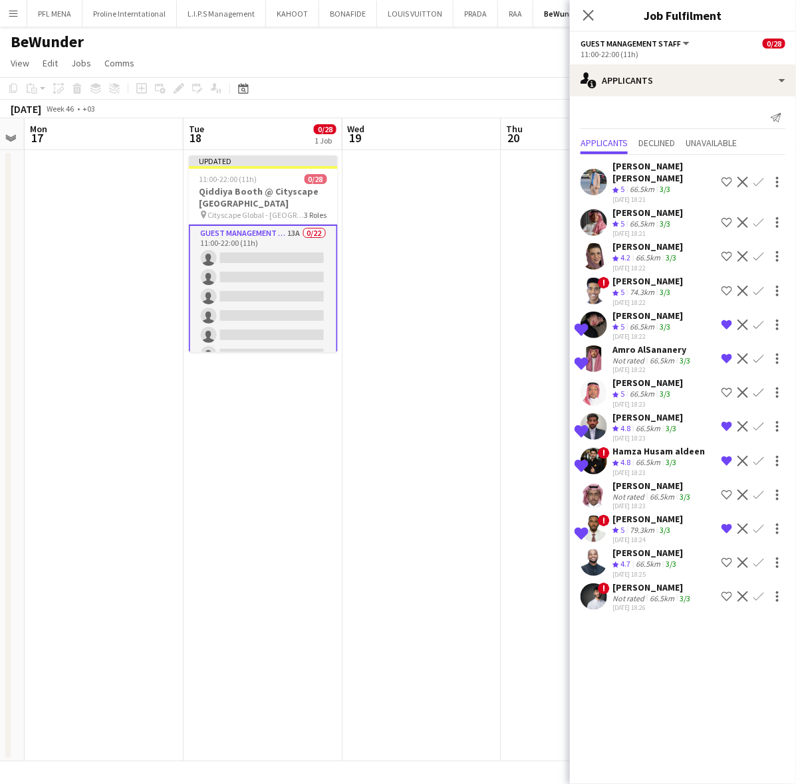
click at [653, 594] on div "66.5km" at bounding box center [662, 599] width 30 height 10
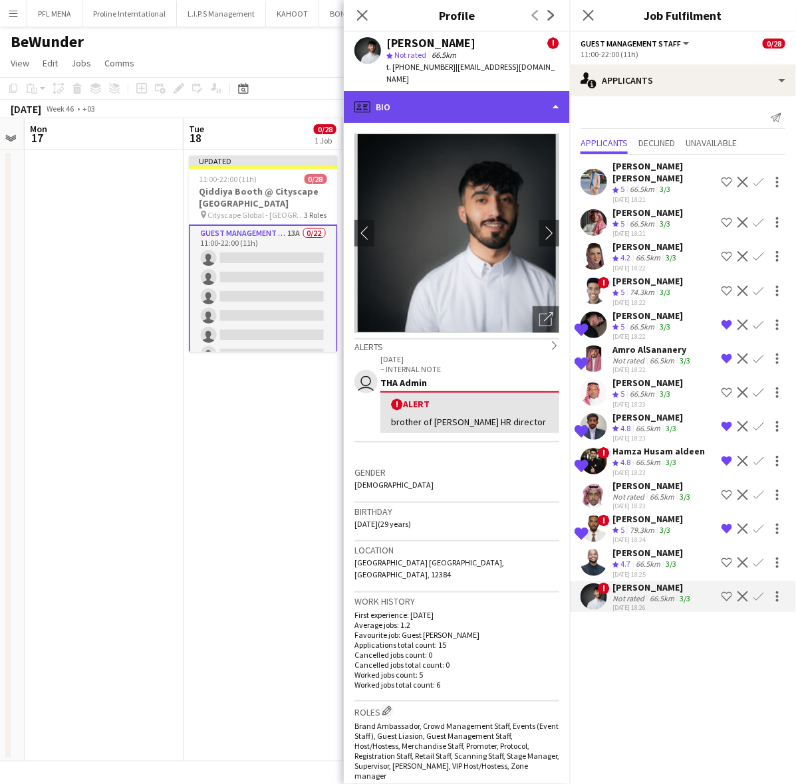
click at [491, 110] on div "profile Bio" at bounding box center [457, 107] width 226 height 32
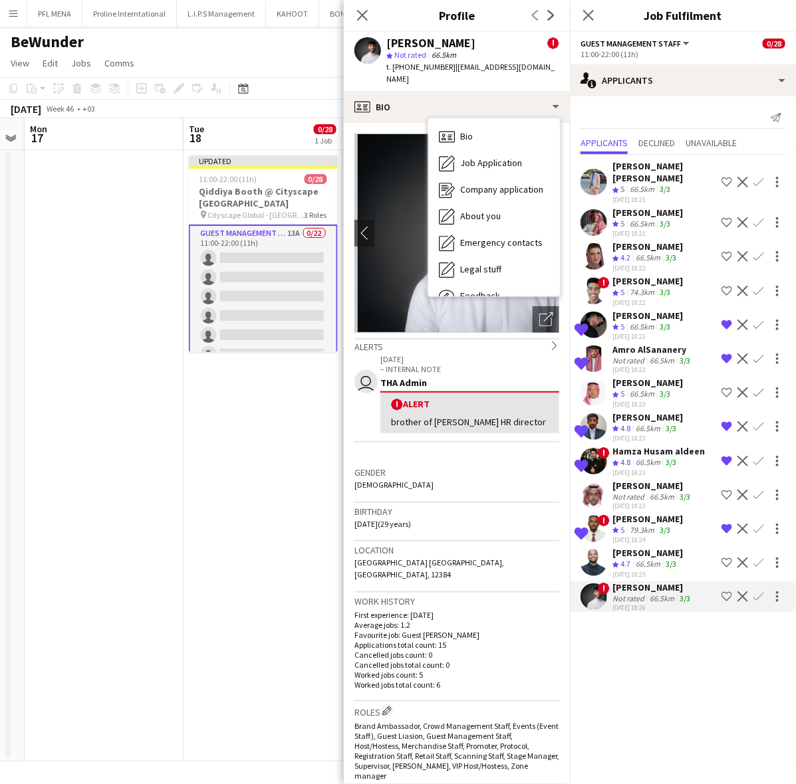
click at [725, 592] on app-icon "Shortlist crew" at bounding box center [726, 597] width 11 height 11
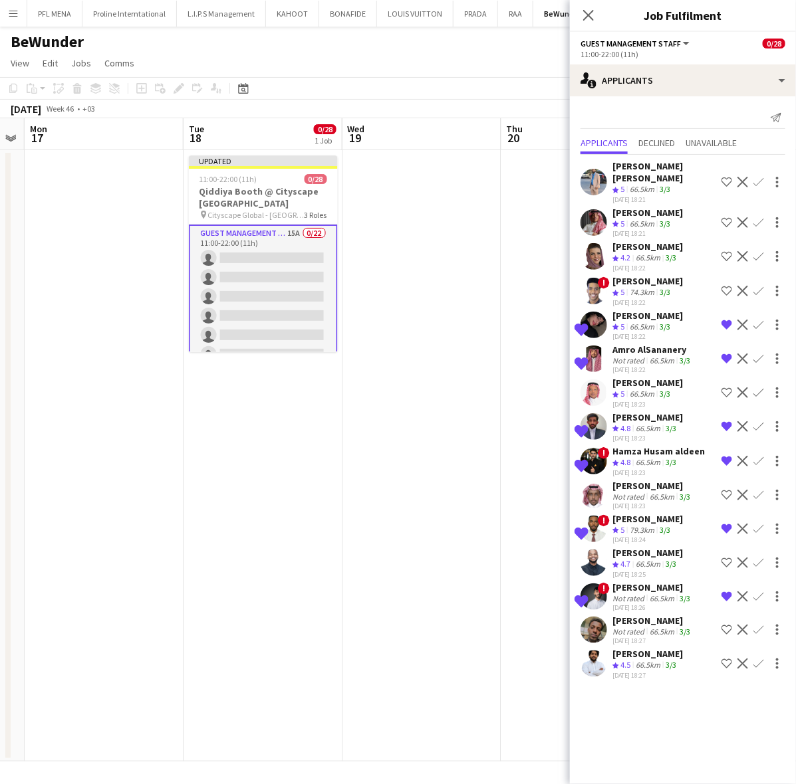
click at [726, 659] on app-icon "Shortlist crew" at bounding box center [726, 664] width 11 height 11
click at [653, 627] on div "66.5km" at bounding box center [662, 632] width 30 height 10
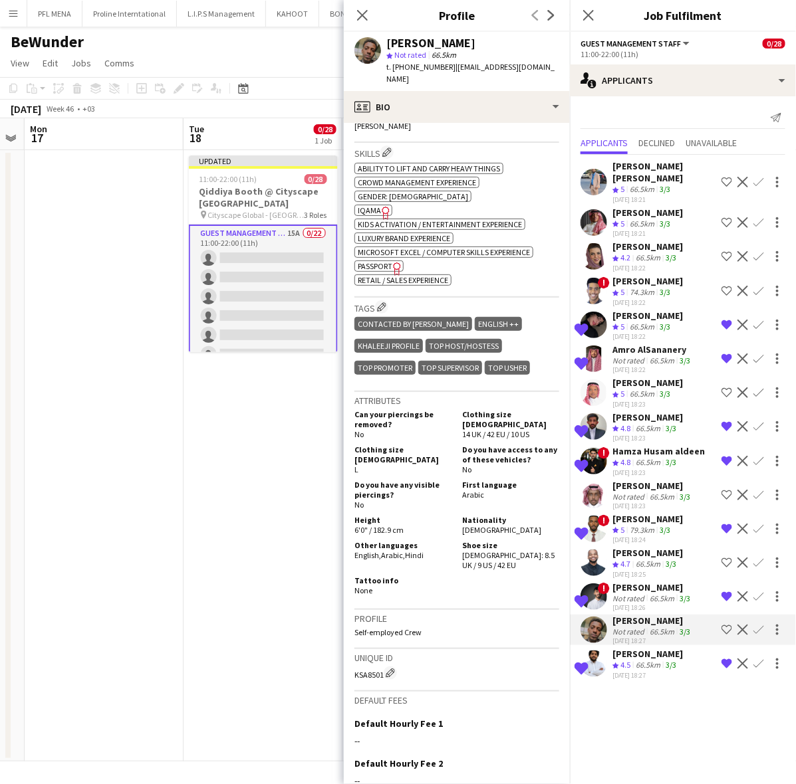
scroll to position [0, 0]
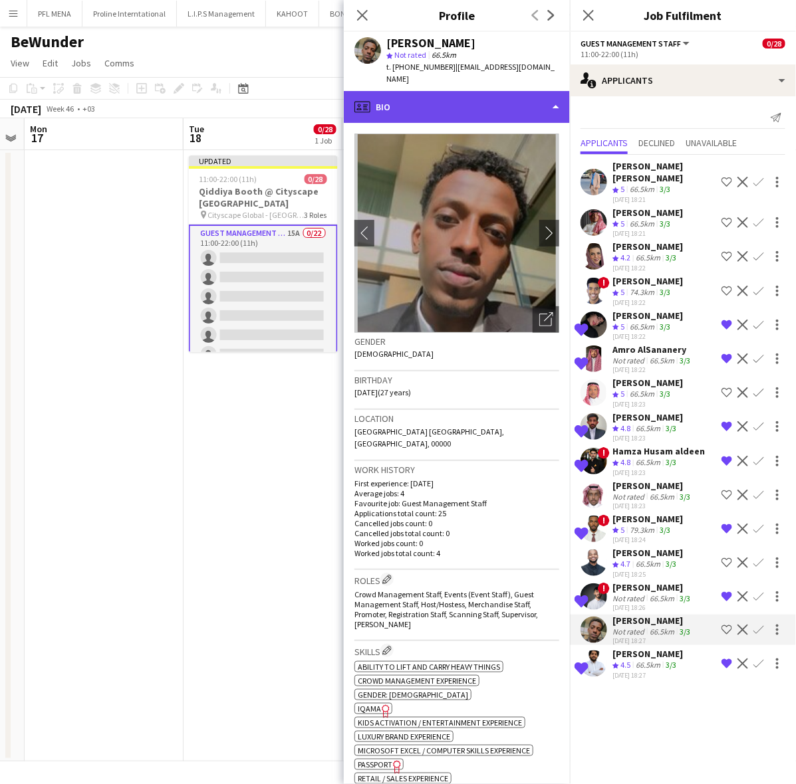
click at [473, 98] on div "profile Bio" at bounding box center [457, 107] width 226 height 32
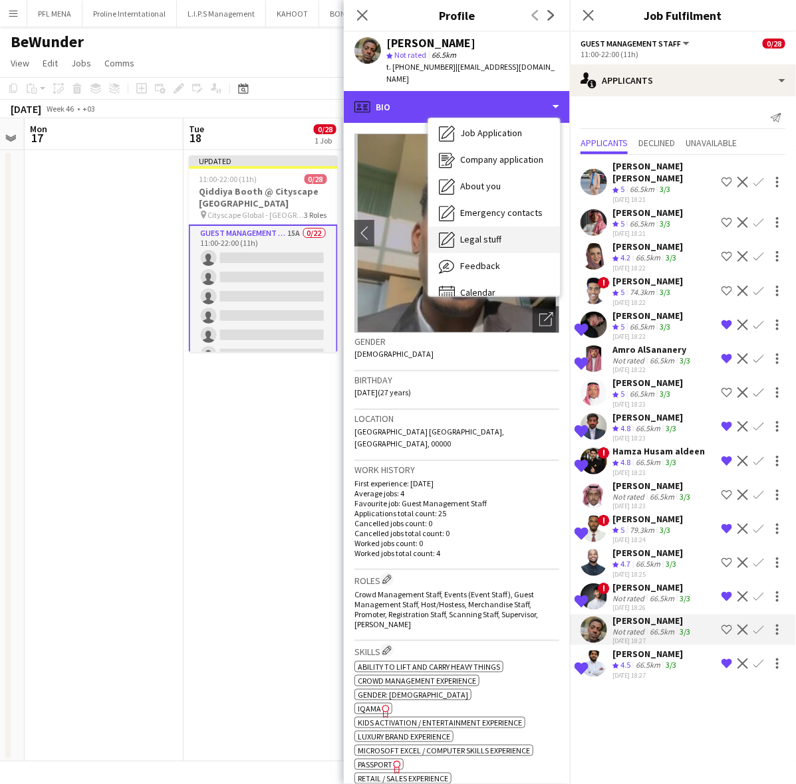
scroll to position [45, 0]
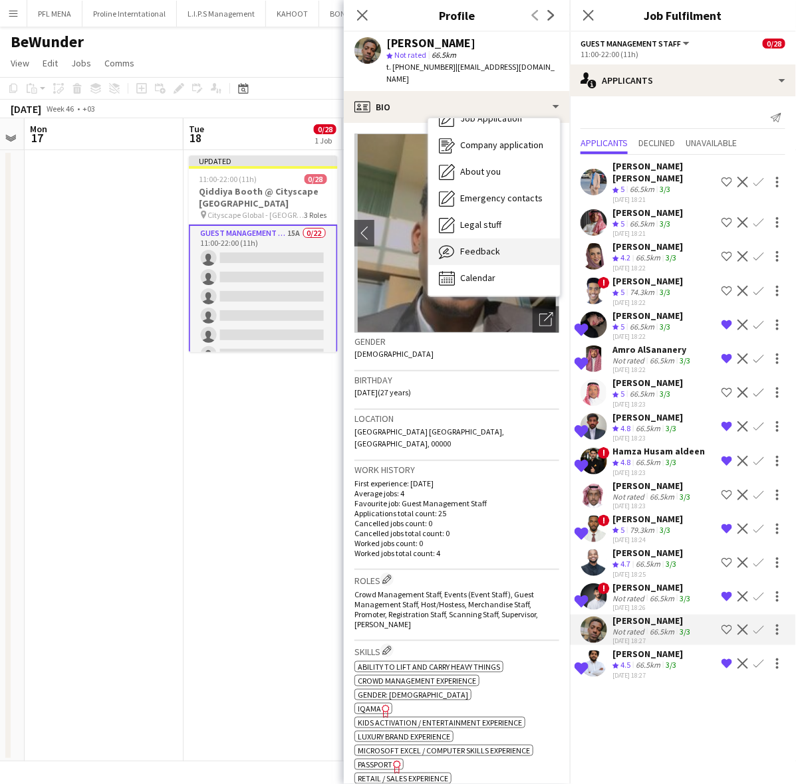
click at [500, 239] on div "Feedback Feedback" at bounding box center [494, 252] width 132 height 27
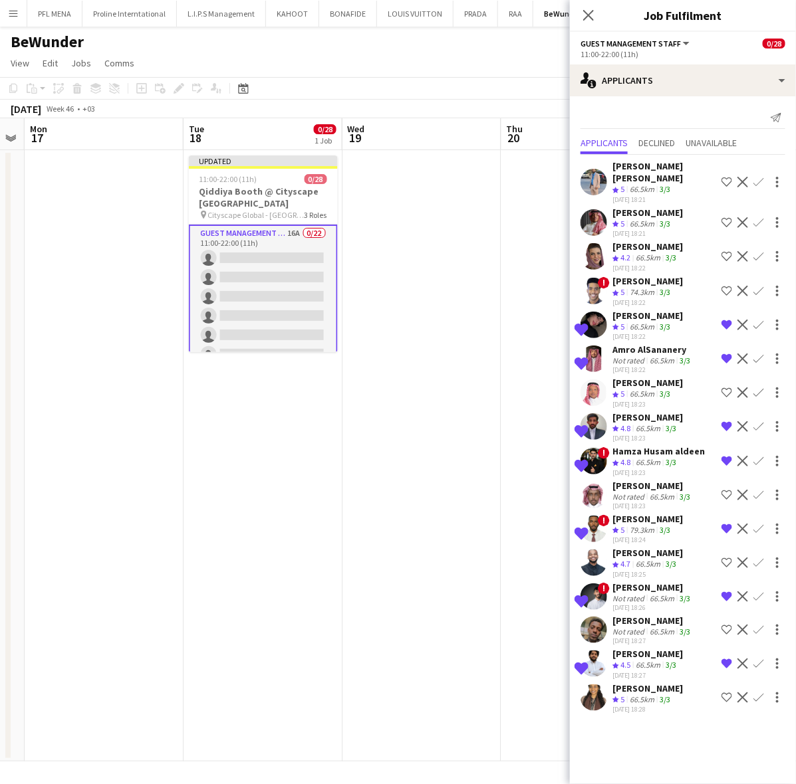
click at [623, 627] on div "Not rated" at bounding box center [629, 632] width 35 height 10
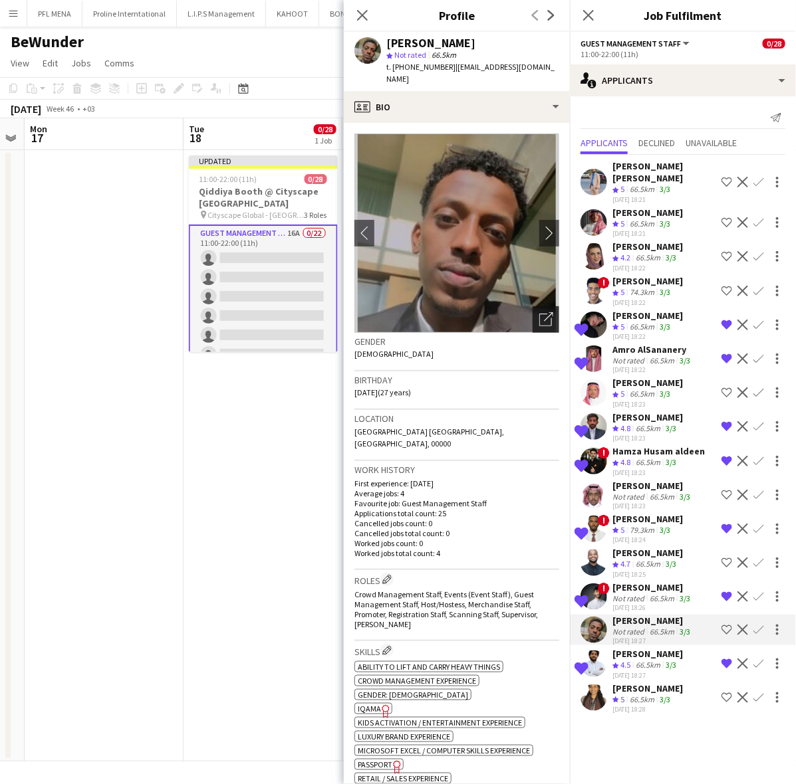
click at [539, 312] on icon "Open photos pop-in" at bounding box center [546, 319] width 14 height 14
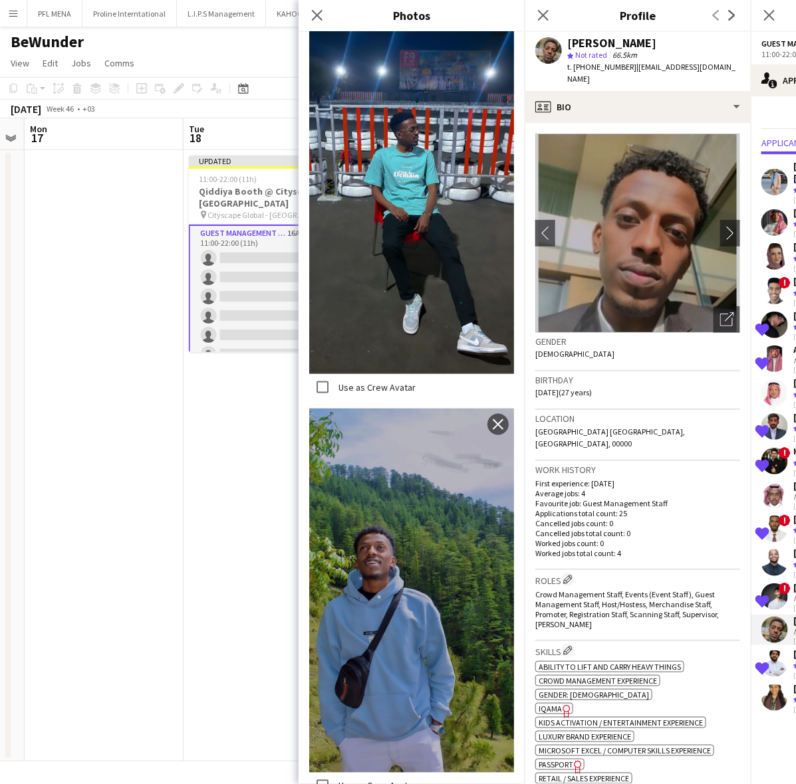
scroll to position [652, 0]
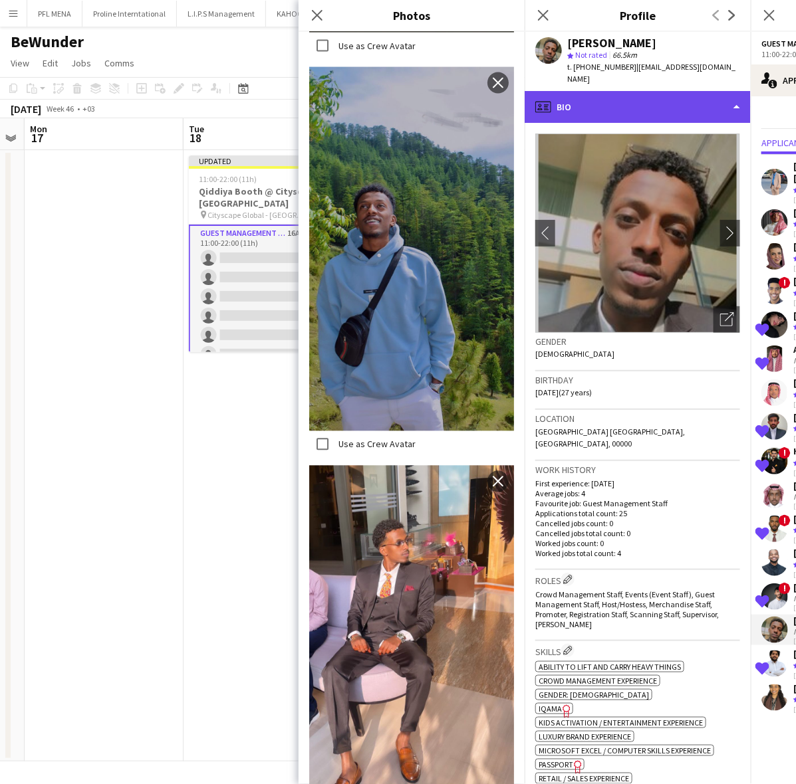
click at [715, 95] on div "profile Bio" at bounding box center [638, 107] width 226 height 32
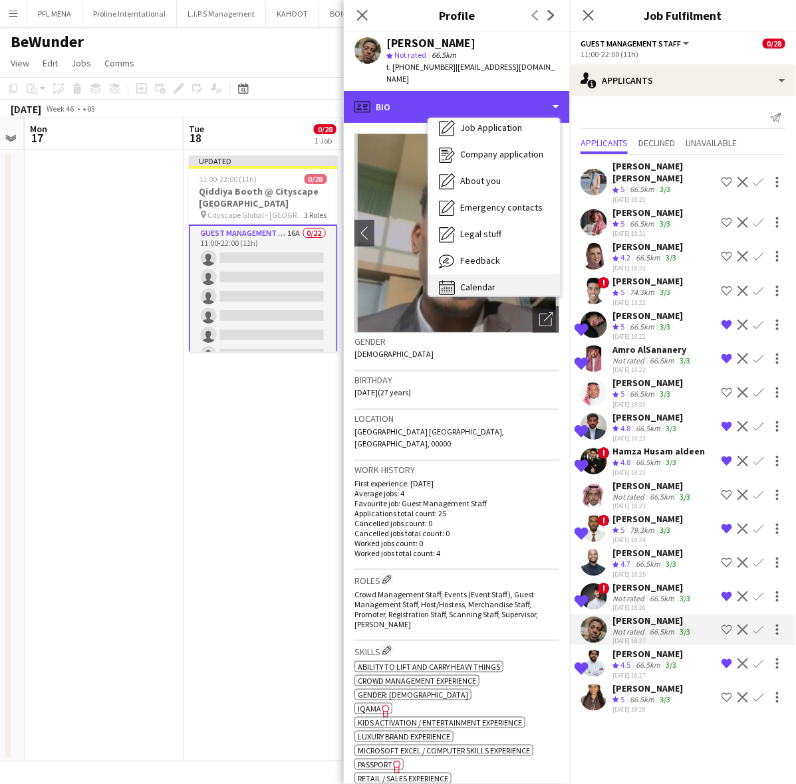
scroll to position [45, 0]
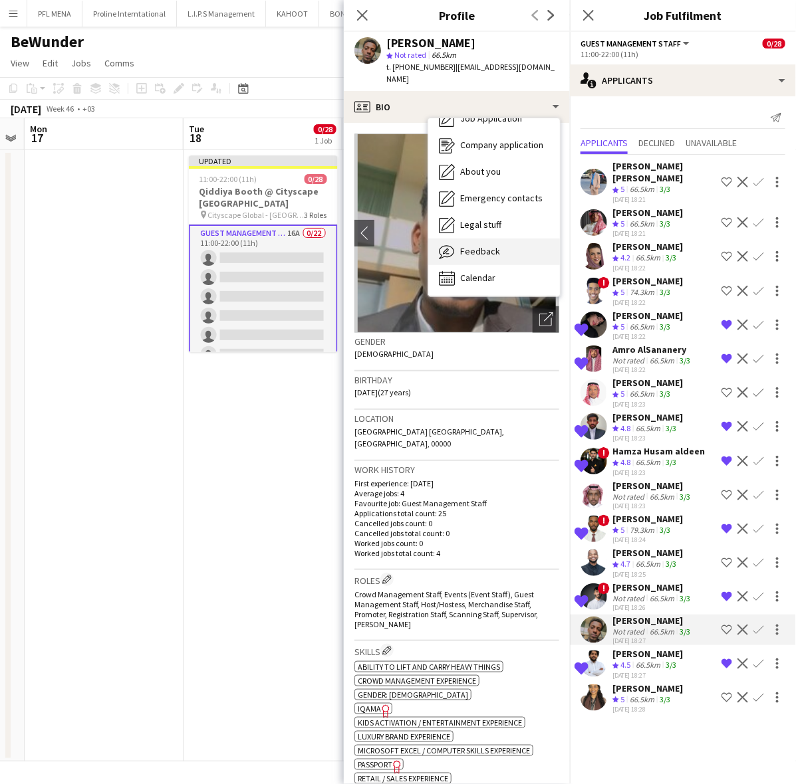
click at [489, 248] on div "Feedback Feedback" at bounding box center [494, 252] width 132 height 27
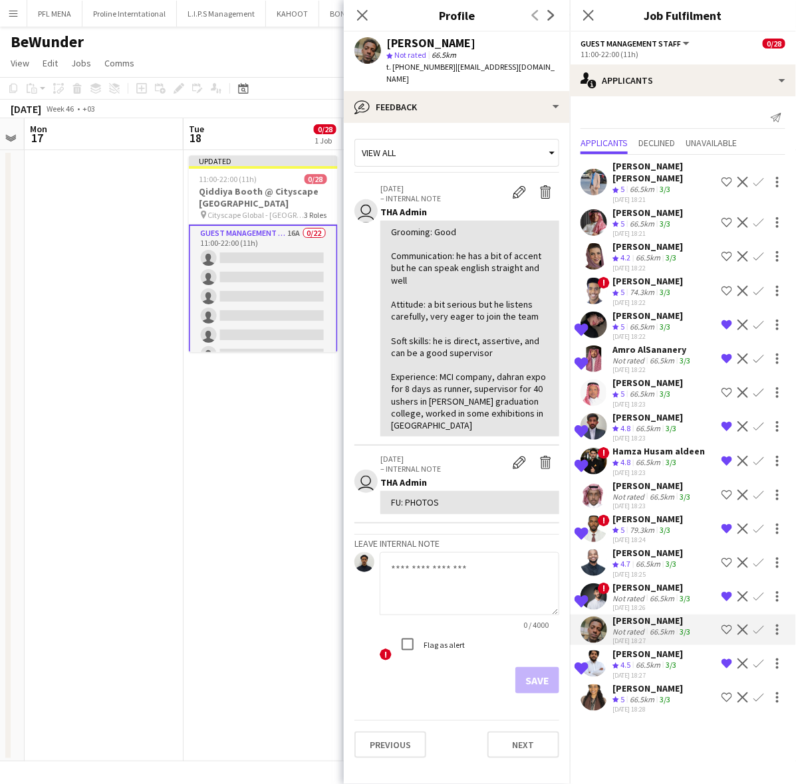
drag, startPoint x: 473, startPoint y: 344, endPoint x: 432, endPoint y: 331, distance: 43.1
click at [432, 331] on div "Grooming: Good Communication: he has a bit of accent but he can speak english s…" at bounding box center [470, 328] width 158 height 205
click at [469, 281] on div "Grooming: Good Communication: he has a bit of accent but he can speak english s…" at bounding box center [470, 328] width 158 height 205
click at [720, 622] on button "Shortlist crew" at bounding box center [727, 630] width 16 height 16
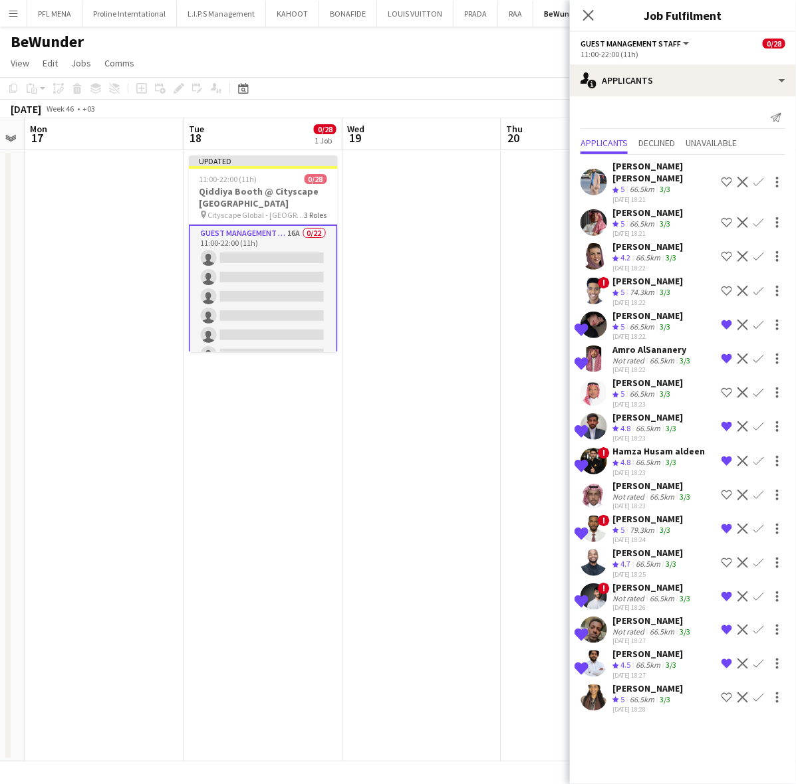
click at [728, 693] on app-icon "Shortlist crew" at bounding box center [726, 698] width 11 height 11
click at [496, 520] on app-date-cell at bounding box center [421, 456] width 159 height 612
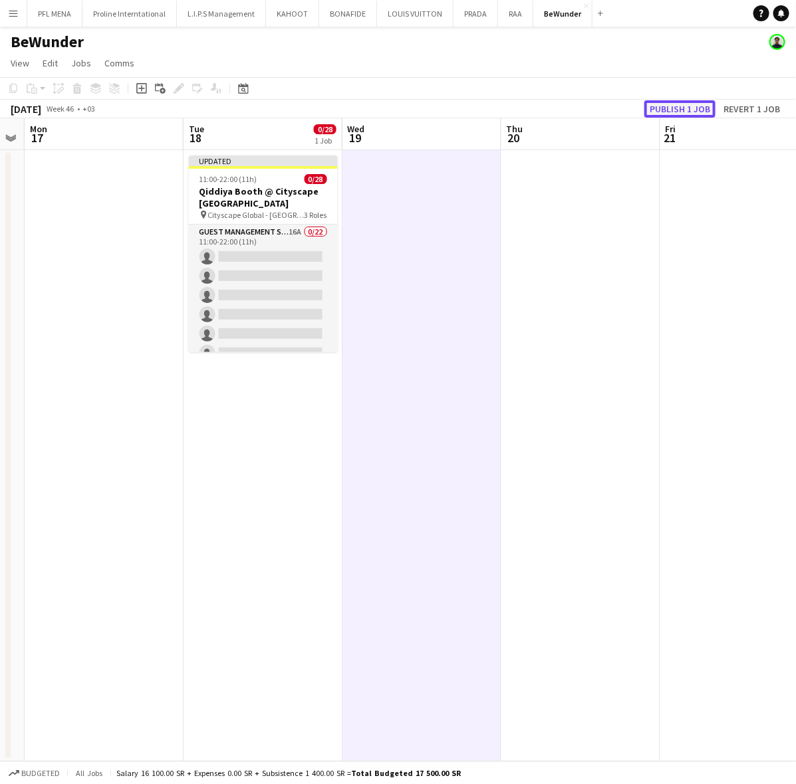
click at [698, 108] on button "Publish 1 job" at bounding box center [679, 108] width 71 height 17
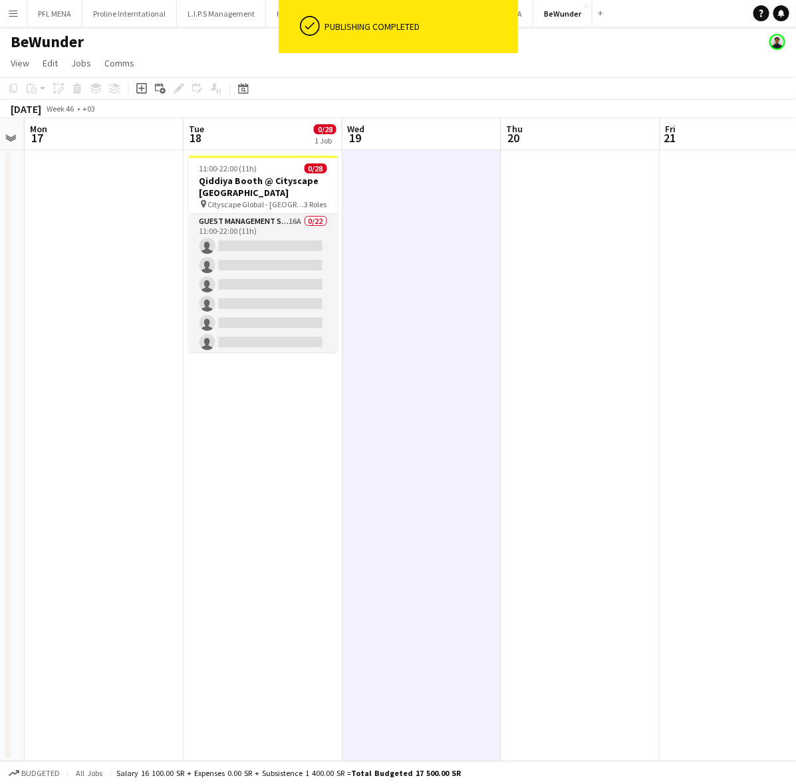
click at [260, 271] on app-job-card "11:00-22:00 (11h) 0/28 Qiddiya Booth @ Cityscape Malham pin Cityscape Global - …" at bounding box center [263, 254] width 149 height 197
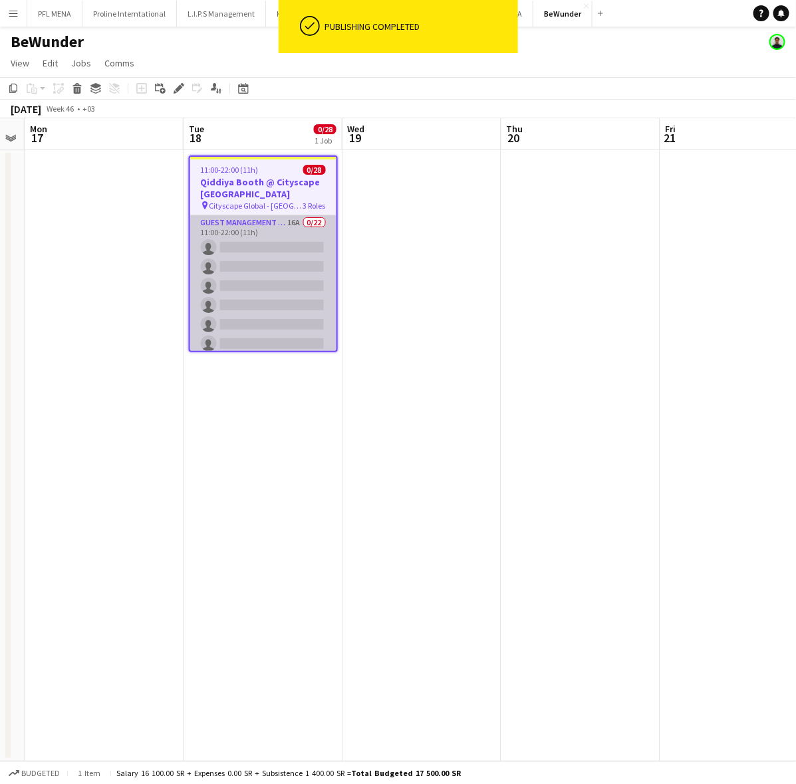
click at [227, 271] on app-card-role "Guest Management Staff 16A 0/22 11:00-22:00 (11h) single-neutral-actions single…" at bounding box center [263, 440] width 146 height 450
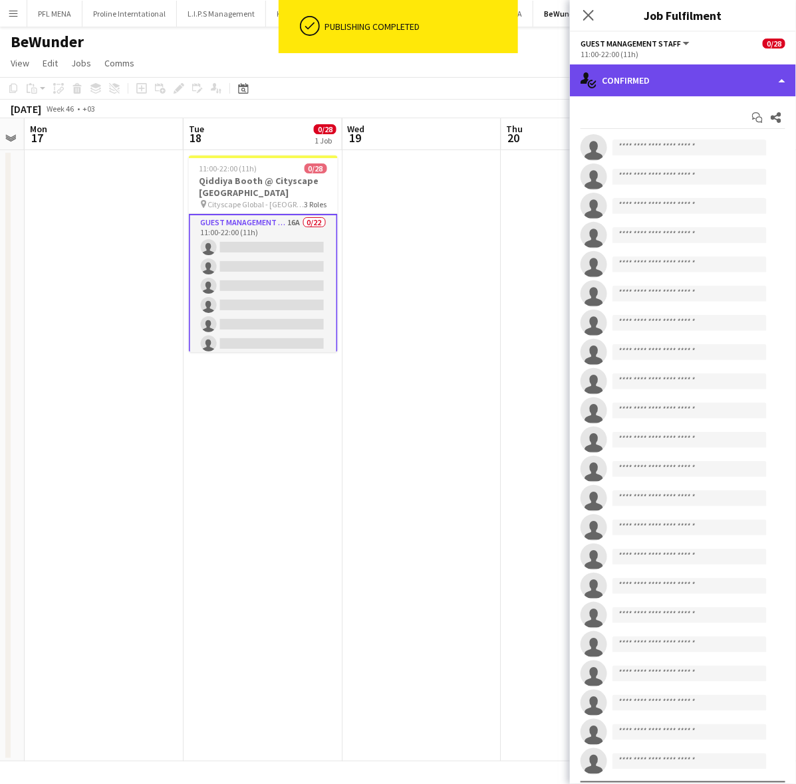
click at [695, 90] on div "single-neutral-actions-check-2 Confirmed" at bounding box center [683, 80] width 226 height 32
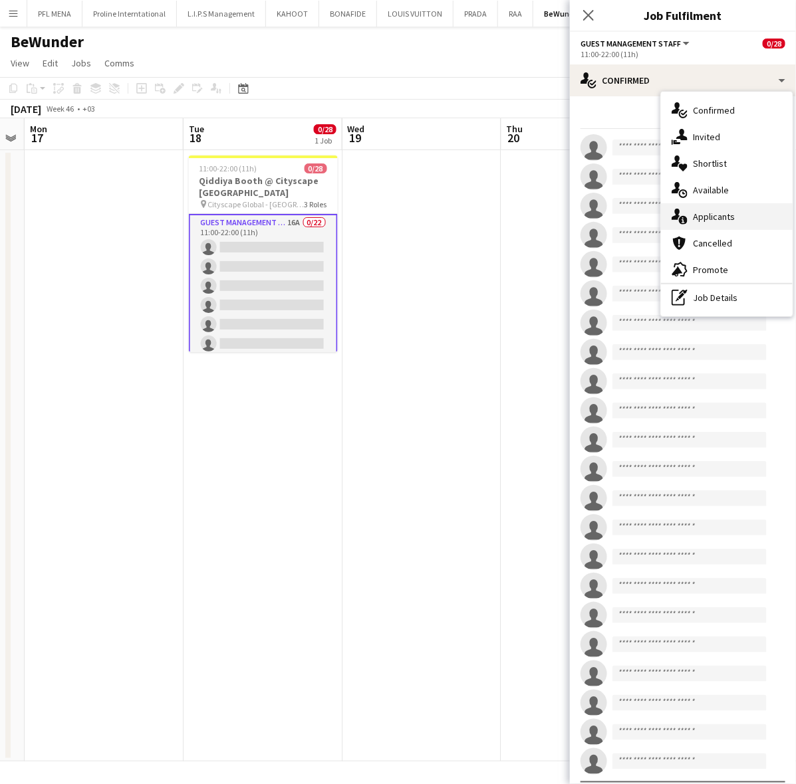
click at [707, 211] on span "Applicants" at bounding box center [714, 217] width 42 height 12
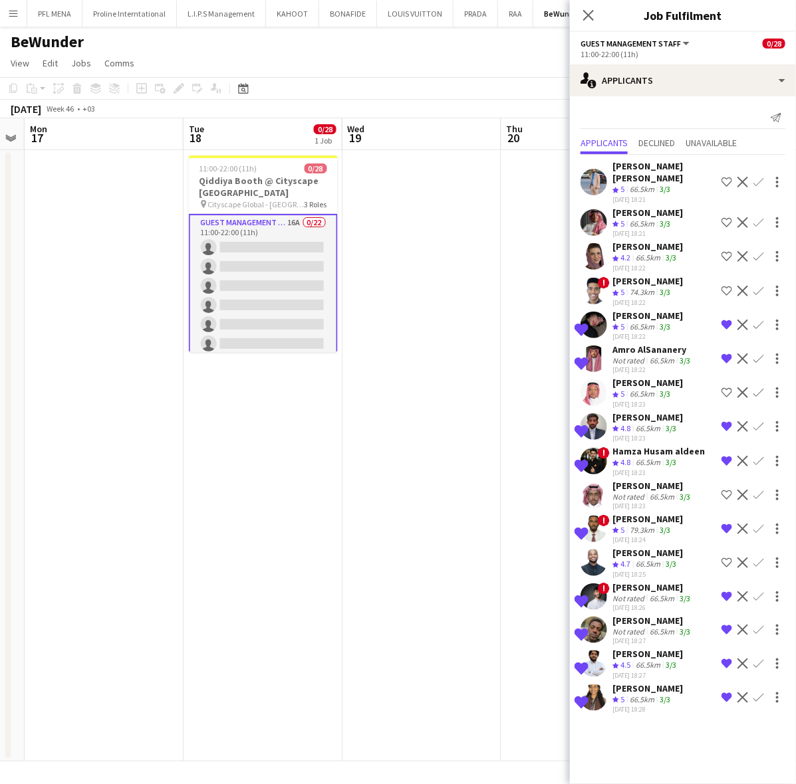
click at [673, 480] on div "[PERSON_NAME]" at bounding box center [652, 486] width 80 height 12
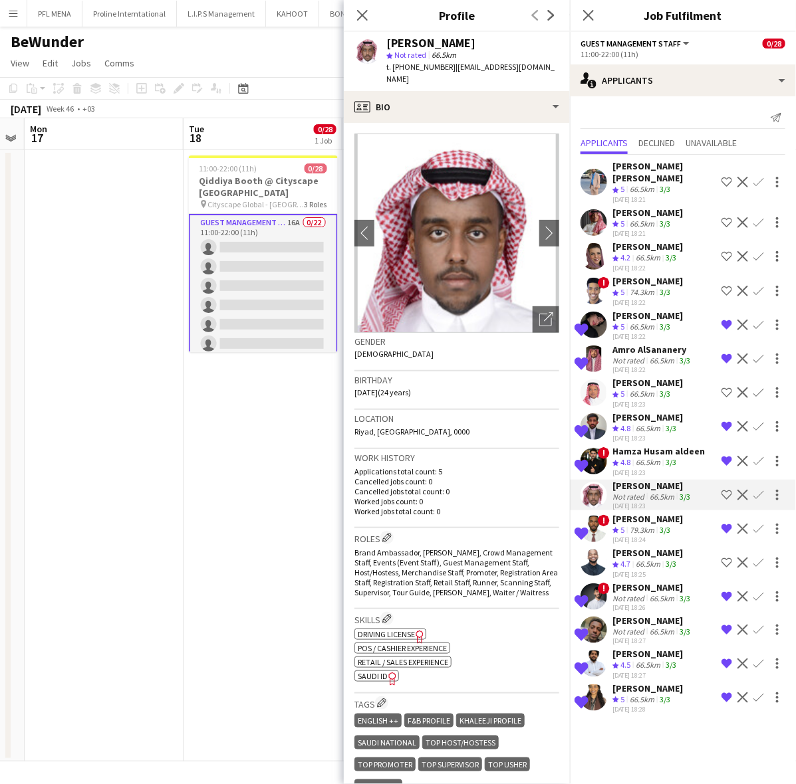
click at [653, 559] on div "66.5km" at bounding box center [648, 564] width 30 height 11
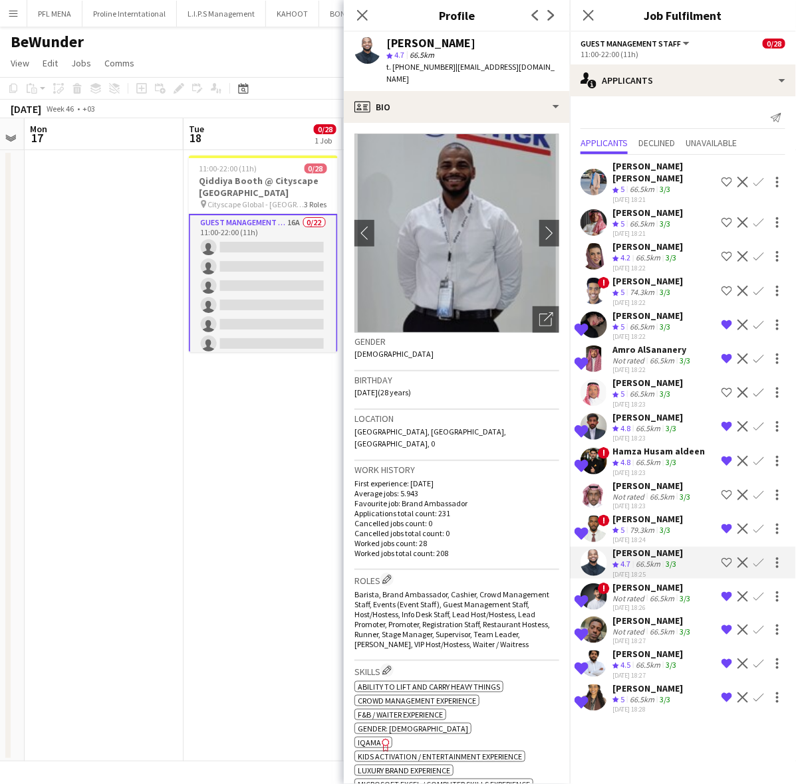
click at [653, 513] on div "[PERSON_NAME]" at bounding box center [647, 519] width 70 height 12
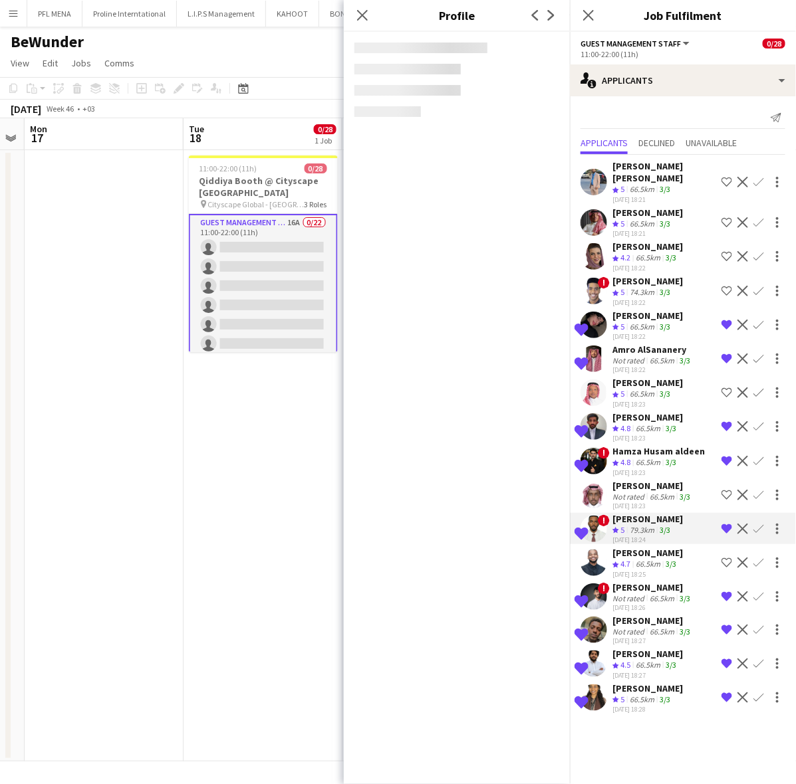
click at [651, 615] on div "[PERSON_NAME]" at bounding box center [652, 621] width 80 height 12
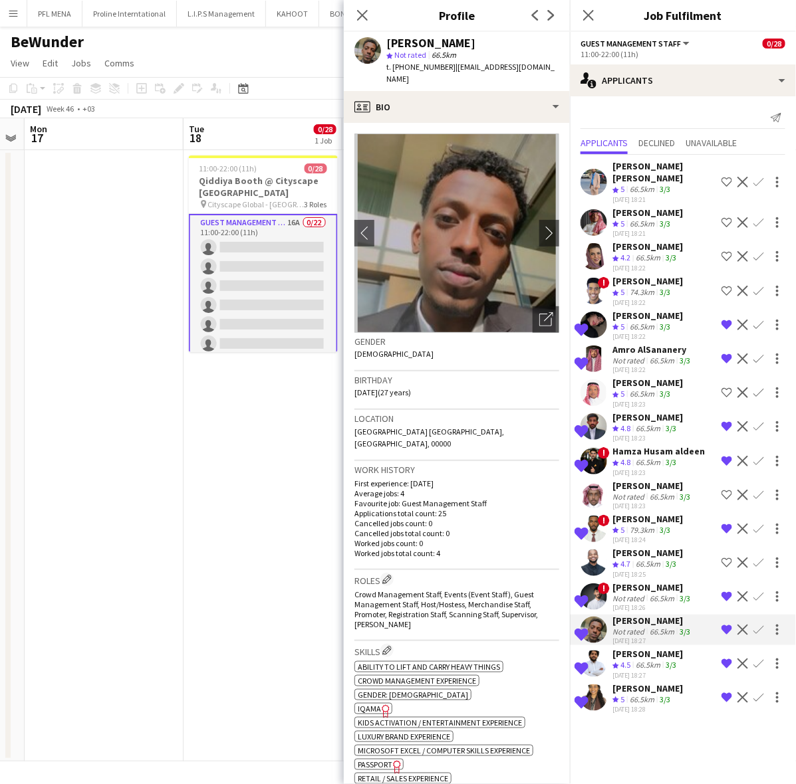
click at [640, 648] on div "[PERSON_NAME]" at bounding box center [647, 654] width 70 height 12
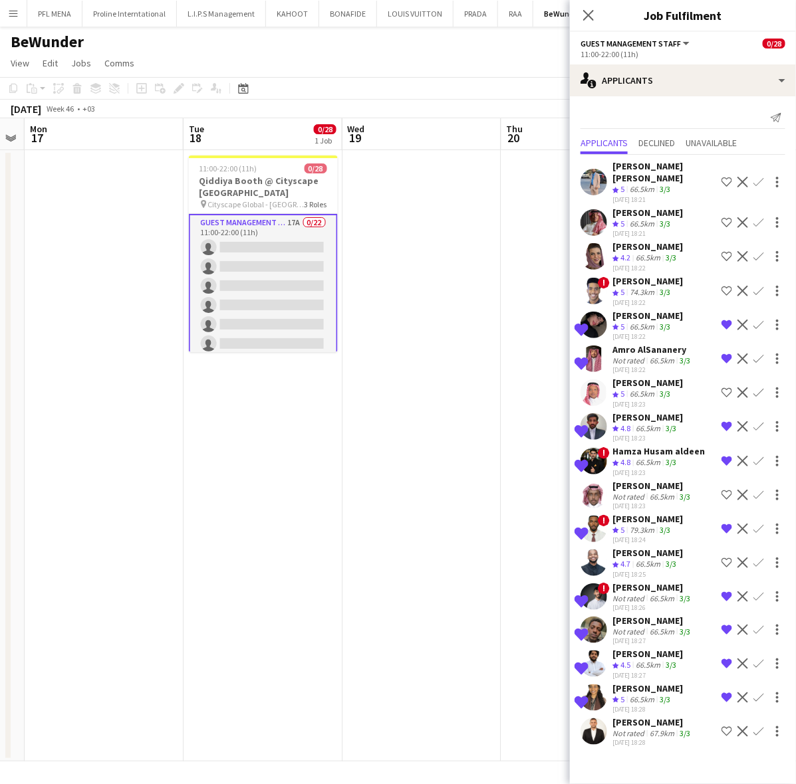
click at [727, 727] on app-icon "Shortlist crew" at bounding box center [726, 732] width 11 height 11
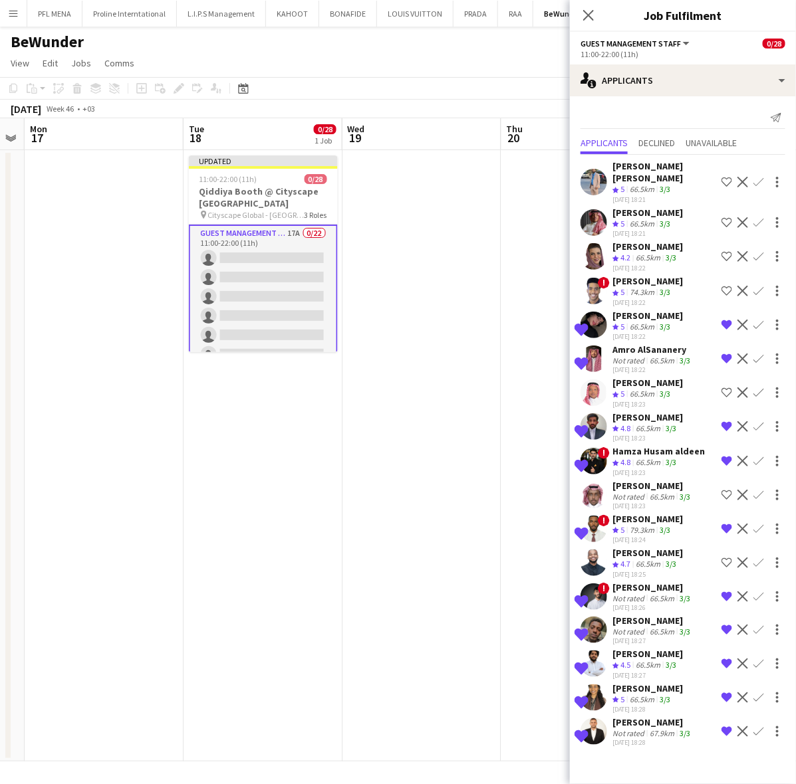
click at [635, 729] on div "Not rated" at bounding box center [629, 734] width 35 height 10
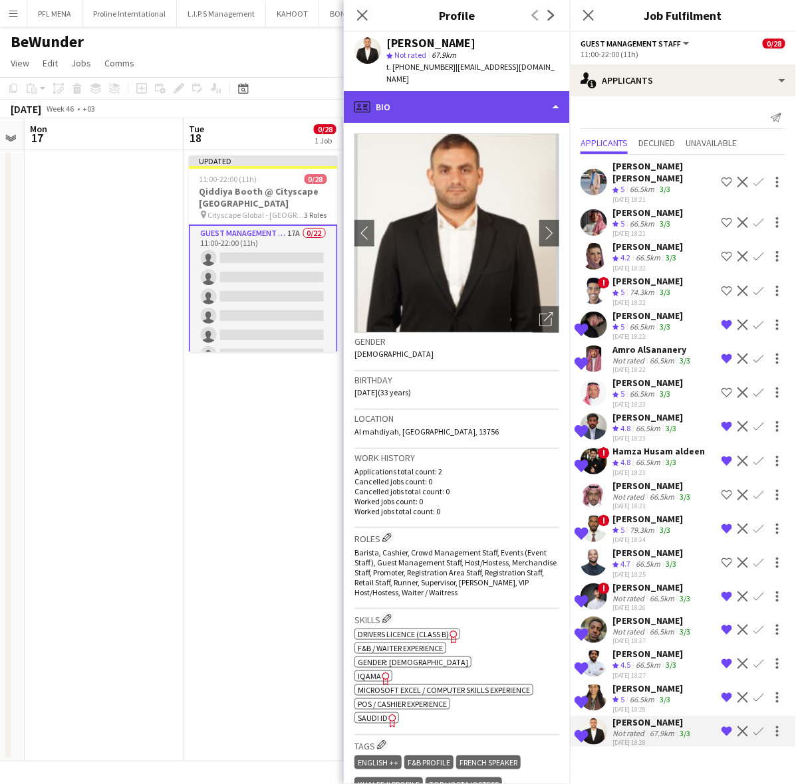
click at [476, 91] on div "profile Bio" at bounding box center [457, 107] width 226 height 32
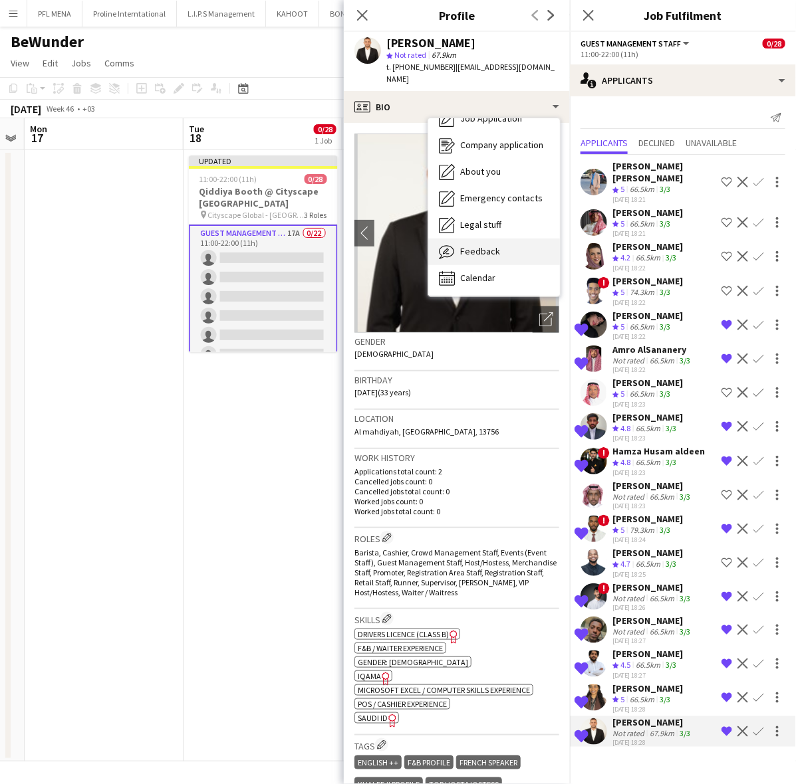
click at [506, 248] on div "Feedback Feedback" at bounding box center [494, 252] width 132 height 27
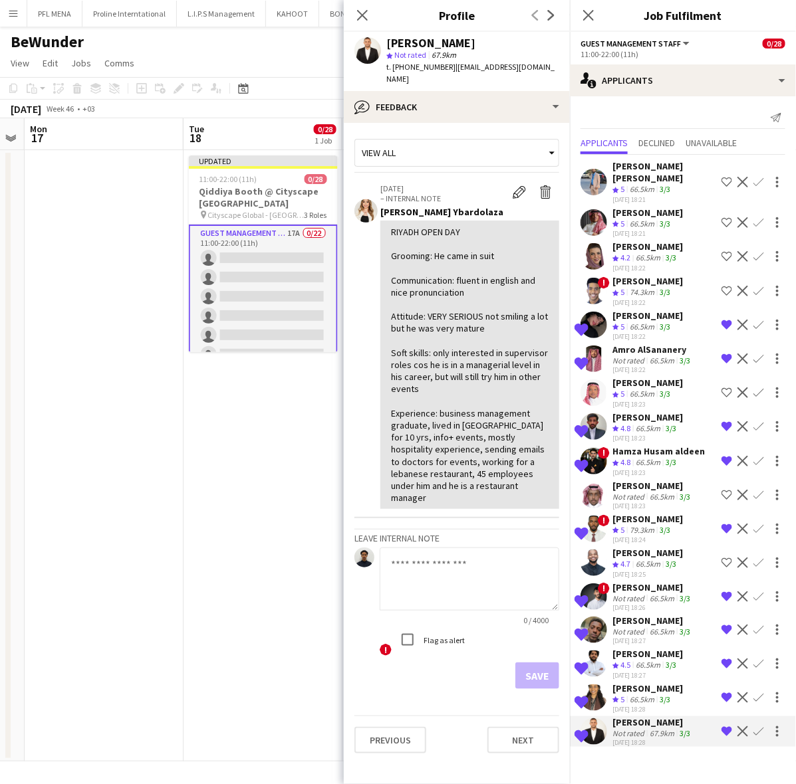
drag, startPoint x: 433, startPoint y: 402, endPoint x: 467, endPoint y: 473, distance: 77.9
click at [467, 473] on div "RIYADH OPEN DAY Grooming: He came in suit Communication: fluent in english and …" at bounding box center [470, 365] width 158 height 279
click at [490, 350] on div "RIYADH OPEN DAY Grooming: He came in suit Communication: fluent in english and …" at bounding box center [470, 365] width 158 height 279
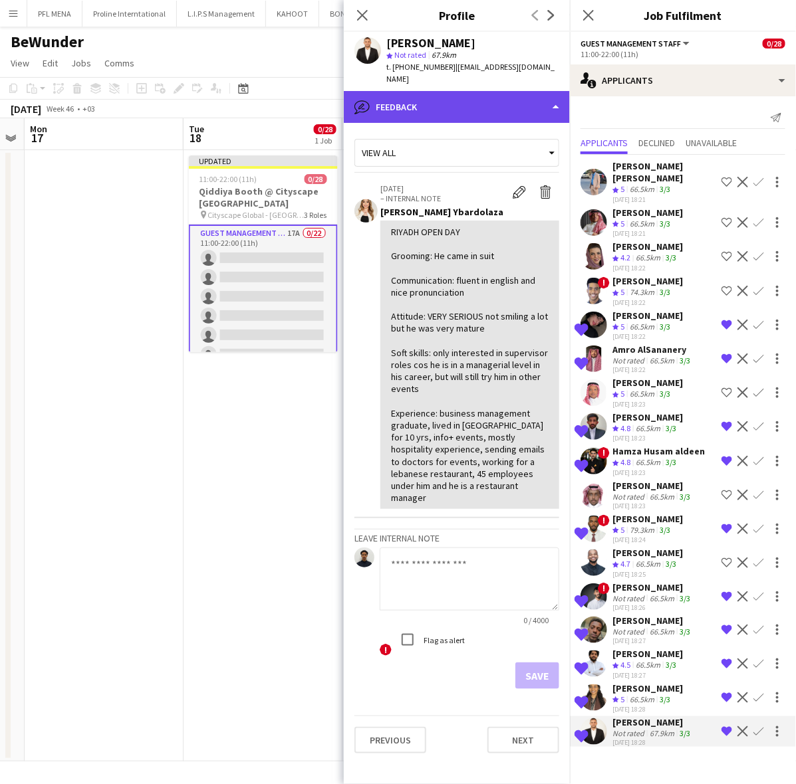
click at [529, 98] on div "bubble-pencil Feedback" at bounding box center [457, 107] width 226 height 32
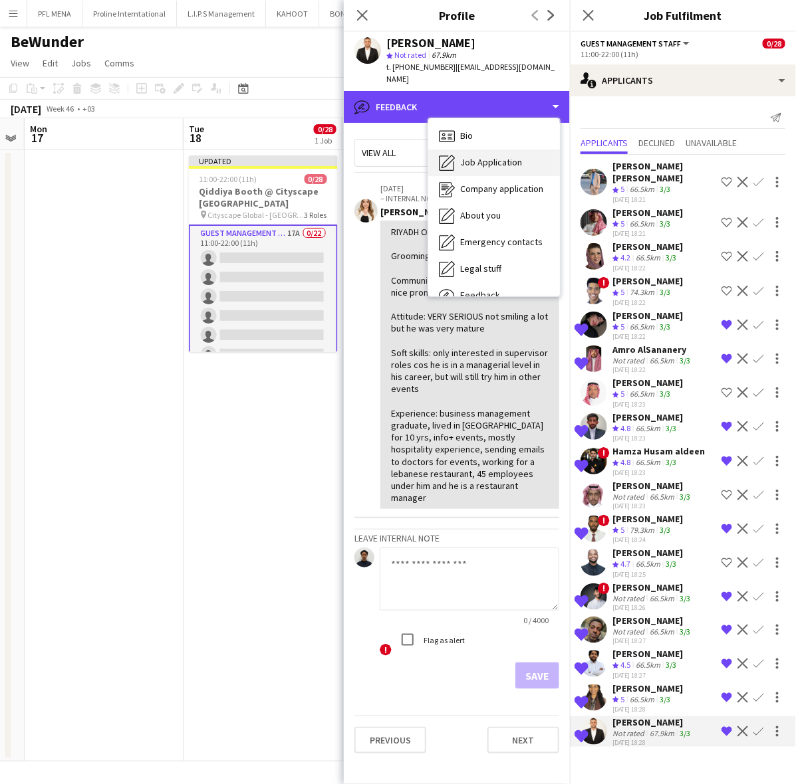
scroll to position [0, 0]
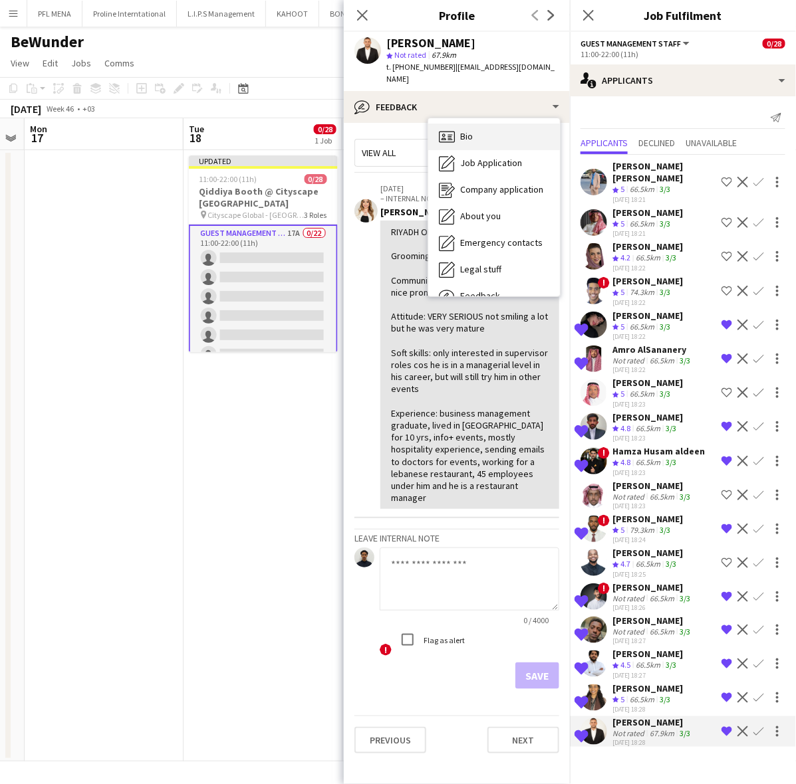
click at [506, 127] on div "Bio Bio" at bounding box center [494, 137] width 132 height 27
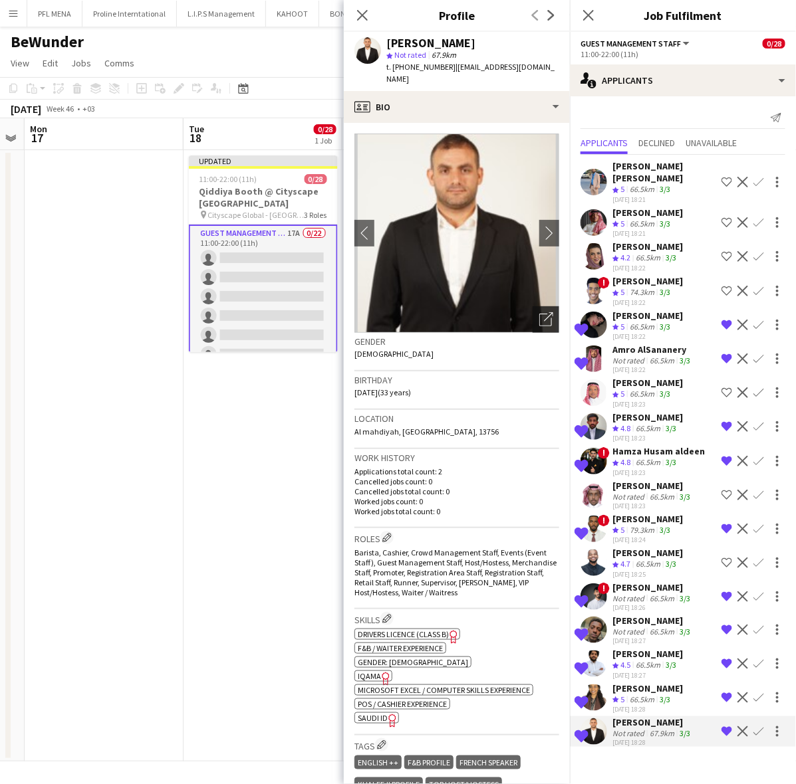
click at [539, 312] on icon "Open photos pop-in" at bounding box center [546, 319] width 14 height 14
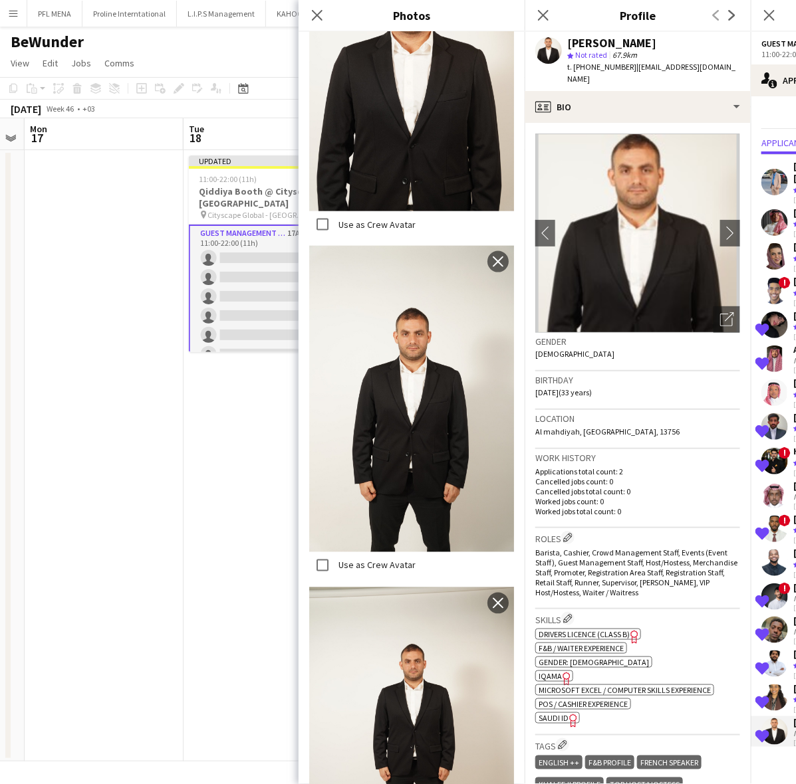
scroll to position [489, 0]
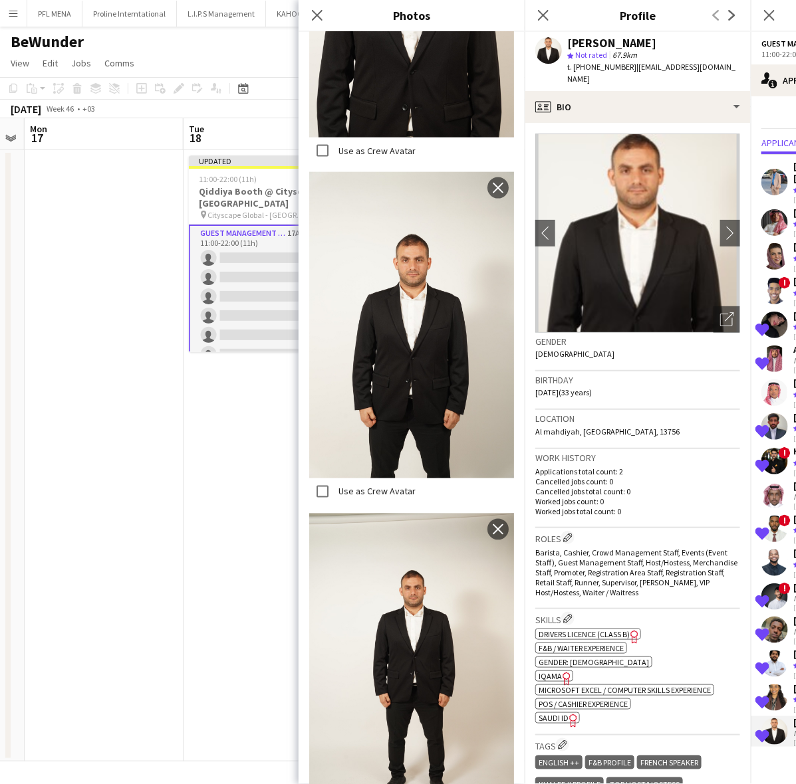
click at [688, 413] on h3 "Location" at bounding box center [637, 419] width 205 height 12
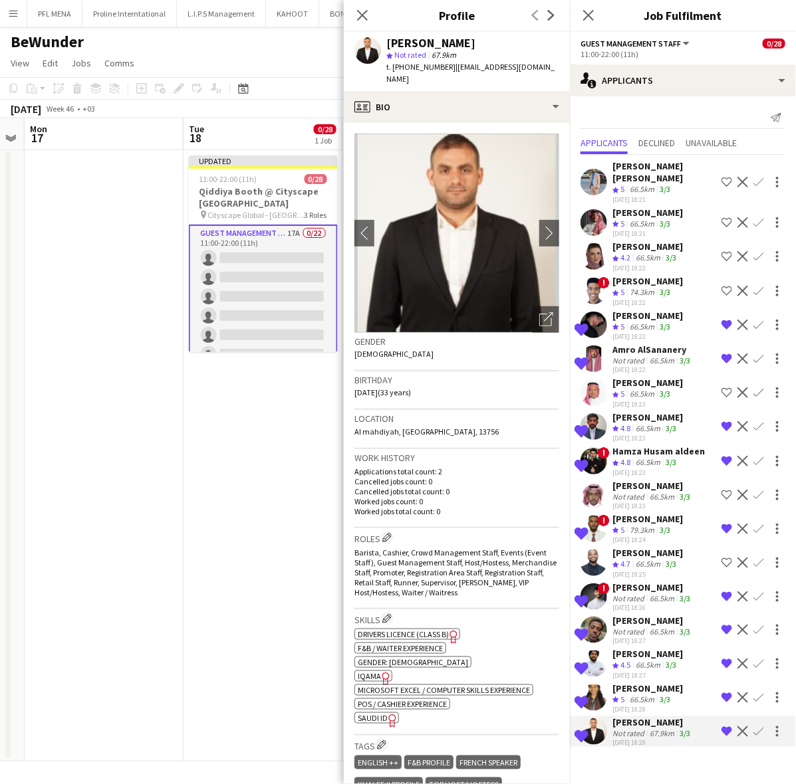
click at [728, 727] on app-icon "Remove crew from shortlist" at bounding box center [726, 732] width 11 height 11
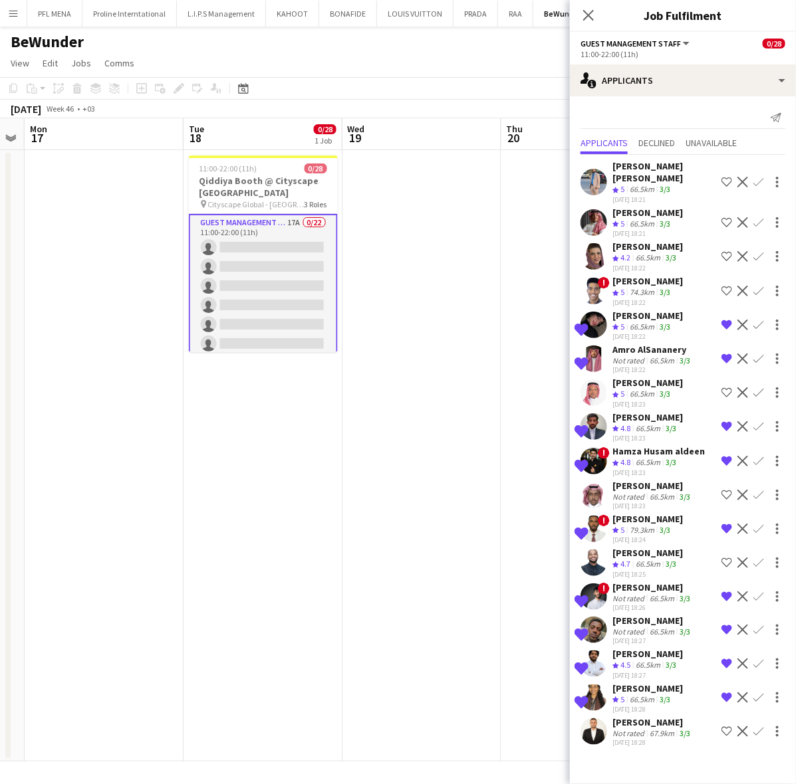
click at [648, 717] on div "[PERSON_NAME]" at bounding box center [652, 723] width 80 height 12
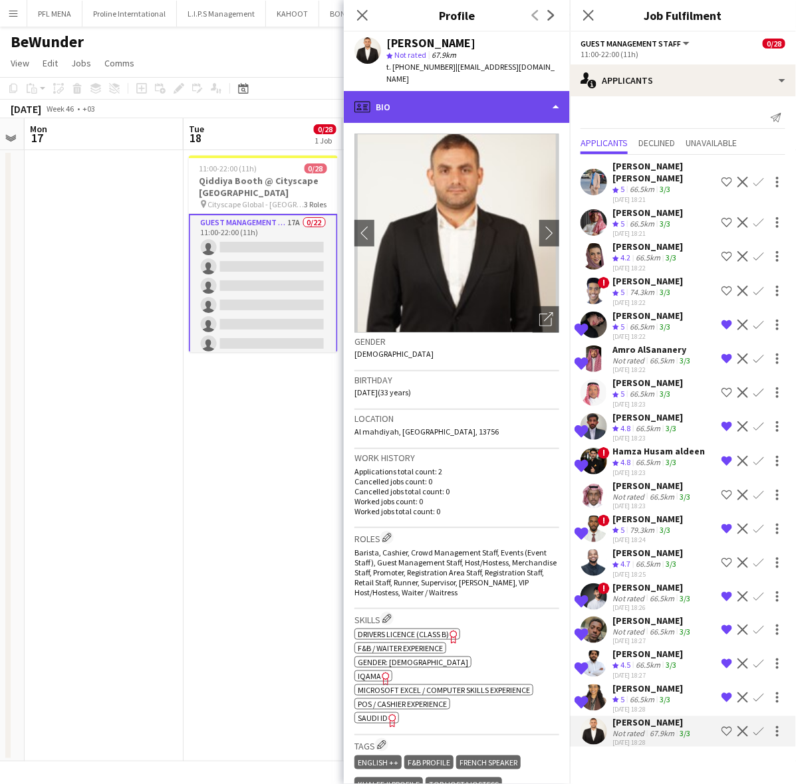
click at [470, 106] on div "profile Bio" at bounding box center [457, 107] width 226 height 32
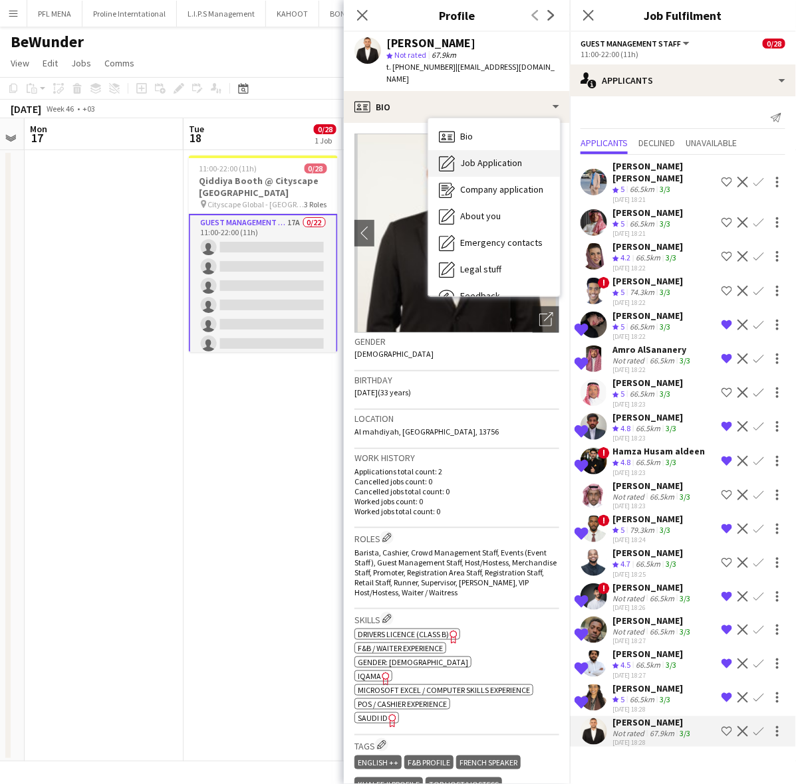
click at [514, 157] on span "Job Application" at bounding box center [491, 163] width 62 height 12
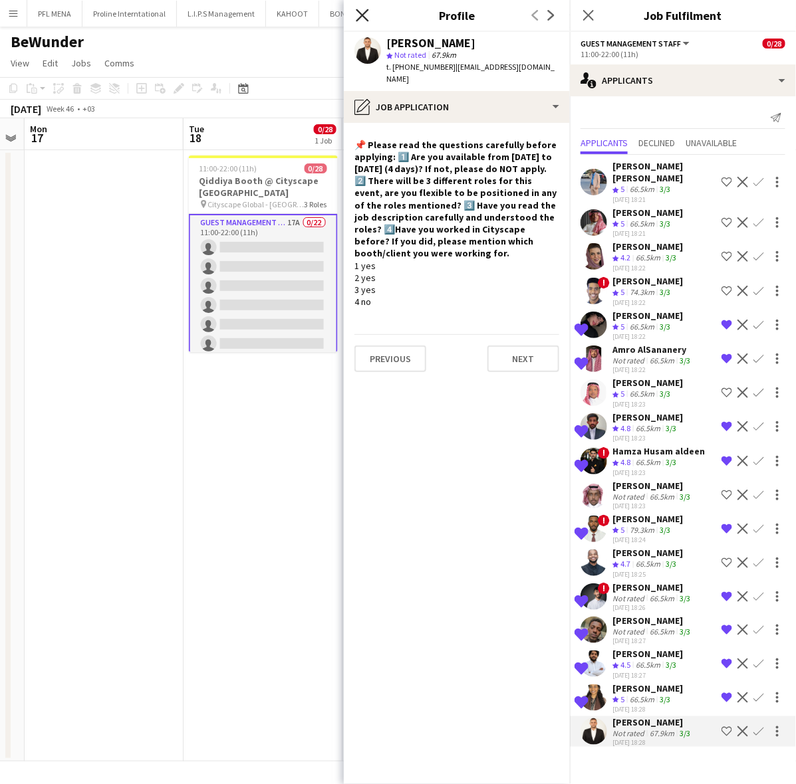
click at [366, 14] on icon "Close pop-in" at bounding box center [362, 15] width 13 height 13
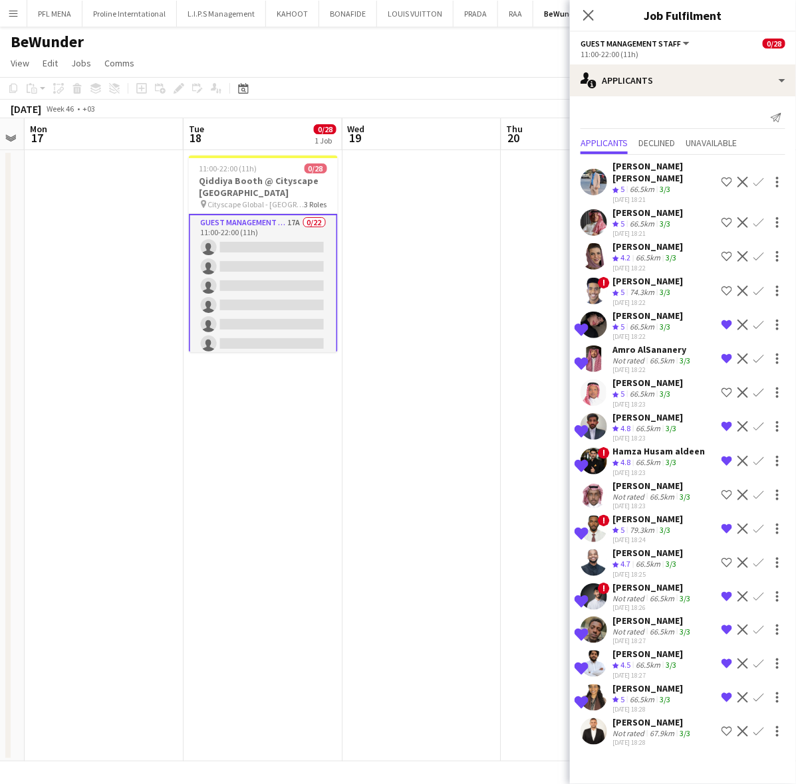
click at [630, 513] on div "[PERSON_NAME]" at bounding box center [647, 519] width 70 height 12
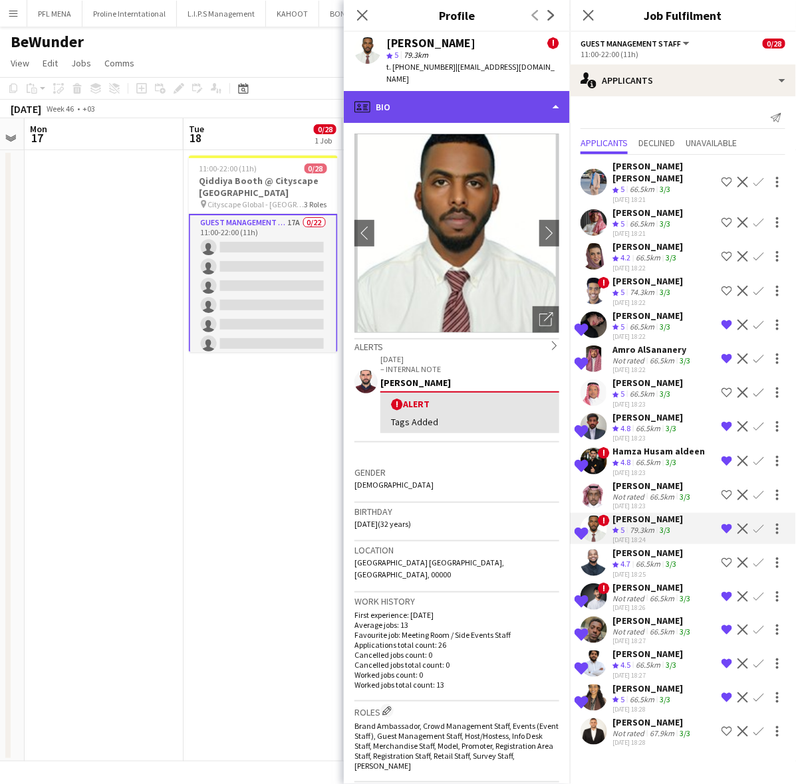
click at [484, 97] on div "profile Bio" at bounding box center [457, 107] width 226 height 32
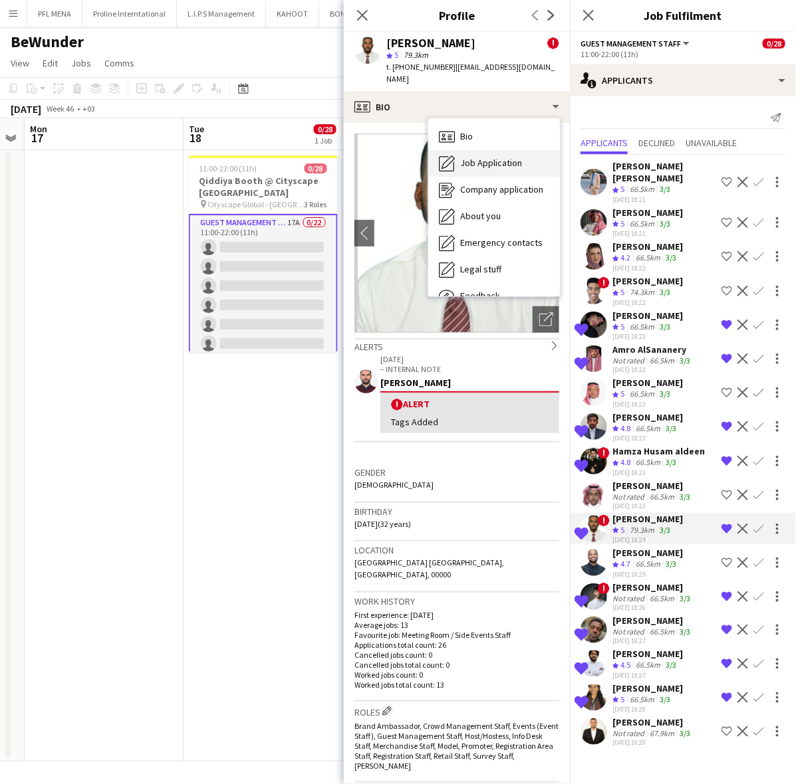
click at [501, 157] on span "Job Application" at bounding box center [491, 163] width 62 height 12
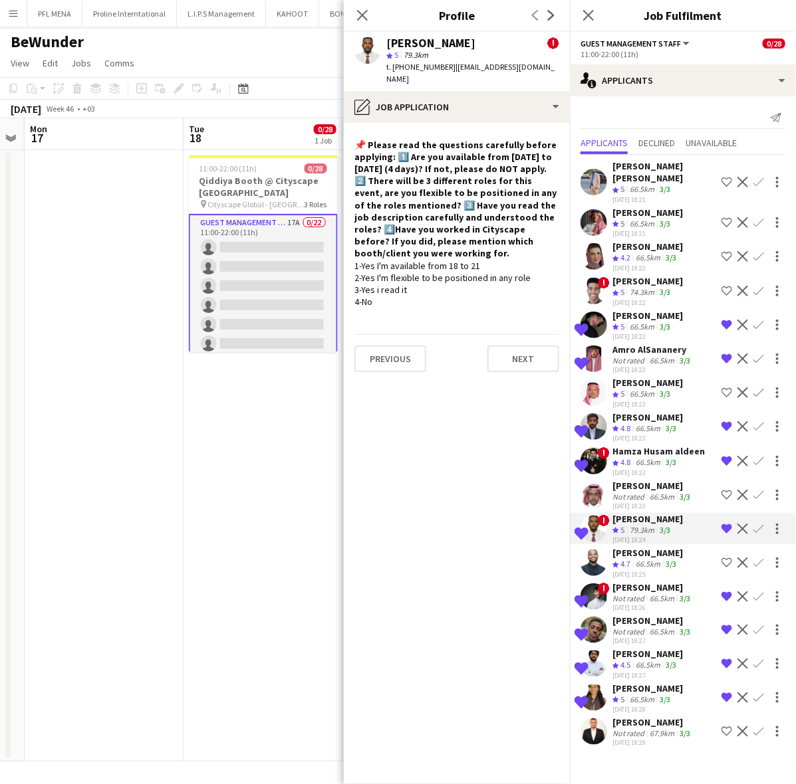
click at [628, 287] on div "74.3km" at bounding box center [642, 292] width 30 height 11
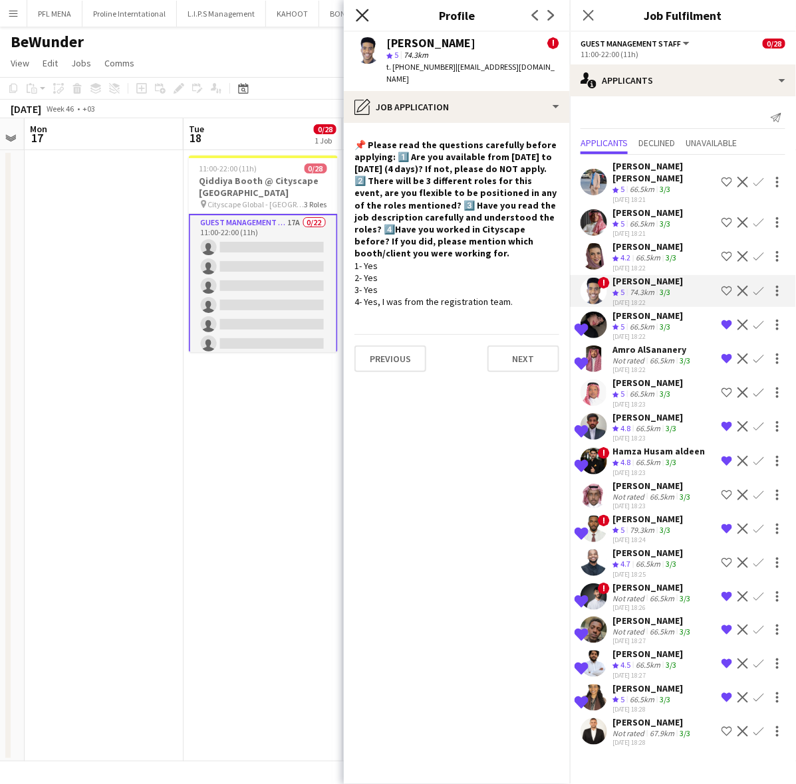
click at [363, 9] on icon "Close pop-in" at bounding box center [362, 15] width 13 height 13
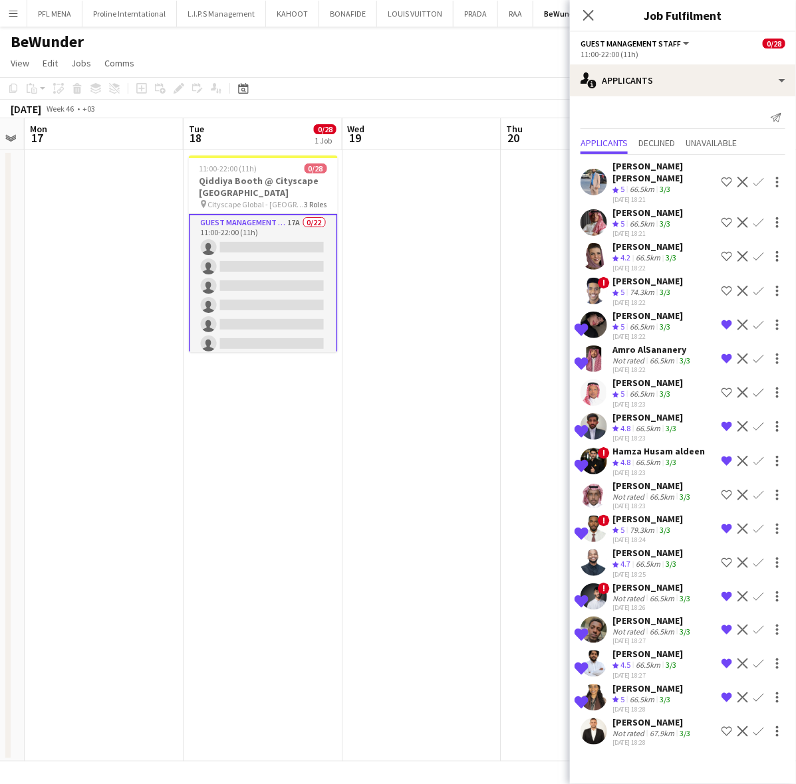
click at [636, 310] on div "[PERSON_NAME]" at bounding box center [647, 316] width 70 height 12
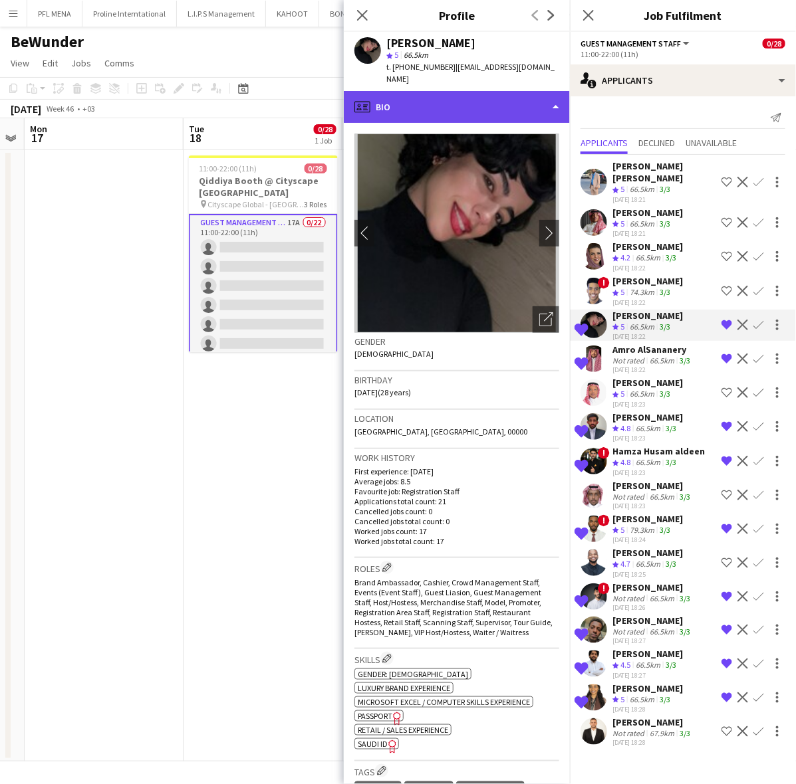
click at [467, 91] on div "profile Bio" at bounding box center [457, 107] width 226 height 32
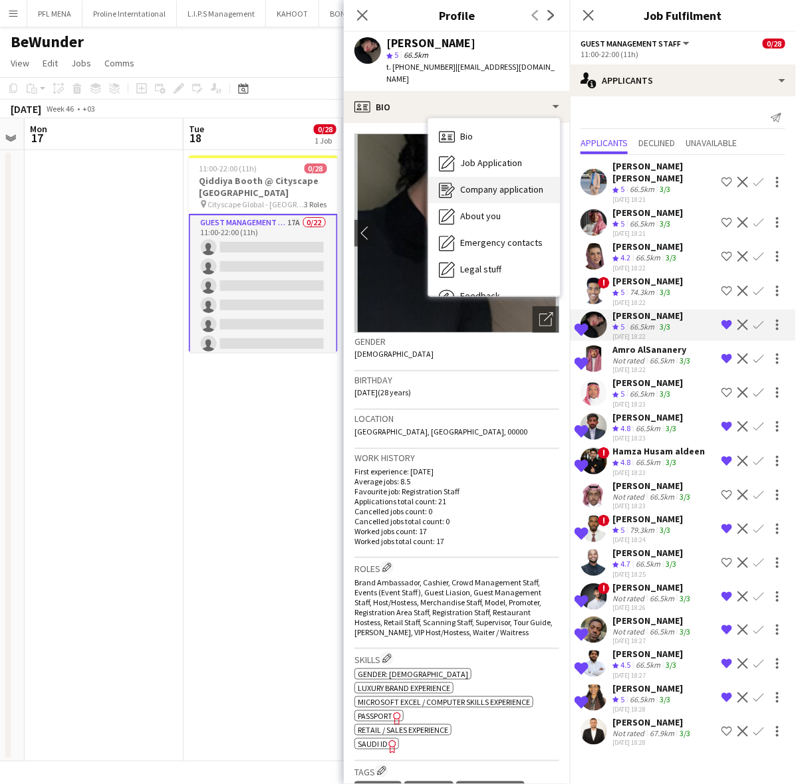
click at [500, 183] on span "Company application" at bounding box center [501, 189] width 83 height 12
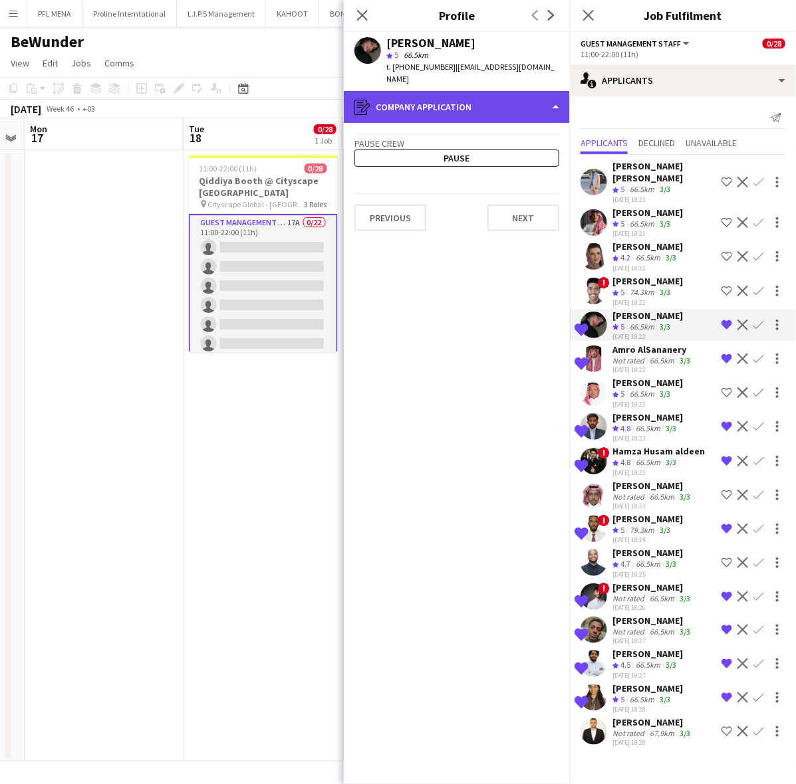
click at [506, 94] on div "register Company application" at bounding box center [457, 107] width 226 height 32
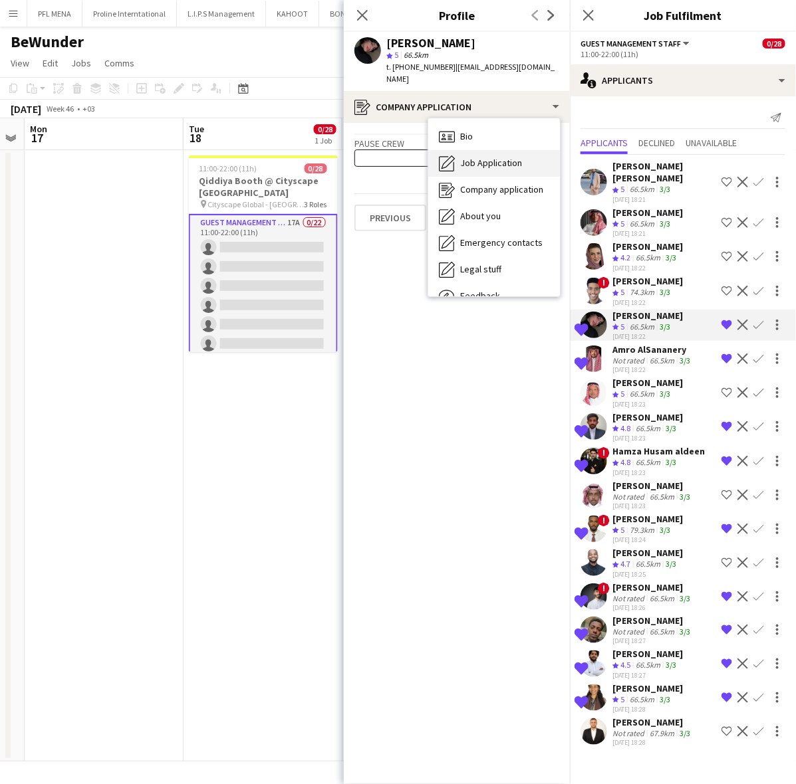
click at [509, 157] on span "Job Application" at bounding box center [491, 163] width 62 height 12
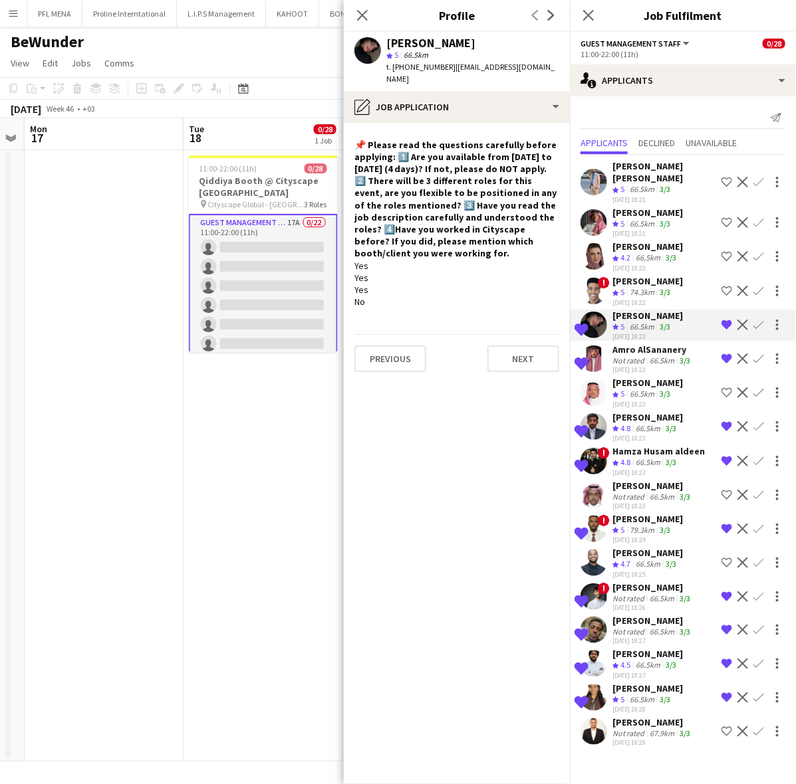
click at [356, 296] on div "Yes Yes Yes No" at bounding box center [456, 284] width 205 height 49
click at [643, 445] on div "Hamza Husam aldeen" at bounding box center [658, 451] width 92 height 12
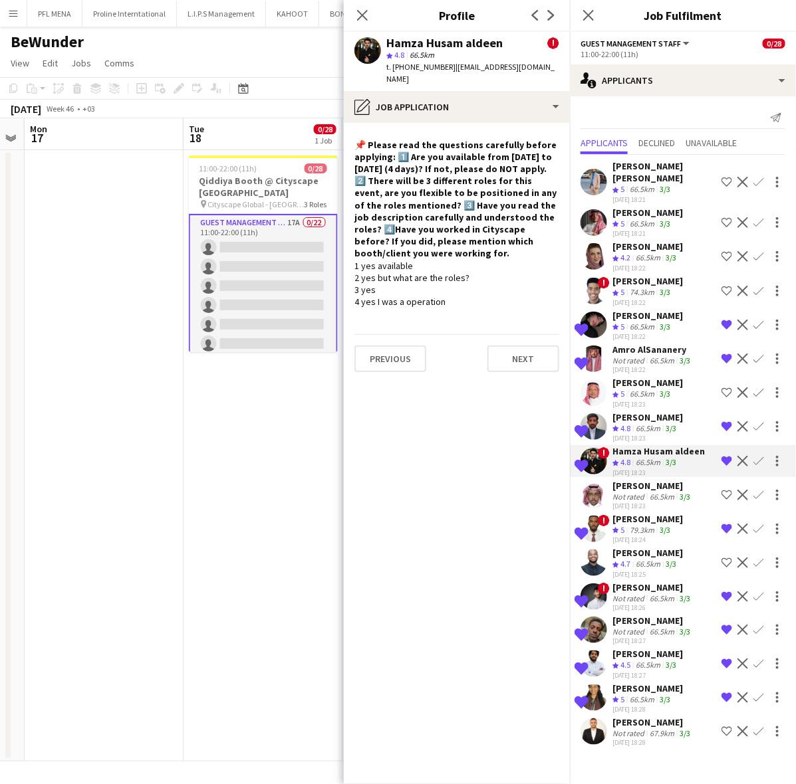
click at [646, 582] on div "[PERSON_NAME]" at bounding box center [652, 588] width 80 height 12
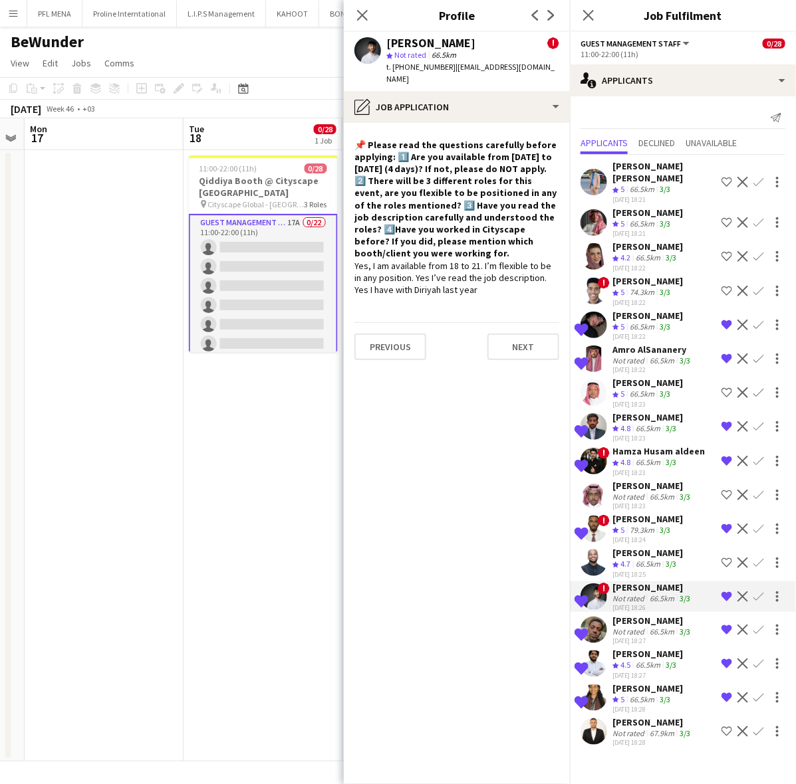
click at [609, 619] on div "Shortlisted Abdllh Jamal Not rated 66.5km 3/3 28-09-2025 18:27 Remove crew from…" at bounding box center [683, 630] width 226 height 31
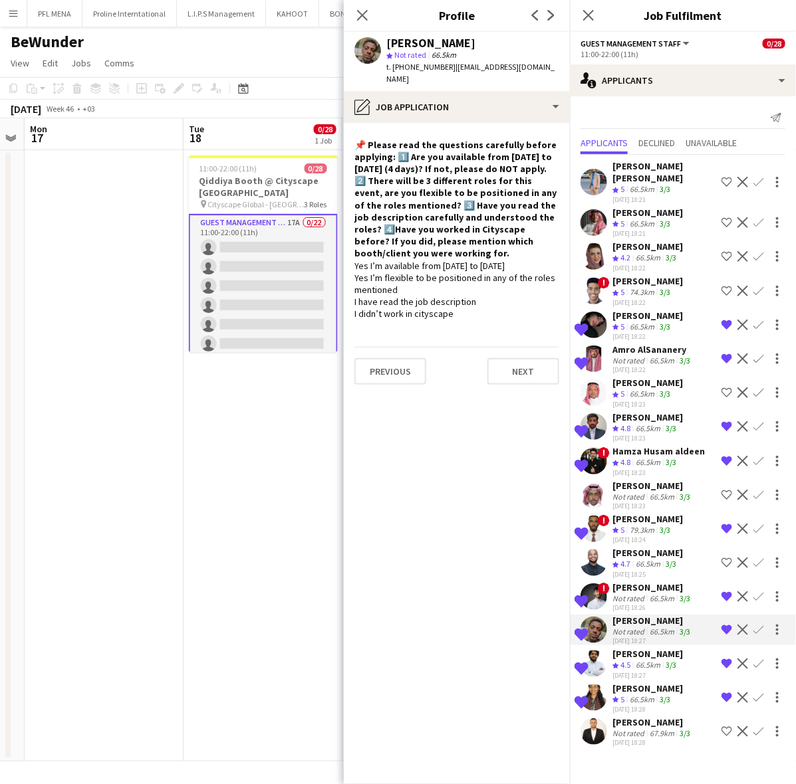
click at [651, 660] on div "66.5km" at bounding box center [648, 665] width 30 height 11
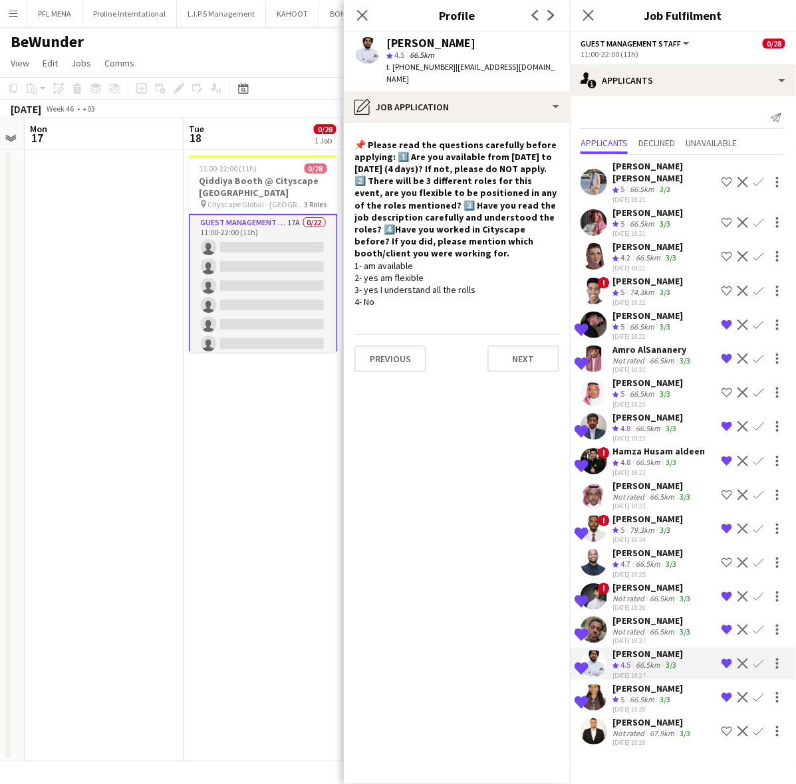
click at [639, 683] on div "[PERSON_NAME]" at bounding box center [647, 689] width 70 height 12
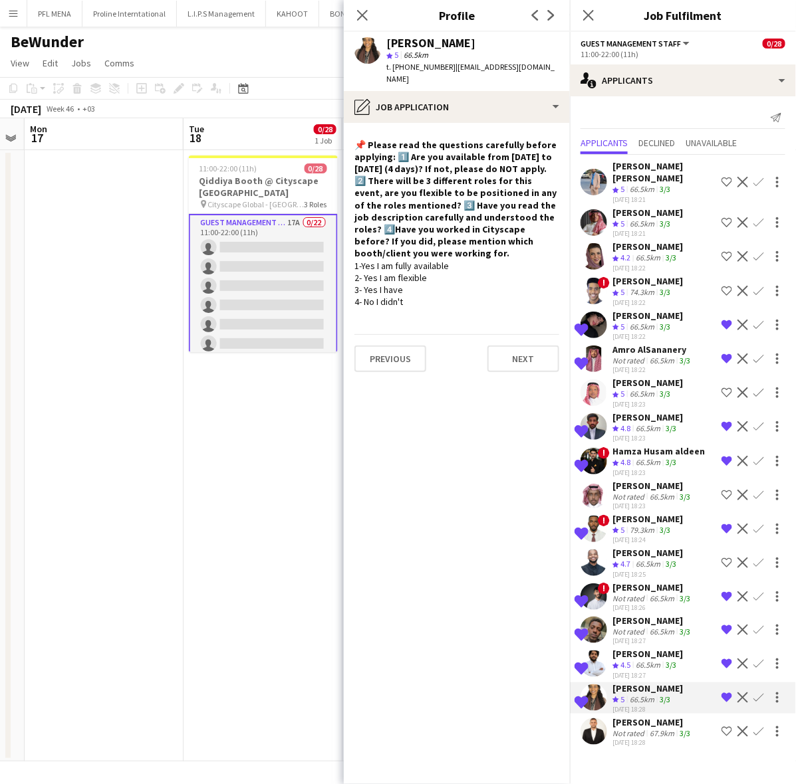
click at [623, 322] on span "5" at bounding box center [622, 327] width 4 height 10
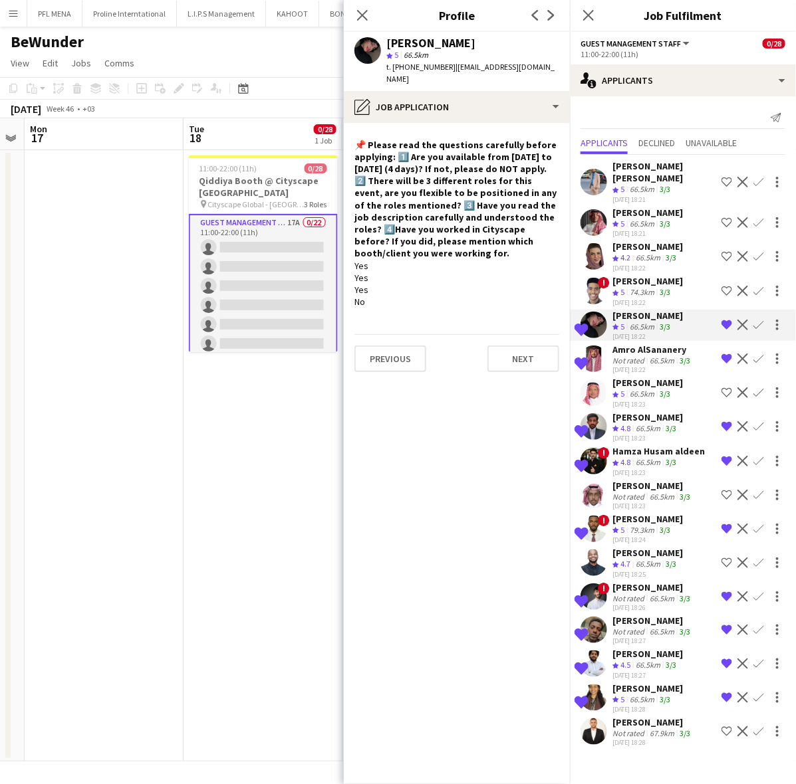
click at [662, 377] on div "[PERSON_NAME]" at bounding box center [647, 383] width 70 height 12
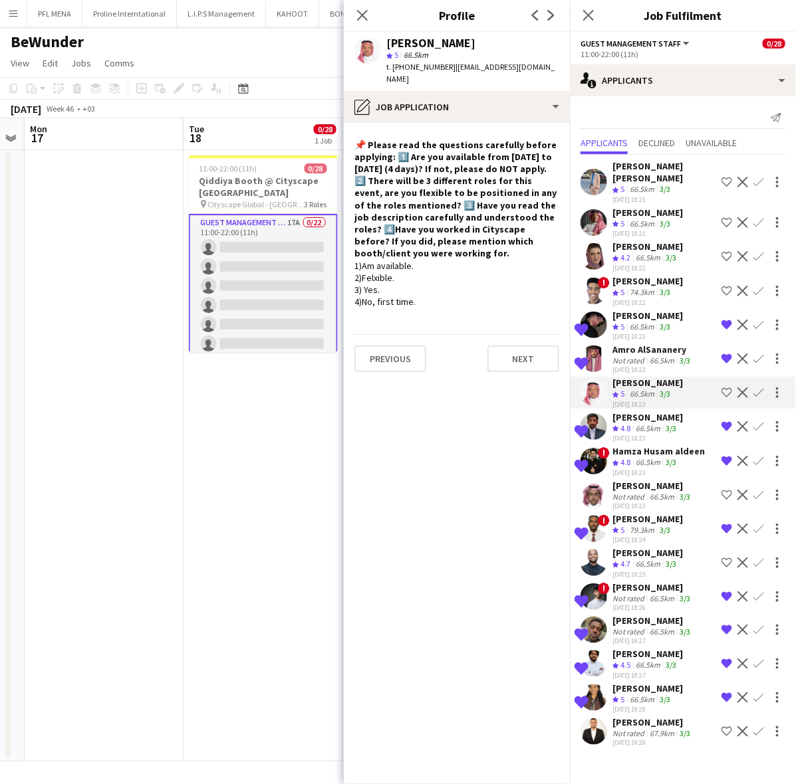
click at [649, 492] on div "66.5km" at bounding box center [662, 497] width 30 height 10
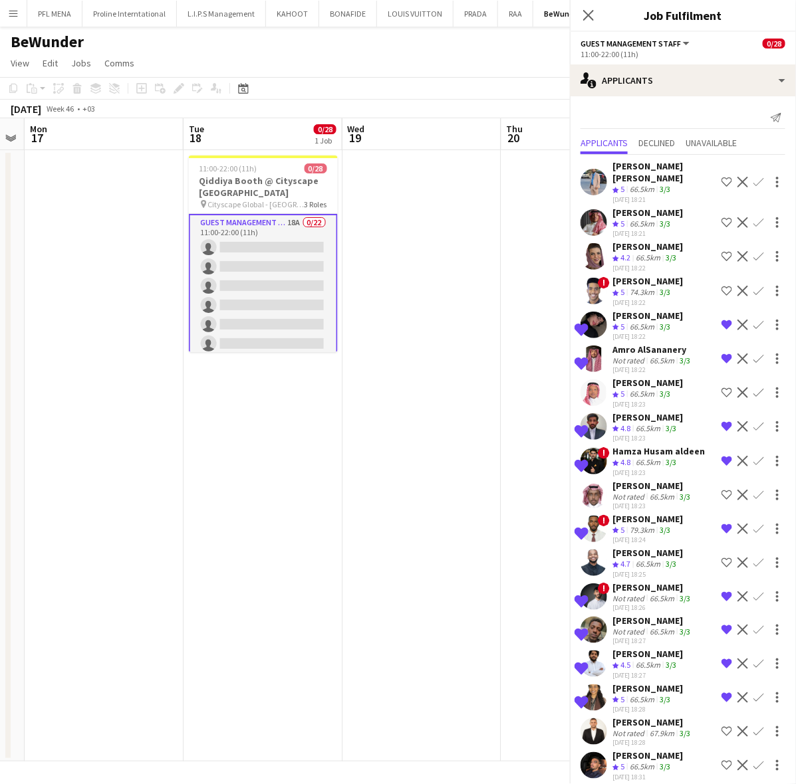
click at [693, 241] on div "Amal Zaid Crew rating 4.2 66.5km 3/3 28-09-2025 18:22 Shortlist crew Decline Co…" at bounding box center [683, 257] width 226 height 32
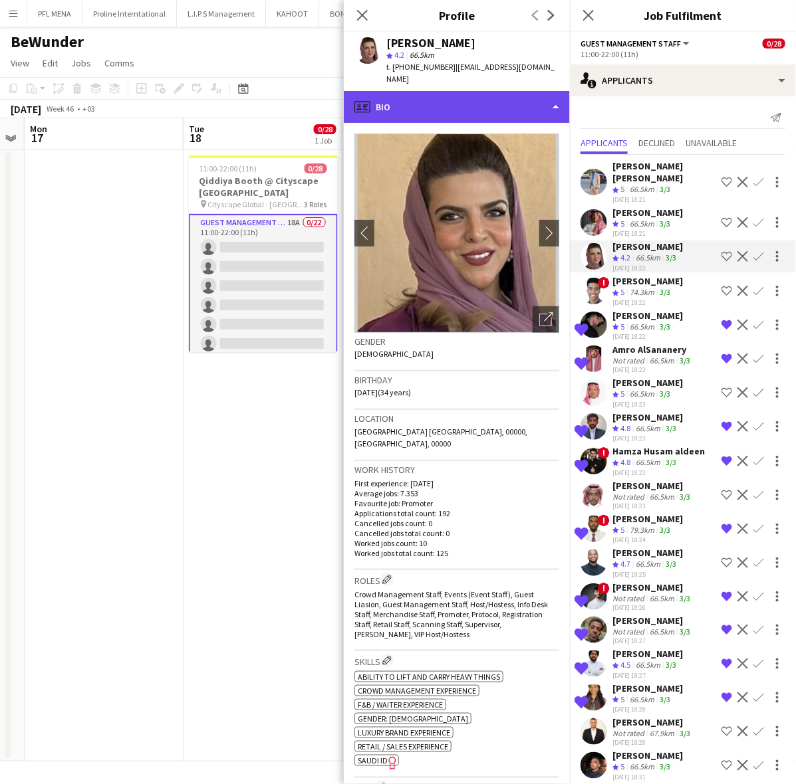
click at [492, 91] on div "profile Bio" at bounding box center [457, 107] width 226 height 32
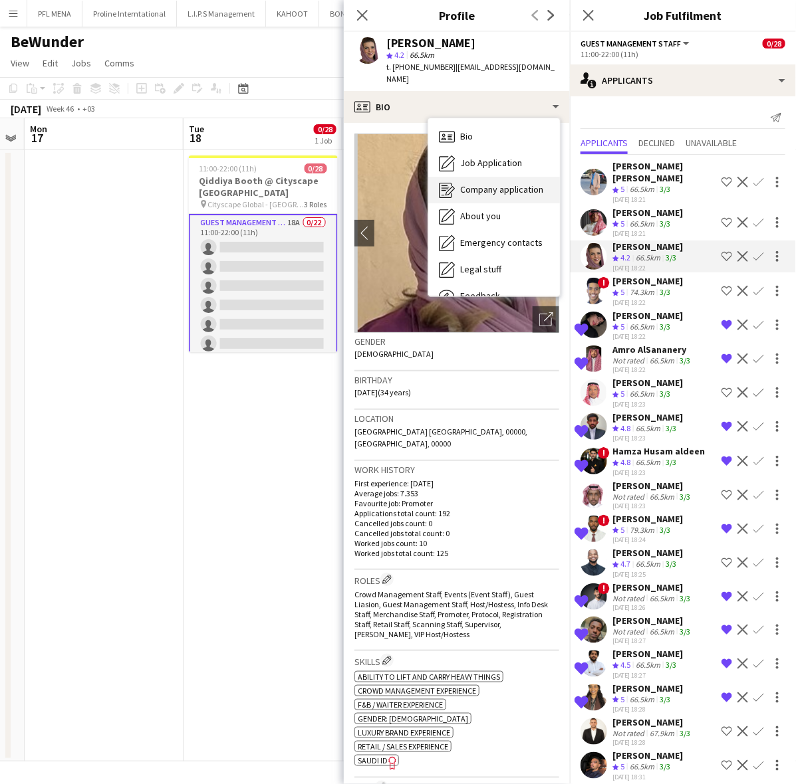
click at [509, 177] on div "Company application Company application" at bounding box center [494, 190] width 132 height 27
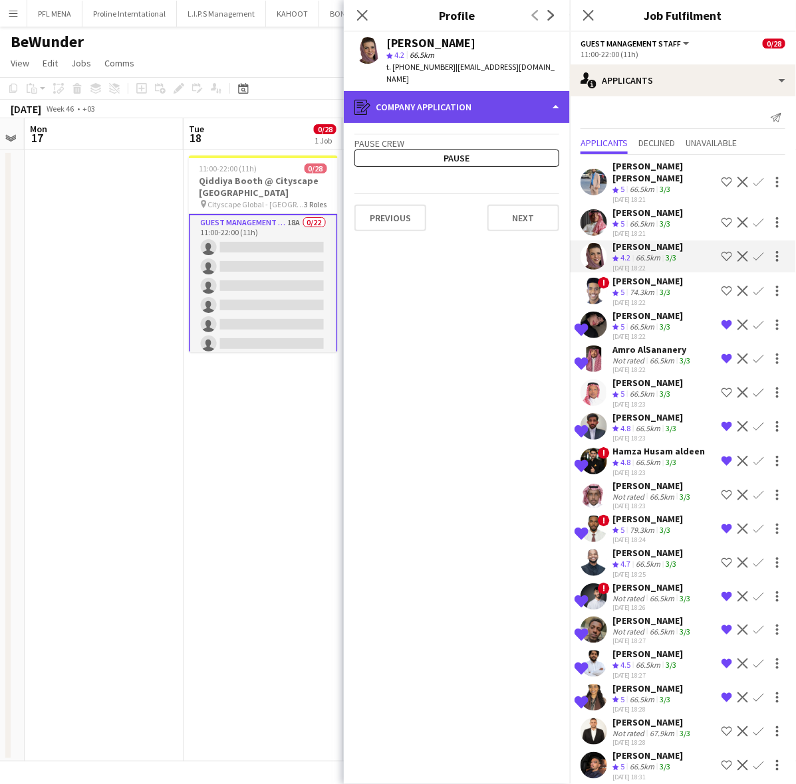
click at [520, 91] on div "register Company application" at bounding box center [457, 107] width 226 height 32
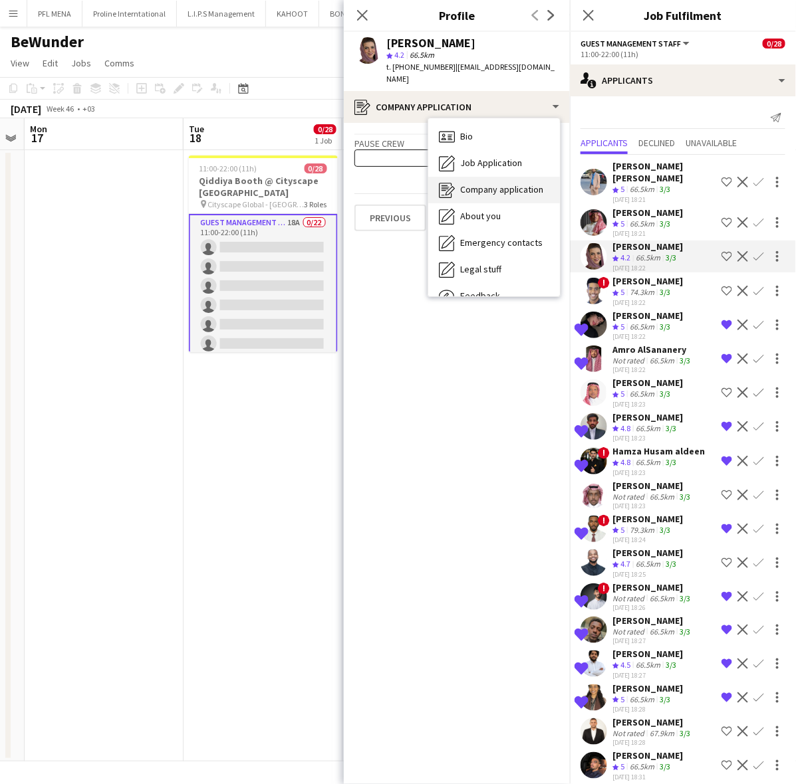
click at [513, 183] on span "Company application" at bounding box center [501, 189] width 83 height 12
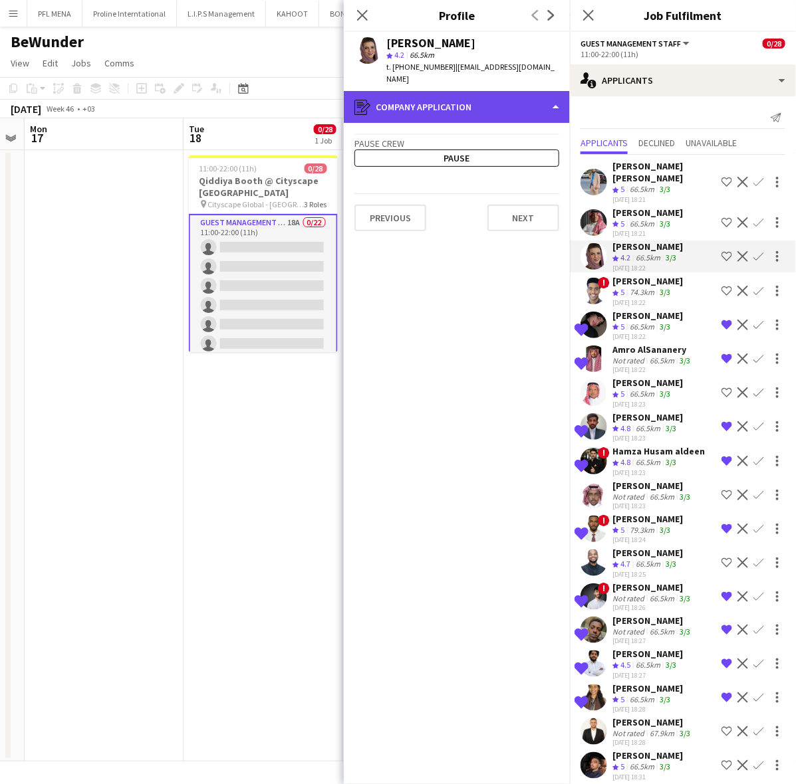
click at [509, 91] on div "register Company application" at bounding box center [457, 107] width 226 height 32
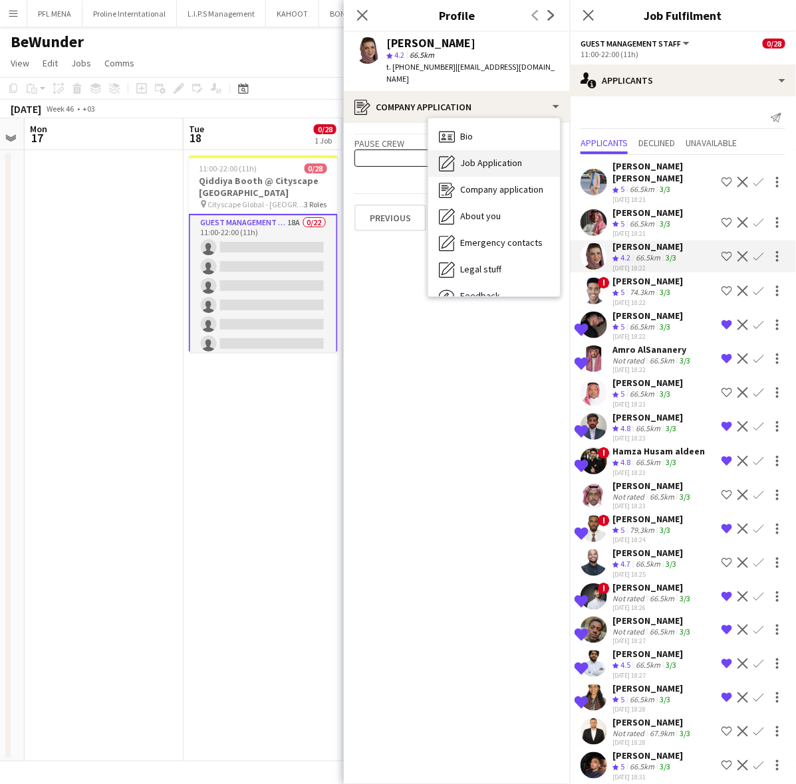
click at [512, 157] on span "Job Application" at bounding box center [491, 163] width 62 height 12
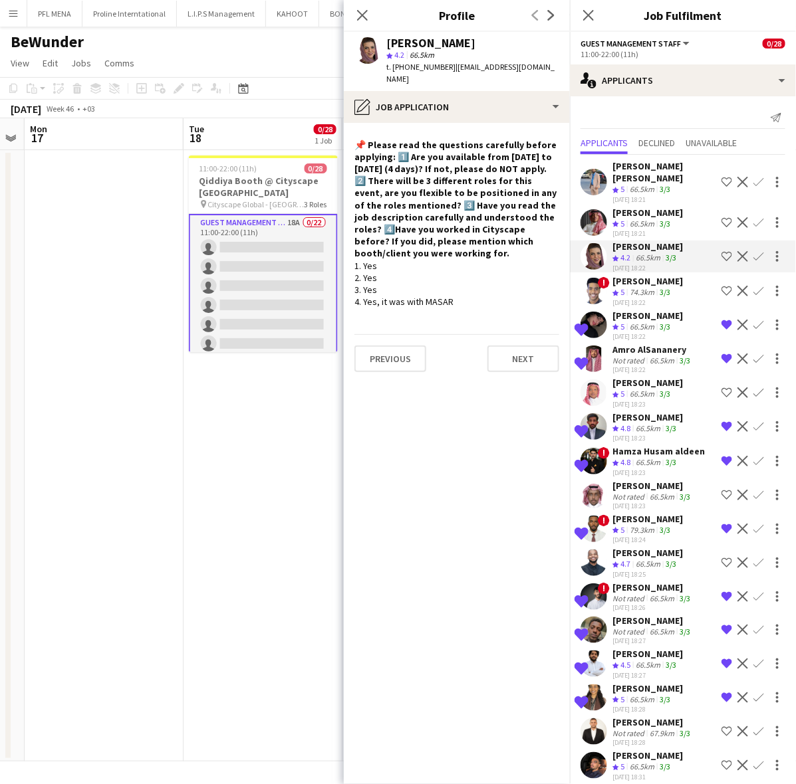
click at [663, 219] on app-skills-label "3/3" at bounding box center [664, 224] width 11 height 10
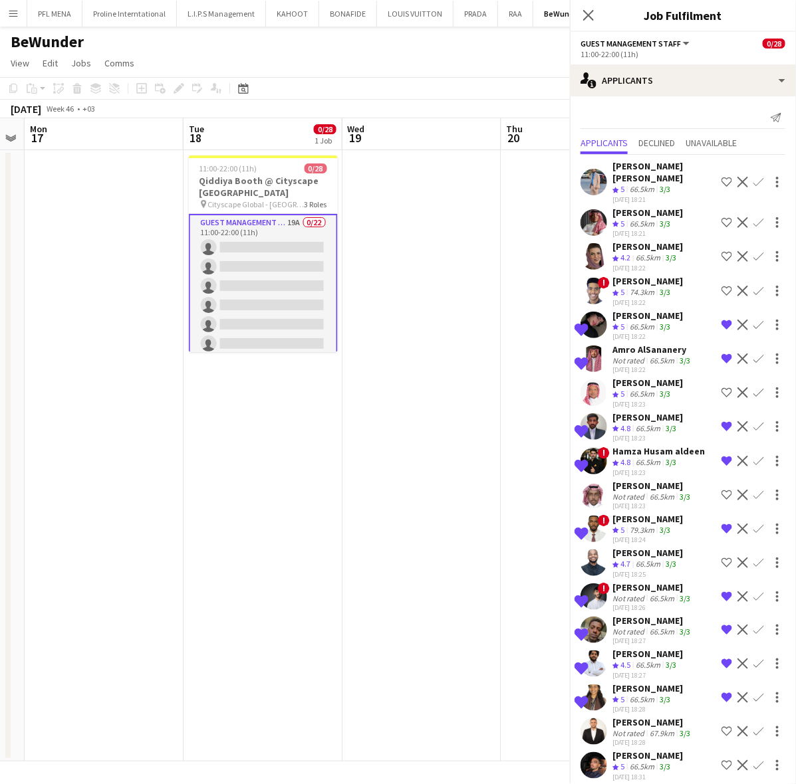
click at [678, 184] on div "Crew rating 5 66.5km 3/3" at bounding box center [664, 189] width 104 height 11
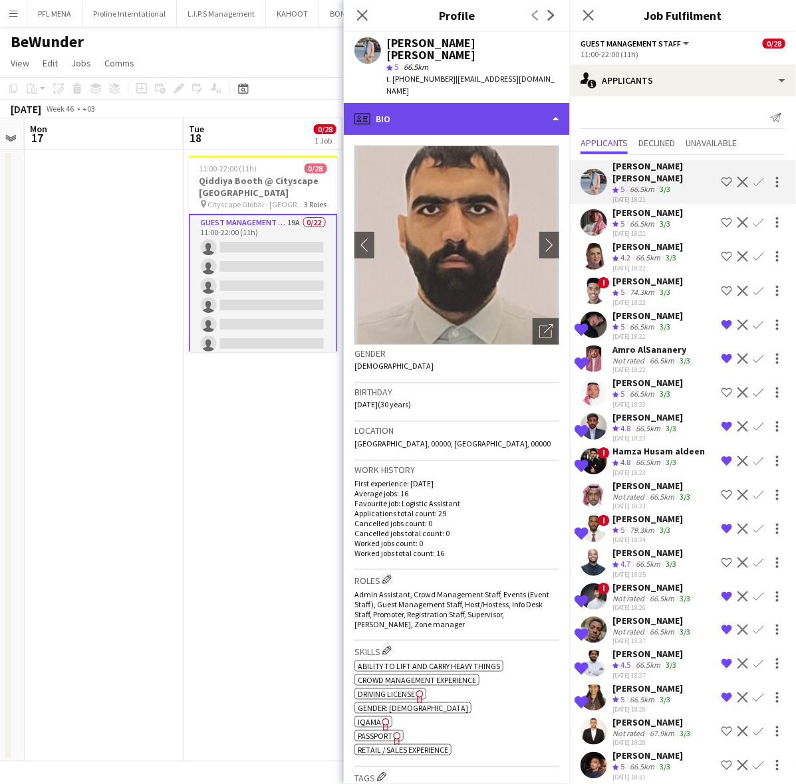
click at [516, 104] on div "profile Bio" at bounding box center [457, 119] width 226 height 32
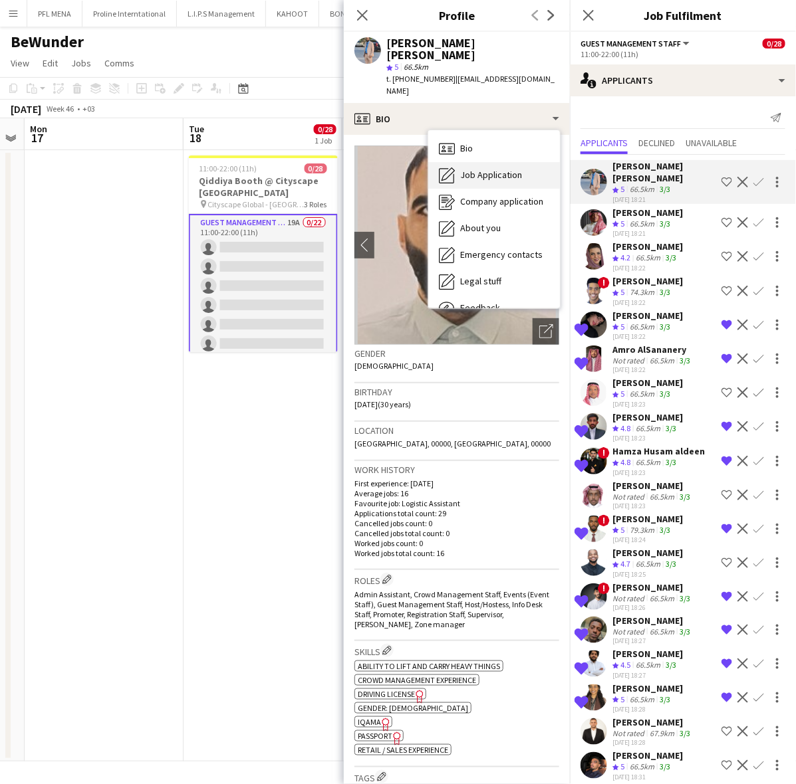
click at [522, 162] on div "Job Application Job Application" at bounding box center [494, 175] width 132 height 27
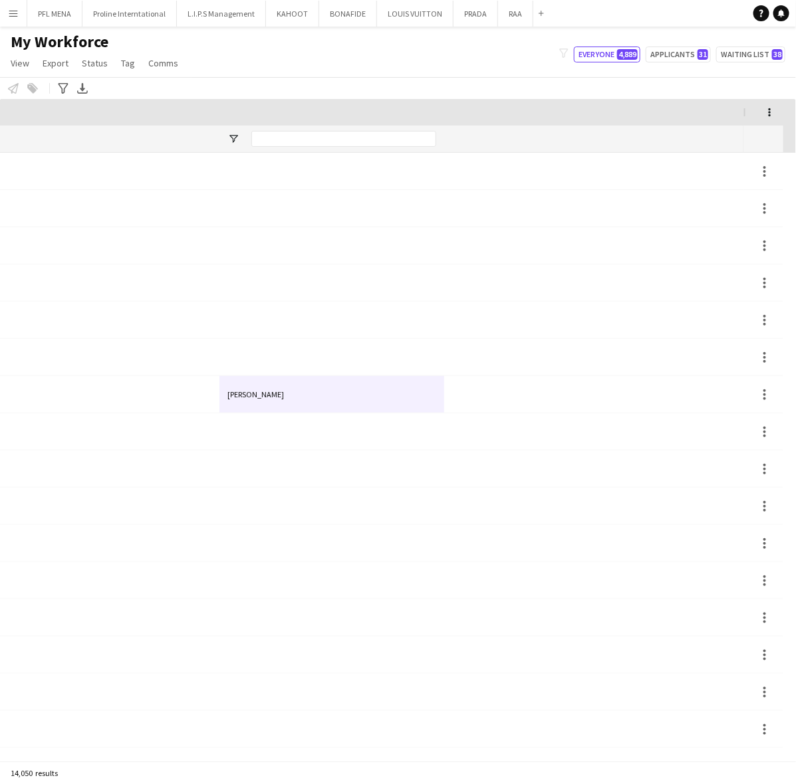
scroll to position [0, 982]
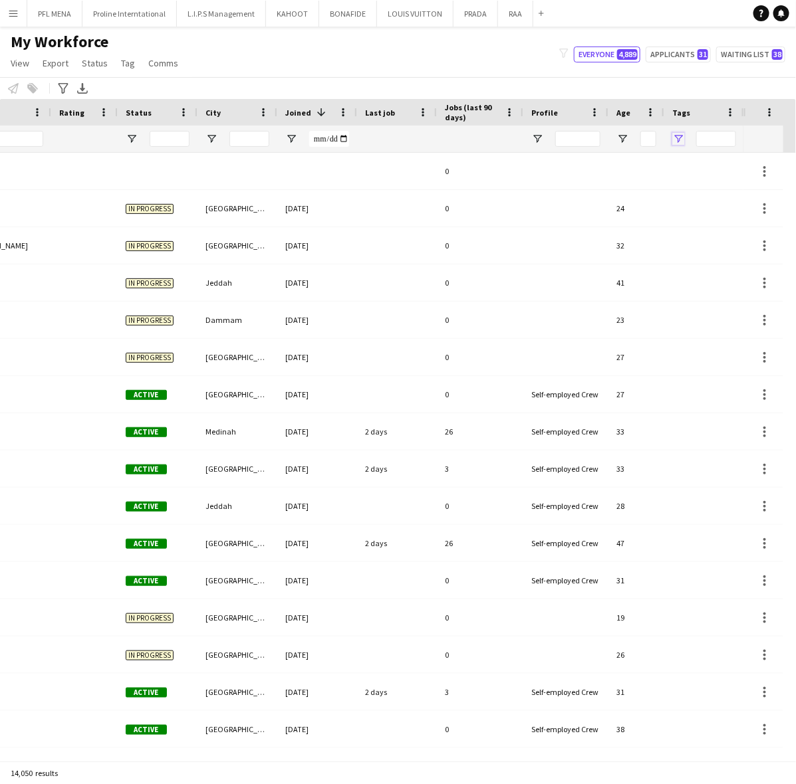
click at [679, 140] on span "Open Filter Menu" at bounding box center [678, 139] width 12 height 12
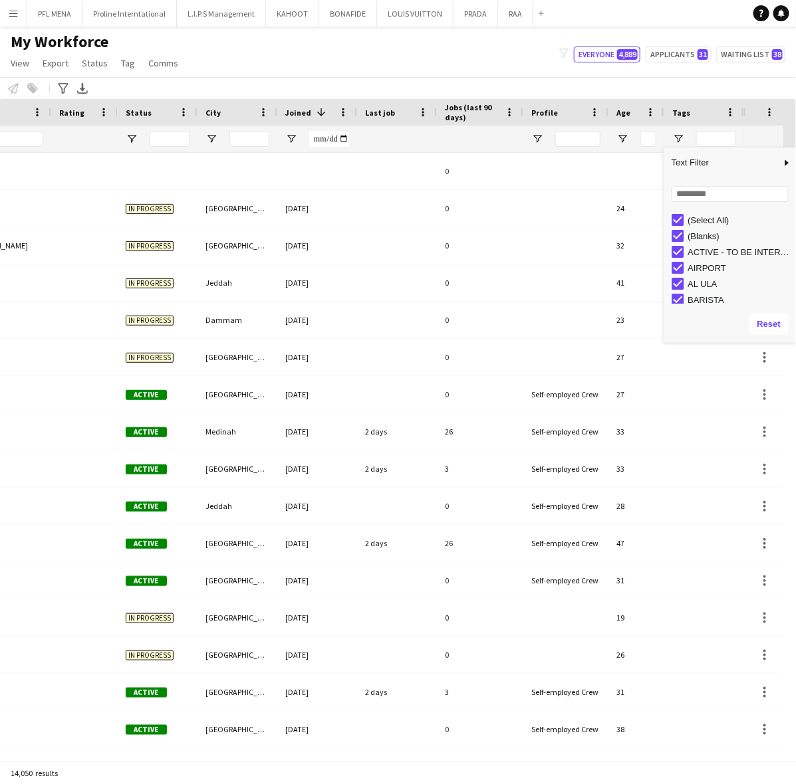
click at [719, 226] on div "(Select All)" at bounding box center [733, 220] width 125 height 16
click at [718, 221] on div "(Select All)" at bounding box center [739, 220] width 105 height 10
type input "***"
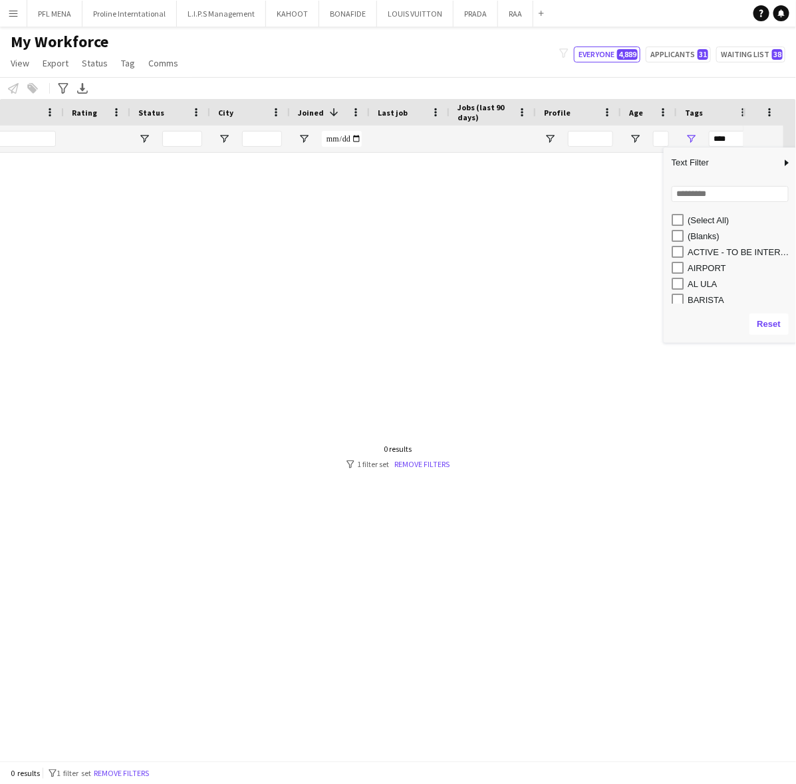
scroll to position [0, 969]
click at [132, 67] on span "Tag" at bounding box center [128, 63] width 14 height 12
click at [126, 65] on span "Tag" at bounding box center [128, 63] width 14 height 12
click at [333, 57] on div "My Workforce View Views Default view Basic Export View Full Name TAGS Test New …" at bounding box center [398, 54] width 796 height 45
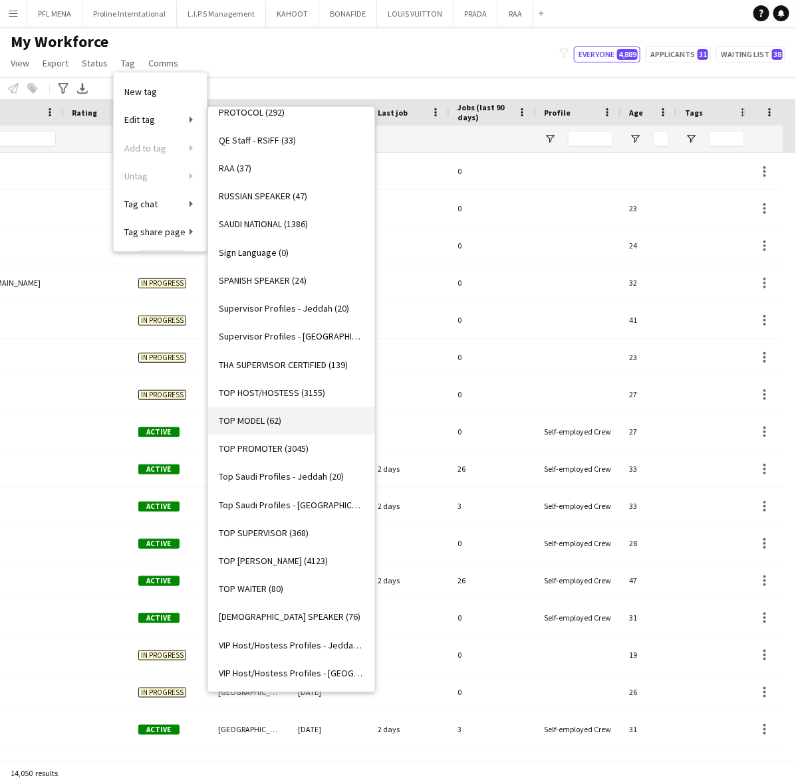
scroll to position [997, 0]
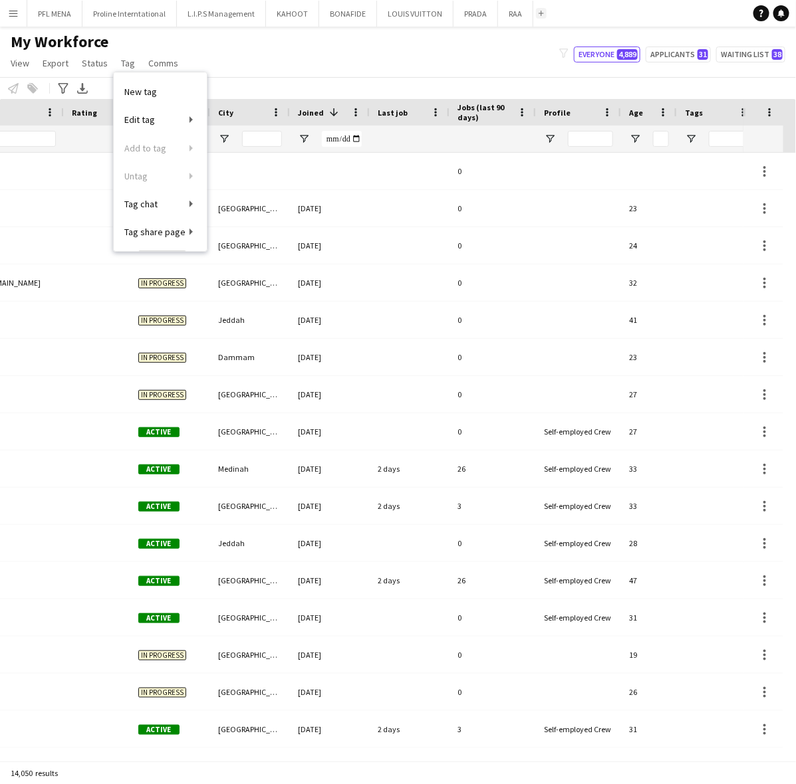
click at [538, 11] on app-icon "Add" at bounding box center [540, 13] width 5 height 5
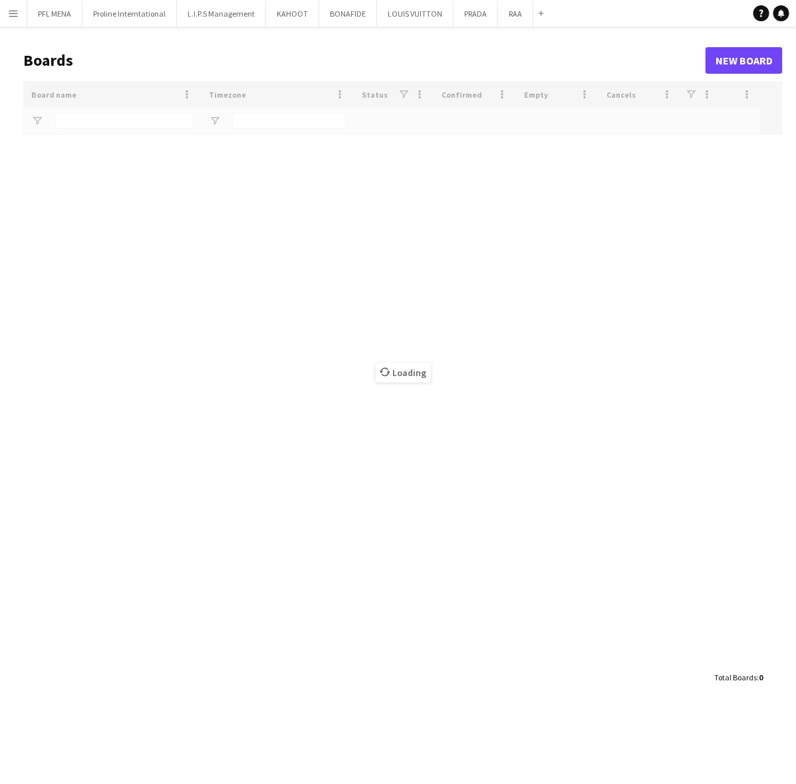
type input "*"
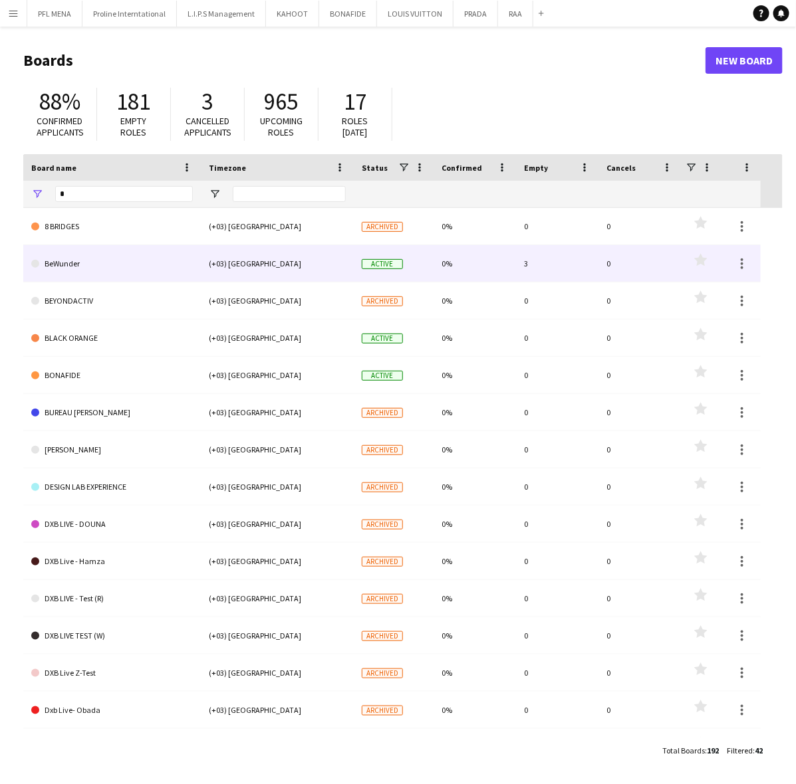
click at [72, 261] on link "BeWunder" at bounding box center [112, 263] width 162 height 37
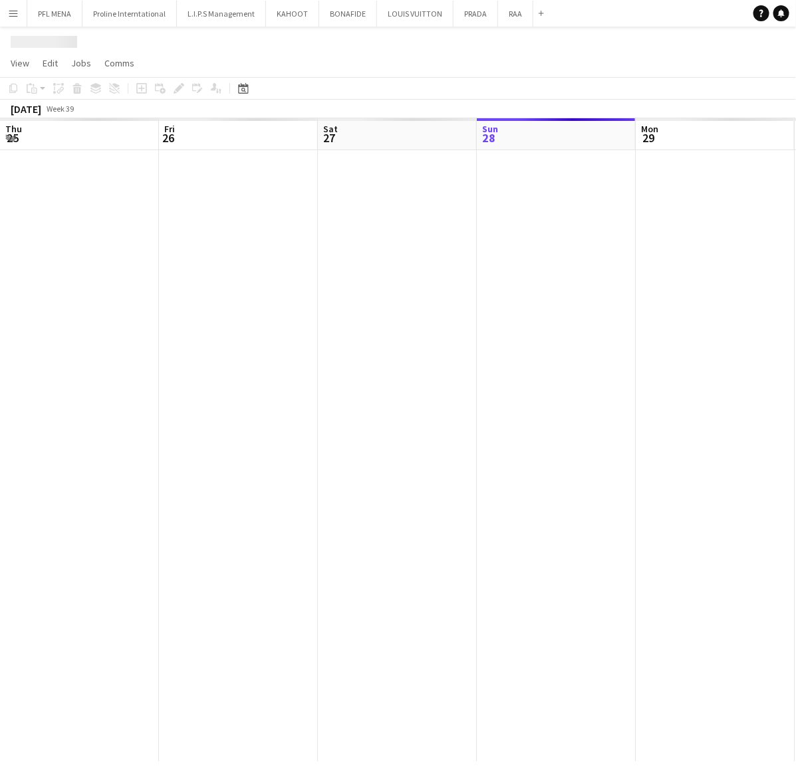
scroll to position [0, 317]
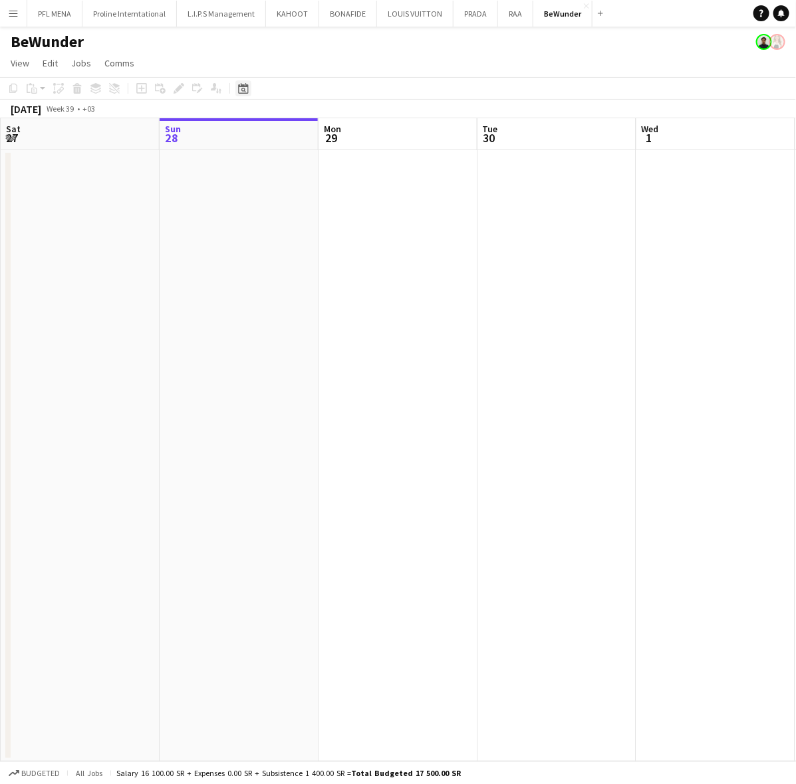
click at [247, 93] on icon at bounding box center [243, 88] width 10 height 11
click at [346, 133] on span "Next month" at bounding box center [350, 134] width 27 height 27
click at [347, 133] on span "Next month" at bounding box center [350, 134] width 27 height 27
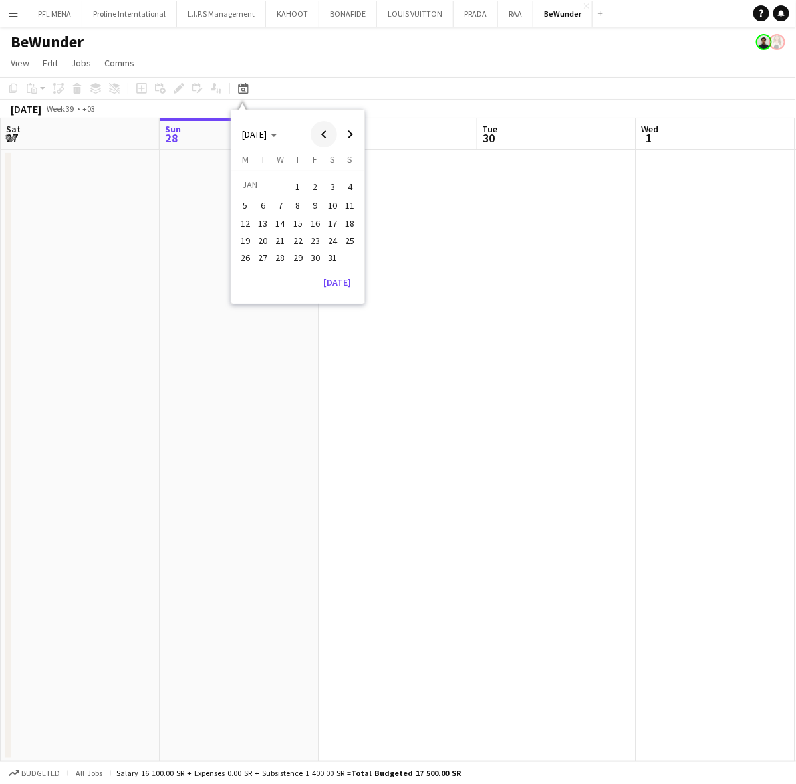
click at [321, 134] on span "Previous month" at bounding box center [323, 134] width 27 height 27
click at [323, 134] on span "Previous month" at bounding box center [323, 134] width 27 height 27
click at [254, 239] on button "18" at bounding box center [262, 240] width 17 height 17
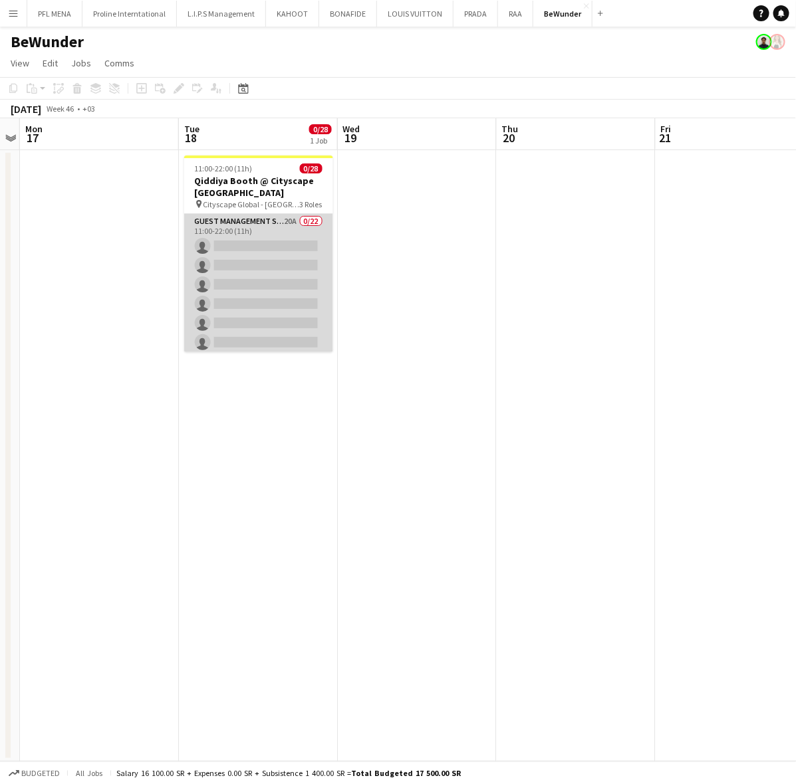
click at [269, 279] on app-card-role "Guest Management Staff 20A 0/22 11:00-22:00 (11h) single-neutral-actions single…" at bounding box center [258, 439] width 149 height 450
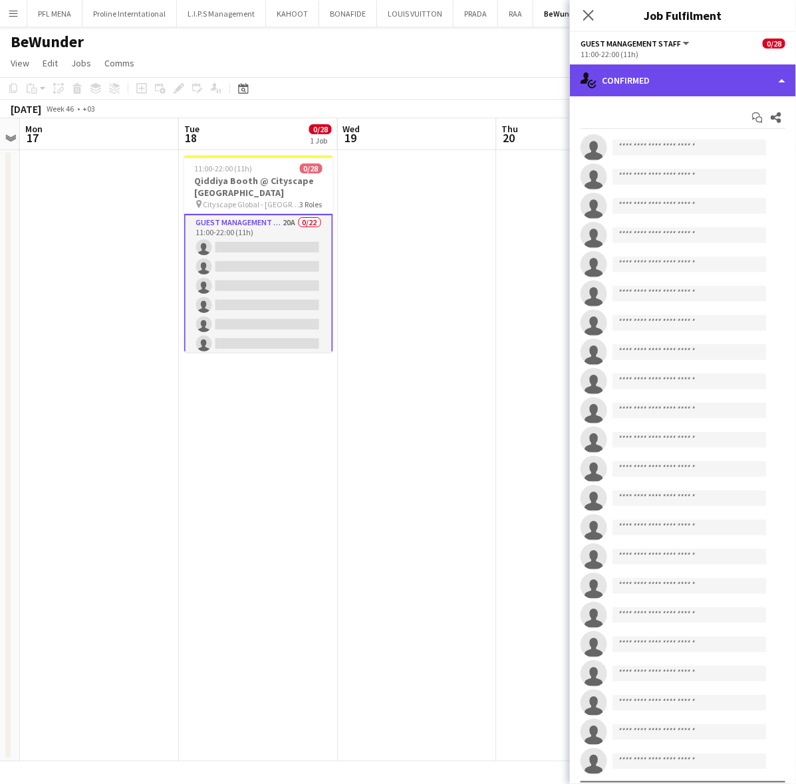
click at [708, 77] on div "single-neutral-actions-check-2 Confirmed" at bounding box center [683, 80] width 226 height 32
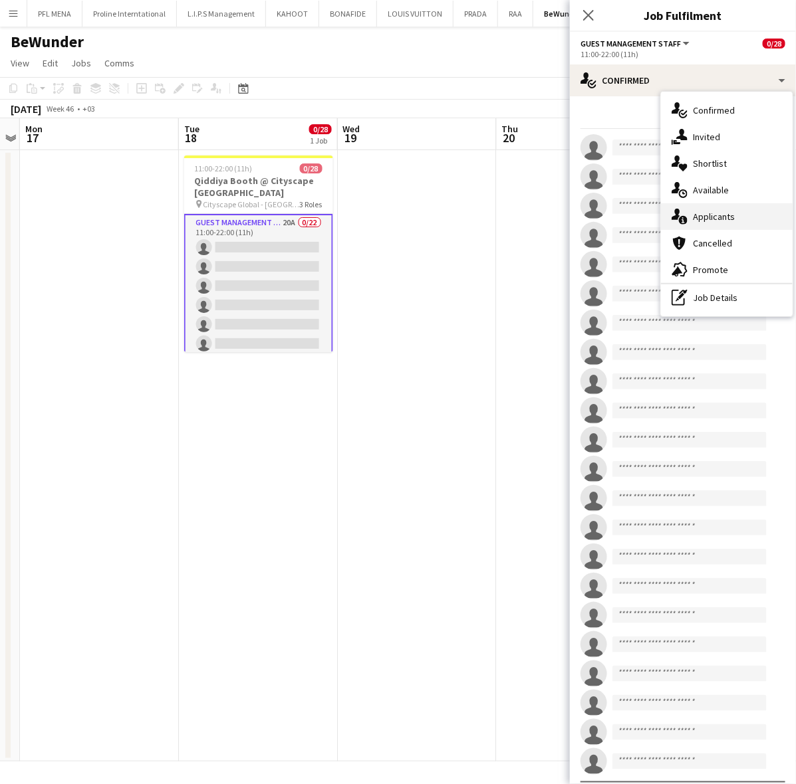
click at [733, 218] on span "Applicants" at bounding box center [714, 217] width 42 height 12
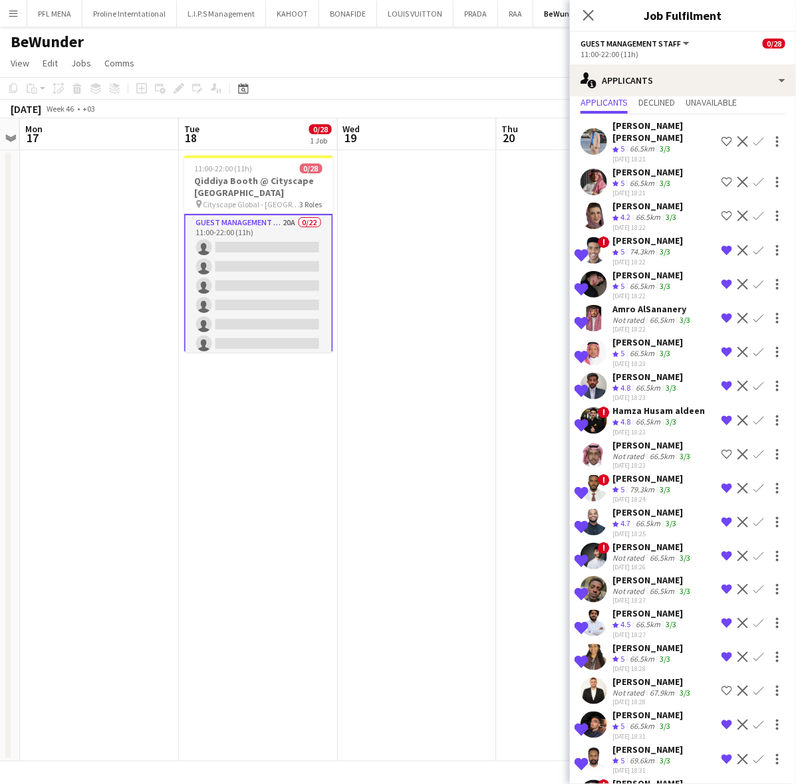
scroll to position [60, 0]
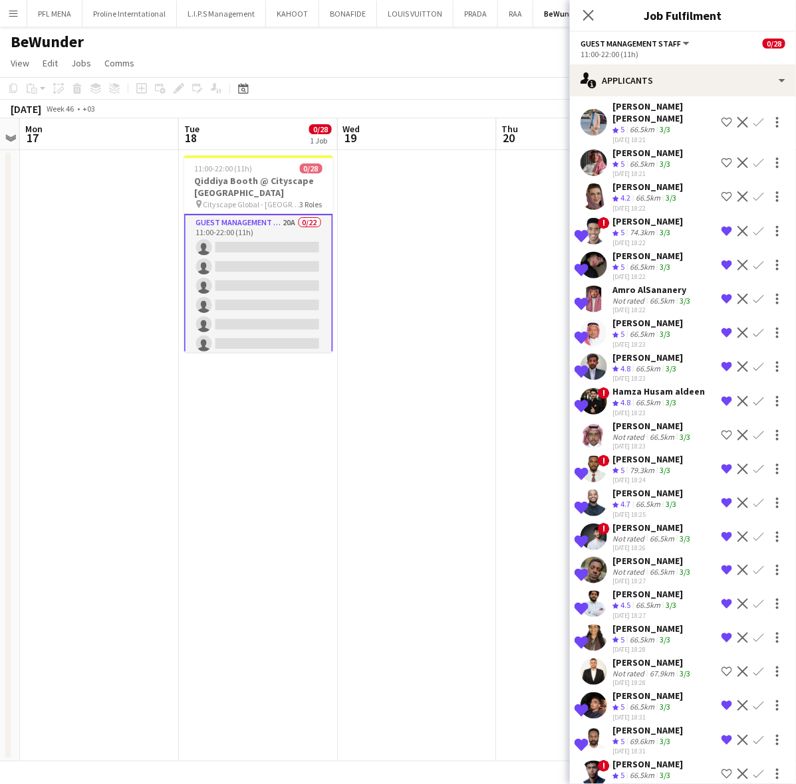
click at [721, 769] on app-icon "Shortlist crew" at bounding box center [726, 774] width 11 height 11
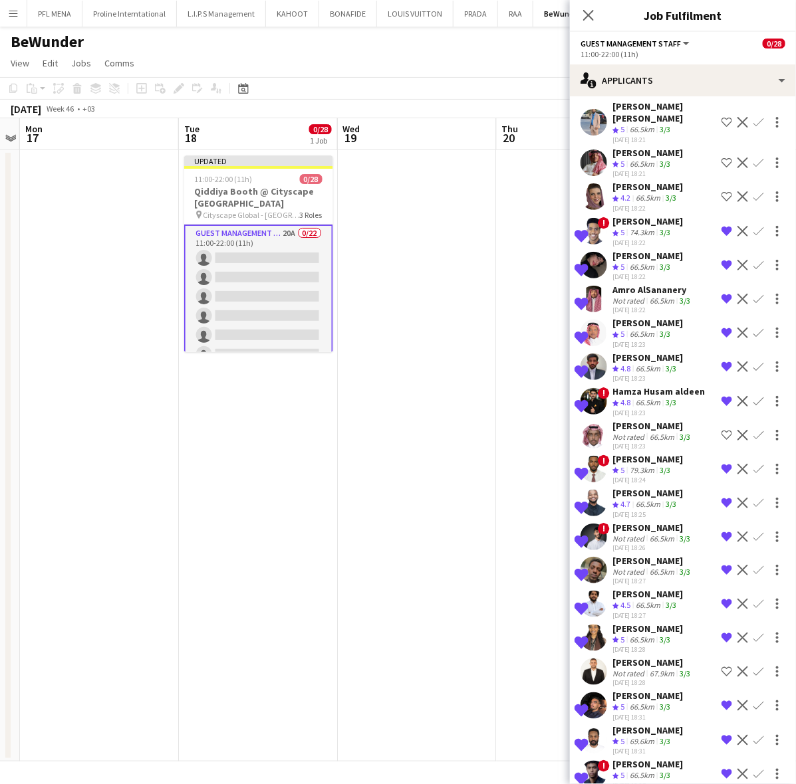
click at [422, 251] on app-date-cell at bounding box center [417, 456] width 159 height 612
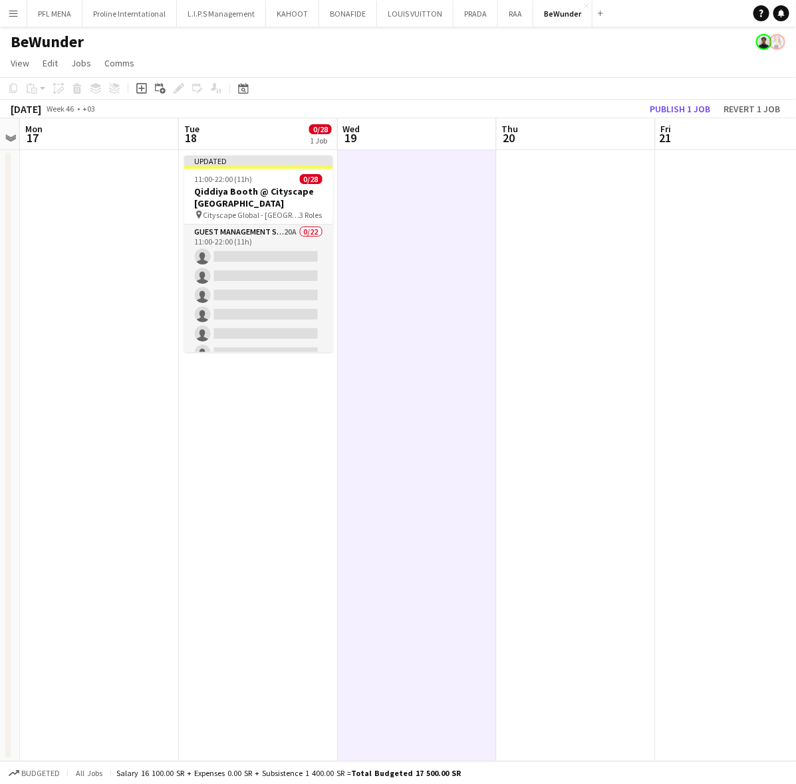
scroll to position [0, 455]
click at [422, 251] on app-date-cell at bounding box center [418, 456] width 159 height 612
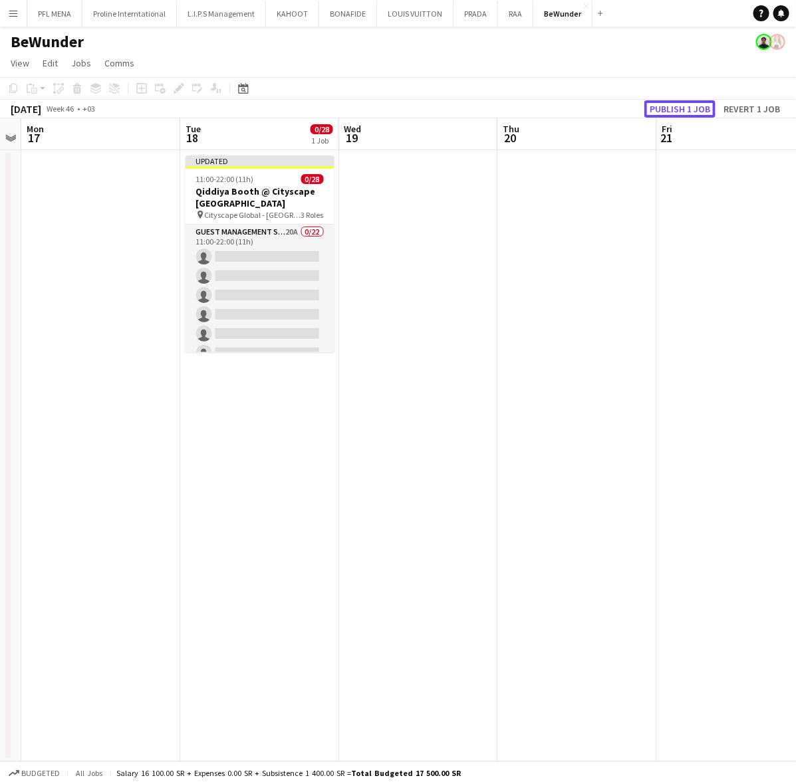
click at [683, 114] on button "Publish 1 job" at bounding box center [679, 108] width 71 height 17
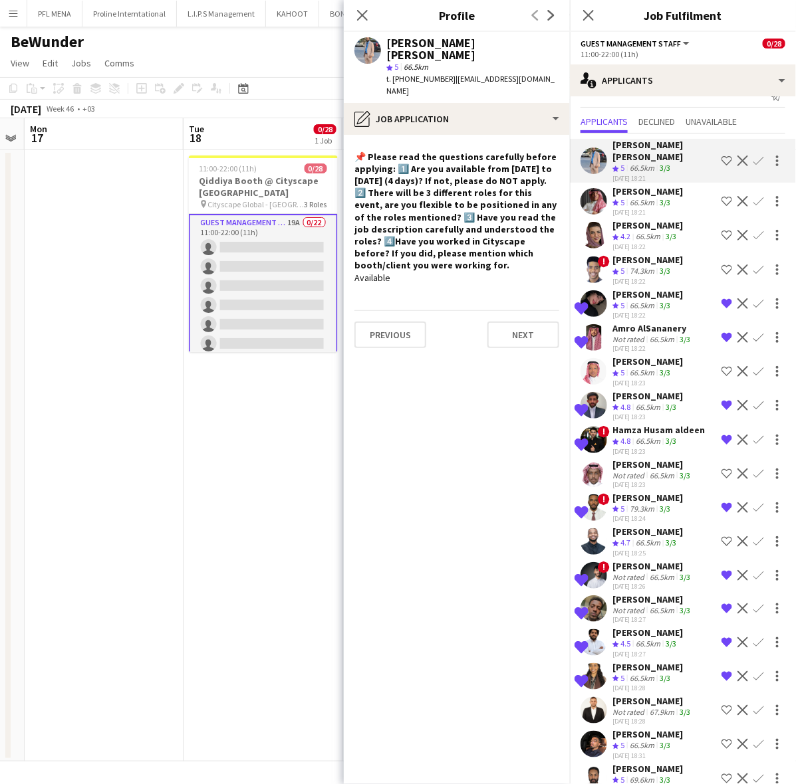
scroll to position [25, 0]
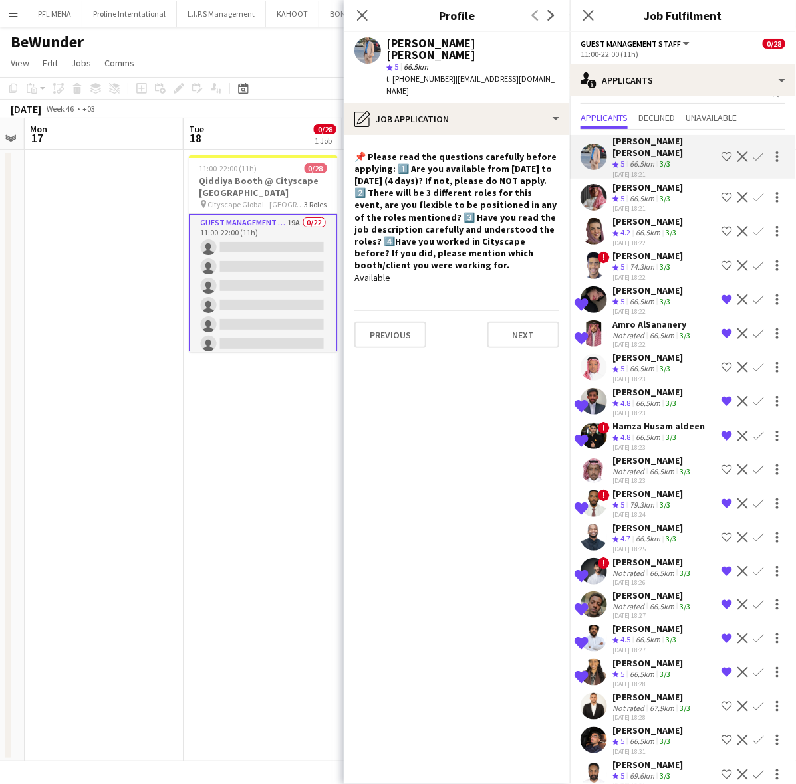
drag, startPoint x: 626, startPoint y: 719, endPoint x: 678, endPoint y: 743, distance: 57.1
click at [628, 737] on div "Crew rating 5 66.5km 3/3" at bounding box center [647, 742] width 70 height 11
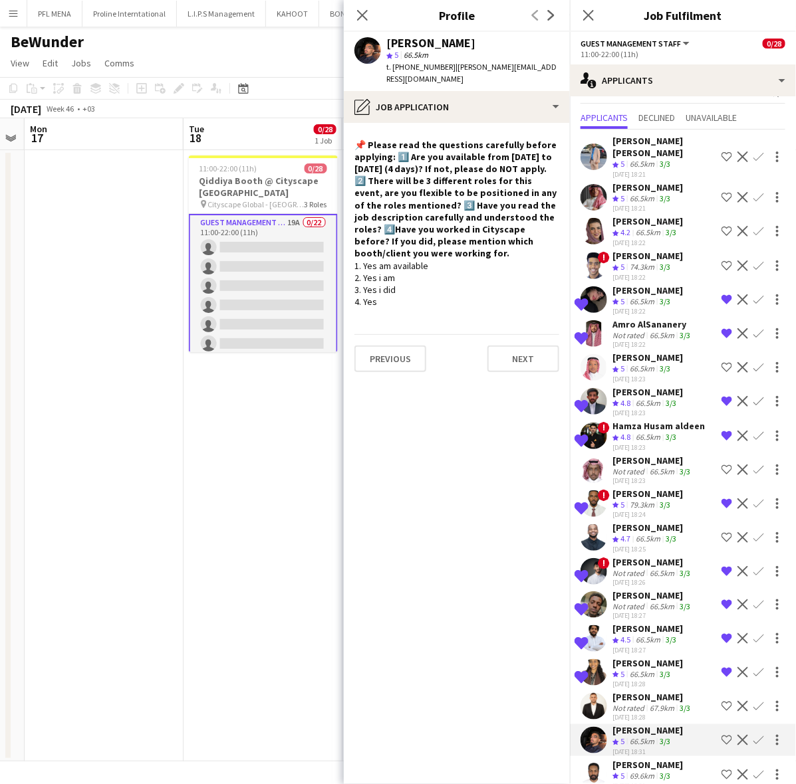
click at [721, 735] on app-icon "Shortlist crew" at bounding box center [726, 740] width 11 height 11
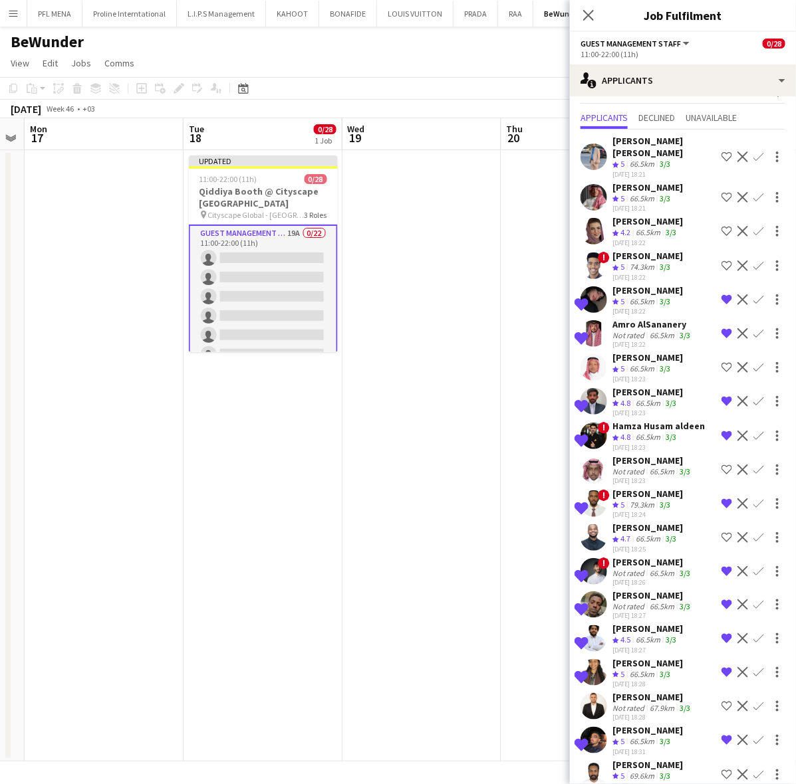
click at [627, 737] on div "Crew rating 5" at bounding box center [619, 742] width 15 height 11
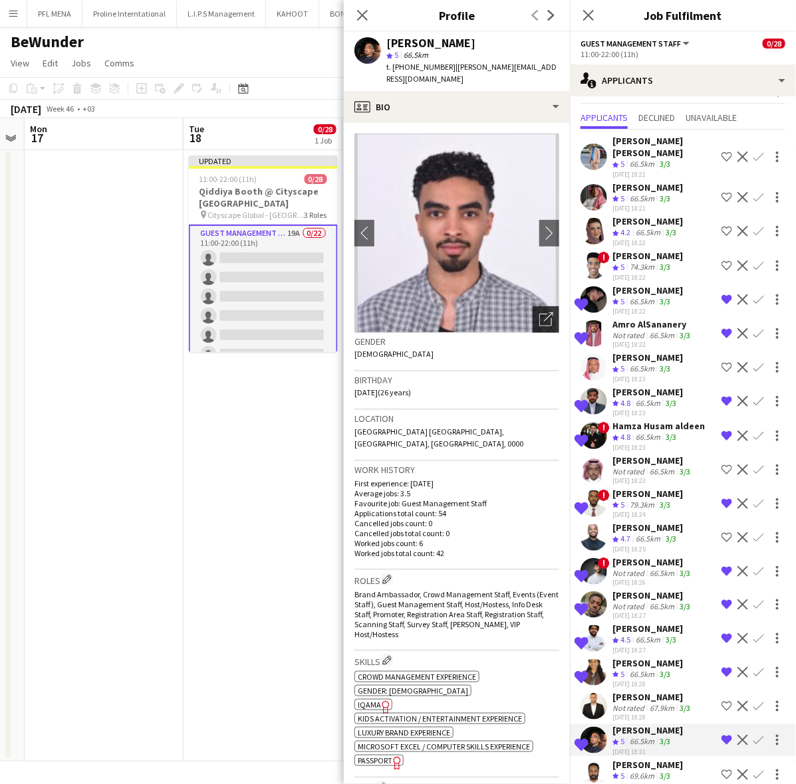
click at [540, 306] on div "Open photos pop-in" at bounding box center [545, 319] width 27 height 27
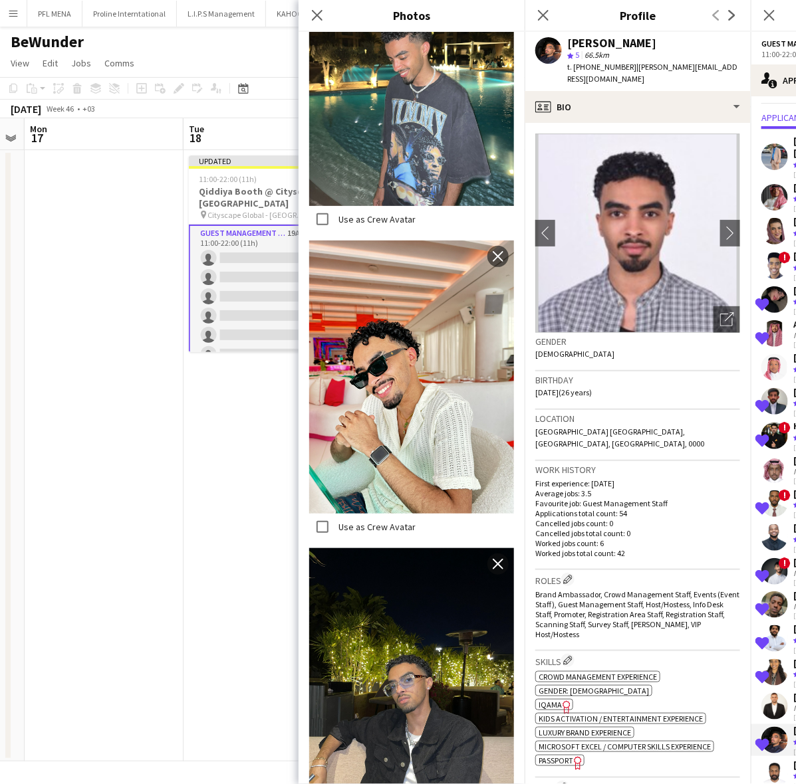
scroll to position [3241, 0]
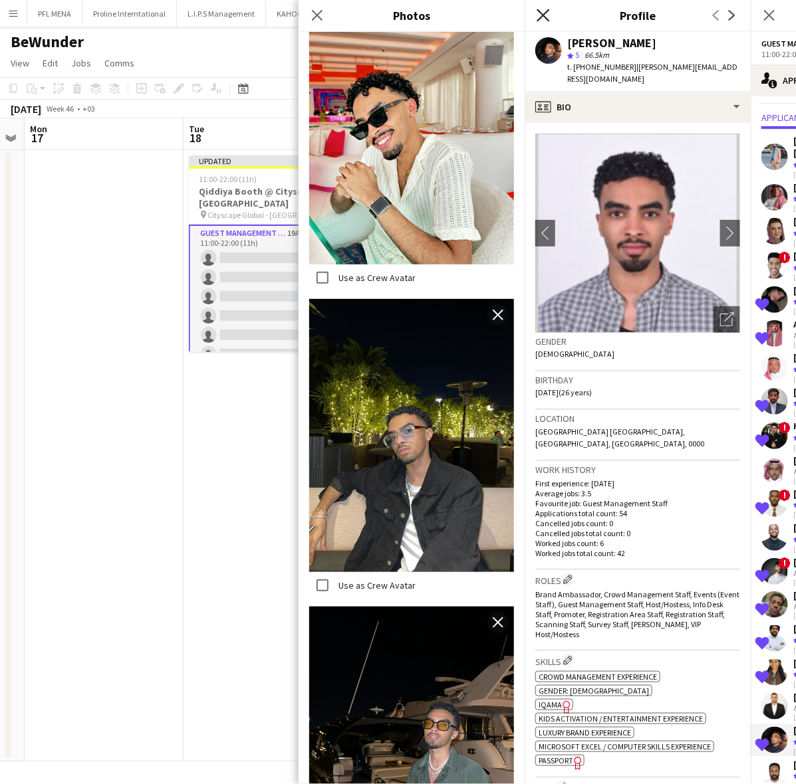
click at [540, 14] on icon "Close pop-in" at bounding box center [542, 15] width 13 height 13
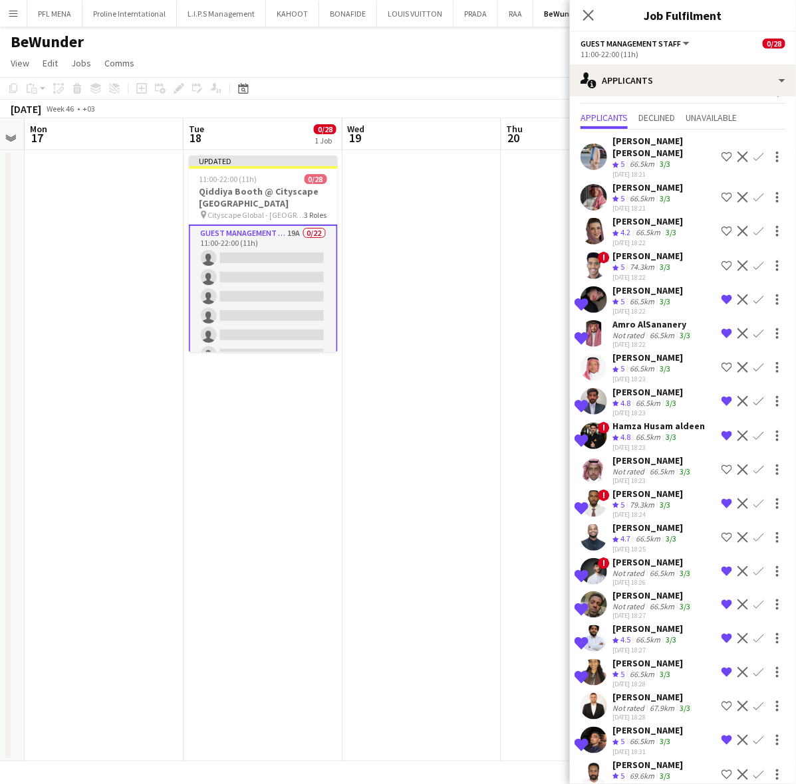
click at [721, 770] on app-icon "Shortlist crew" at bounding box center [726, 775] width 11 height 11
drag, startPoint x: 422, startPoint y: 455, endPoint x: 430, endPoint y: 450, distance: 9.6
click at [421, 456] on app-date-cell at bounding box center [421, 456] width 159 height 612
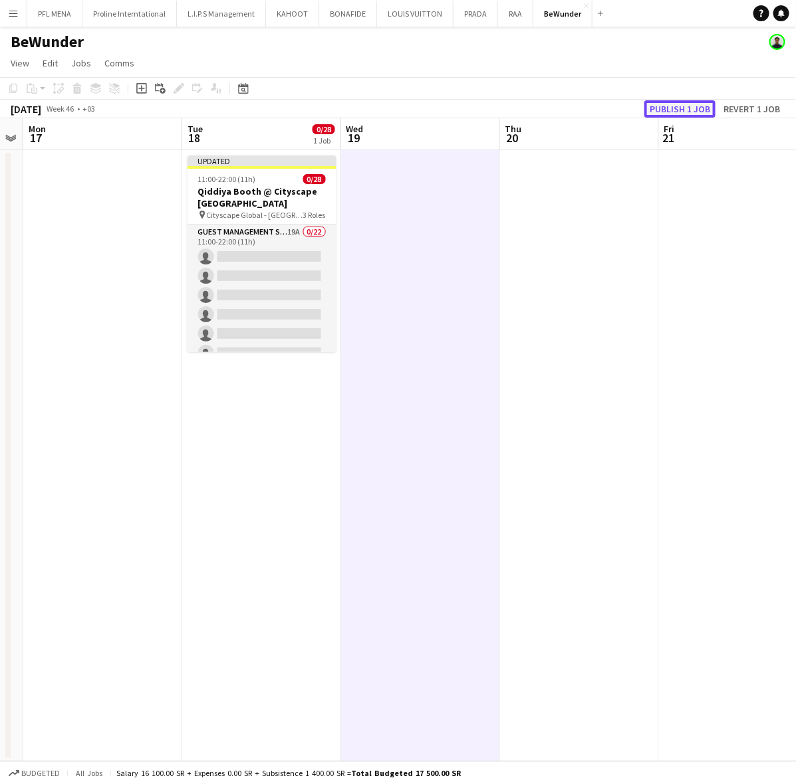
click at [688, 104] on button "Publish 1 job" at bounding box center [679, 108] width 71 height 17
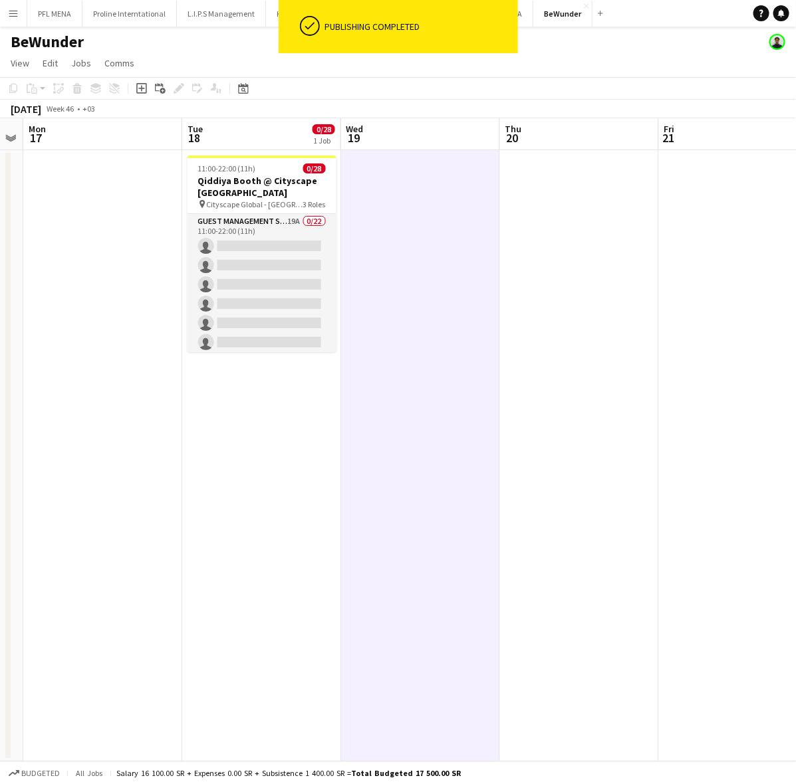
click at [265, 264] on app-card-role "Guest Management Staff 19A 0/22 11:00-22:00 (11h) single-neutral-actions single…" at bounding box center [261, 439] width 149 height 450
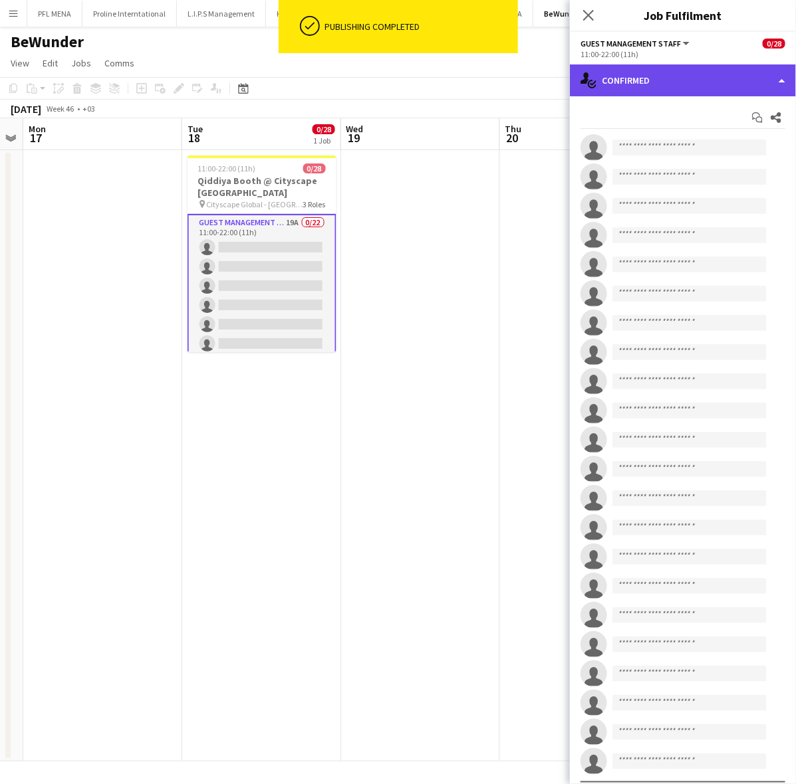
click at [658, 81] on div "single-neutral-actions-check-2 Confirmed" at bounding box center [683, 80] width 226 height 32
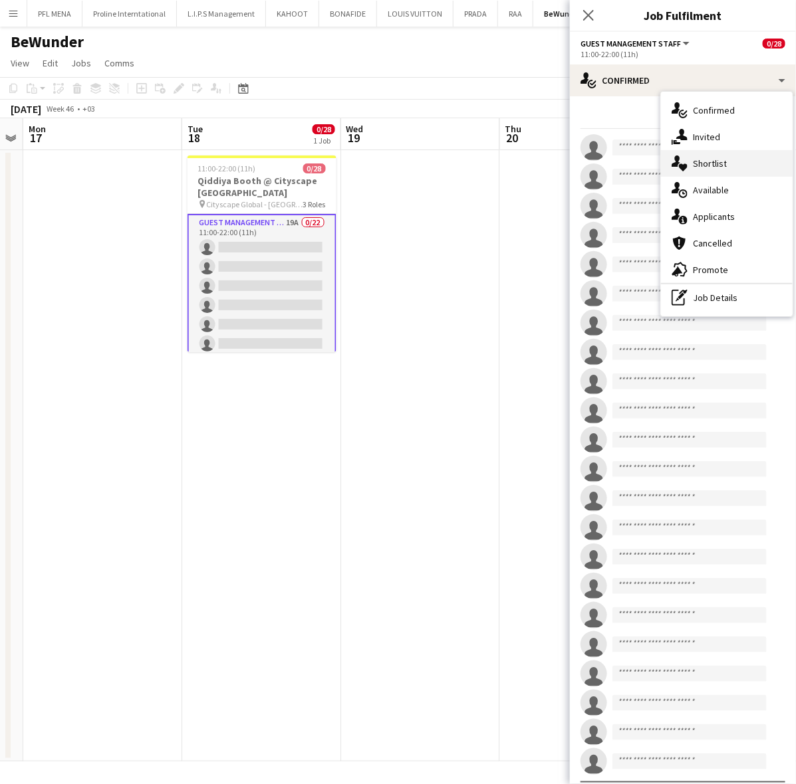
click at [727, 167] on div "single-neutral-actions-heart Shortlist" at bounding box center [727, 163] width 132 height 27
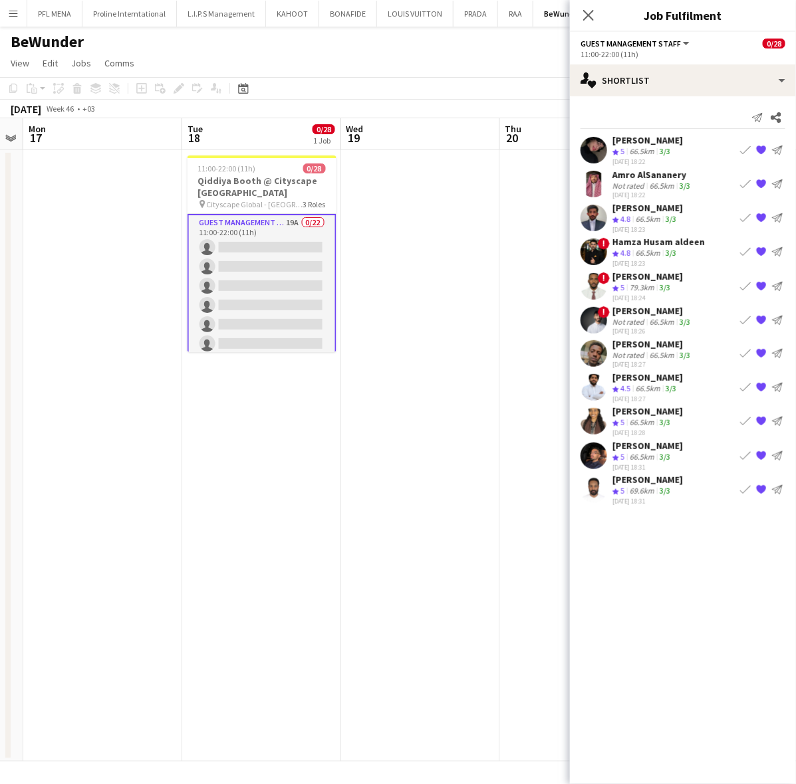
click at [651, 479] on div "[PERSON_NAME]" at bounding box center [647, 480] width 70 height 12
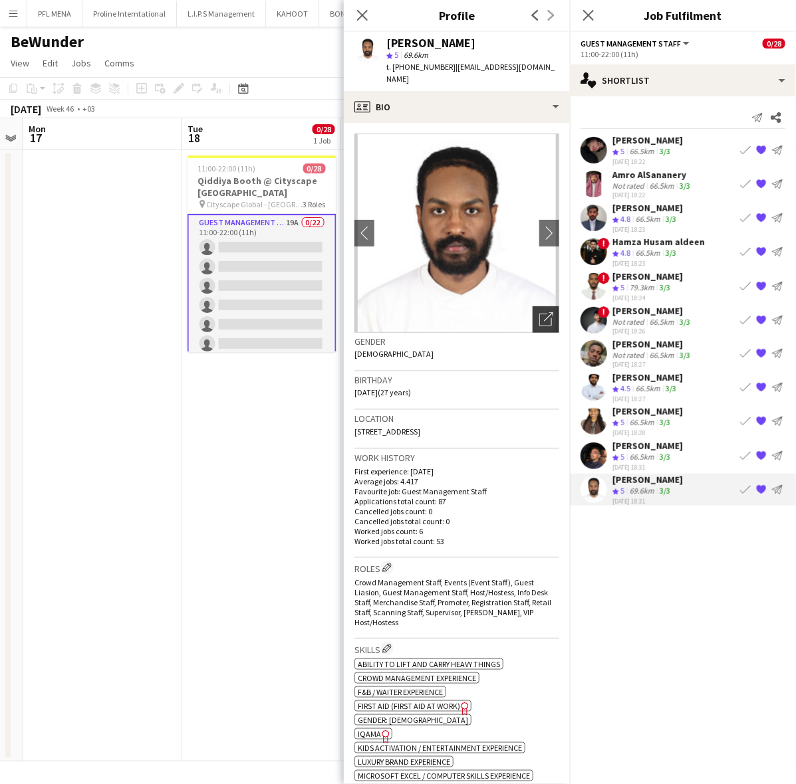
click at [539, 306] on div "Open photos pop-in" at bounding box center [545, 319] width 27 height 27
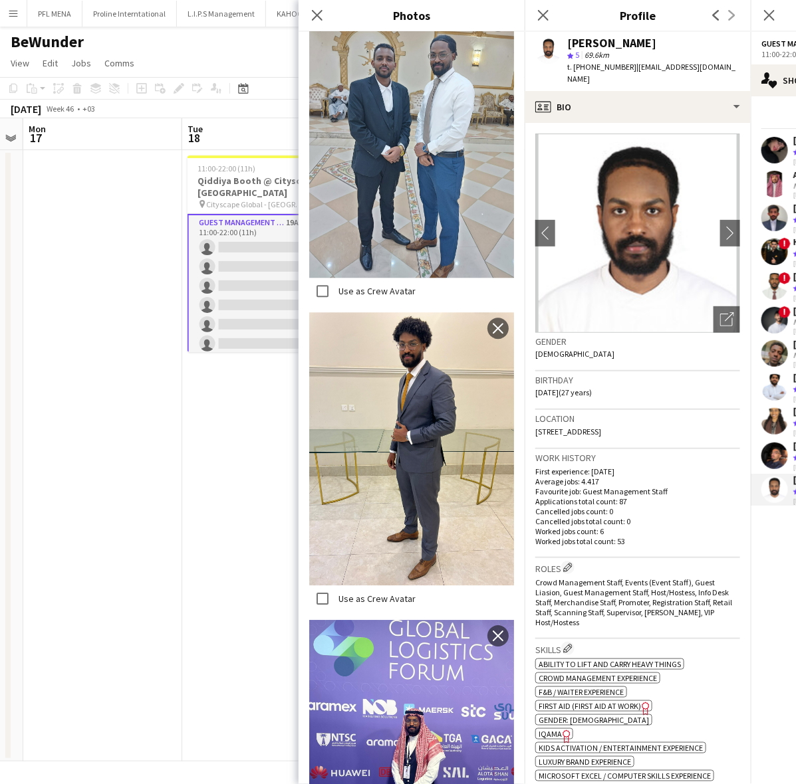
scroll to position [749, 0]
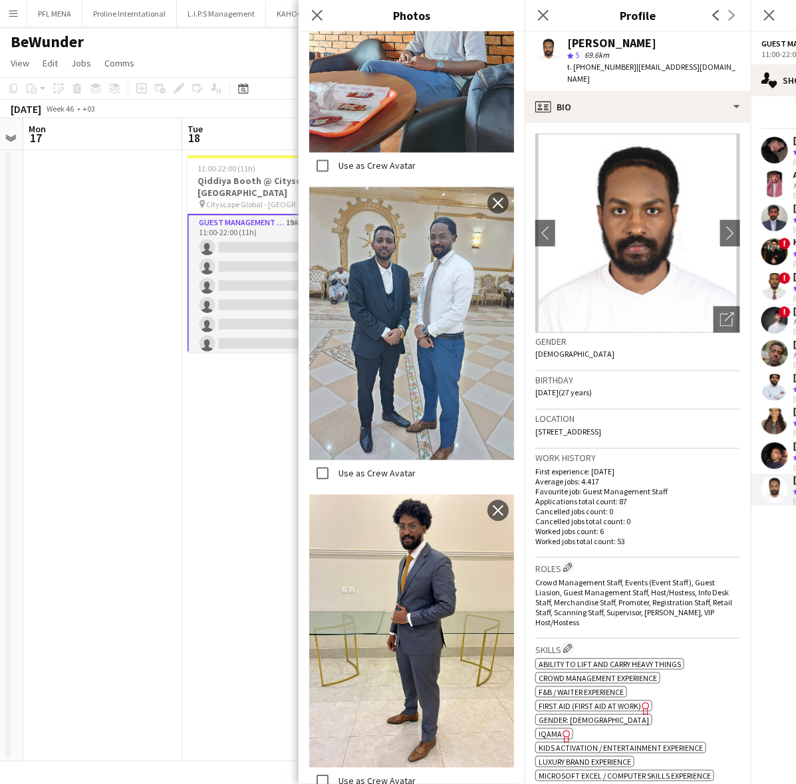
click at [653, 376] on div "Birthday [DEMOGRAPHIC_DATA] (27 years)" at bounding box center [637, 391] width 205 height 39
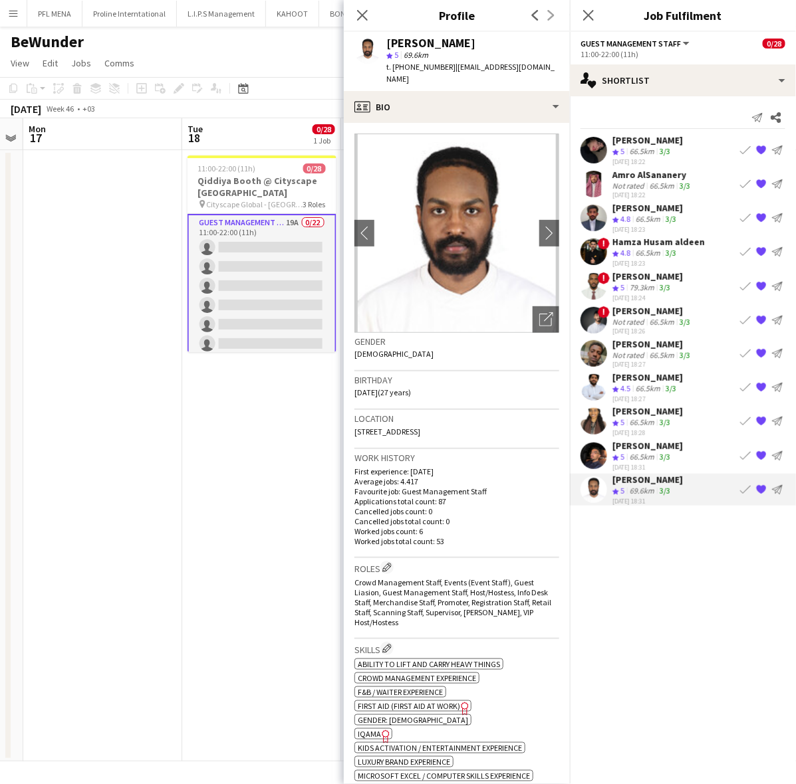
click at [198, 449] on app-date-cell "11:00-22:00 (11h) 0/28 [PERSON_NAME] @ Cityscape Malham pin Cityscape Global - …" at bounding box center [261, 456] width 159 height 612
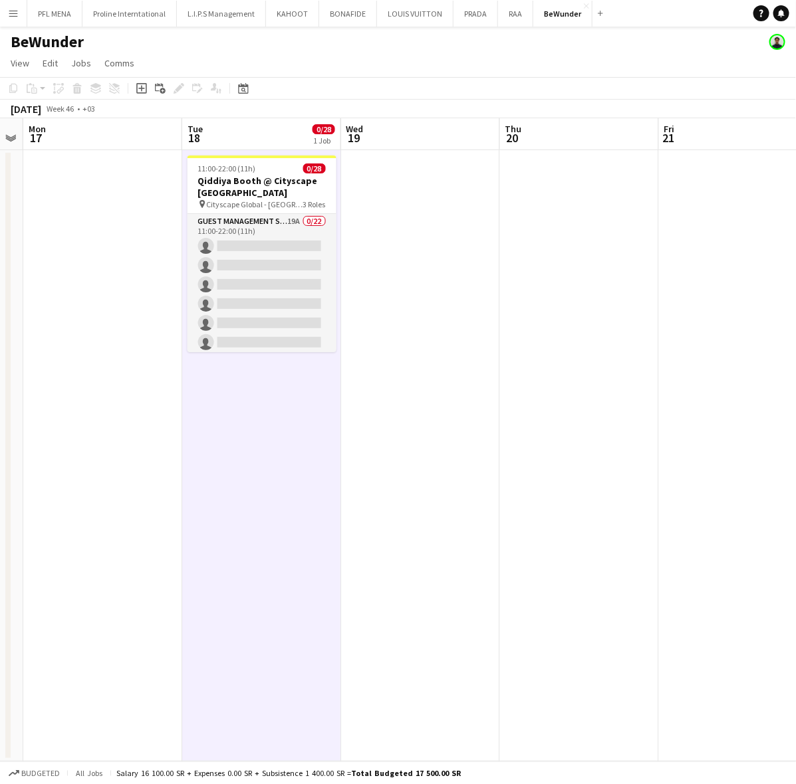
click at [641, 183] on app-date-cell at bounding box center [579, 456] width 159 height 612
